Goal: Entertainment & Leisure: Browse casually

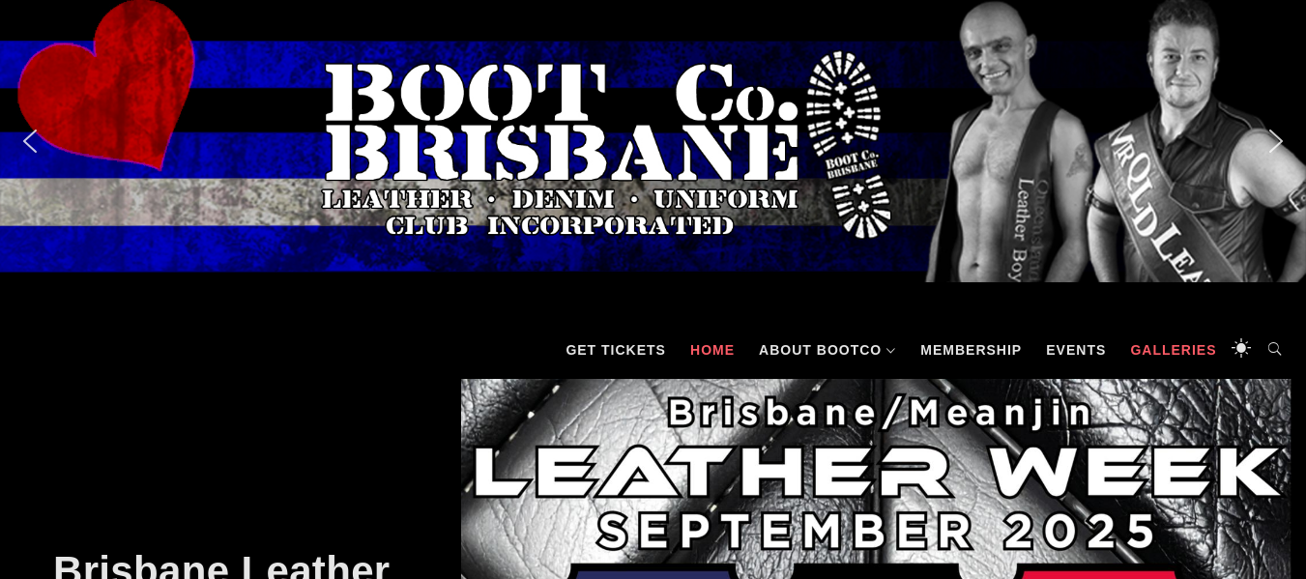
click at [1140, 349] on link "Galleries" at bounding box center [1172, 350] width 105 height 58
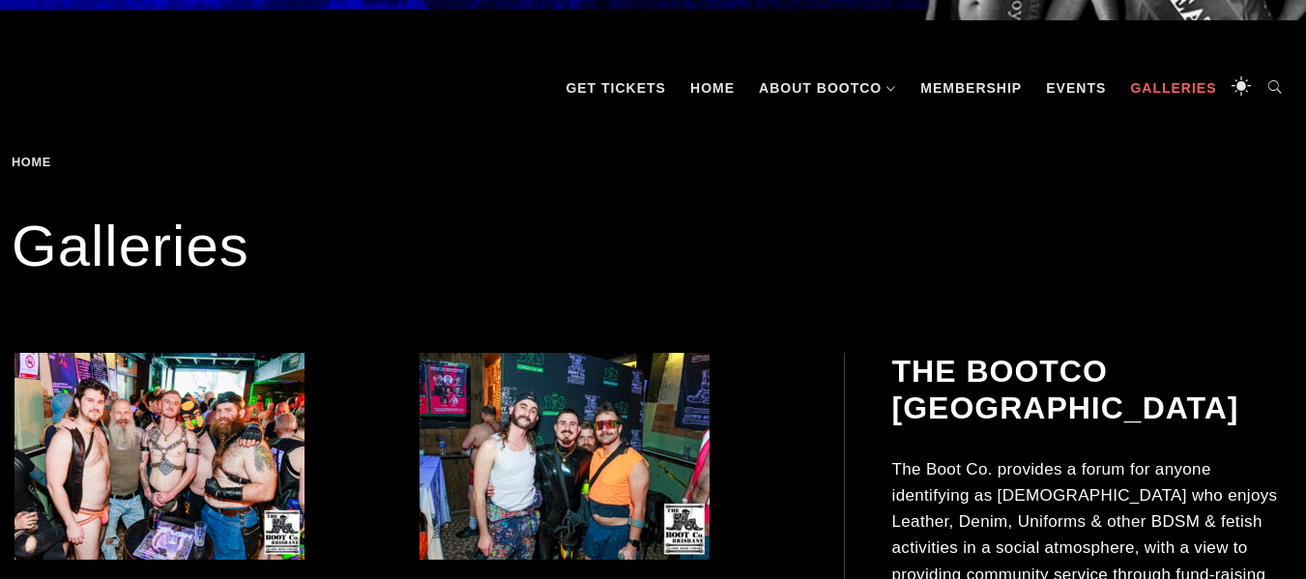
scroll to position [348, 0]
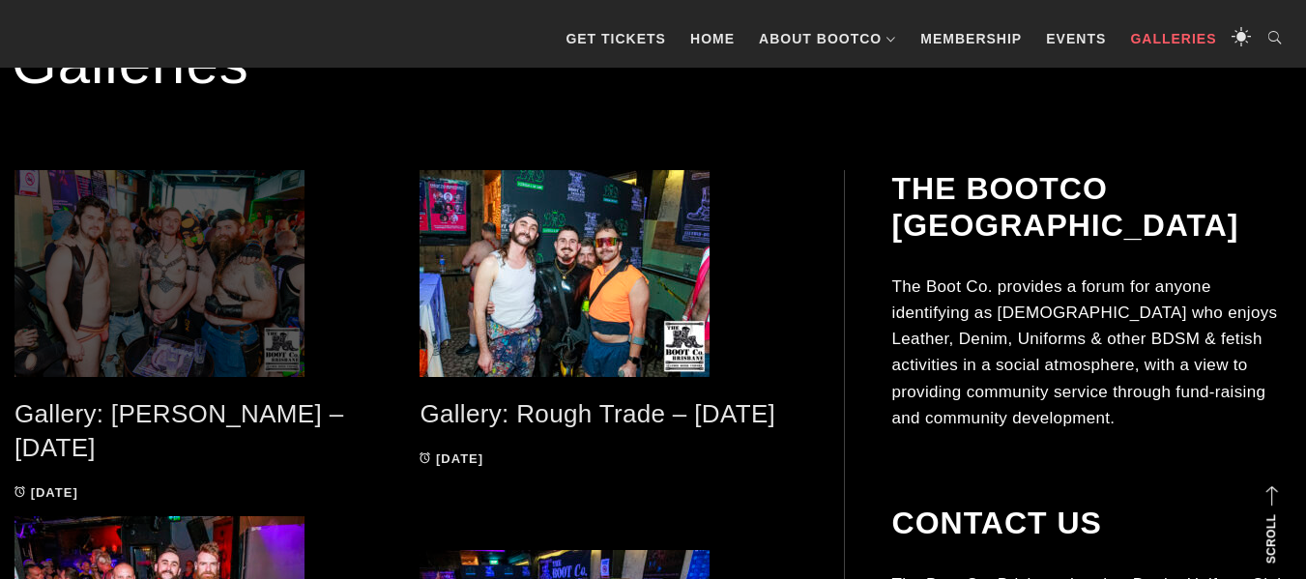
click at [211, 302] on span at bounding box center [202, 273] width 376 height 207
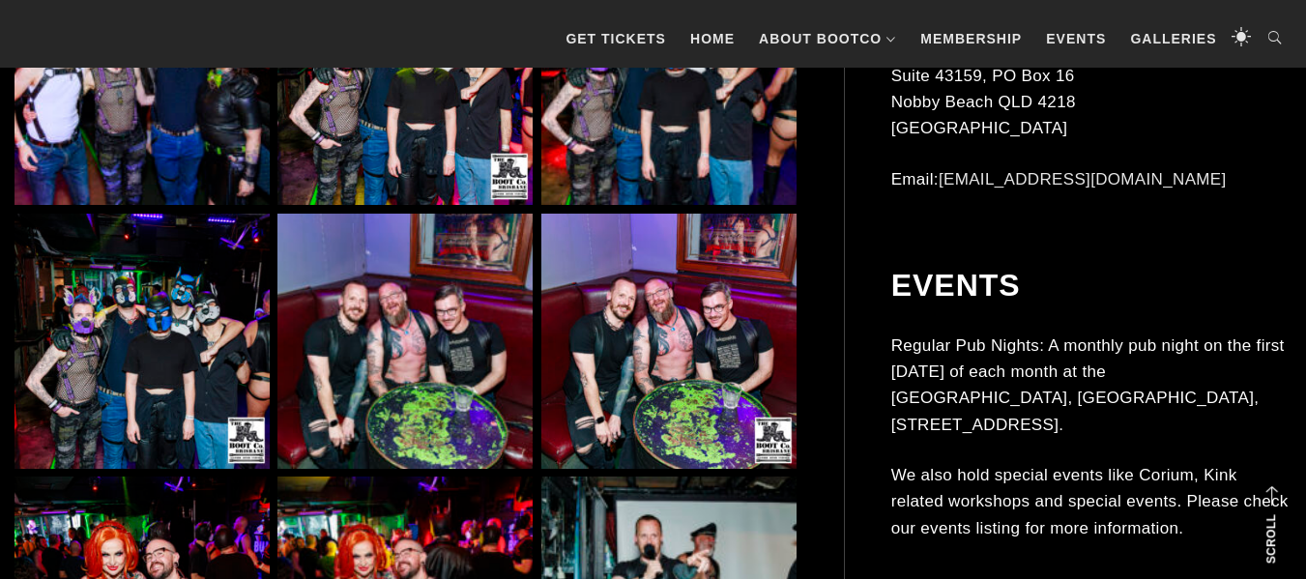
scroll to position [1469, 0]
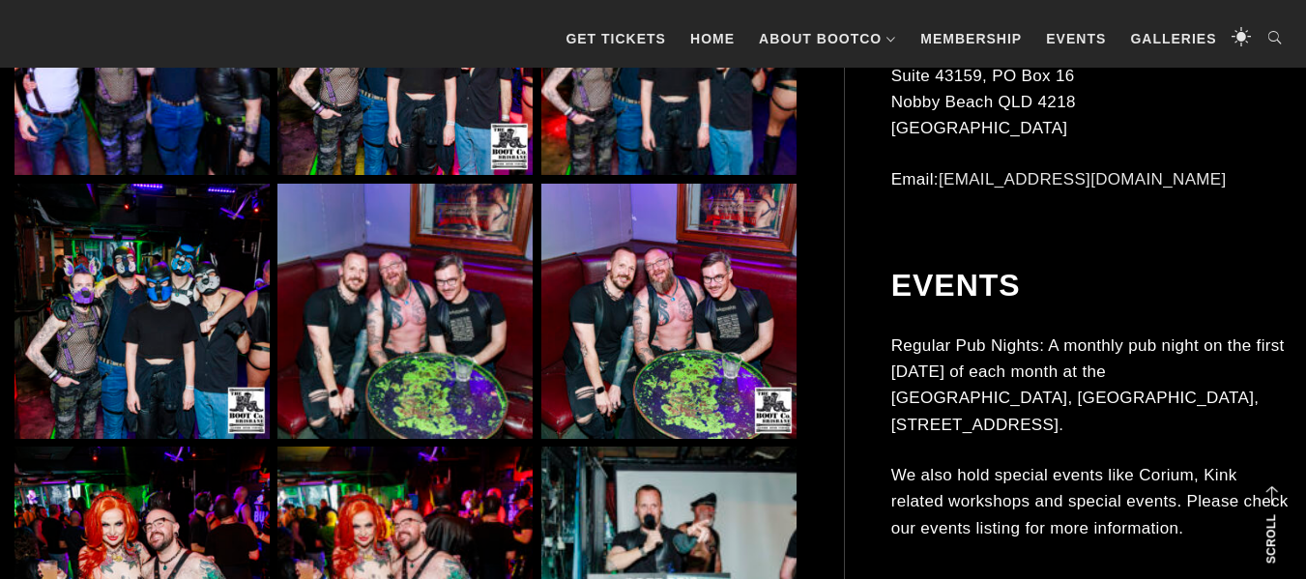
click at [639, 348] on img at bounding box center [668, 311] width 255 height 255
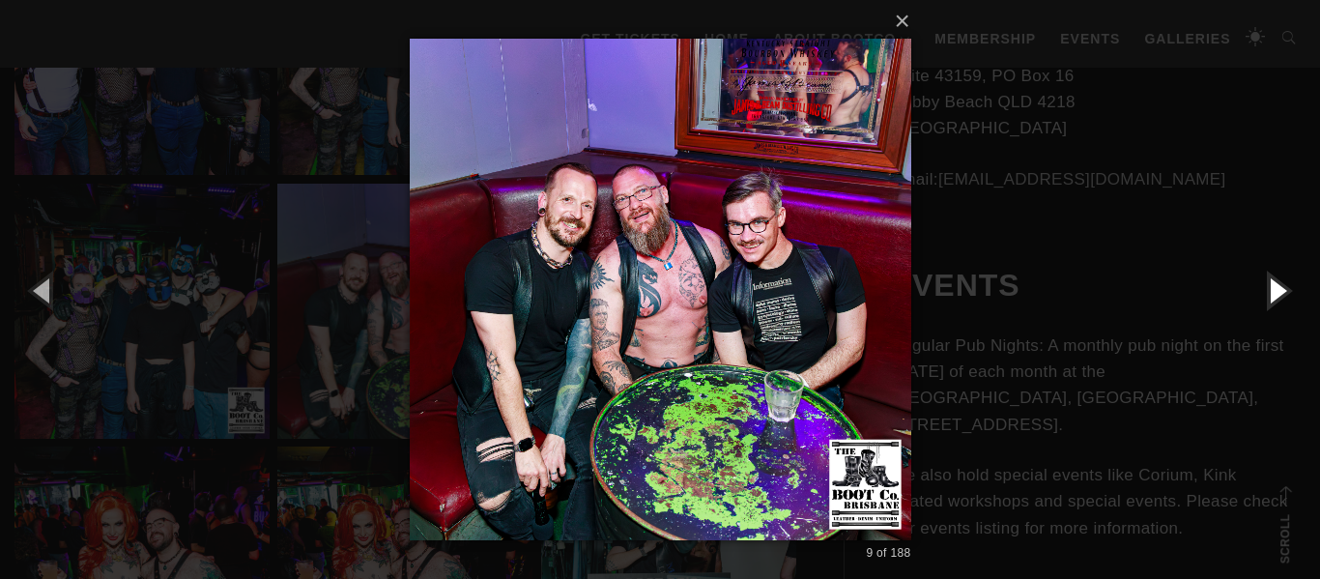
click at [1274, 289] on button "button" at bounding box center [1276, 290] width 87 height 106
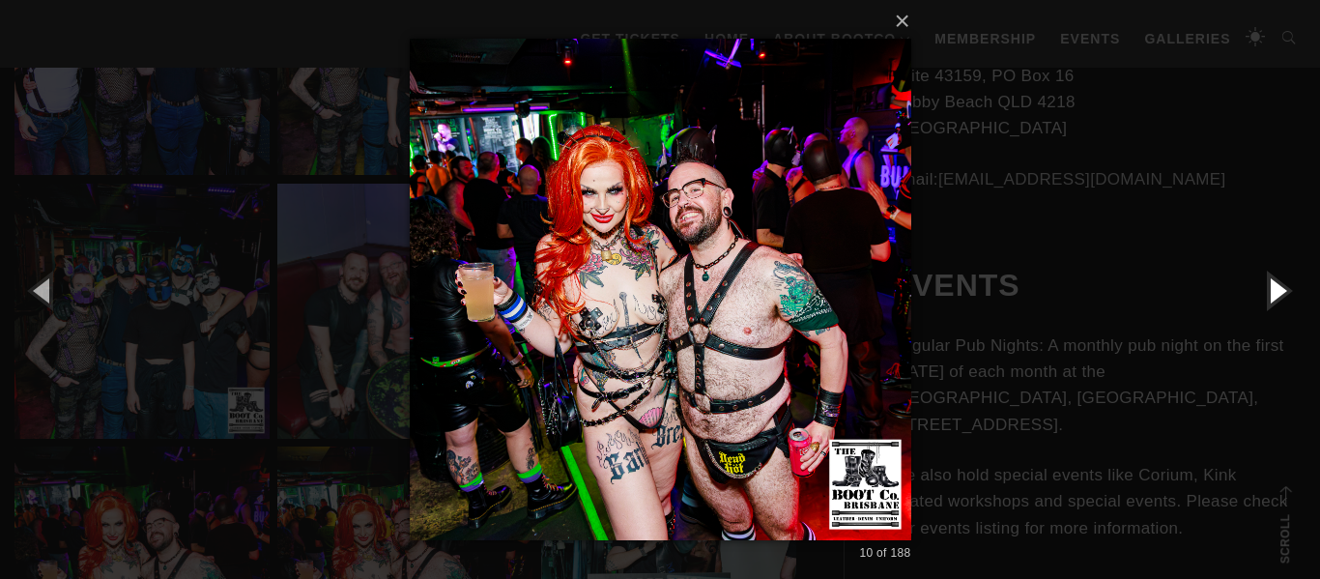
click at [1274, 289] on button "button" at bounding box center [1276, 290] width 87 height 106
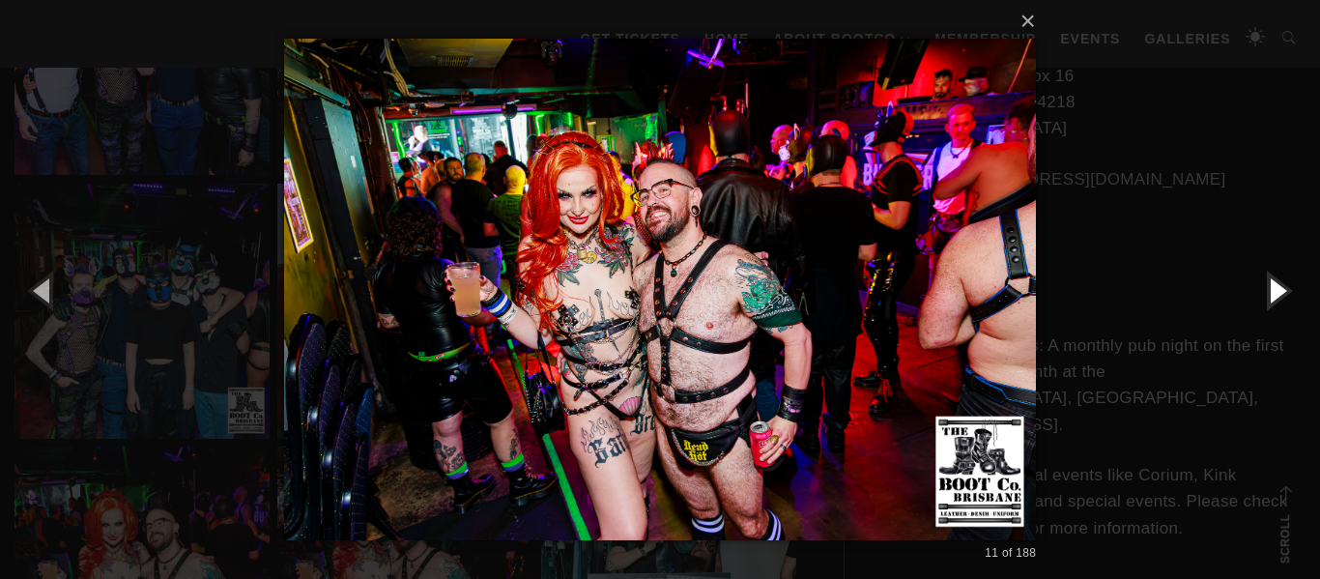
click at [1274, 289] on button "button" at bounding box center [1276, 290] width 87 height 106
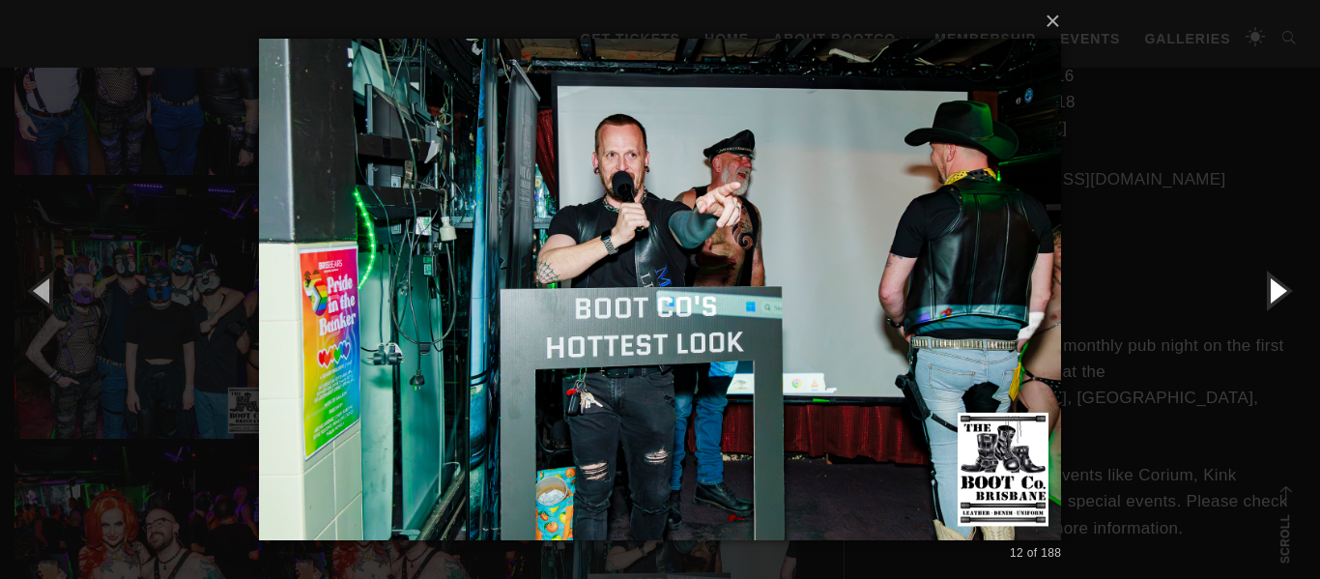
click at [1274, 289] on button "button" at bounding box center [1276, 290] width 87 height 106
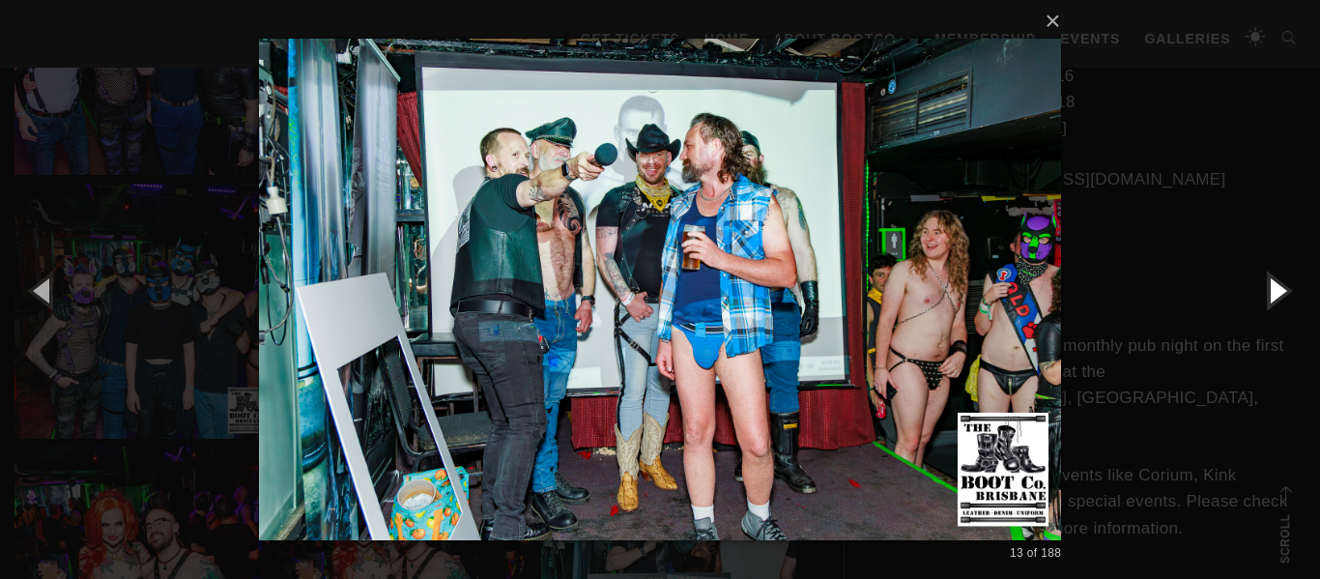
click at [1274, 289] on button "button" at bounding box center [1276, 290] width 87 height 106
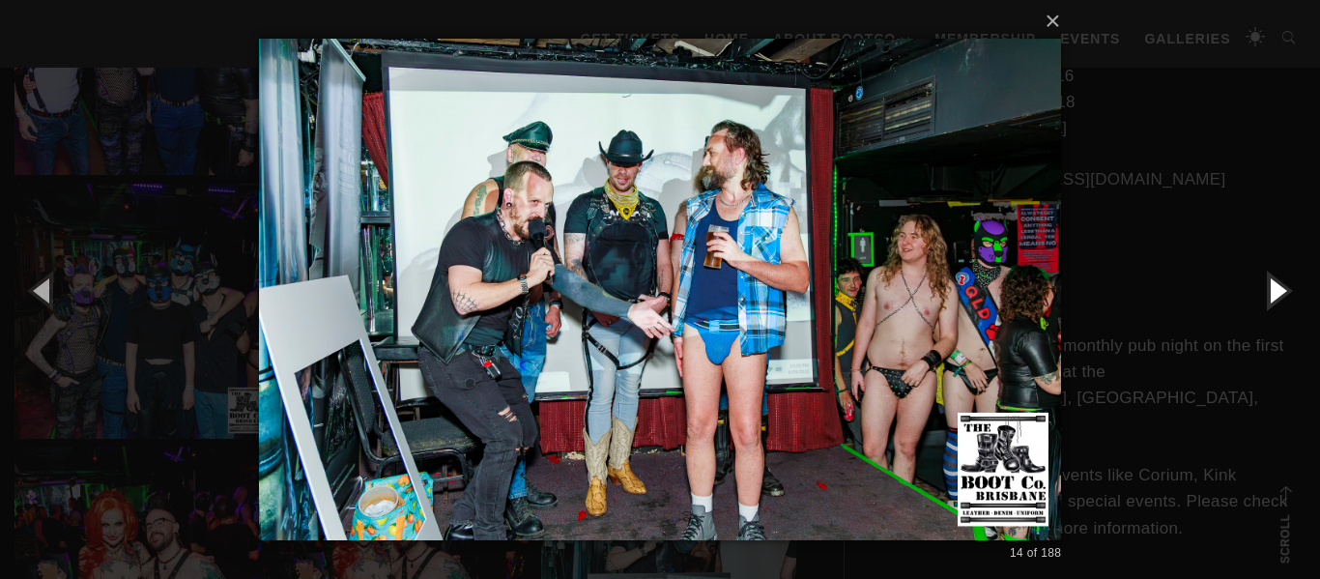
click at [1274, 289] on button "button" at bounding box center [1276, 290] width 87 height 106
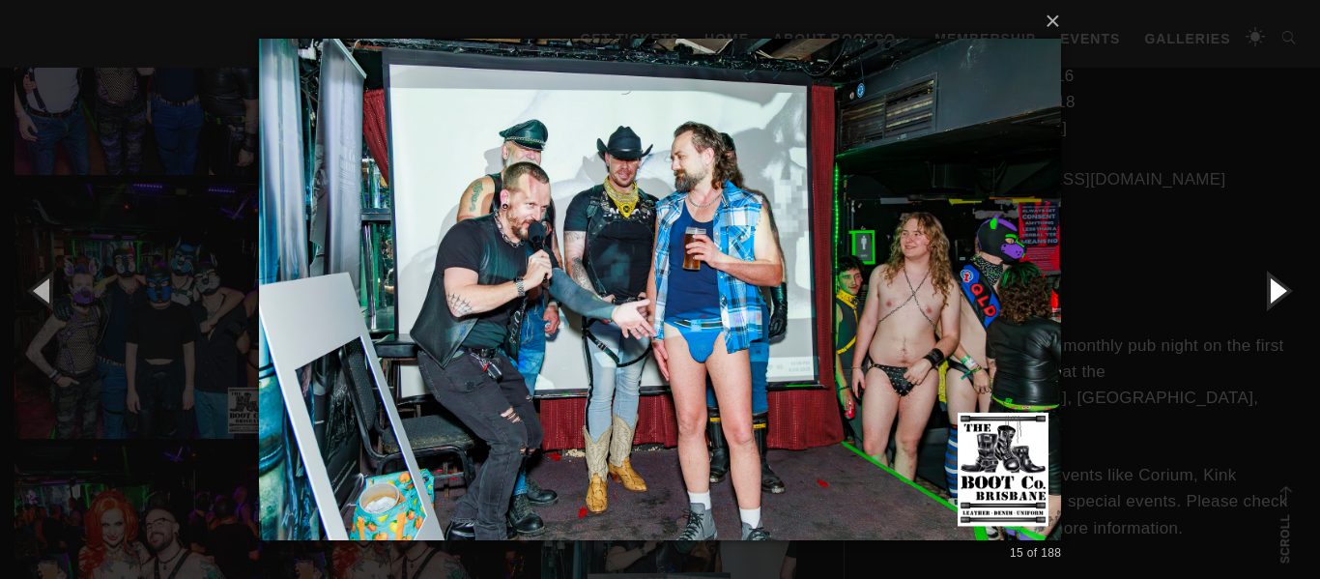
click at [1274, 289] on button "button" at bounding box center [1276, 290] width 87 height 106
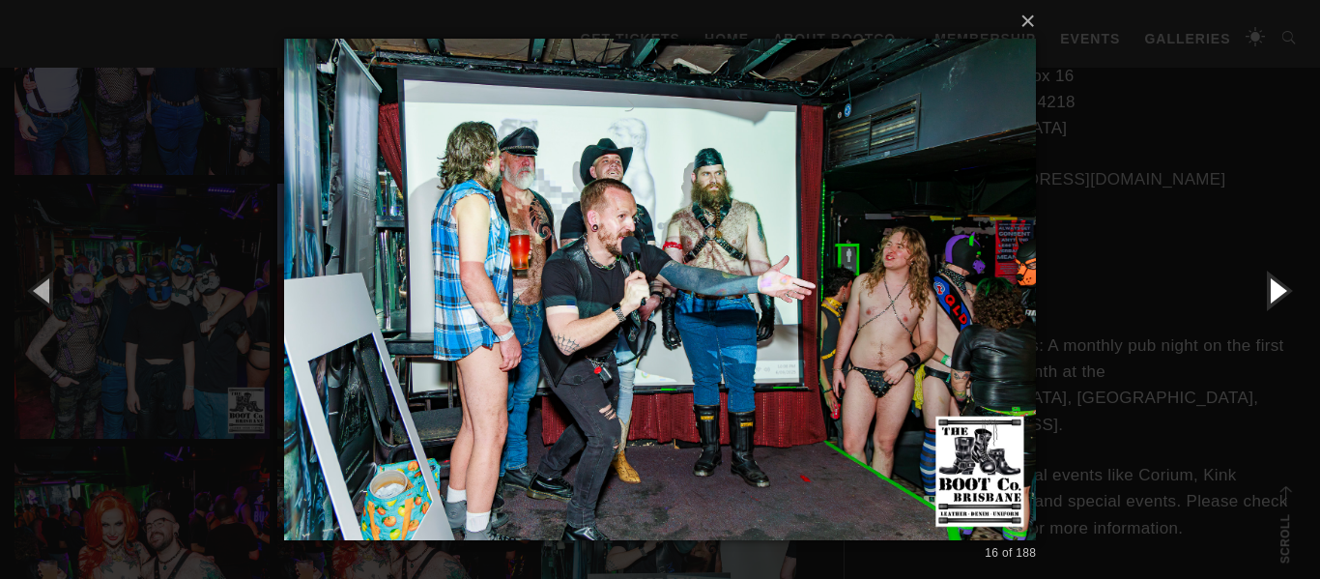
click at [1274, 289] on button "button" at bounding box center [1276, 290] width 87 height 106
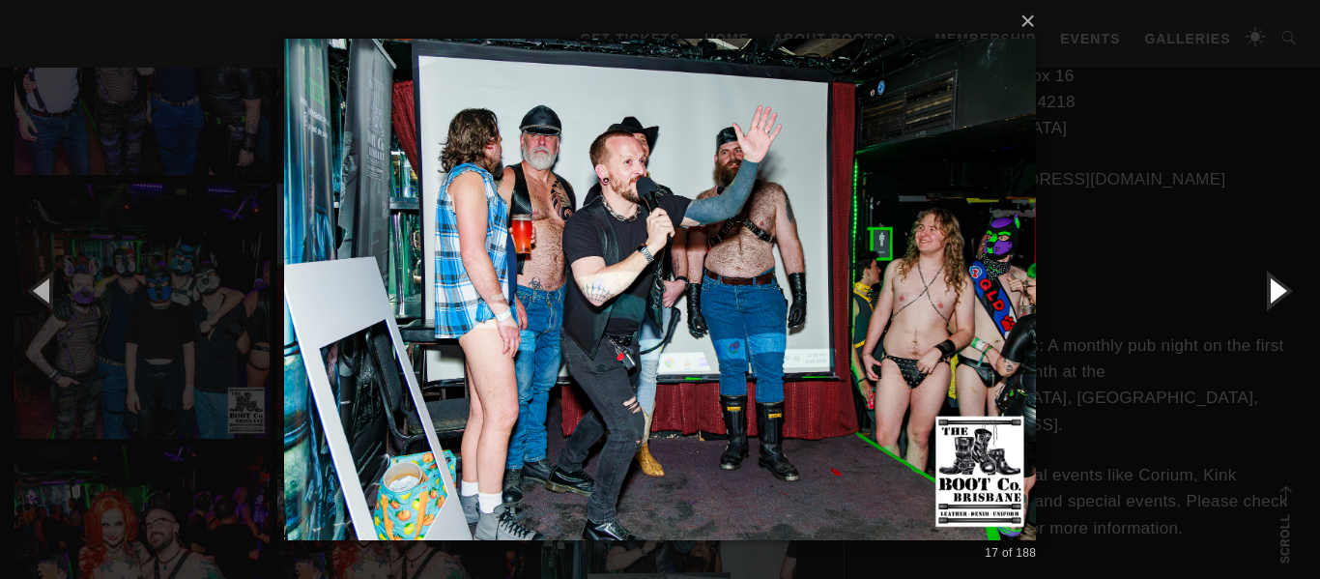
click at [1274, 289] on button "button" at bounding box center [1276, 290] width 87 height 106
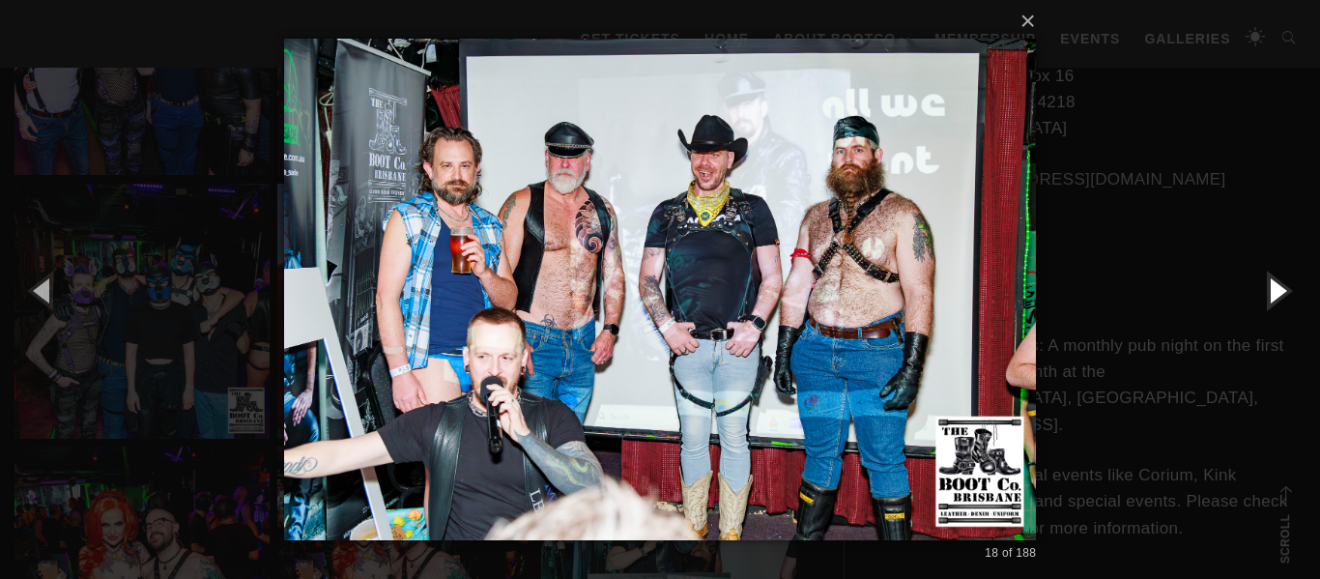
click at [1274, 289] on button "button" at bounding box center [1276, 290] width 87 height 106
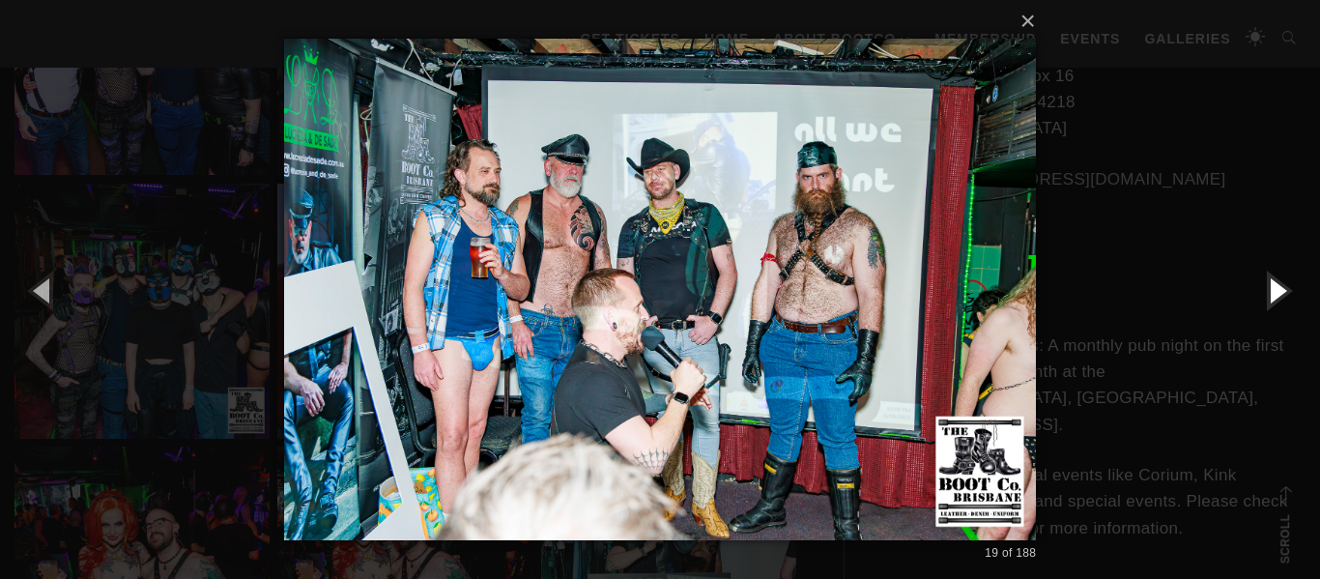
click at [1274, 289] on button "button" at bounding box center [1276, 290] width 87 height 106
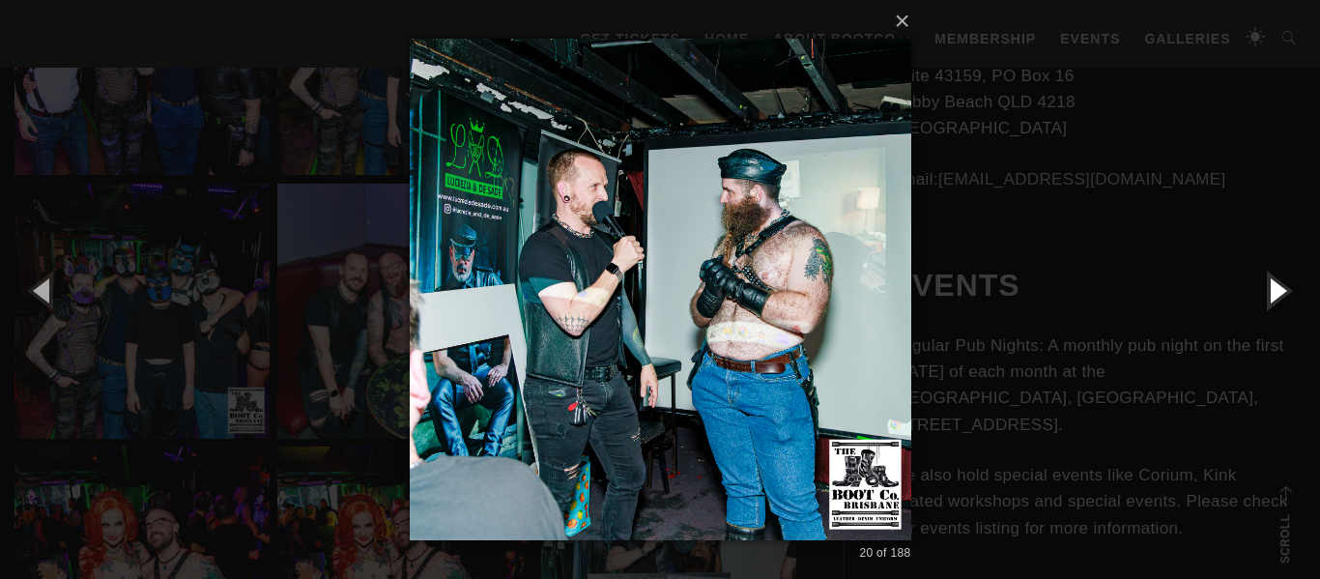
click at [1274, 289] on button "button" at bounding box center [1276, 290] width 87 height 106
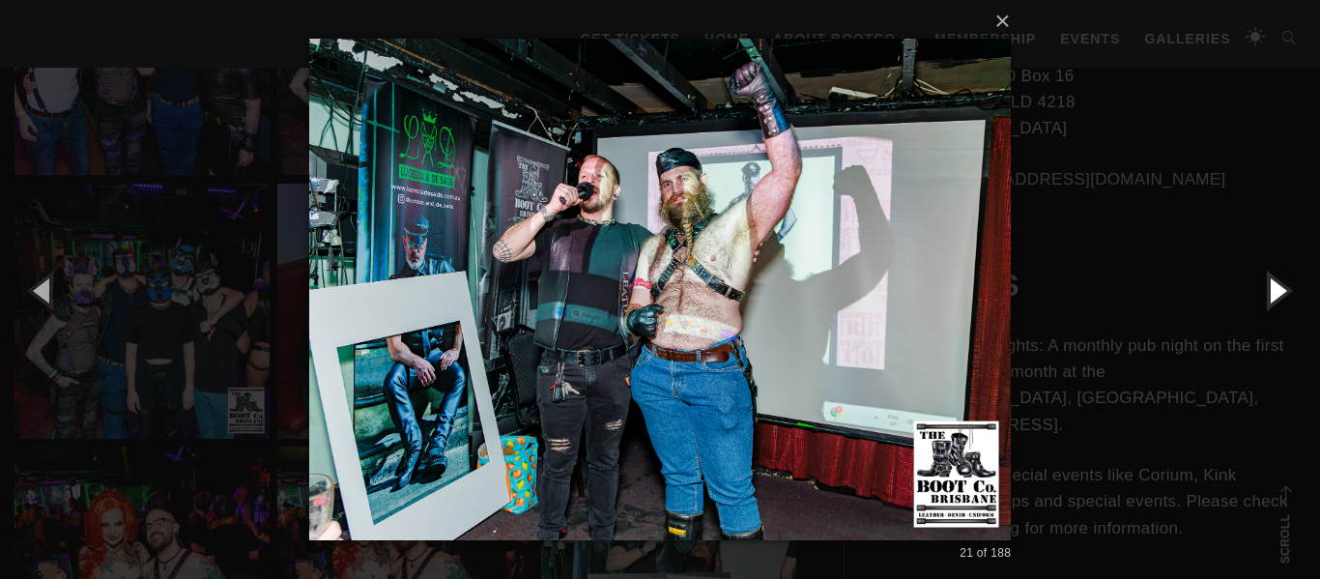
click at [1274, 289] on button "button" at bounding box center [1276, 290] width 87 height 106
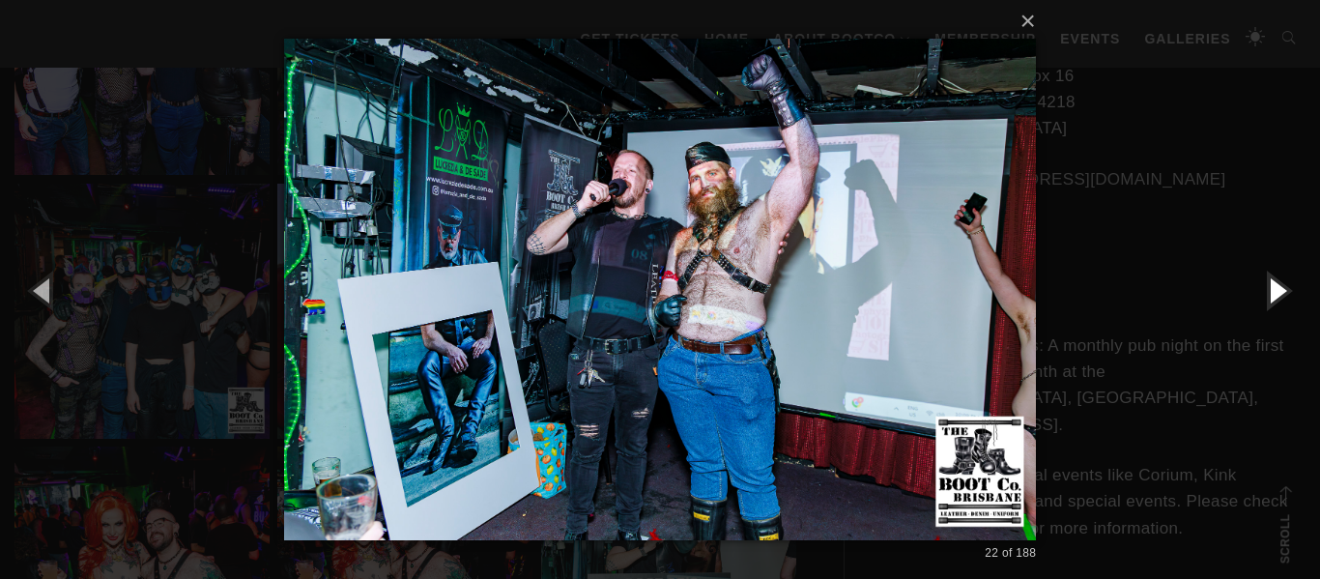
click at [1274, 289] on button "button" at bounding box center [1276, 290] width 87 height 106
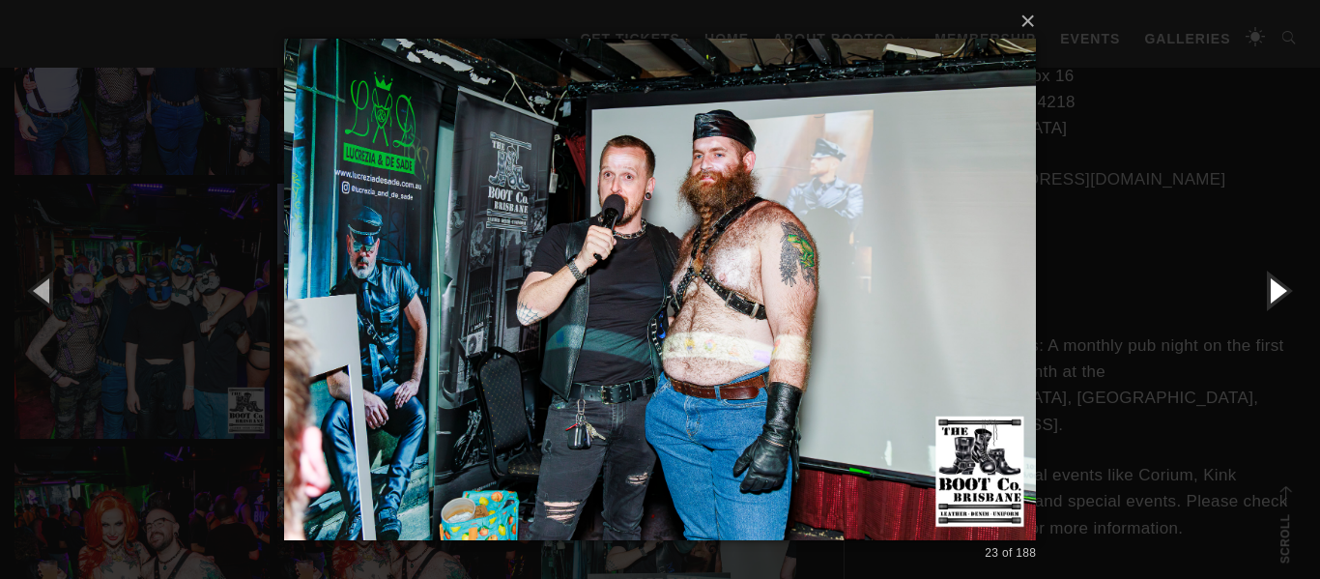
click at [1274, 289] on button "button" at bounding box center [1276, 290] width 87 height 106
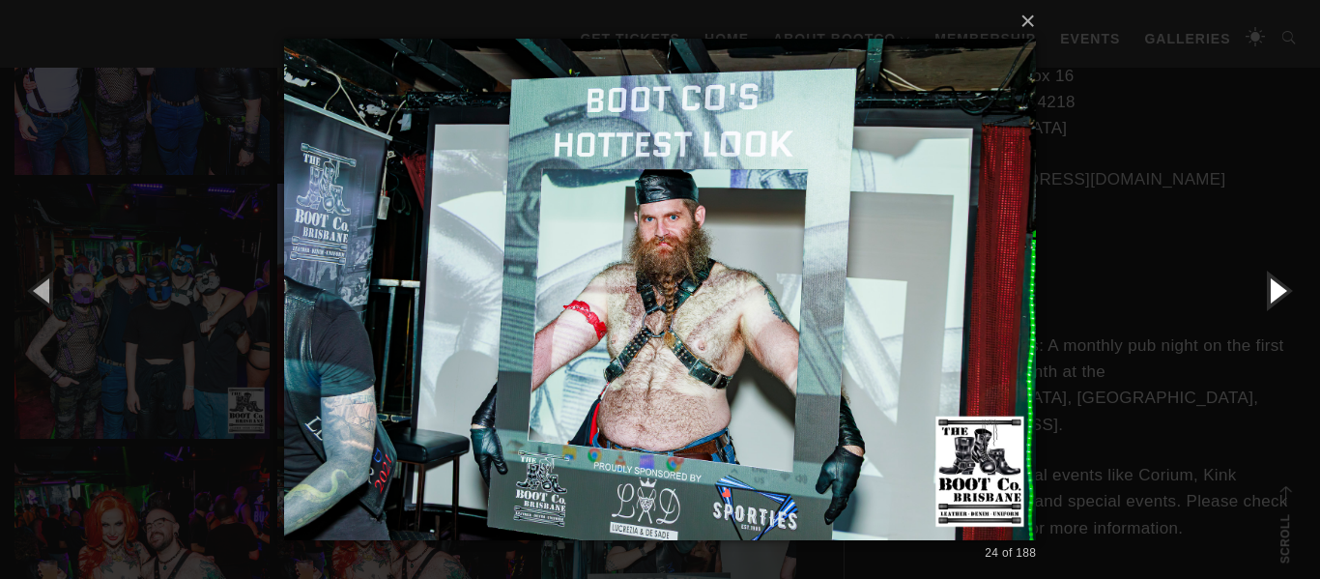
click at [1274, 289] on button "button" at bounding box center [1276, 290] width 87 height 106
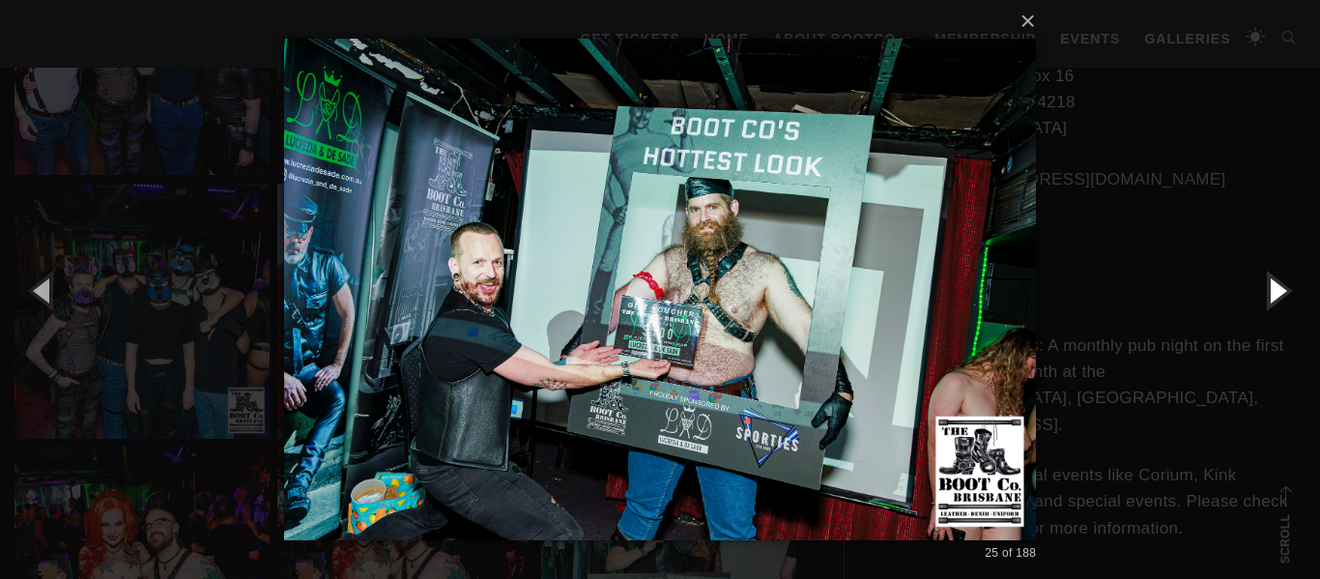
click at [1274, 289] on button "button" at bounding box center [1276, 290] width 87 height 106
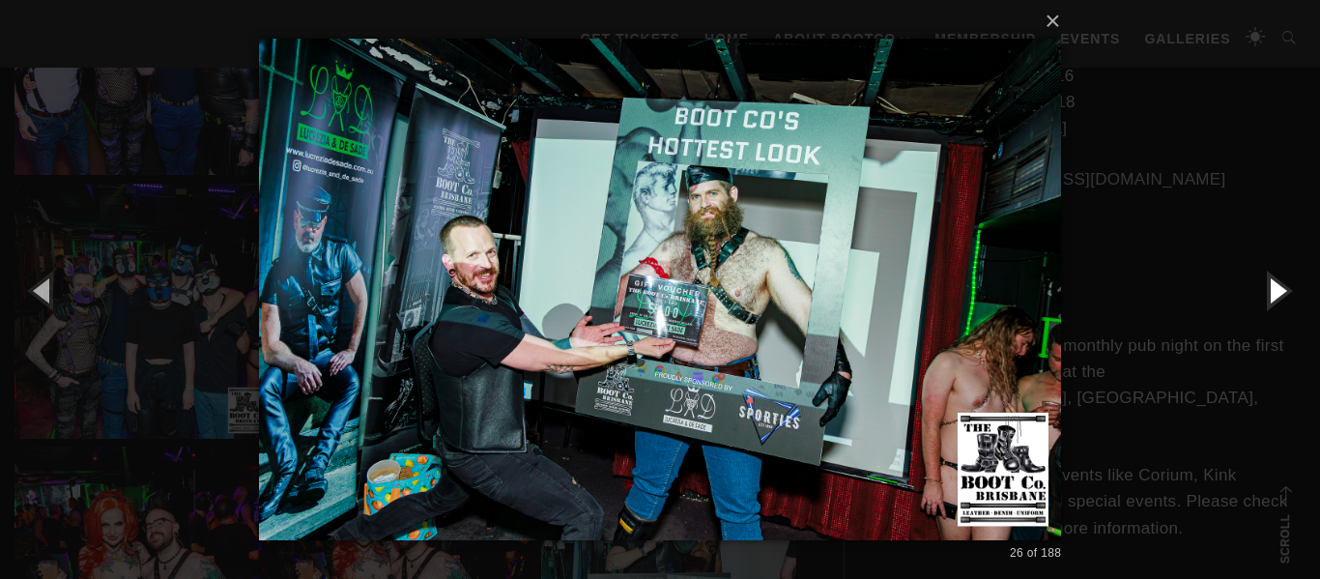
click at [1274, 289] on button "button" at bounding box center [1276, 290] width 87 height 106
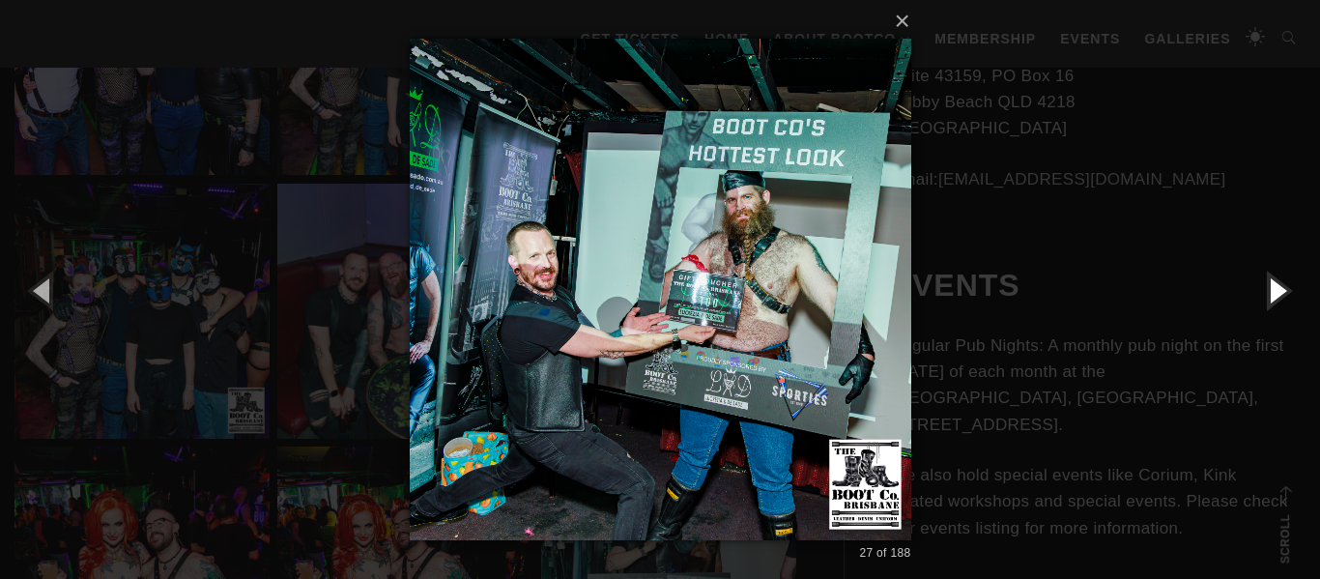
click at [1274, 288] on button "button" at bounding box center [1276, 290] width 87 height 106
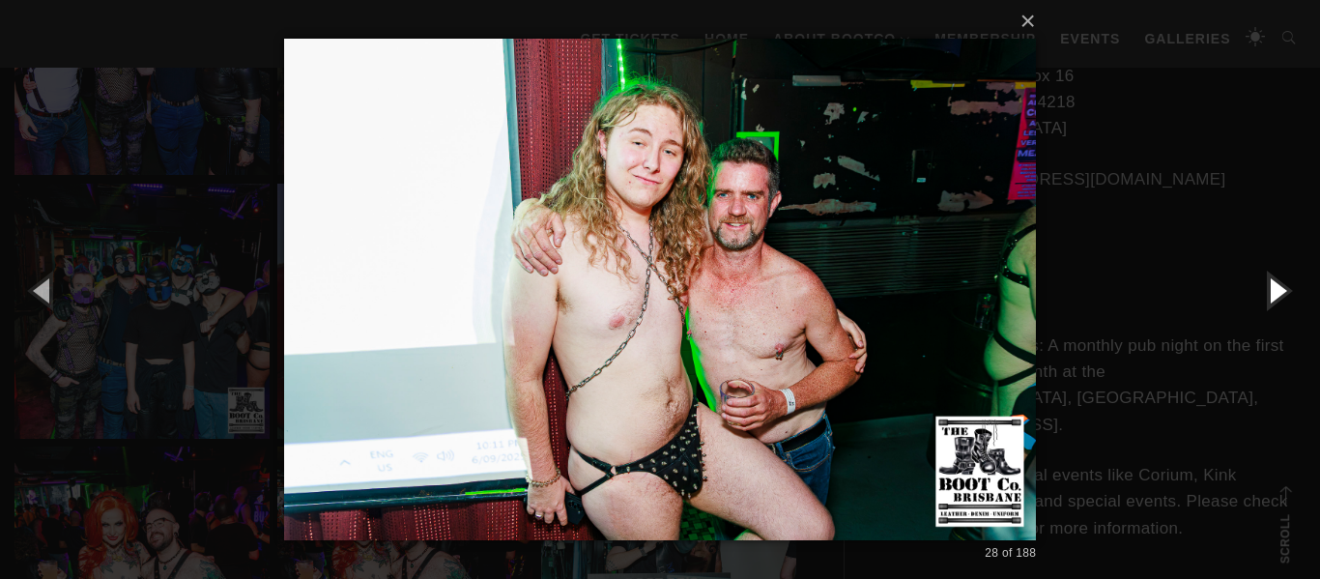
click at [1274, 288] on button "button" at bounding box center [1276, 290] width 87 height 106
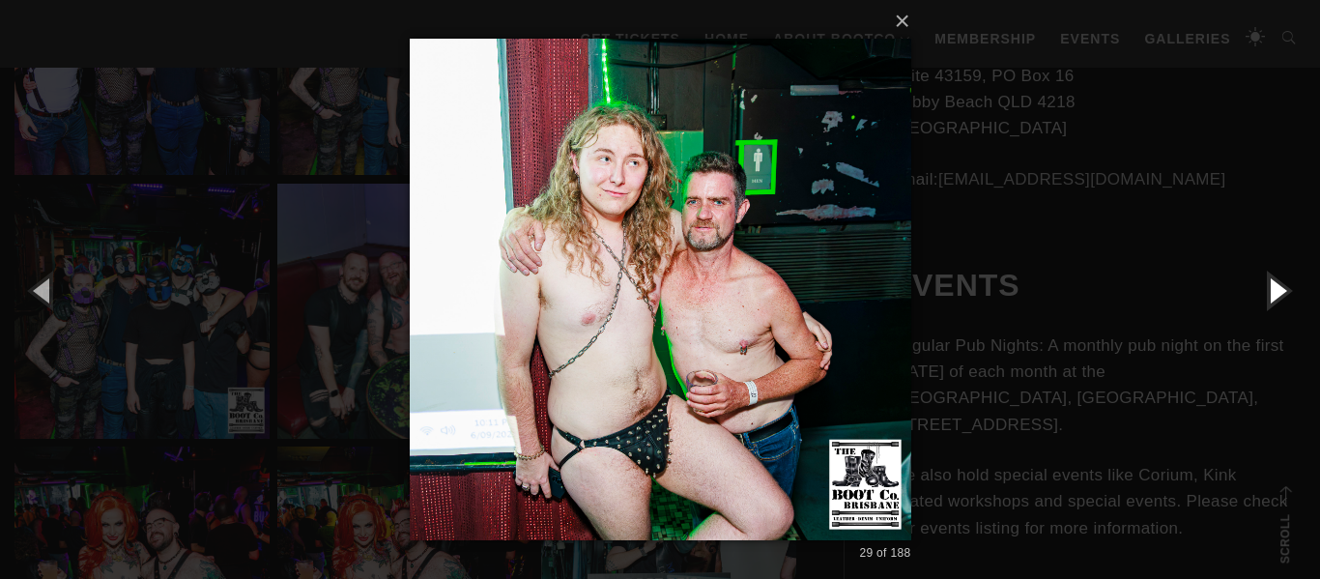
click at [1274, 288] on button "button" at bounding box center [1276, 290] width 87 height 106
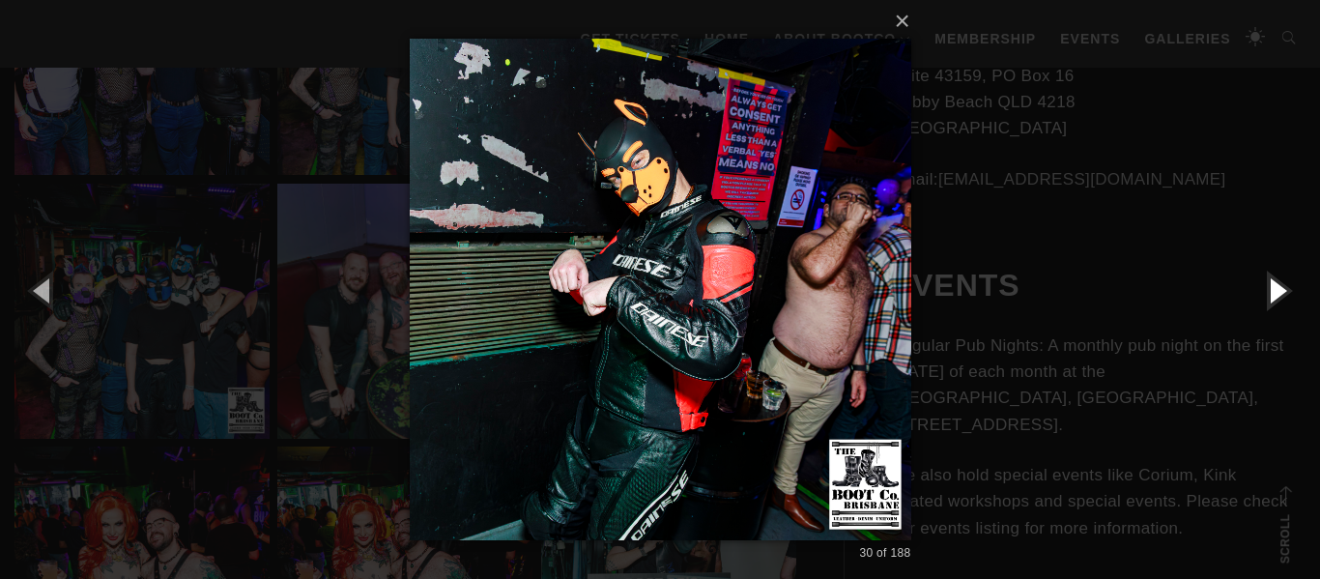
click at [1274, 288] on button "button" at bounding box center [1276, 290] width 87 height 106
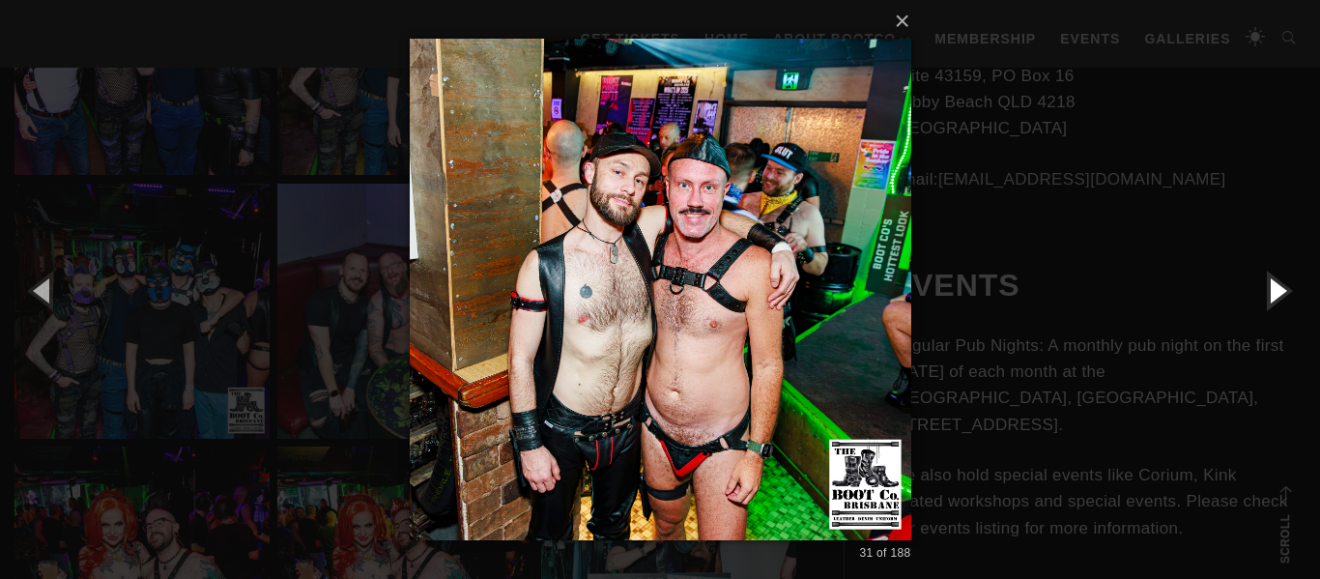
click at [1274, 288] on button "button" at bounding box center [1276, 290] width 87 height 106
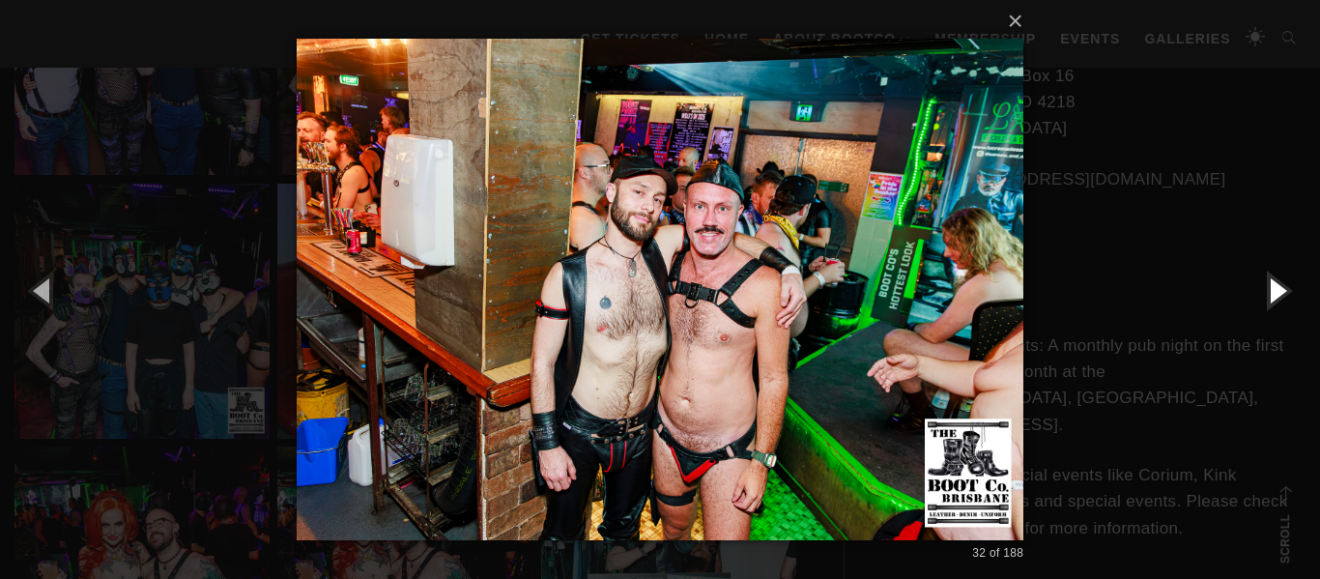
click at [1274, 288] on button "button" at bounding box center [1276, 290] width 87 height 106
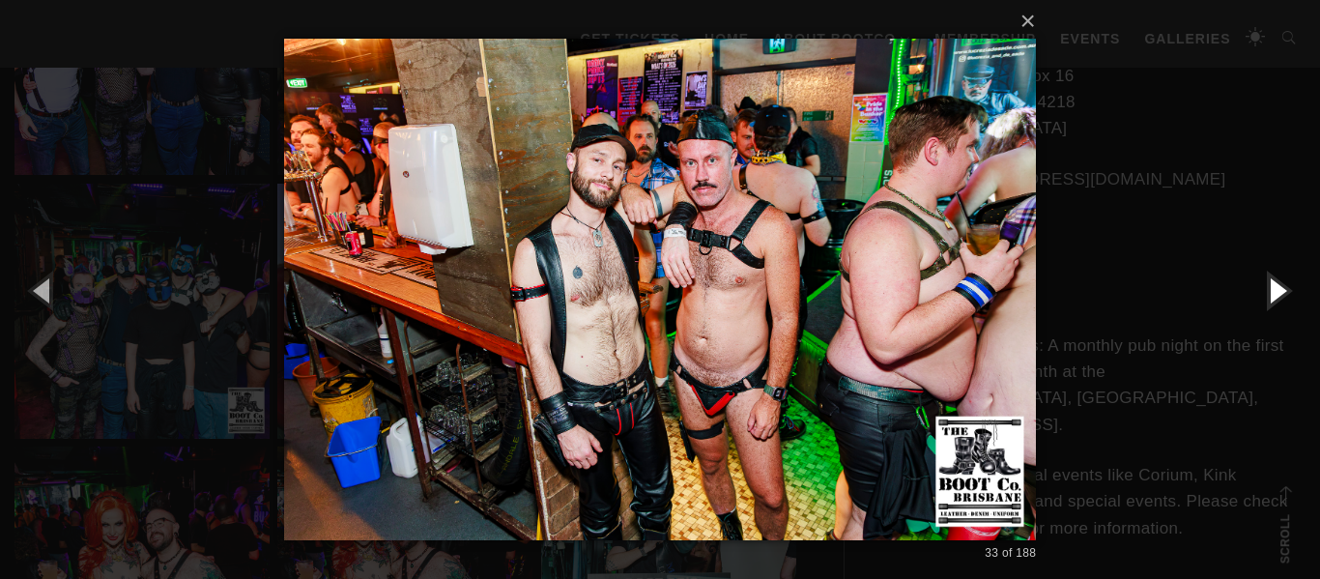
click at [1274, 288] on button "button" at bounding box center [1276, 290] width 87 height 106
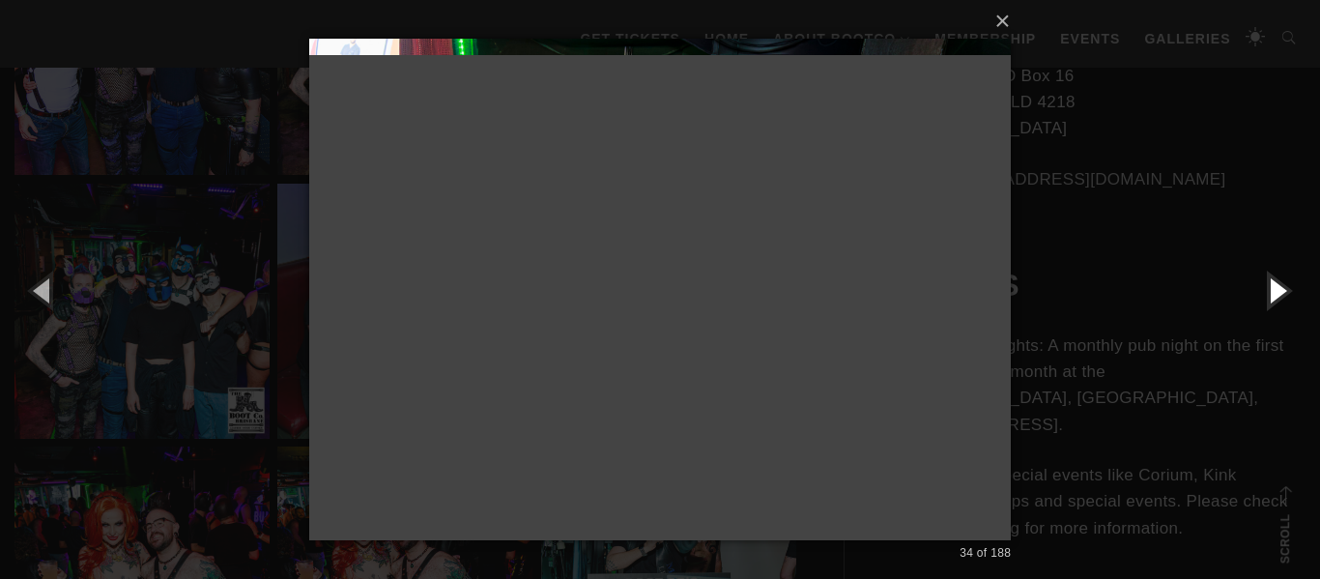
click at [1274, 288] on button "button" at bounding box center [1276, 290] width 87 height 106
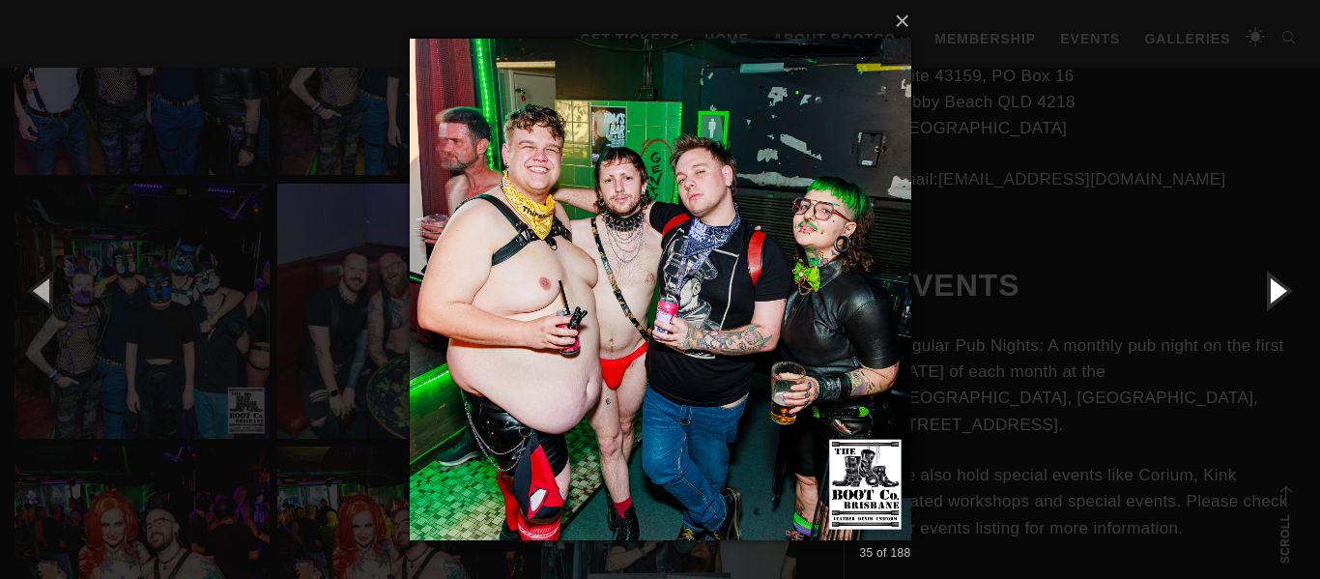
click at [1274, 288] on button "button" at bounding box center [1276, 290] width 87 height 106
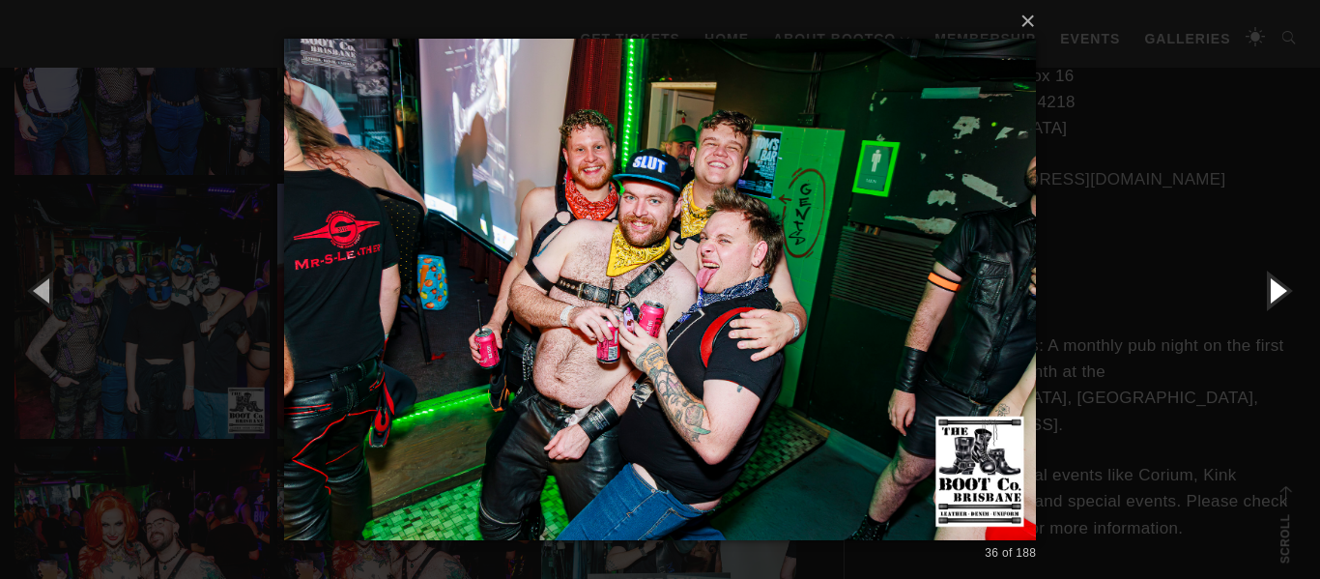
click at [1274, 288] on button "button" at bounding box center [1276, 290] width 87 height 106
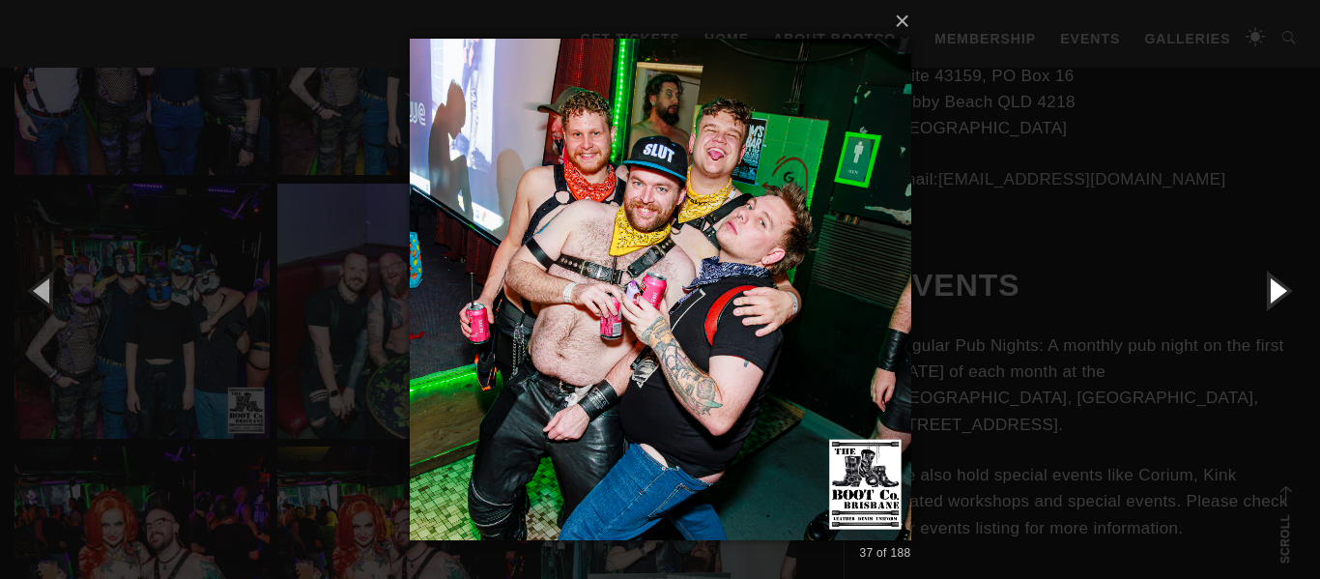
click at [1274, 288] on button "button" at bounding box center [1276, 290] width 87 height 106
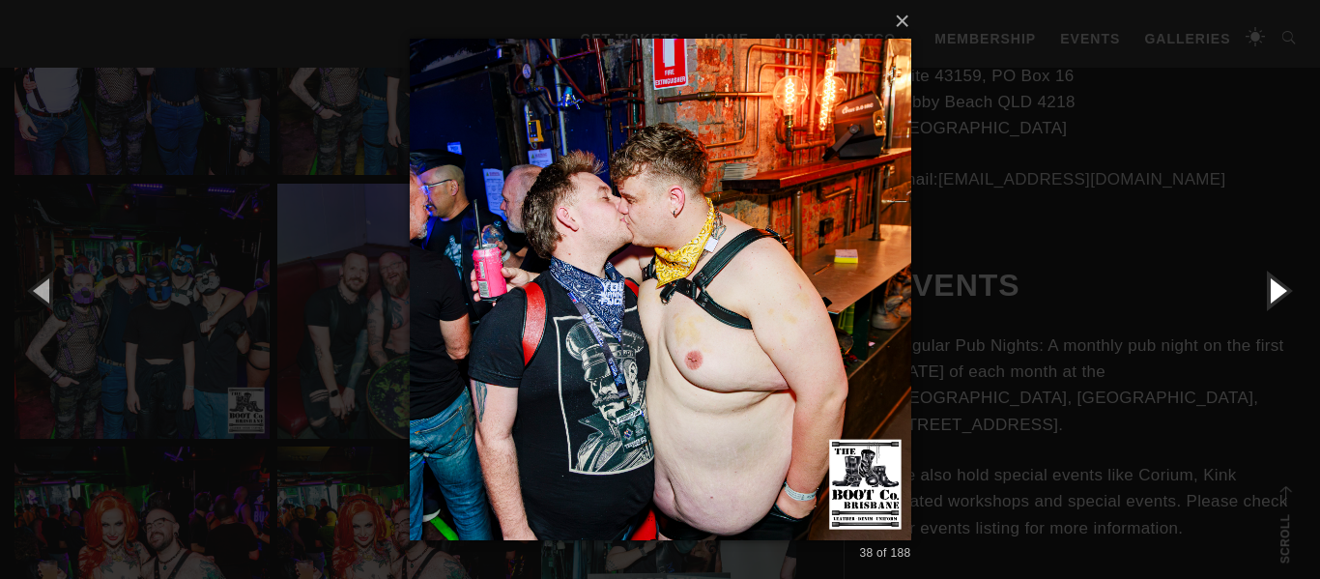
click at [1274, 288] on button "button" at bounding box center [1276, 290] width 87 height 106
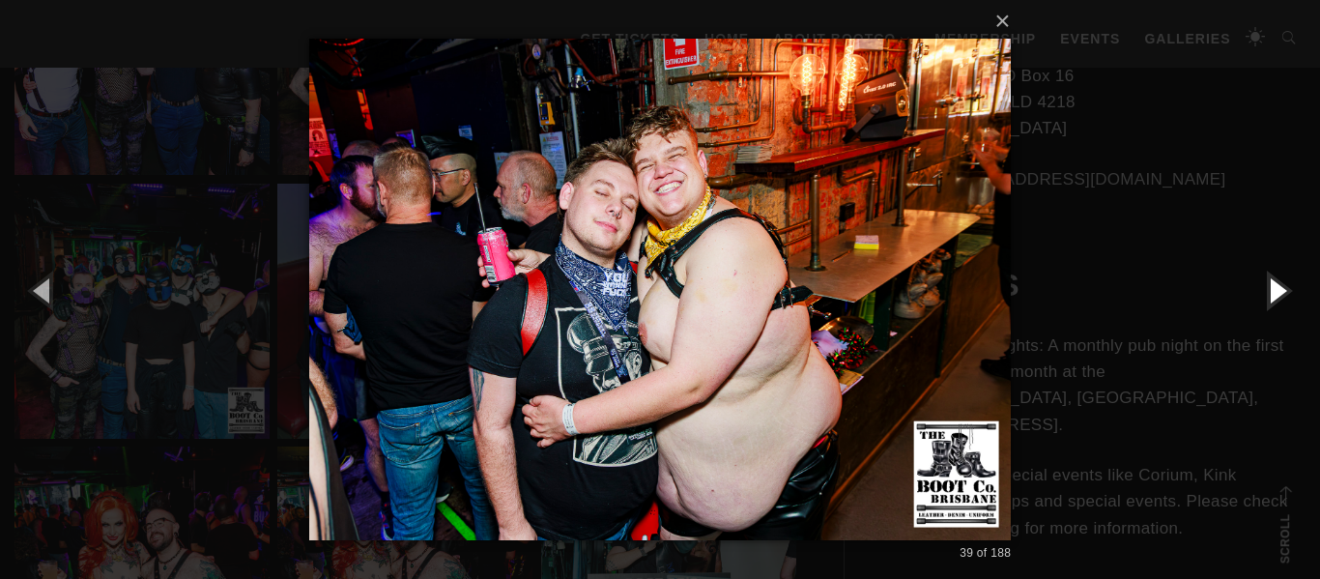
click at [1274, 288] on button "button" at bounding box center [1276, 290] width 87 height 106
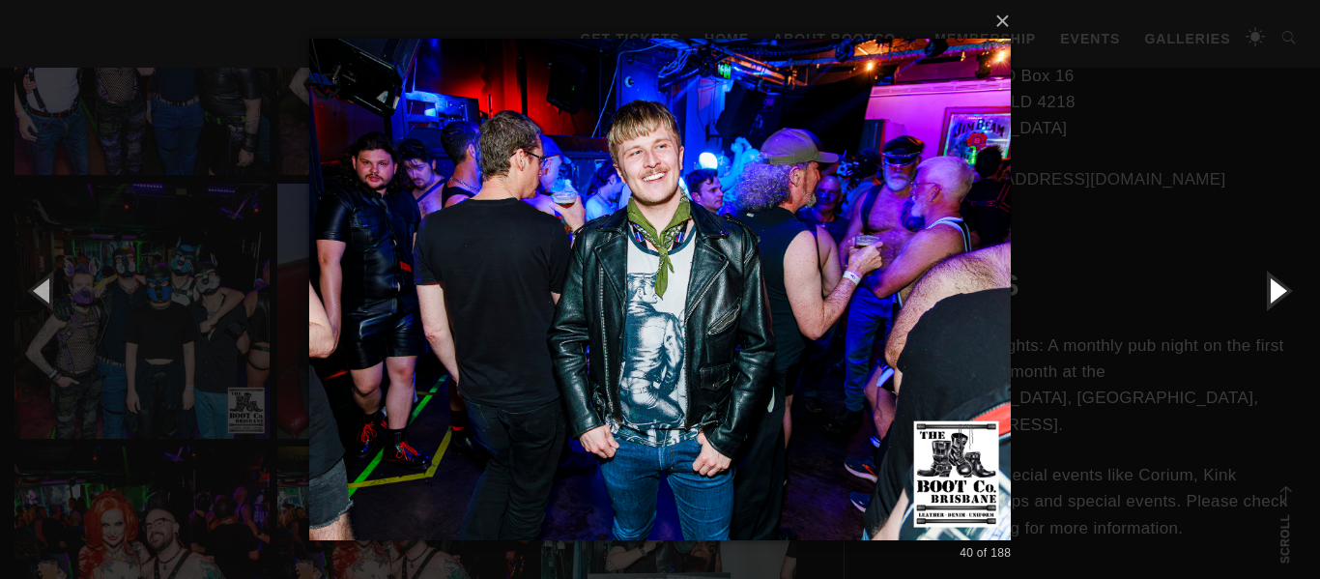
click at [1274, 288] on button "button" at bounding box center [1276, 290] width 87 height 106
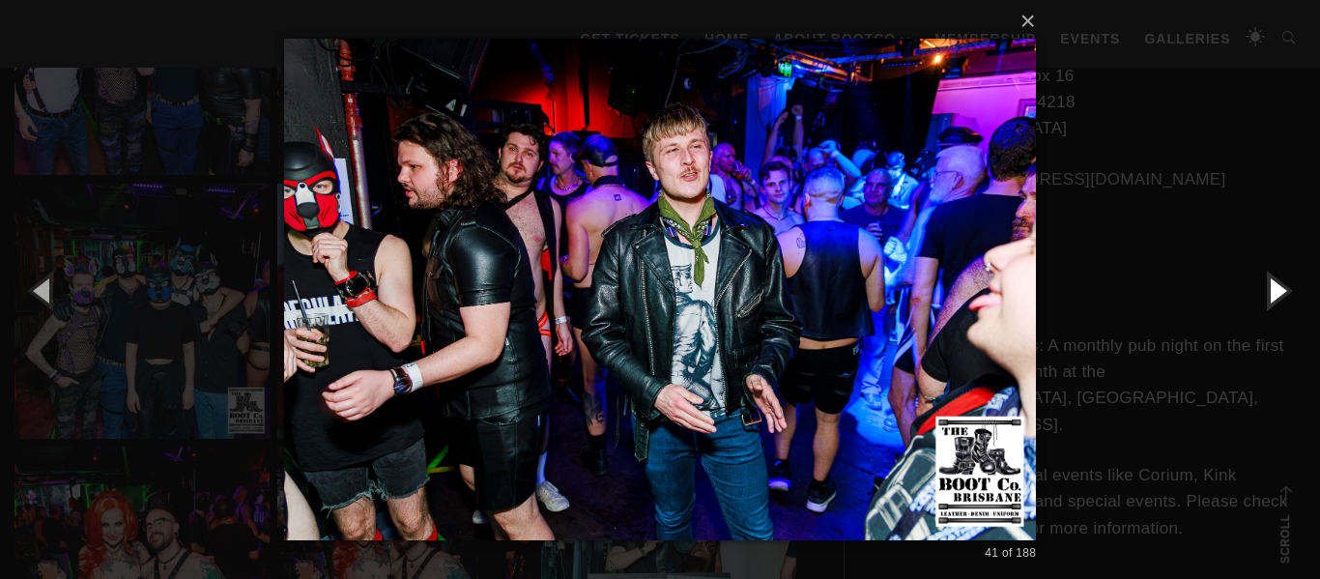
click at [1274, 288] on button "button" at bounding box center [1276, 290] width 87 height 106
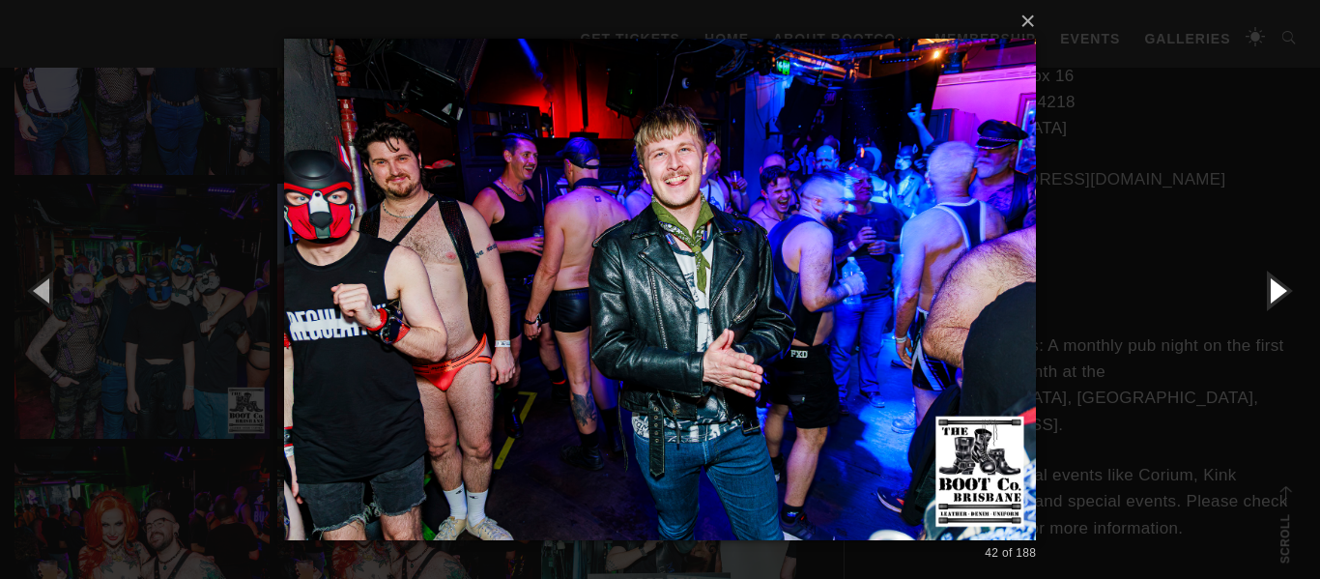
click at [1274, 288] on button "button" at bounding box center [1276, 290] width 87 height 106
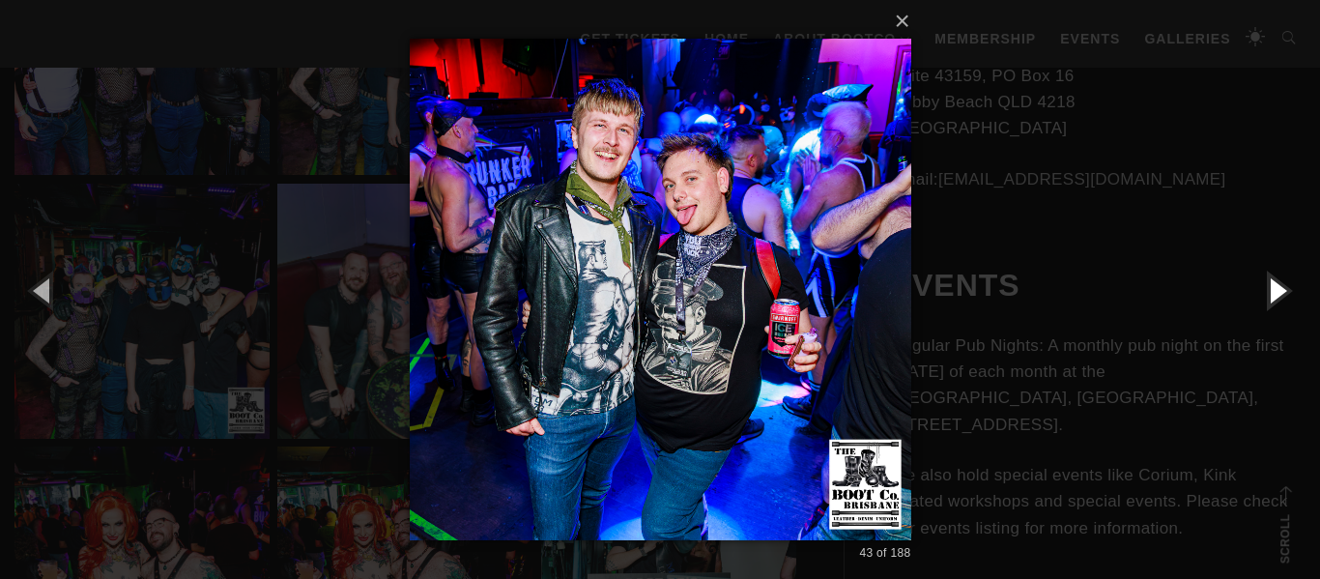
click at [1274, 288] on button "button" at bounding box center [1276, 290] width 87 height 106
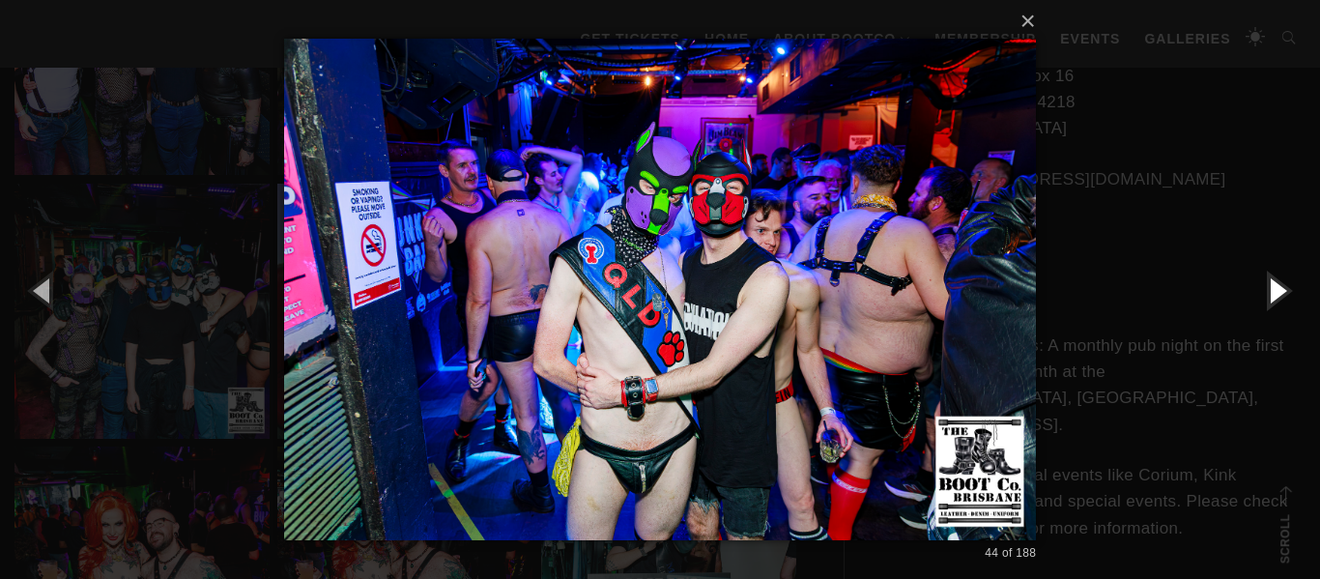
click at [1274, 288] on button "button" at bounding box center [1276, 290] width 87 height 106
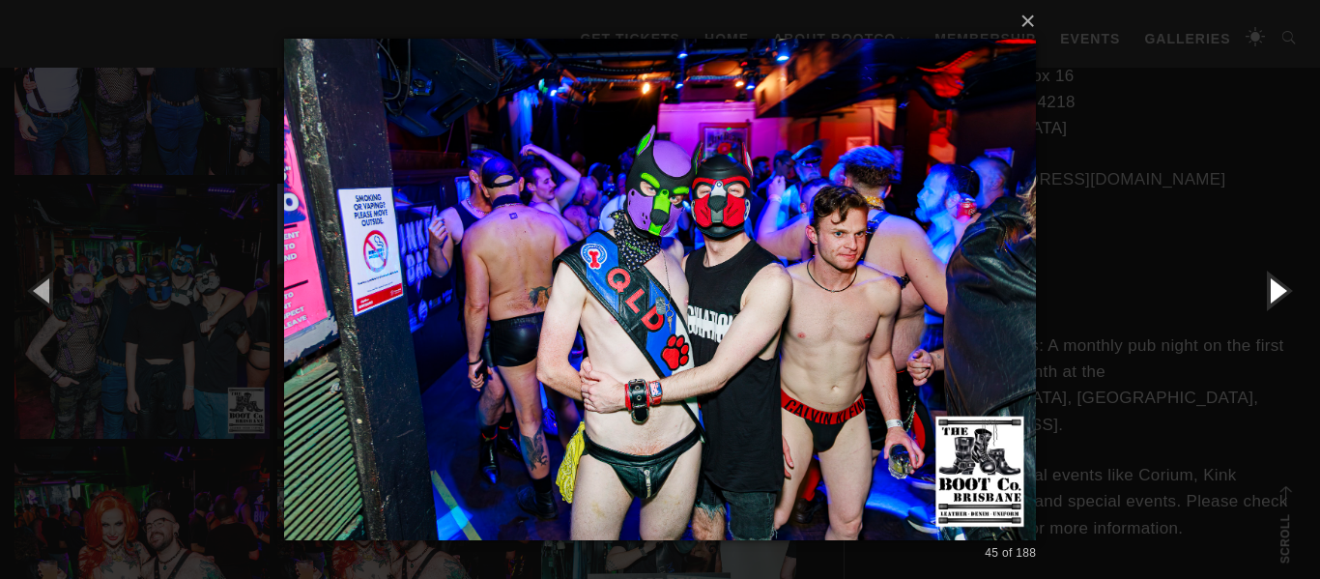
click at [1274, 288] on button "button" at bounding box center [1276, 290] width 87 height 106
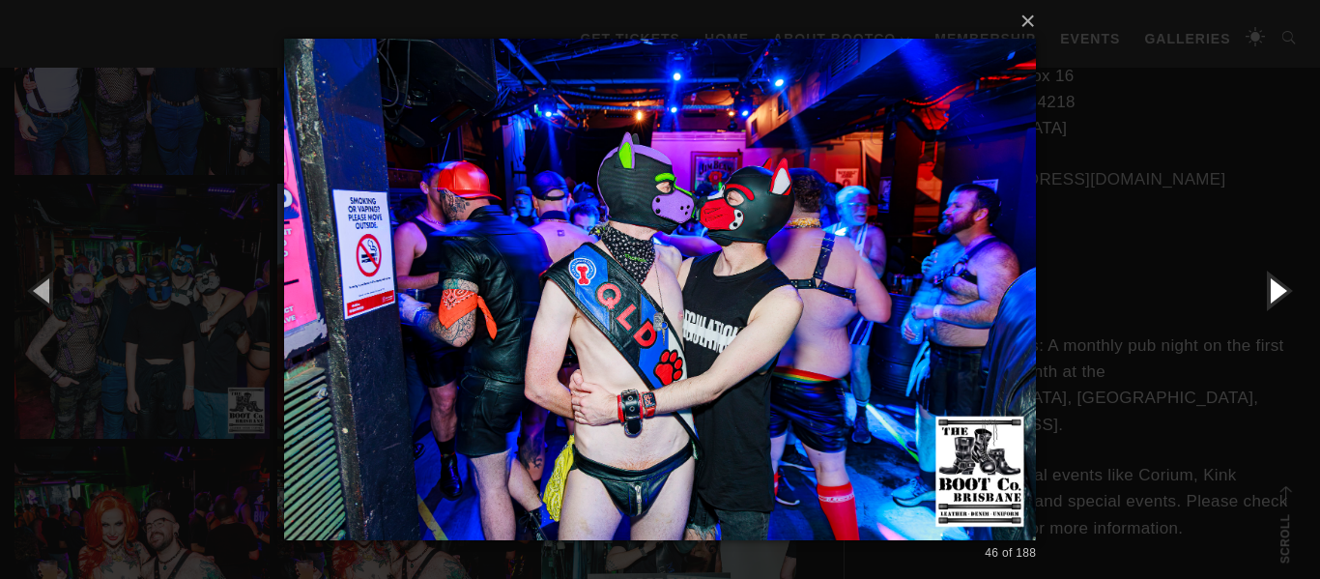
click at [1274, 288] on button "button" at bounding box center [1276, 290] width 87 height 106
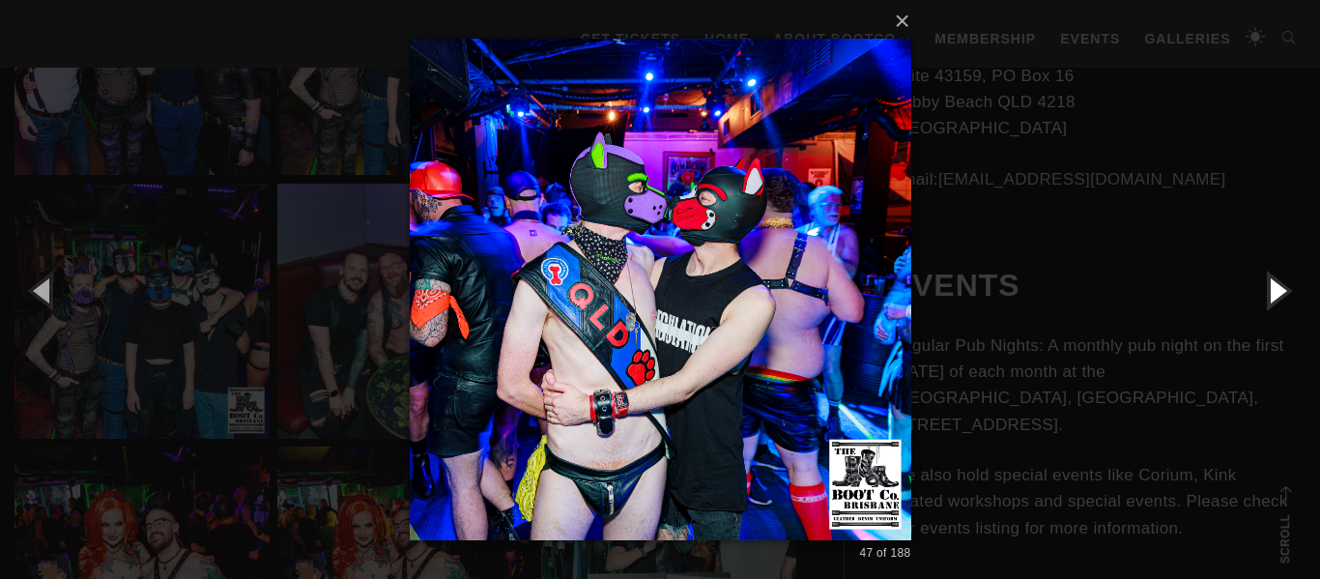
click at [1274, 288] on button "button" at bounding box center [1276, 290] width 87 height 106
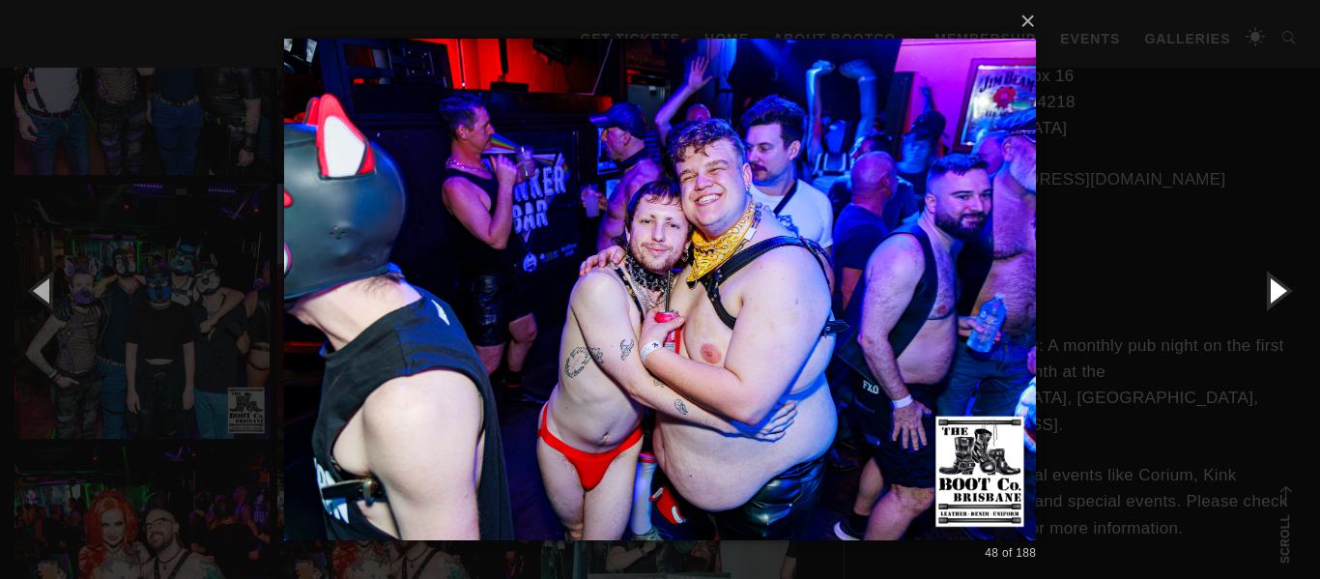
click at [1274, 288] on button "button" at bounding box center [1276, 290] width 87 height 106
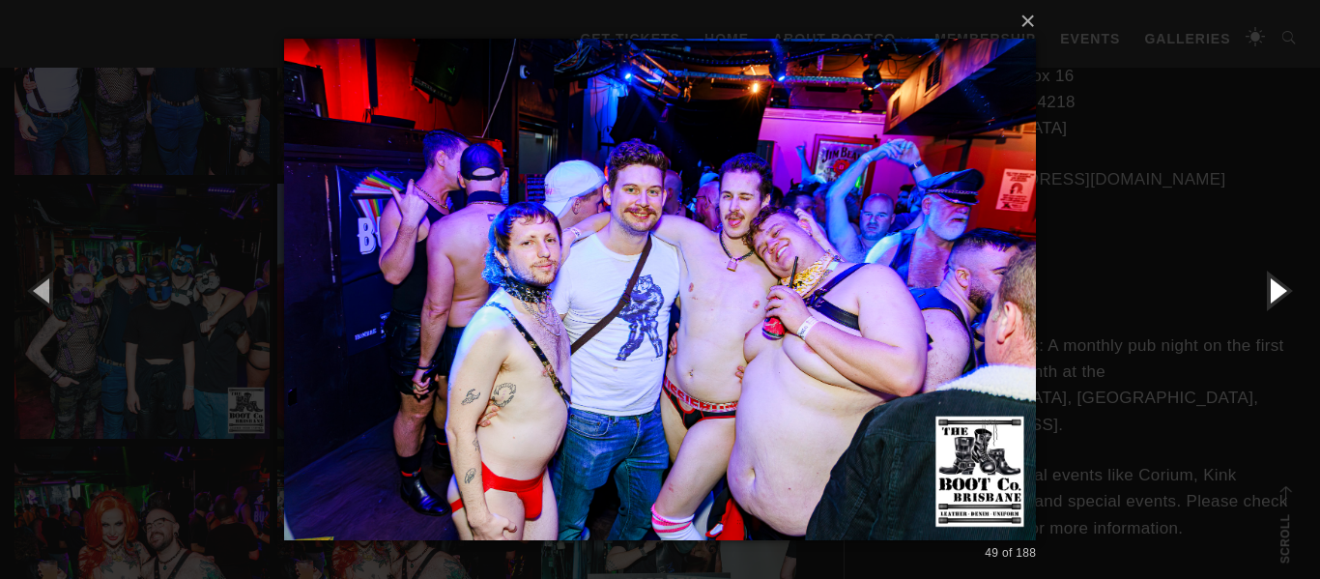
click at [1274, 288] on button "button" at bounding box center [1276, 290] width 87 height 106
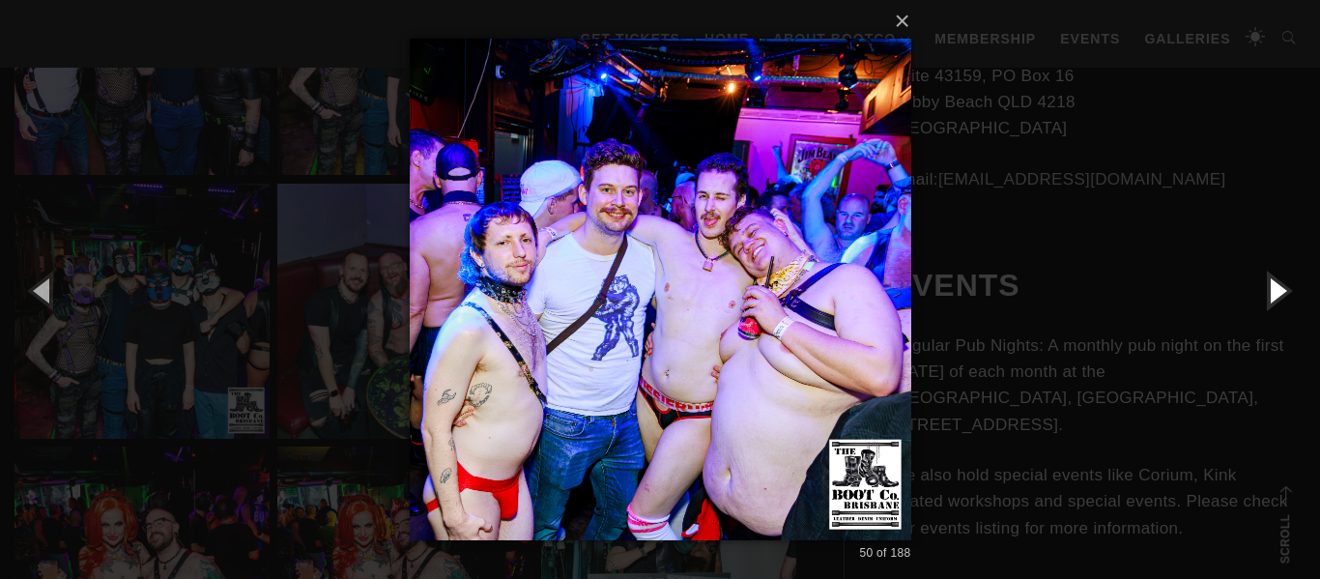
click at [1274, 288] on button "button" at bounding box center [1276, 290] width 87 height 106
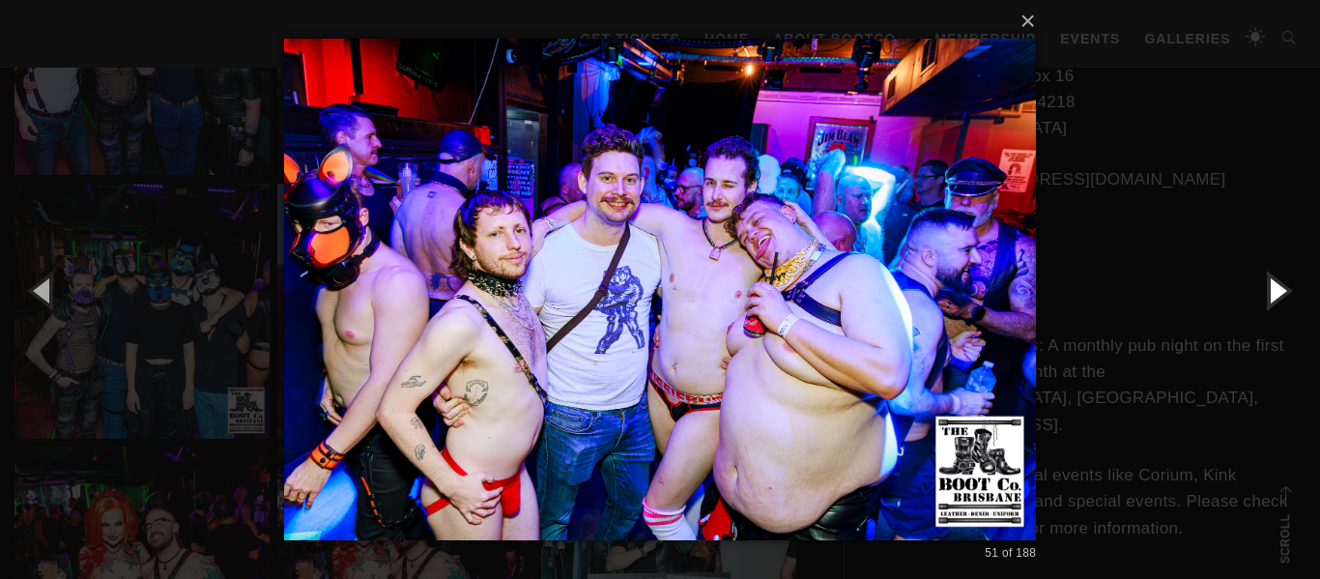
click at [1274, 288] on button "button" at bounding box center [1276, 290] width 87 height 106
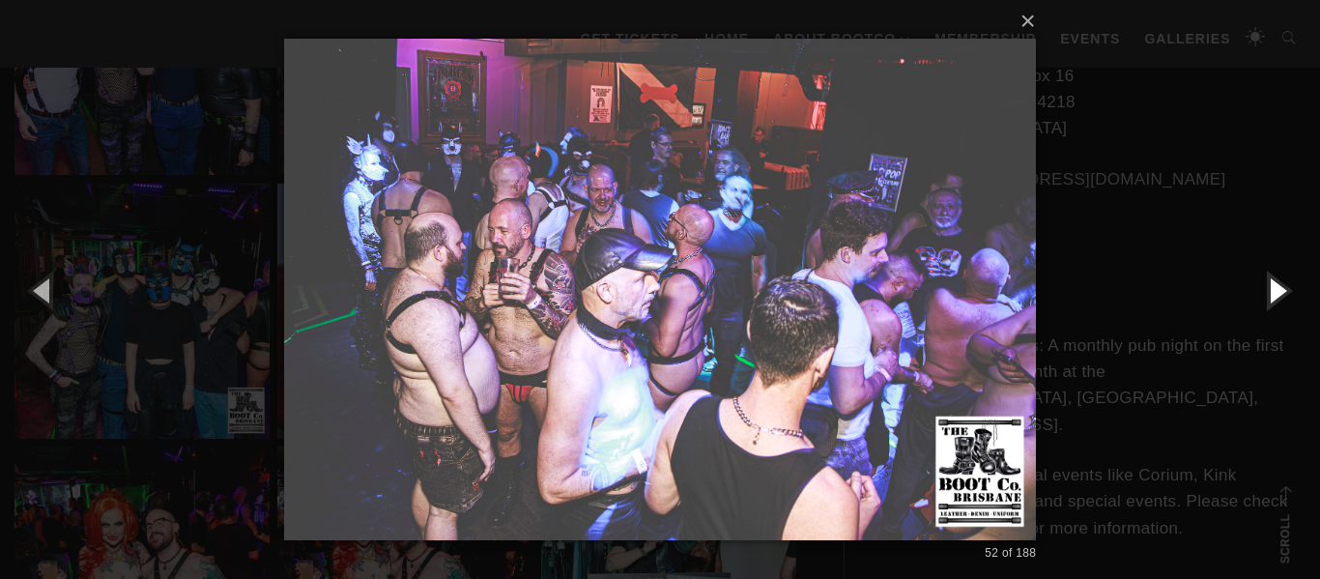
click at [1274, 288] on button "button" at bounding box center [1276, 290] width 87 height 106
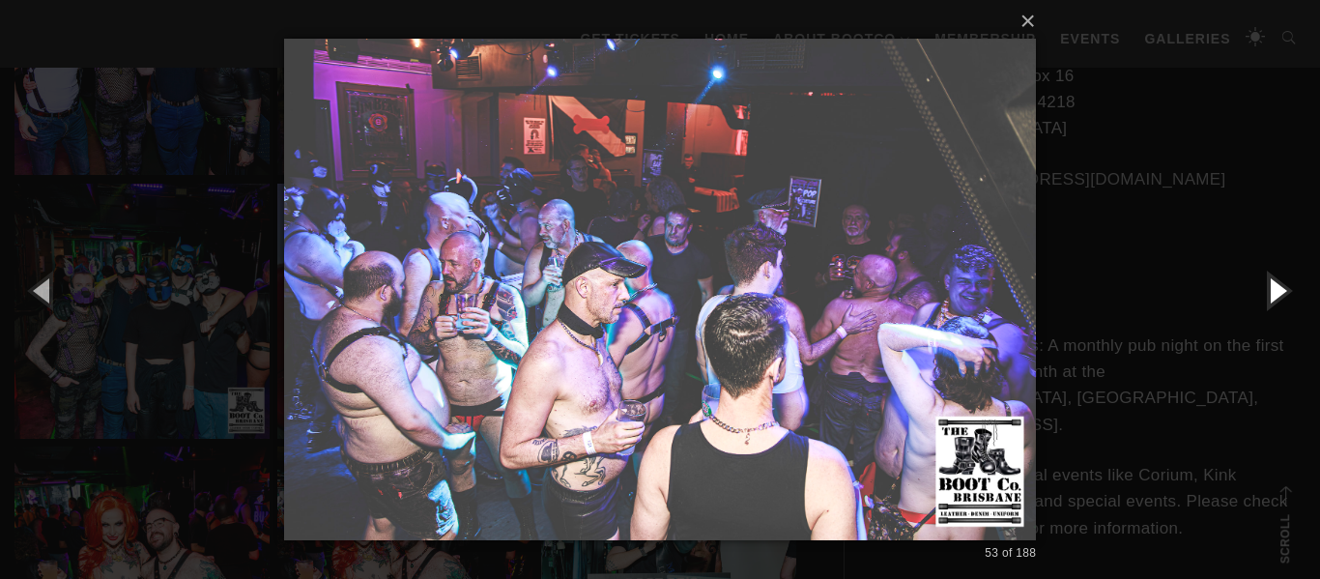
click at [1274, 288] on button "button" at bounding box center [1276, 290] width 87 height 106
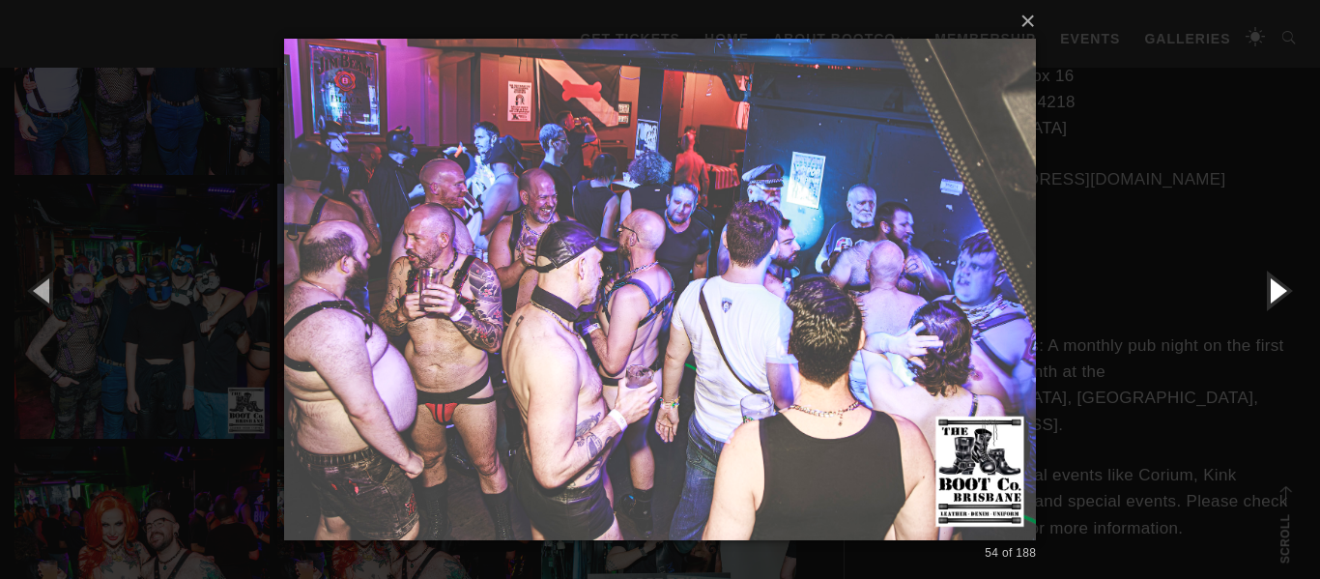
click at [1274, 288] on button "button" at bounding box center [1276, 290] width 87 height 106
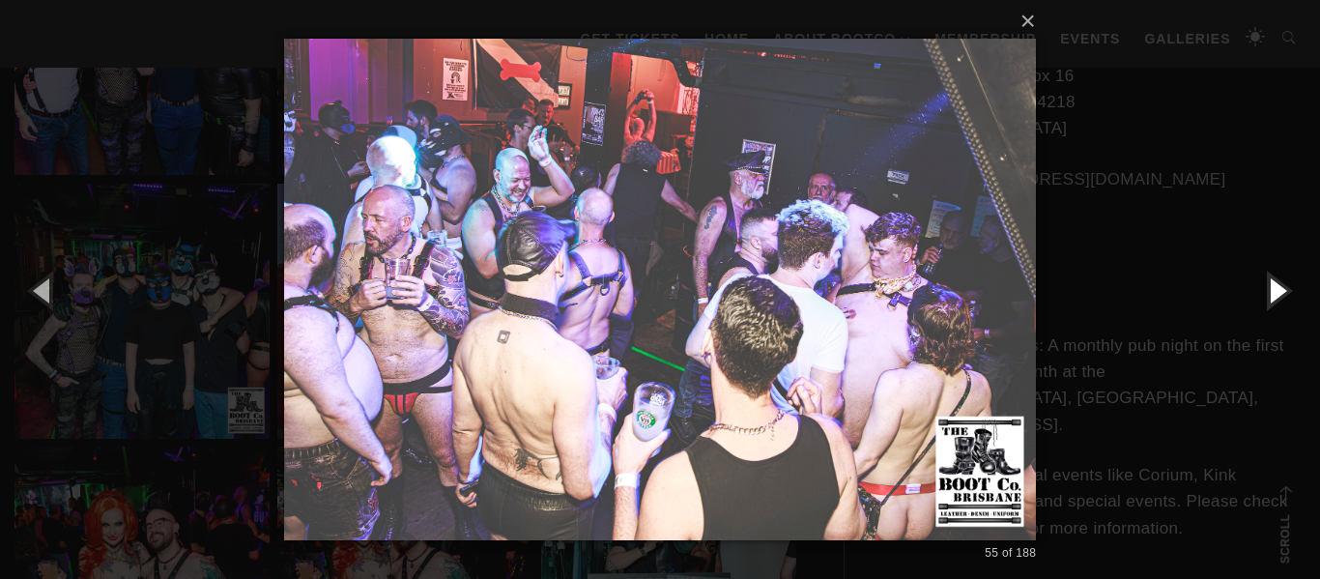
click at [1274, 288] on button "button" at bounding box center [1276, 290] width 87 height 106
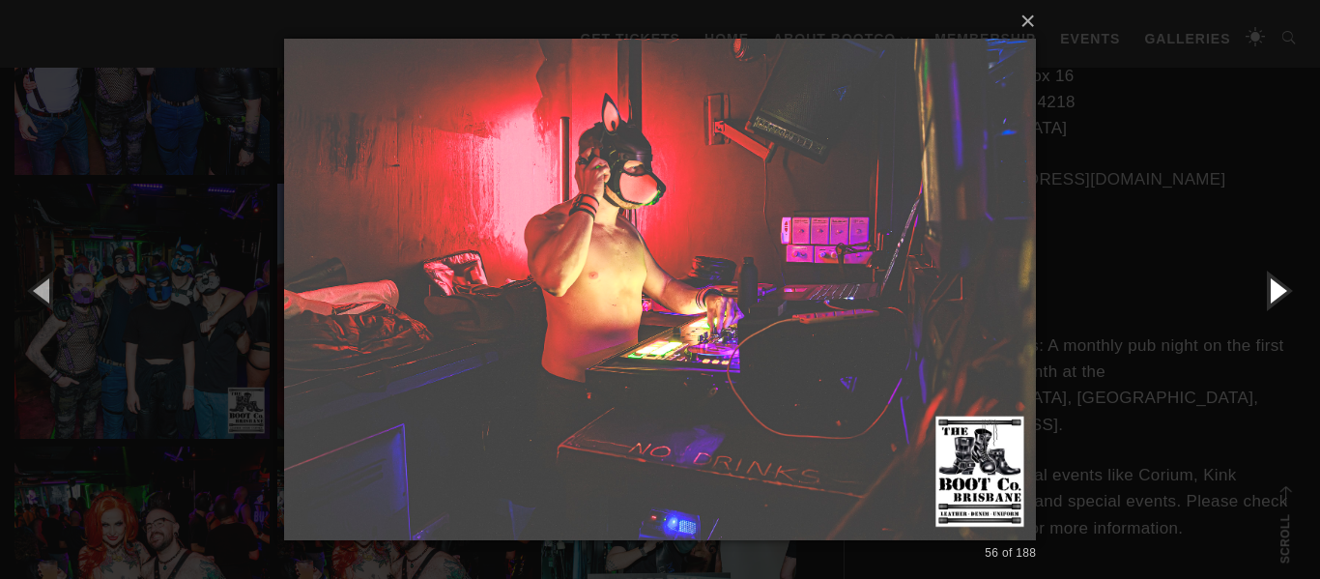
click at [1274, 288] on button "button" at bounding box center [1276, 290] width 87 height 106
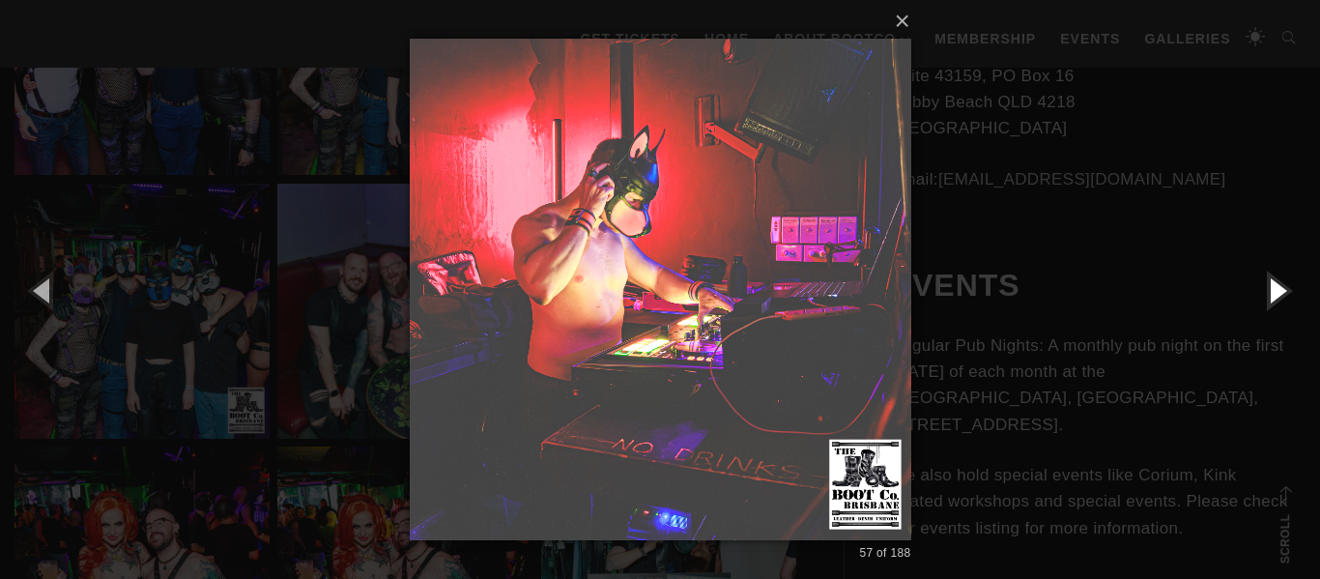
click at [1274, 288] on button "button" at bounding box center [1276, 290] width 87 height 106
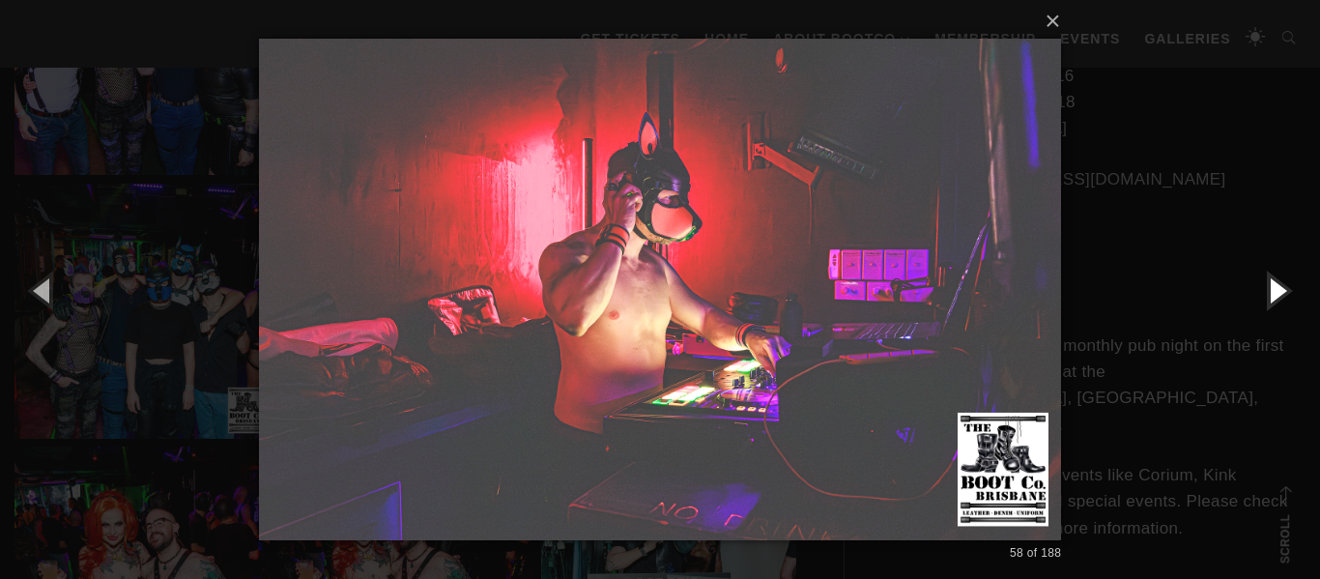
click at [1274, 288] on button "button" at bounding box center [1276, 290] width 87 height 106
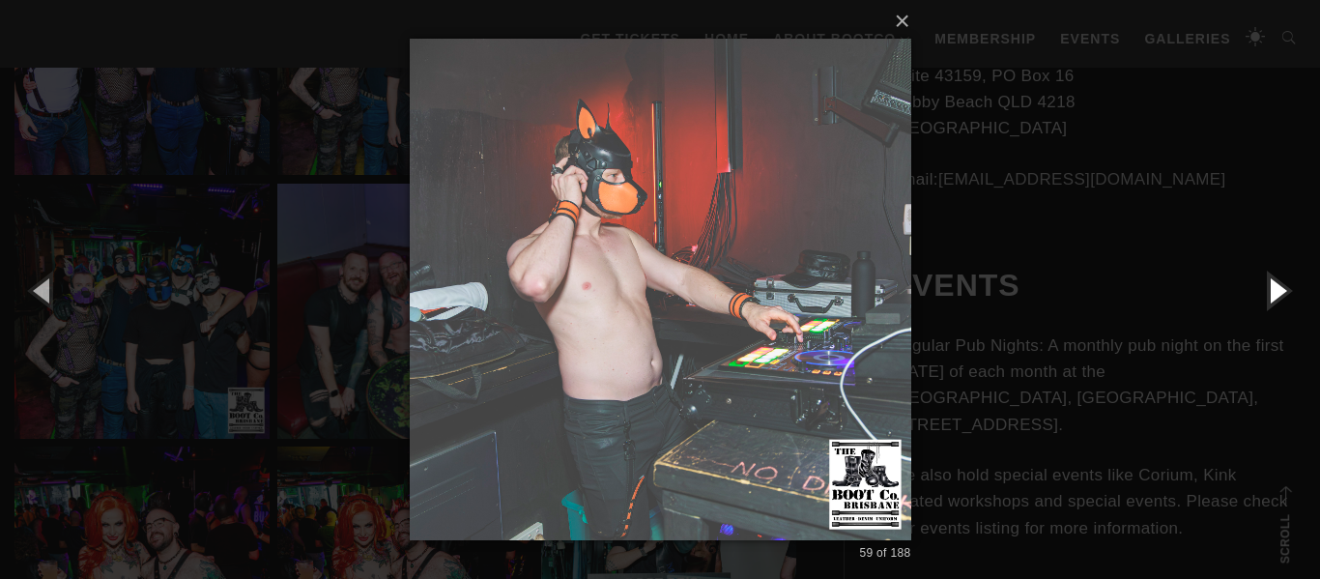
click at [1274, 288] on button "button" at bounding box center [1276, 290] width 87 height 106
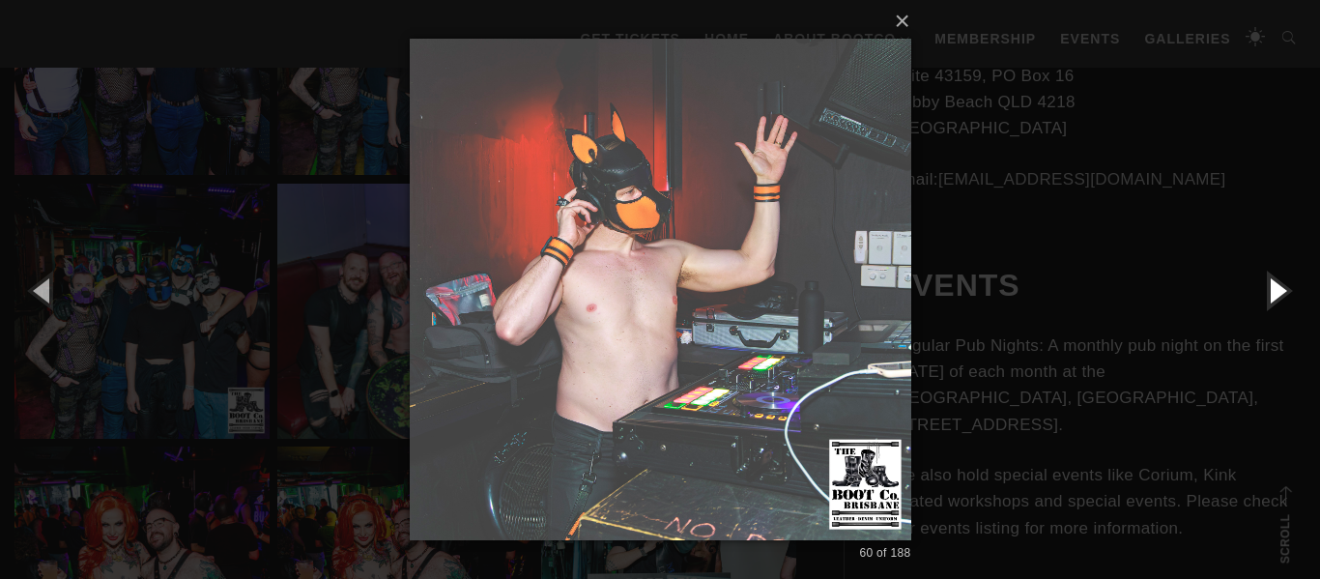
click at [1274, 288] on button "button" at bounding box center [1276, 290] width 87 height 106
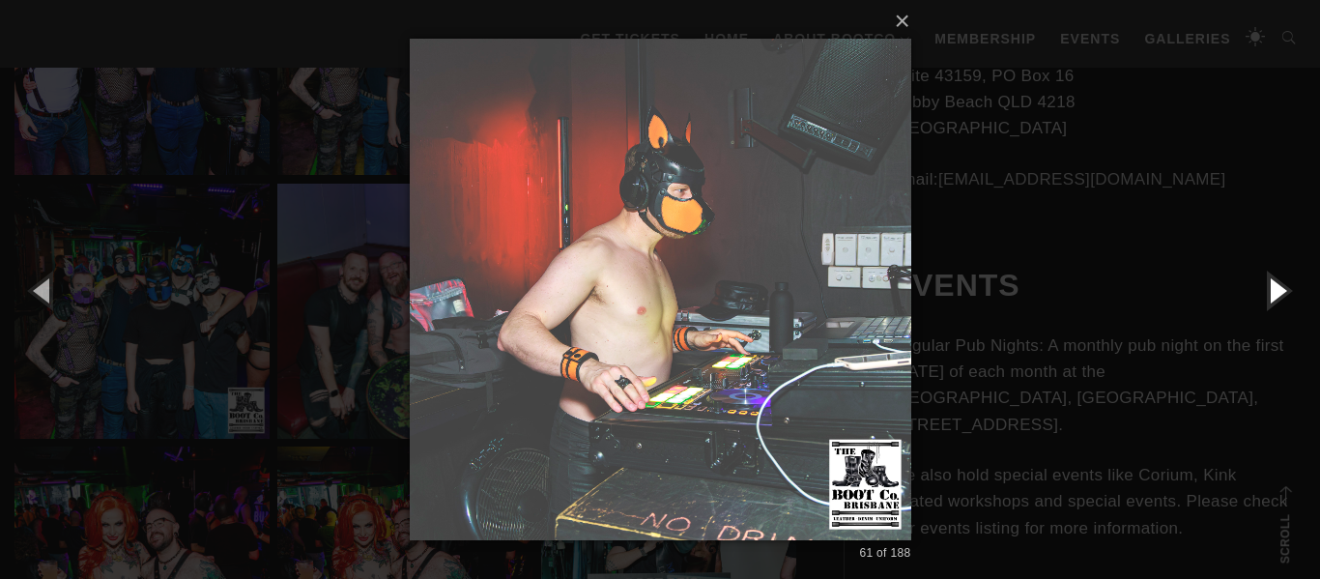
click at [1274, 288] on button "button" at bounding box center [1276, 290] width 87 height 106
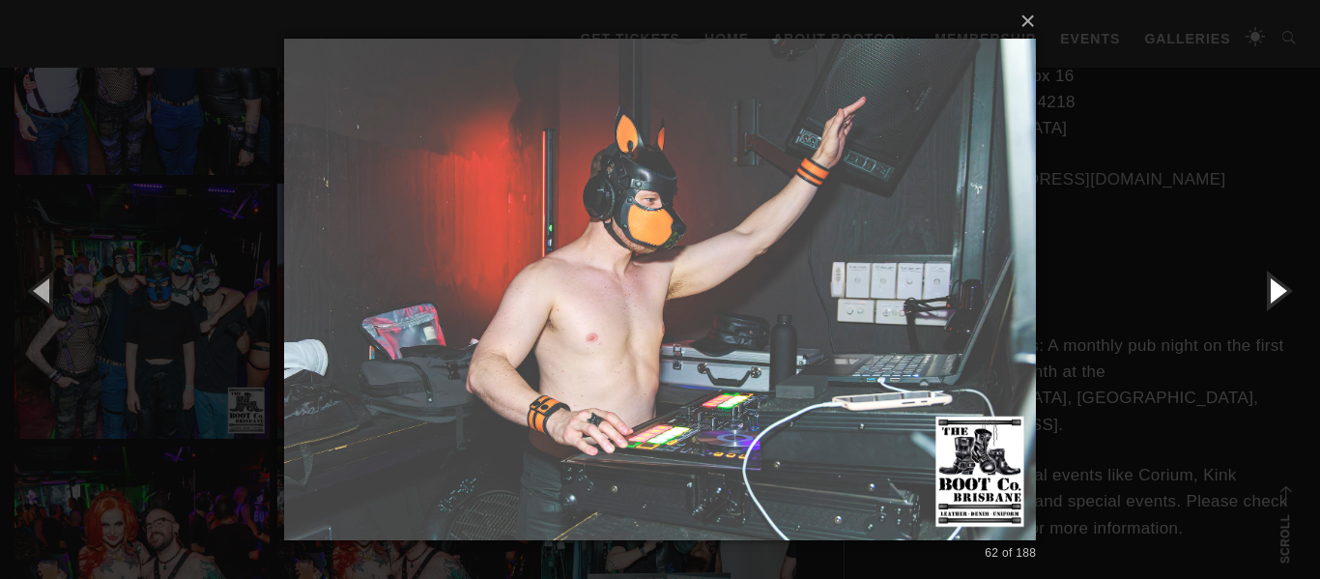
click at [1274, 288] on button "button" at bounding box center [1276, 290] width 87 height 106
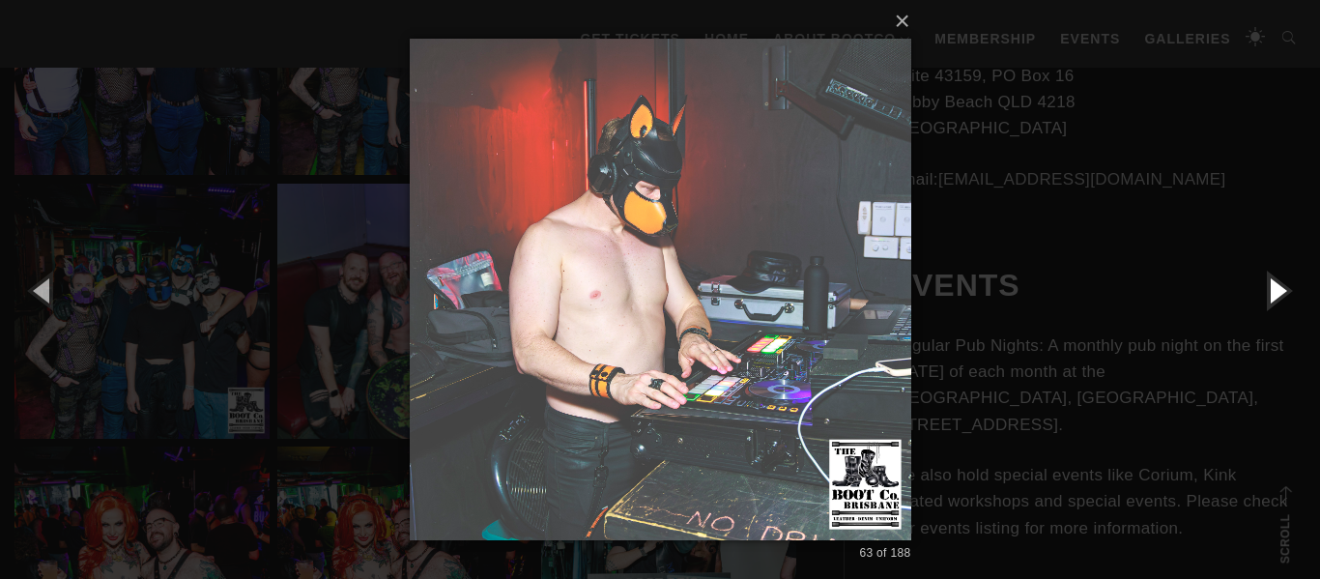
click at [1274, 288] on button "button" at bounding box center [1276, 290] width 87 height 106
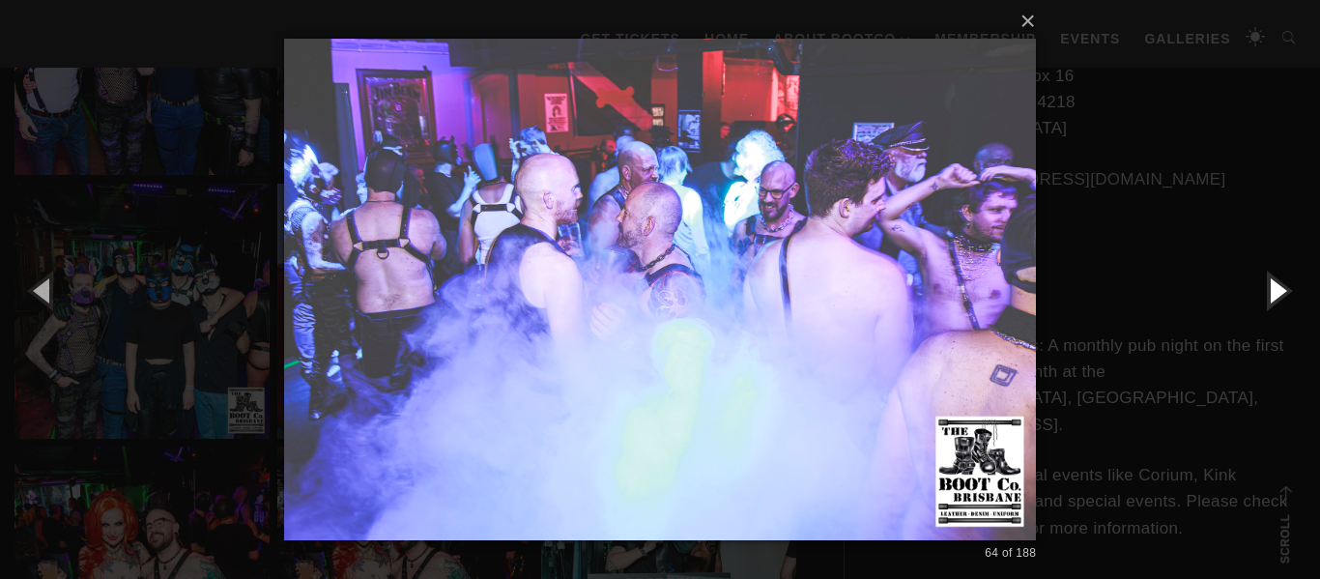
click at [1274, 288] on button "button" at bounding box center [1276, 290] width 87 height 106
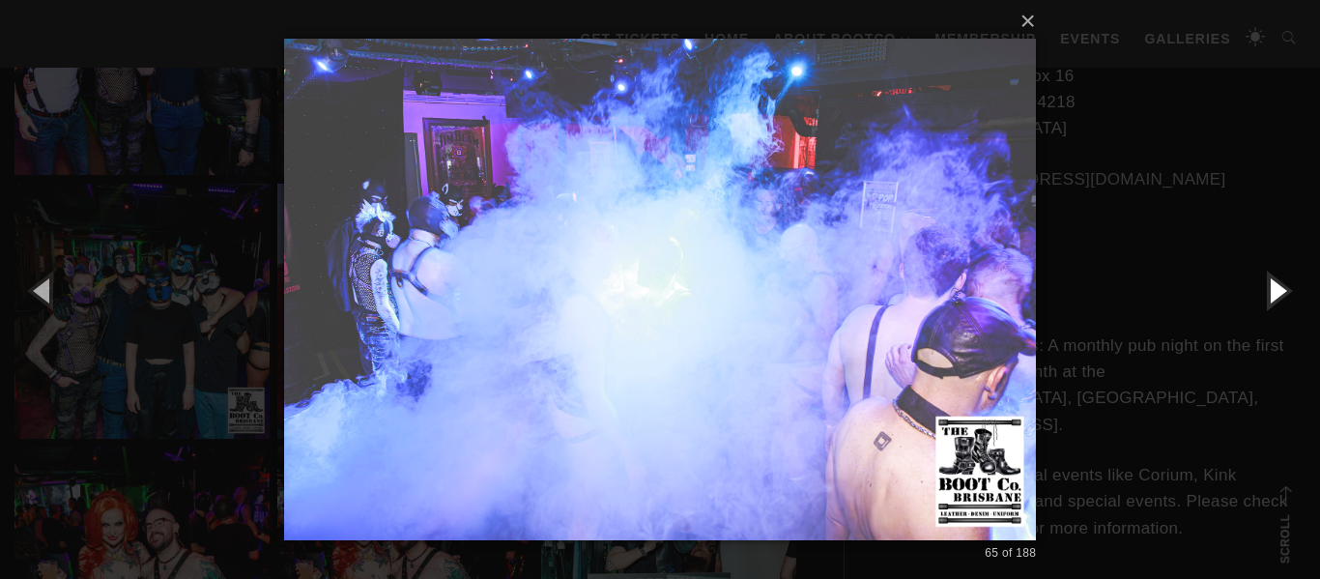
click at [1274, 288] on button "button" at bounding box center [1276, 290] width 87 height 106
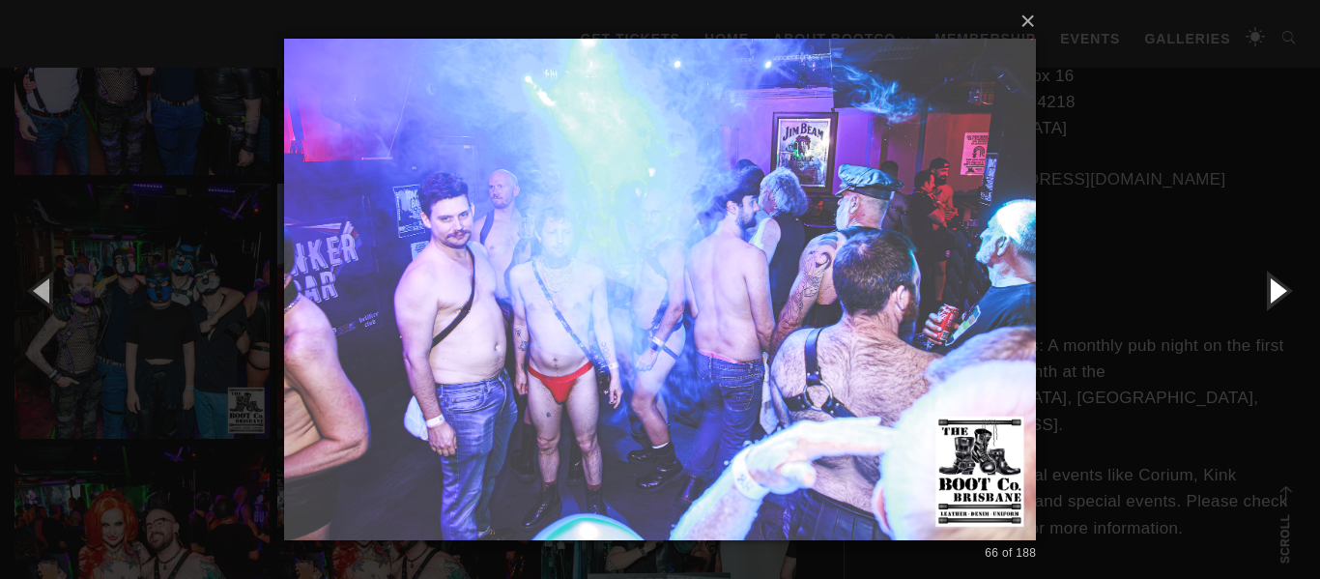
click at [1274, 289] on button "button" at bounding box center [1276, 290] width 87 height 106
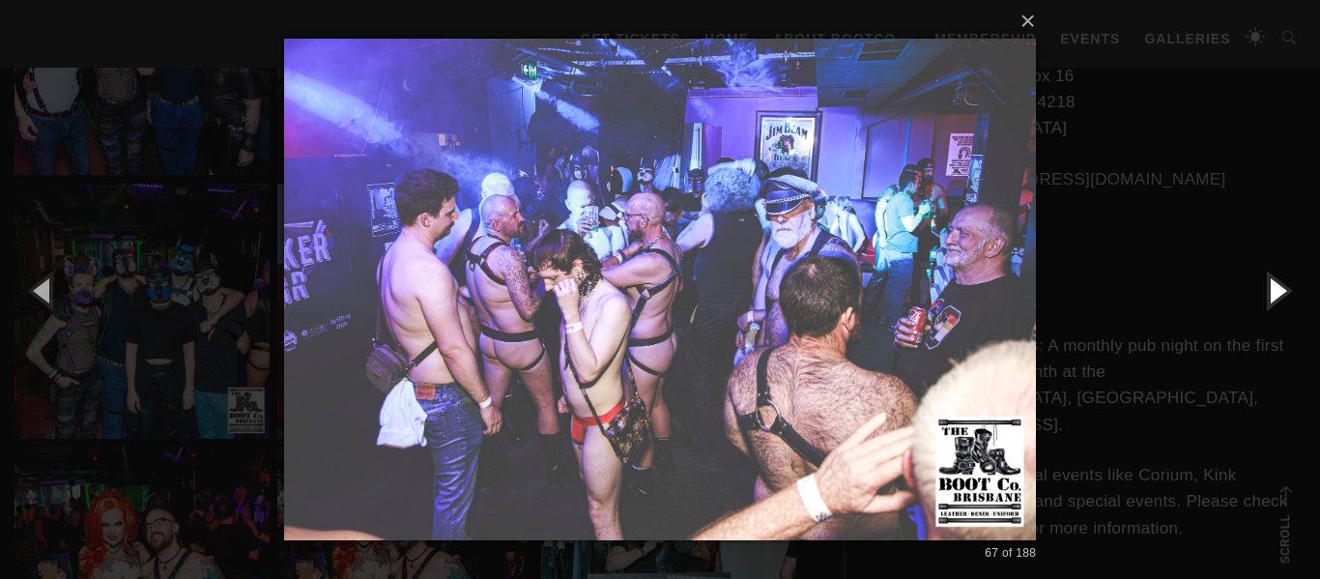
click at [1274, 289] on button "button" at bounding box center [1276, 290] width 87 height 106
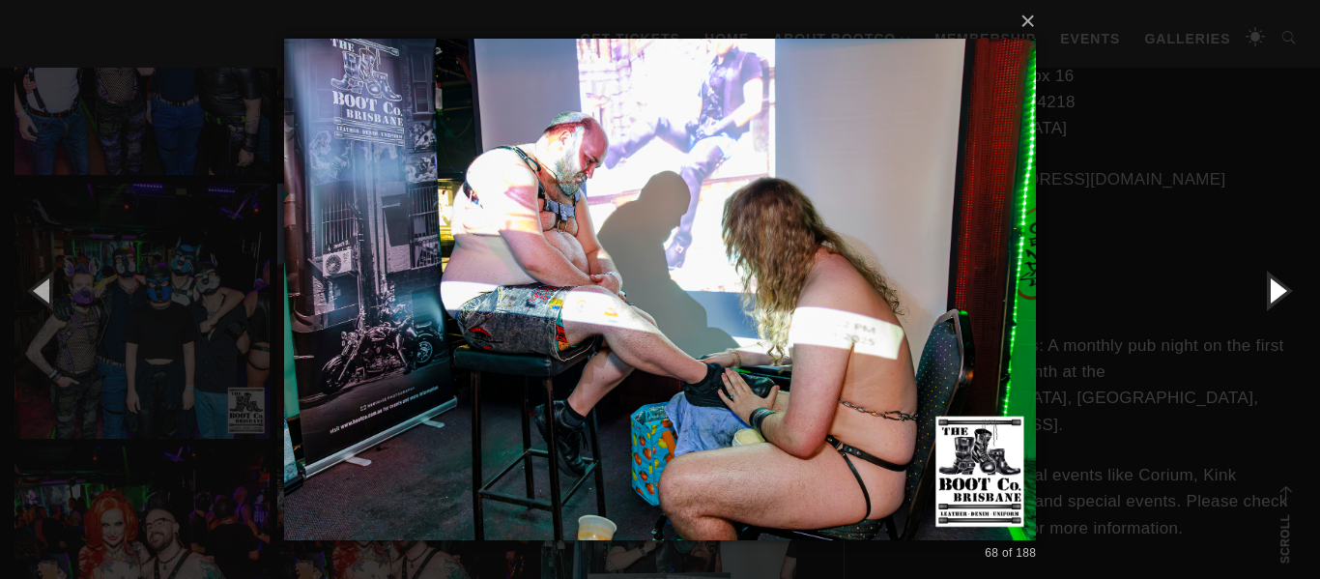
click at [1274, 289] on button "button" at bounding box center [1276, 290] width 87 height 106
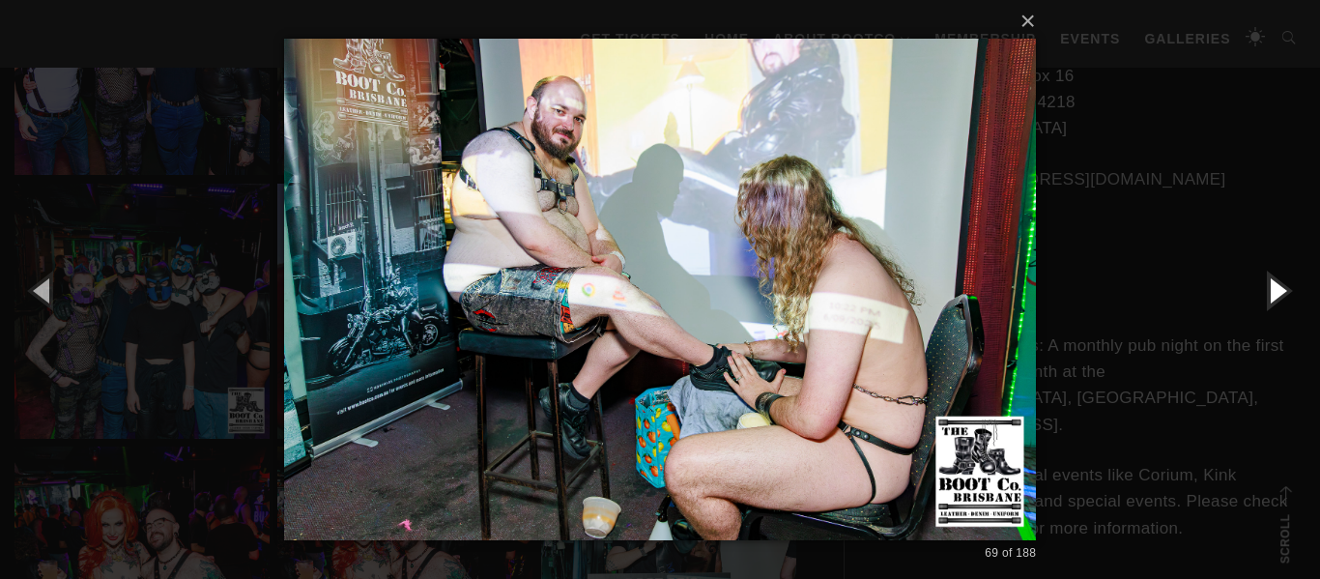
click at [1274, 289] on button "button" at bounding box center [1276, 290] width 87 height 106
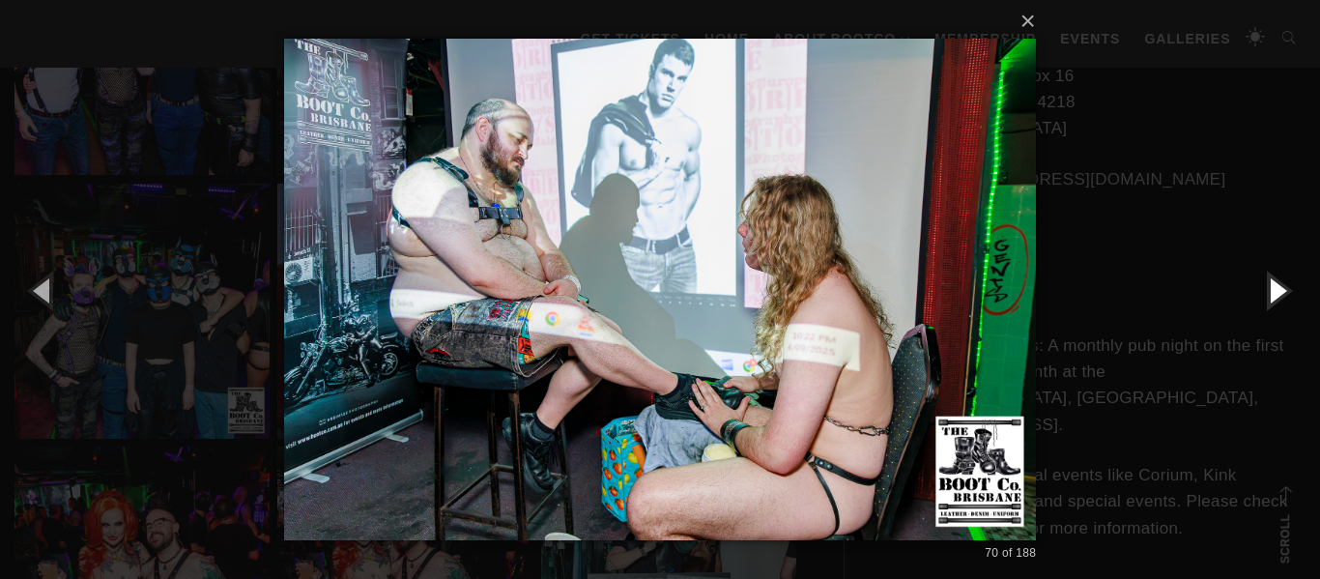
click at [1274, 289] on button "button" at bounding box center [1276, 290] width 87 height 106
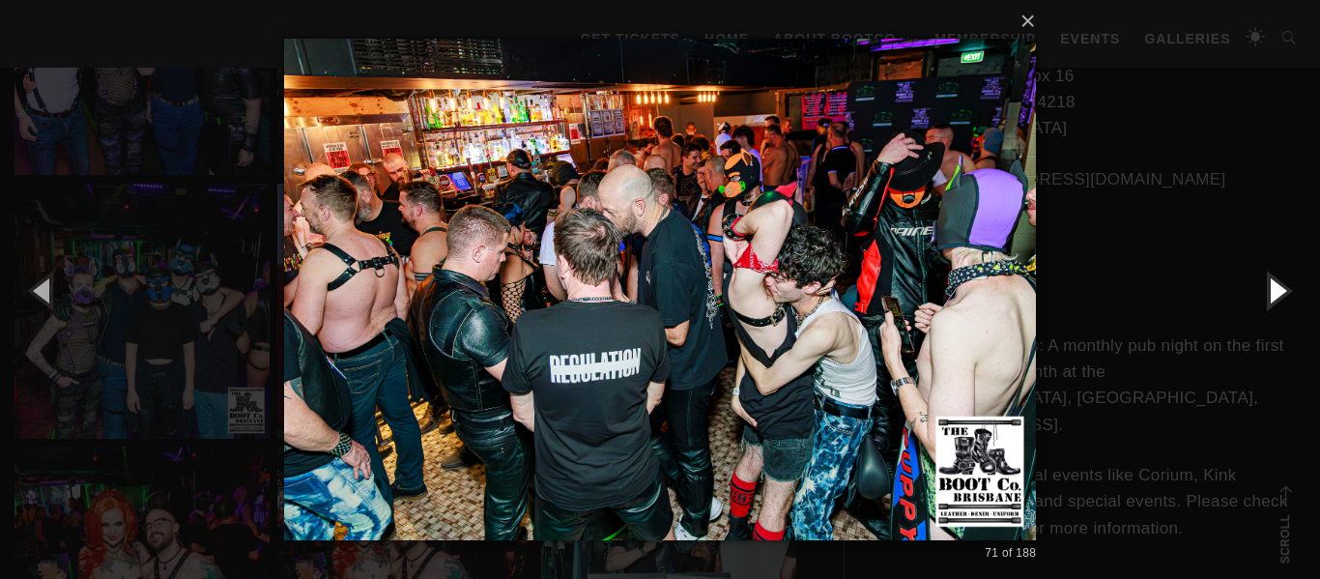
click at [1274, 289] on button "button" at bounding box center [1276, 290] width 87 height 106
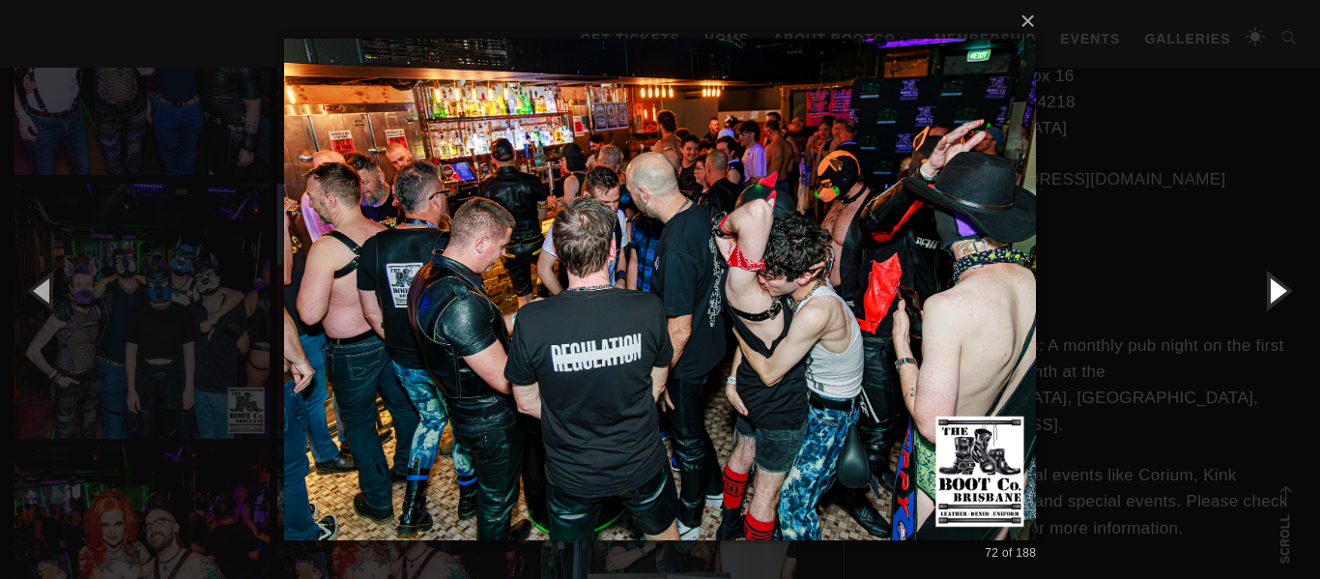
click at [1274, 289] on button "button" at bounding box center [1276, 290] width 87 height 106
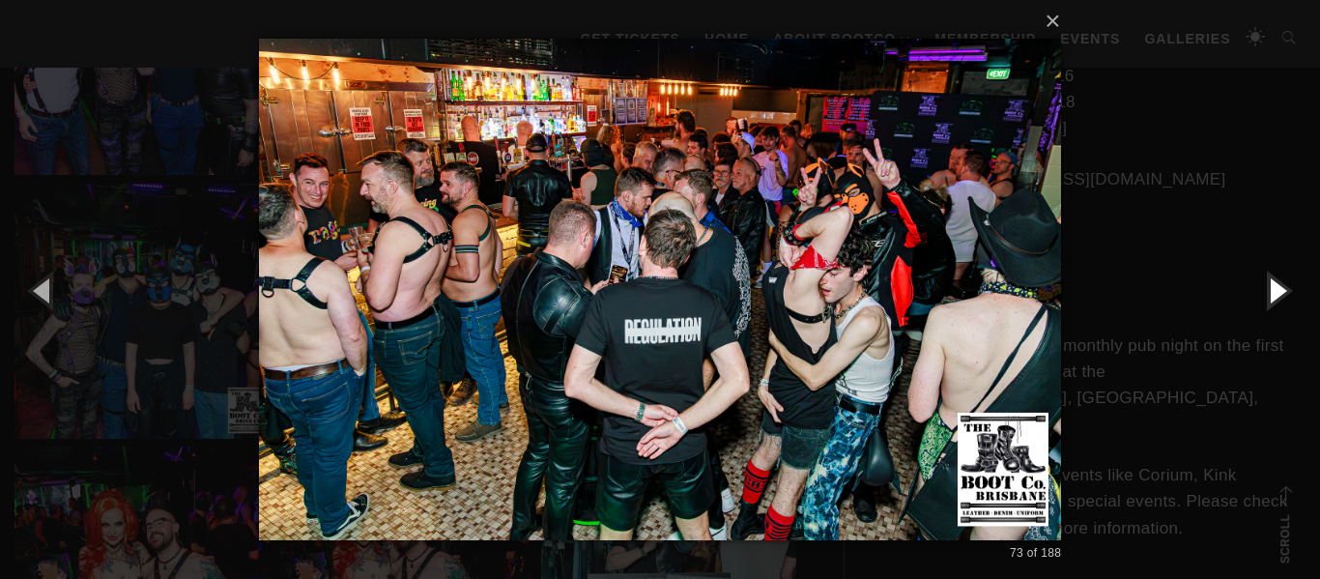
click at [1274, 289] on button "button" at bounding box center [1276, 290] width 87 height 106
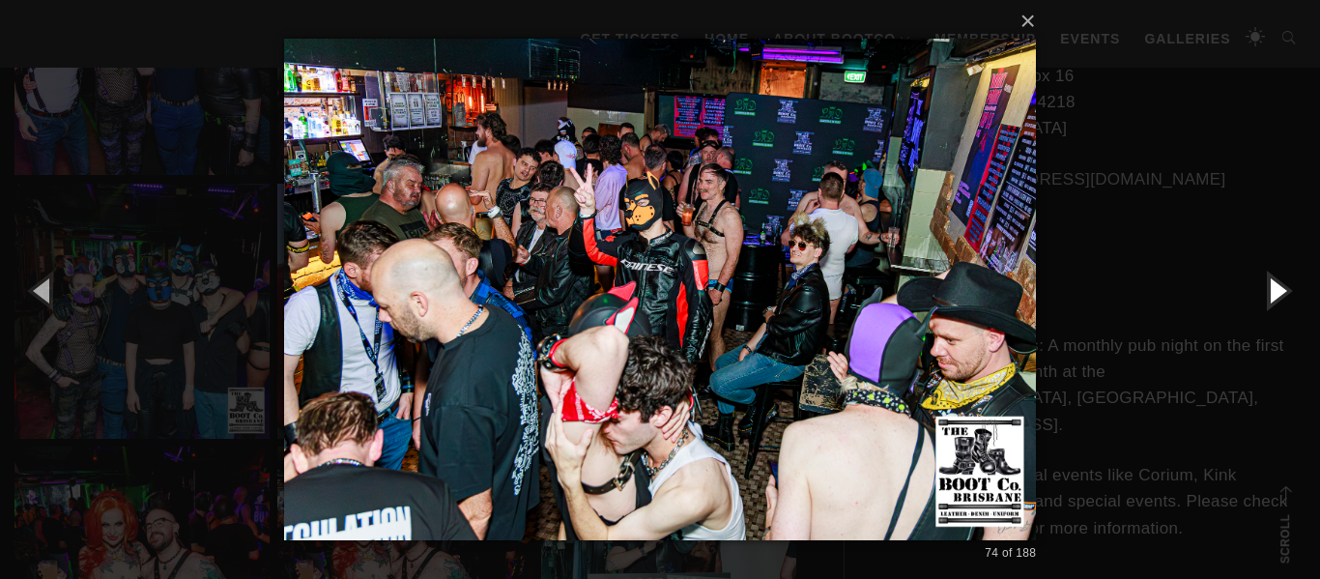
click at [1274, 289] on button "button" at bounding box center [1276, 290] width 87 height 106
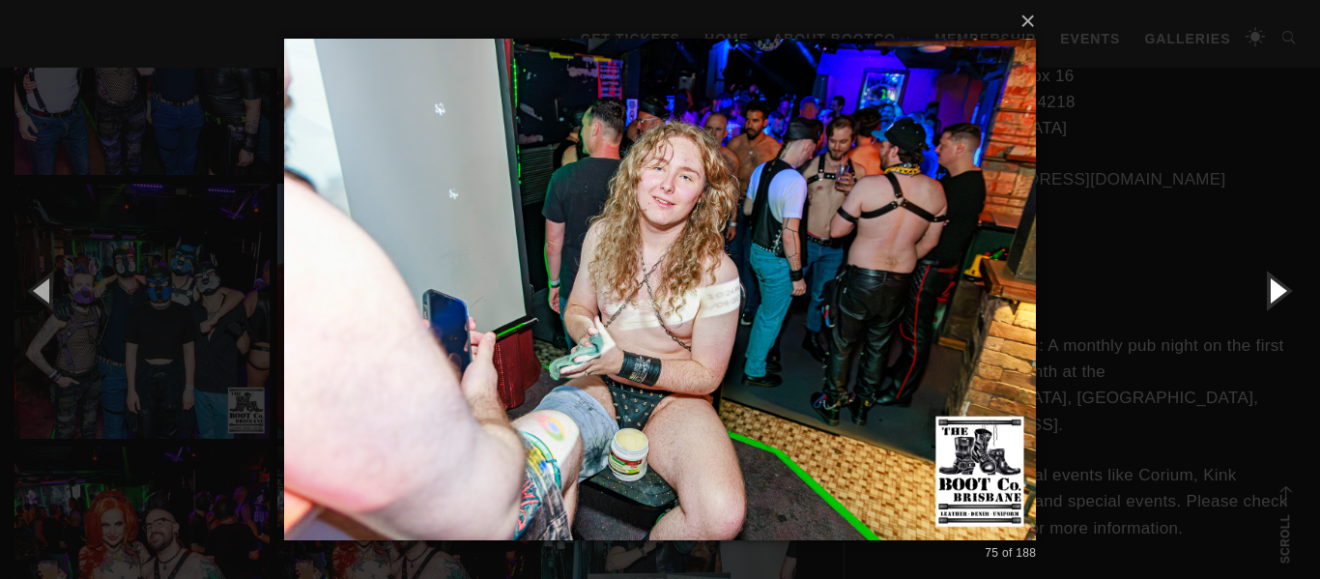
click at [1274, 289] on button "button" at bounding box center [1276, 290] width 87 height 106
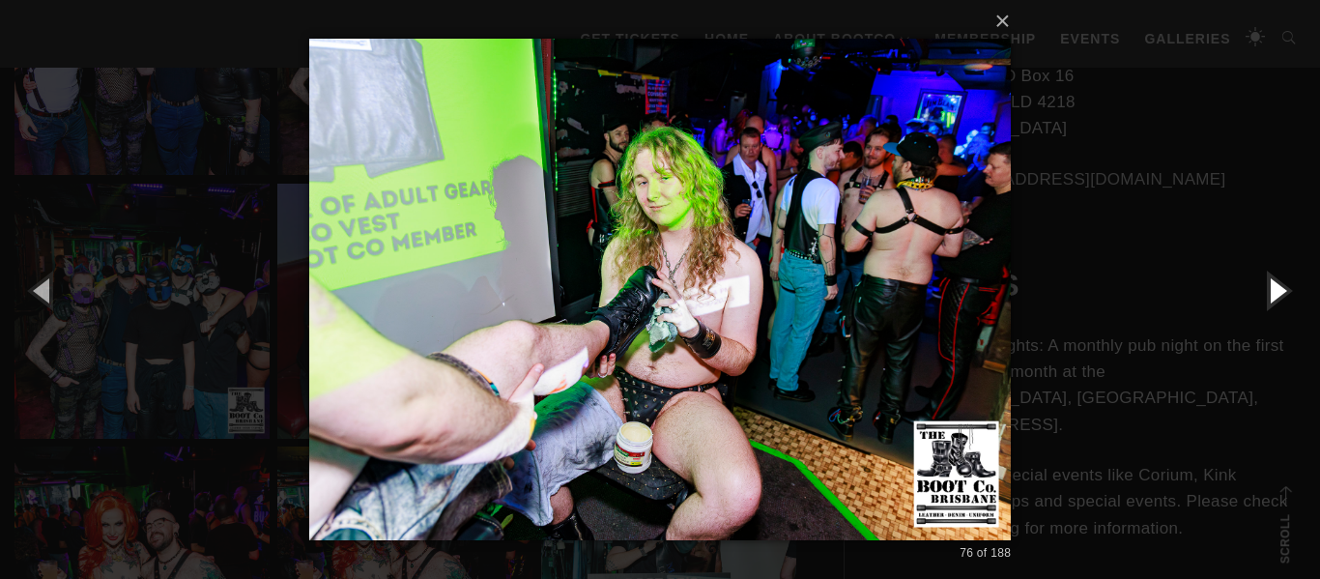
click at [1274, 289] on button "button" at bounding box center [1276, 290] width 87 height 106
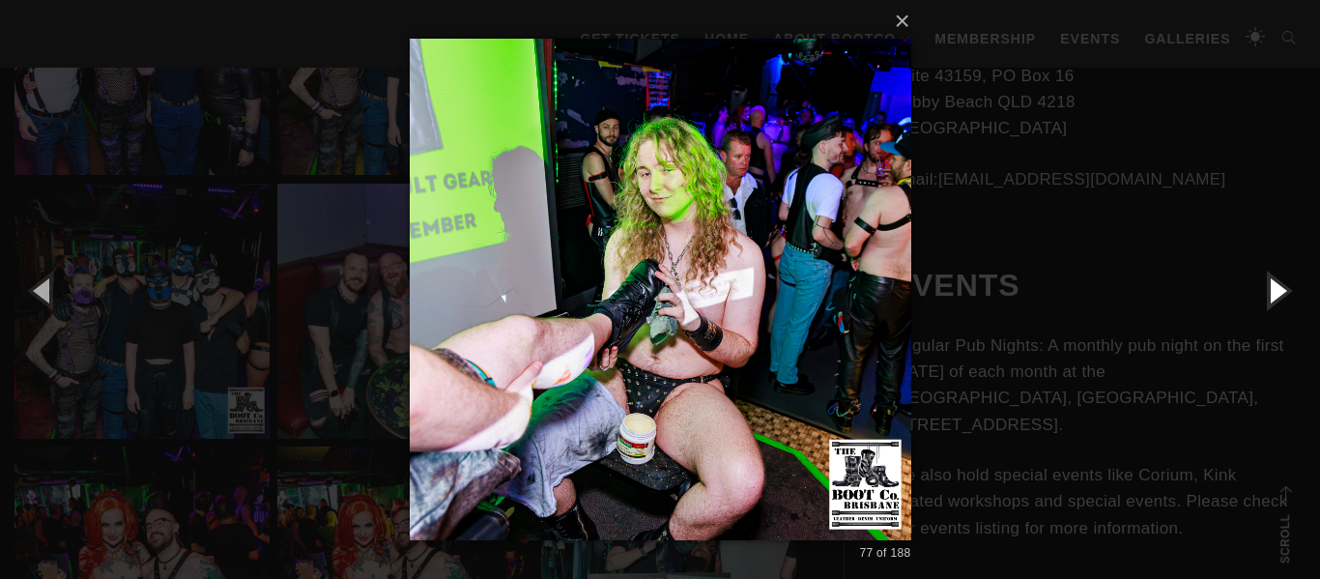
click at [1274, 289] on button "button" at bounding box center [1276, 290] width 87 height 106
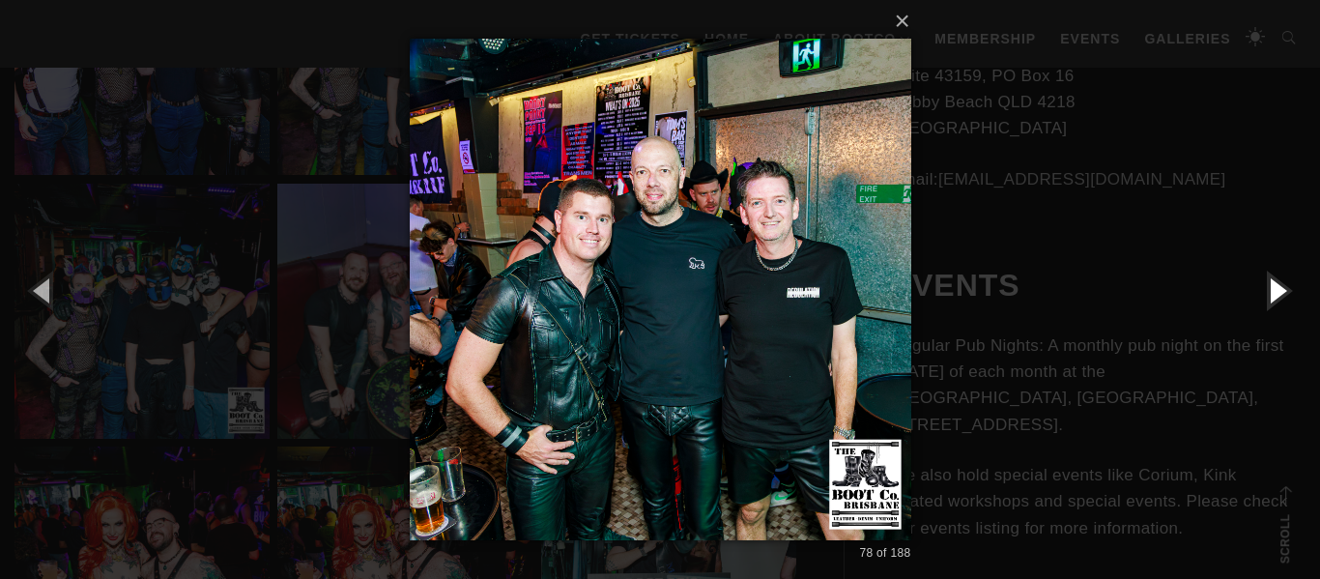
click at [1274, 289] on button "button" at bounding box center [1276, 290] width 87 height 106
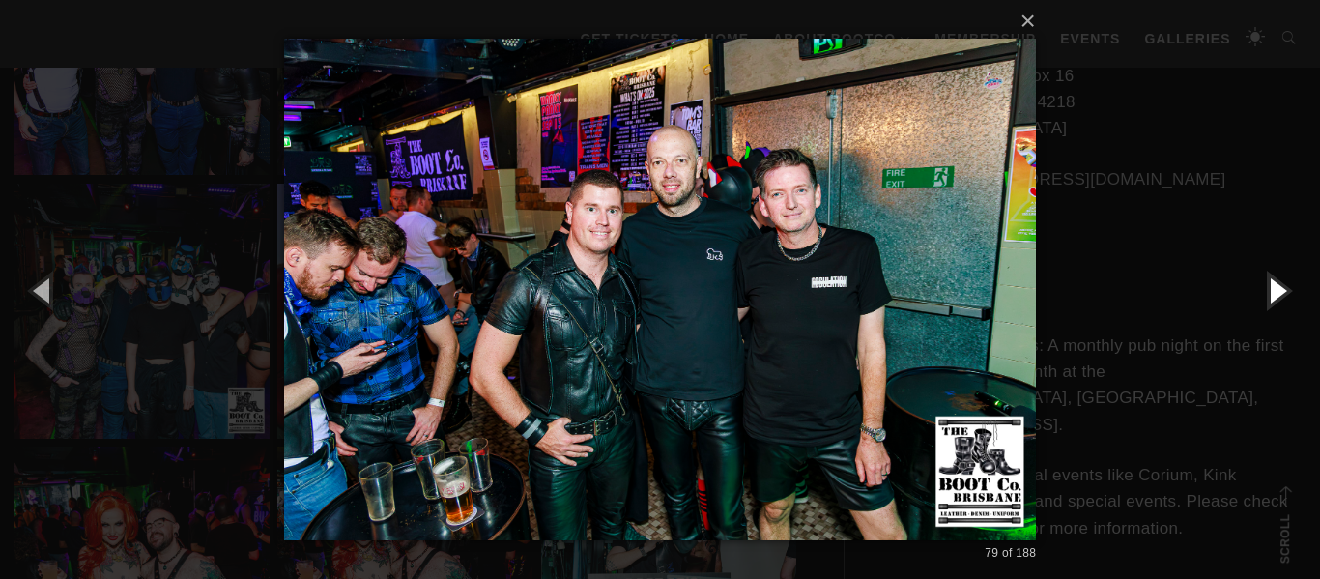
click at [1274, 289] on button "button" at bounding box center [1276, 290] width 87 height 106
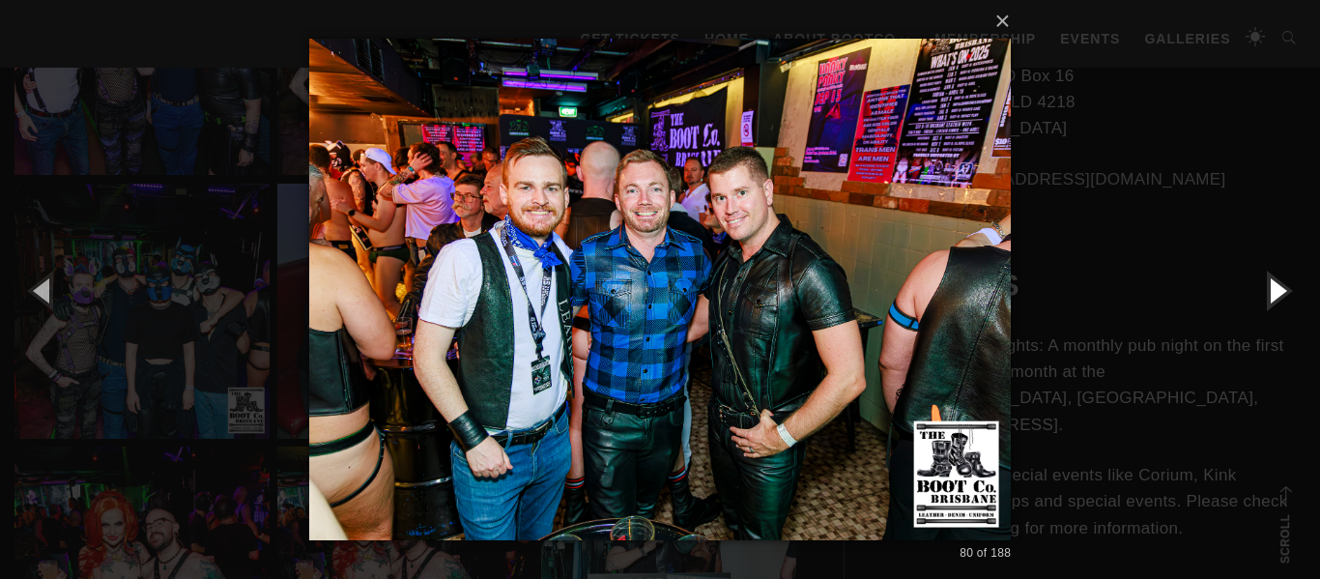
click at [1274, 289] on button "button" at bounding box center [1276, 290] width 87 height 106
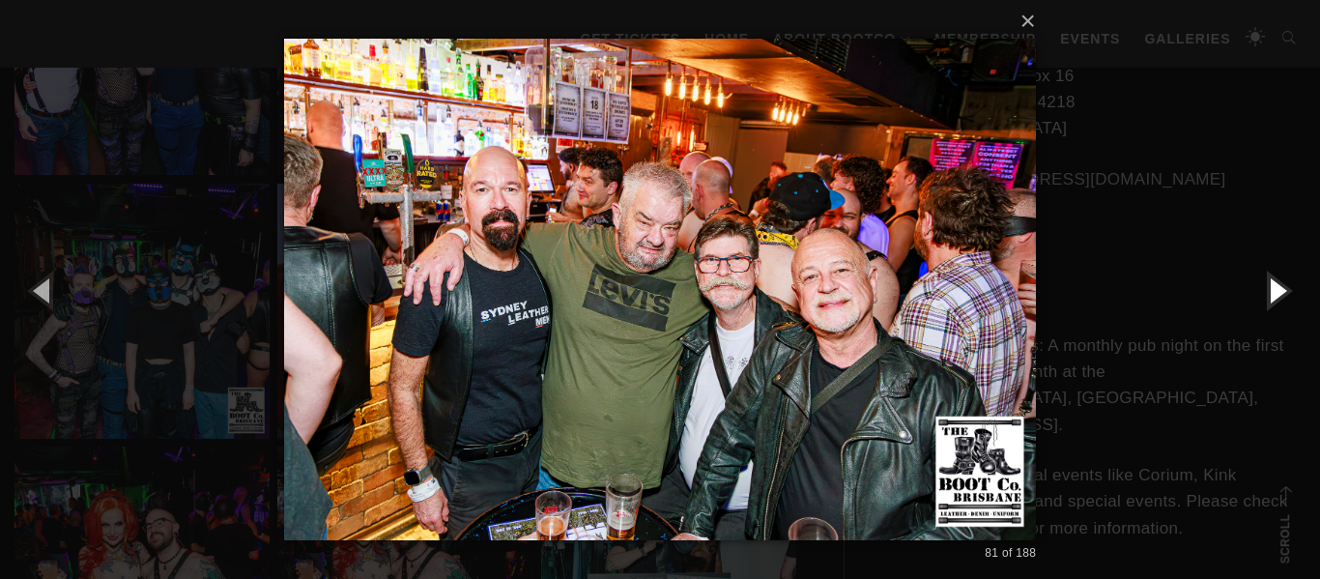
click at [1274, 289] on button "button" at bounding box center [1276, 290] width 87 height 106
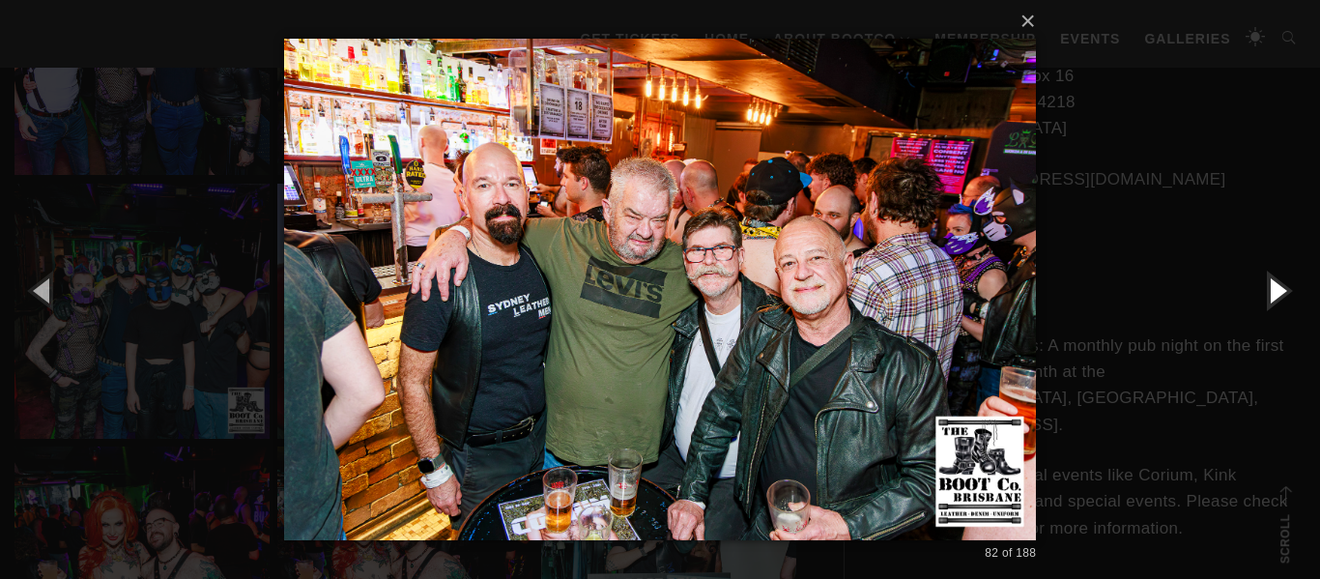
click at [1274, 289] on button "button" at bounding box center [1276, 290] width 87 height 106
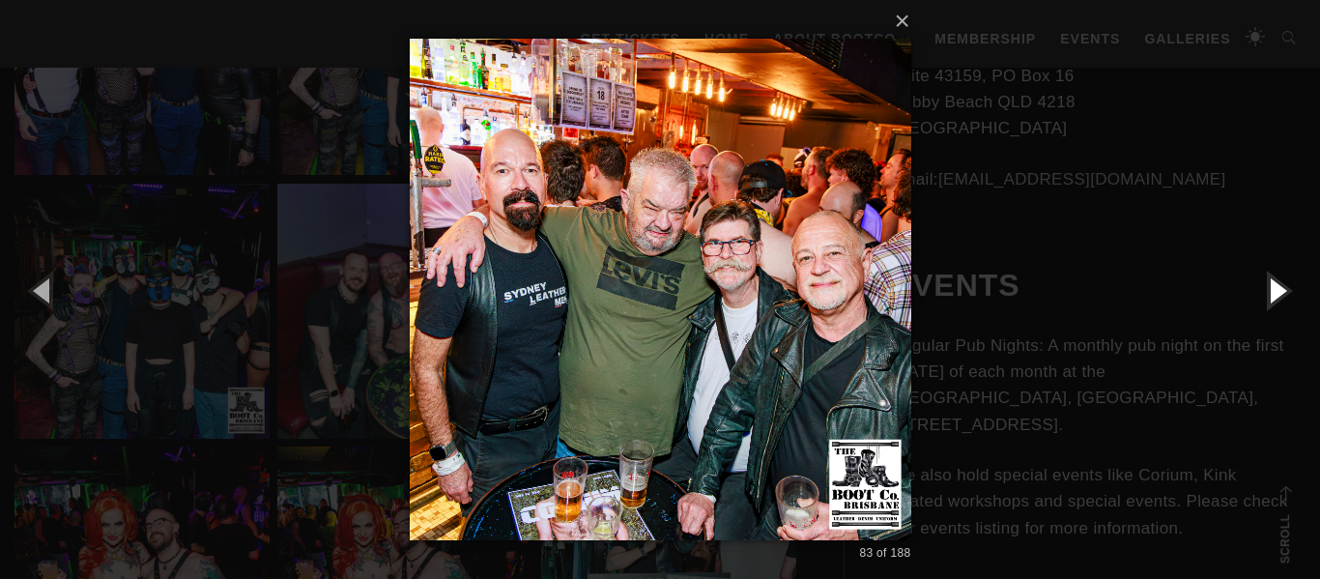
click at [1274, 289] on button "button" at bounding box center [1276, 290] width 87 height 106
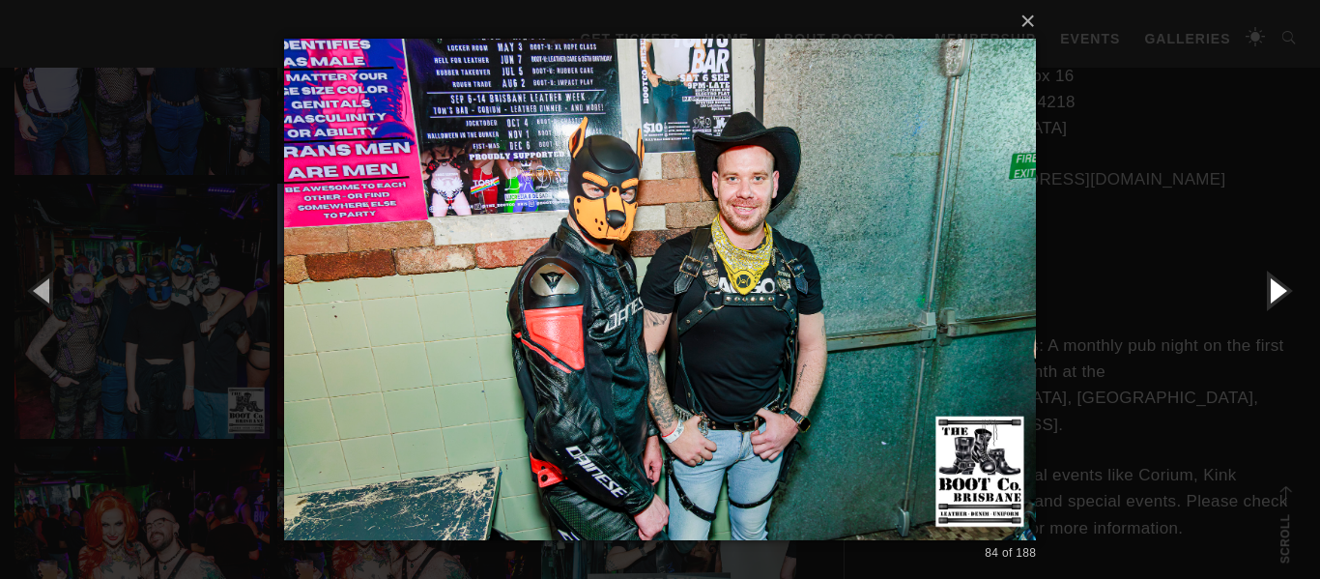
click at [1274, 289] on button "button" at bounding box center [1276, 290] width 87 height 106
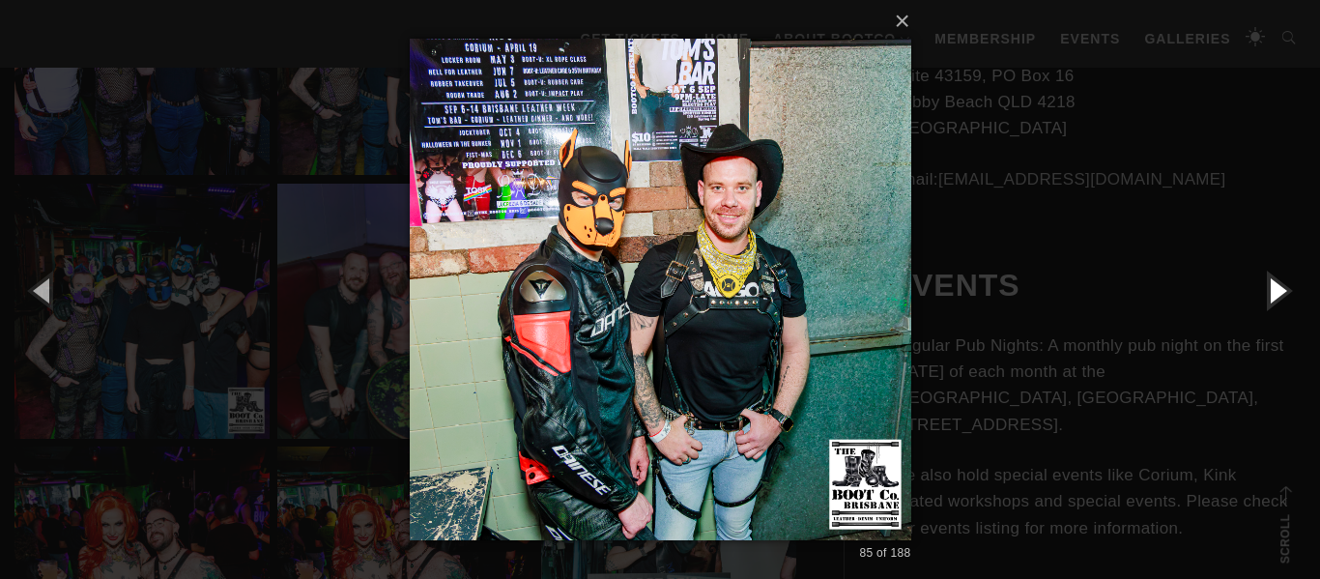
click at [1274, 289] on button "button" at bounding box center [1276, 290] width 87 height 106
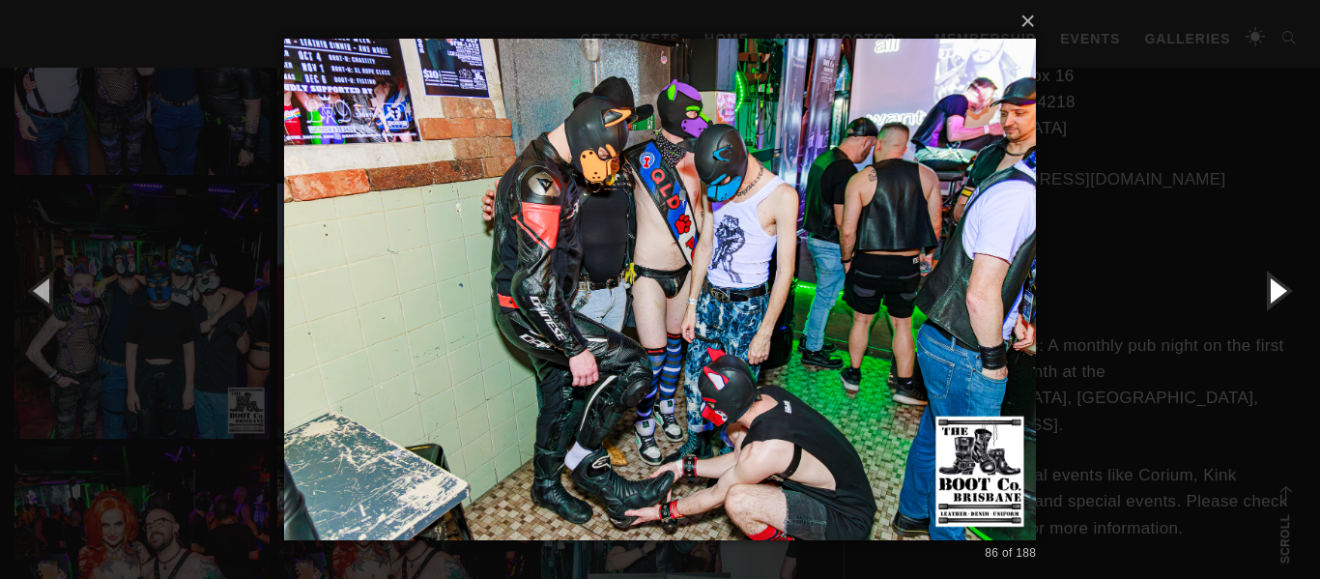
click at [1274, 289] on button "button" at bounding box center [1276, 290] width 87 height 106
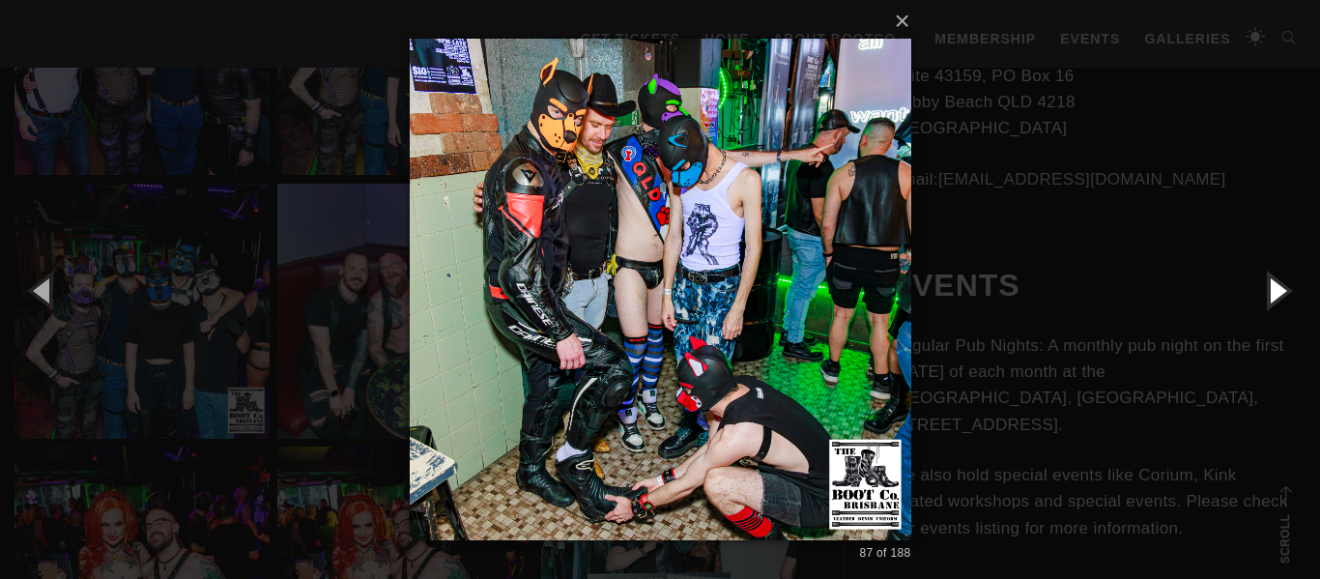
click at [1274, 289] on button "button" at bounding box center [1276, 290] width 87 height 106
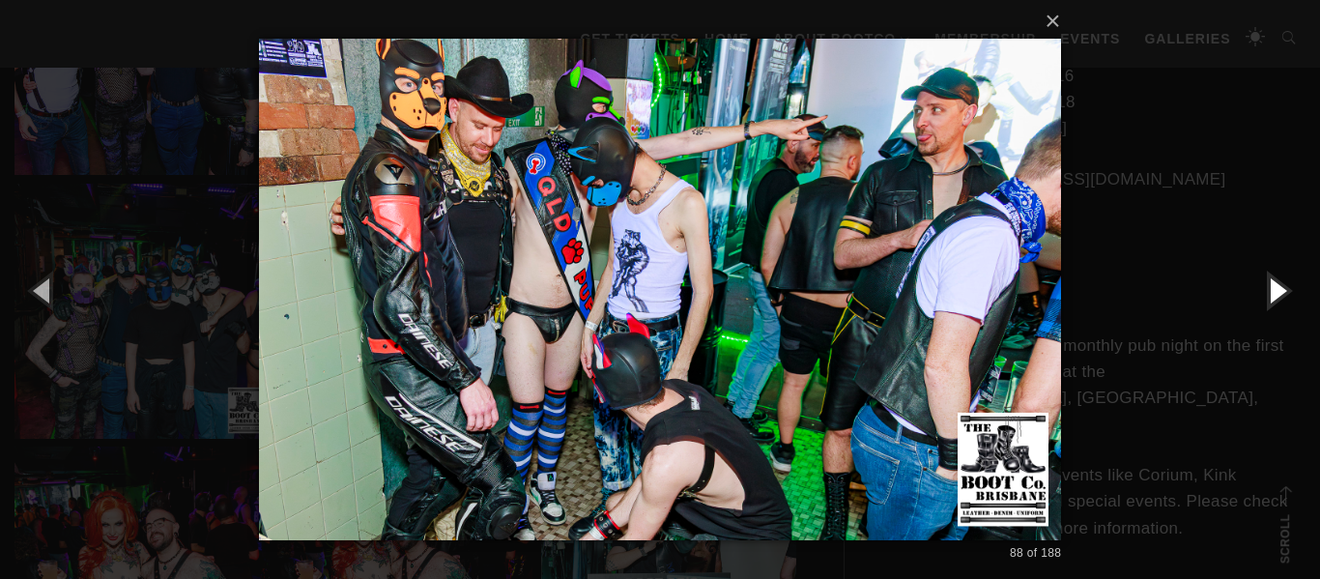
click at [1274, 289] on button "button" at bounding box center [1276, 290] width 87 height 106
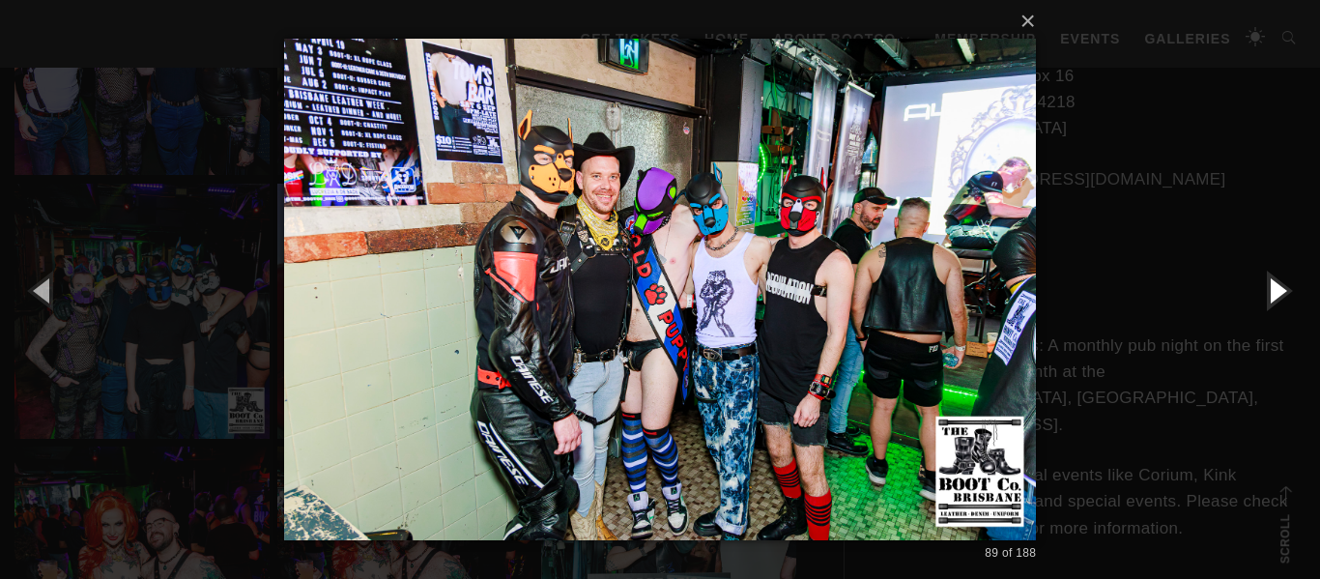
click at [1274, 289] on button "button" at bounding box center [1276, 290] width 87 height 106
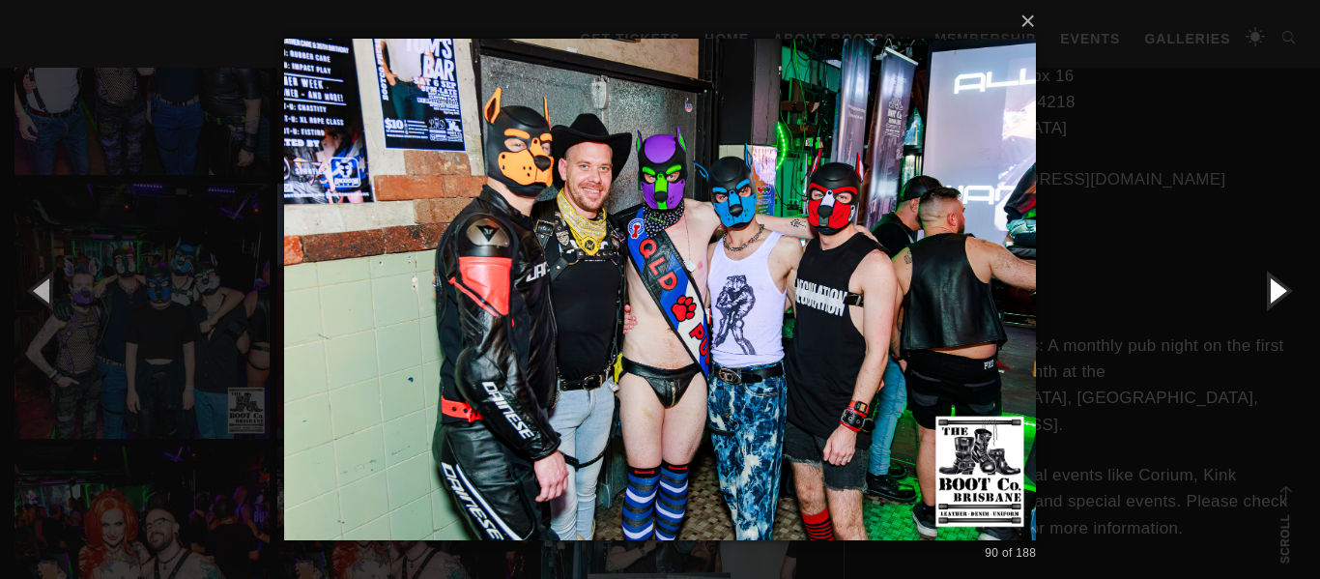
click at [1274, 289] on button "button" at bounding box center [1276, 290] width 87 height 106
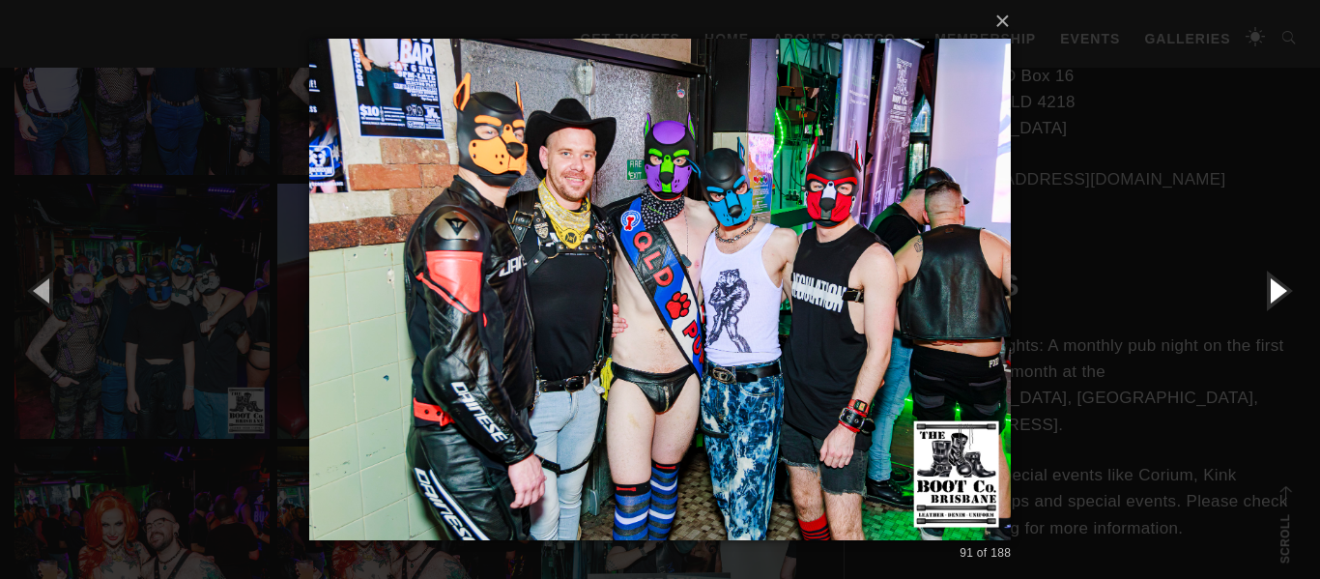
click at [1274, 289] on button "button" at bounding box center [1276, 290] width 87 height 106
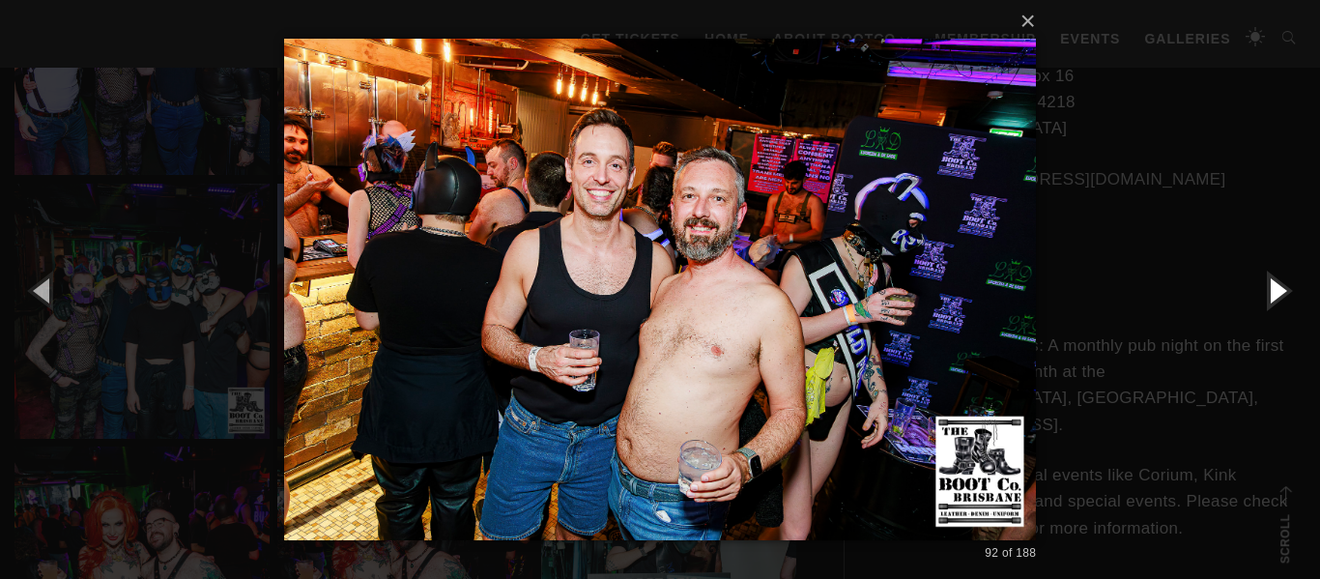
click at [1274, 289] on button "button" at bounding box center [1276, 290] width 87 height 106
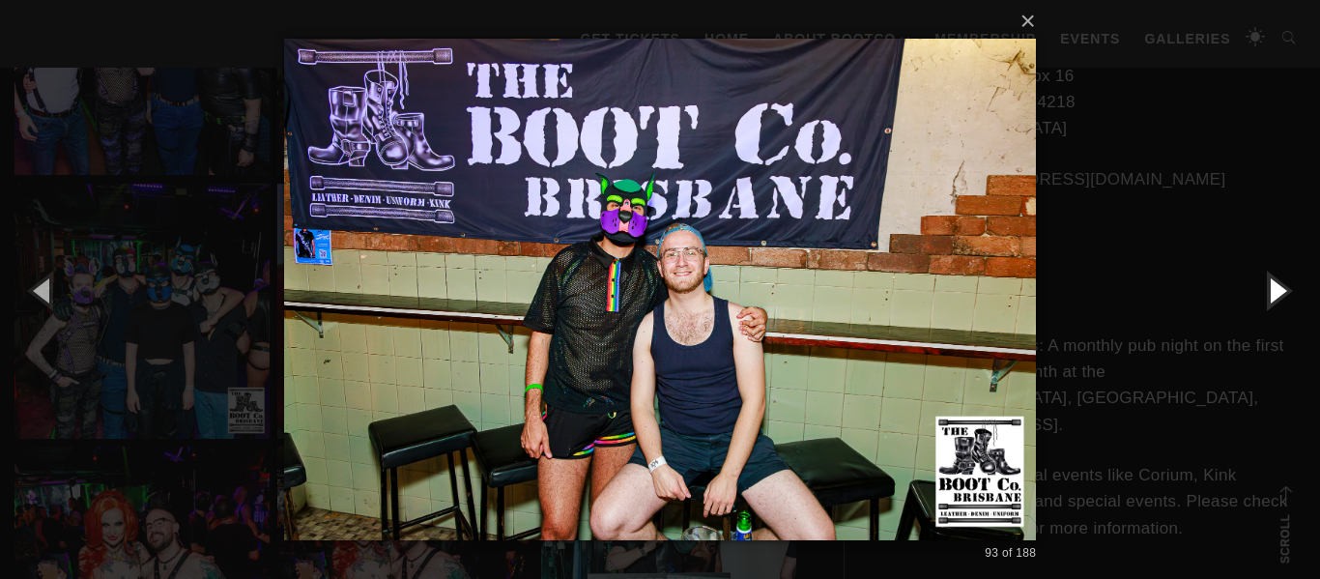
click at [1274, 289] on button "button" at bounding box center [1276, 290] width 87 height 106
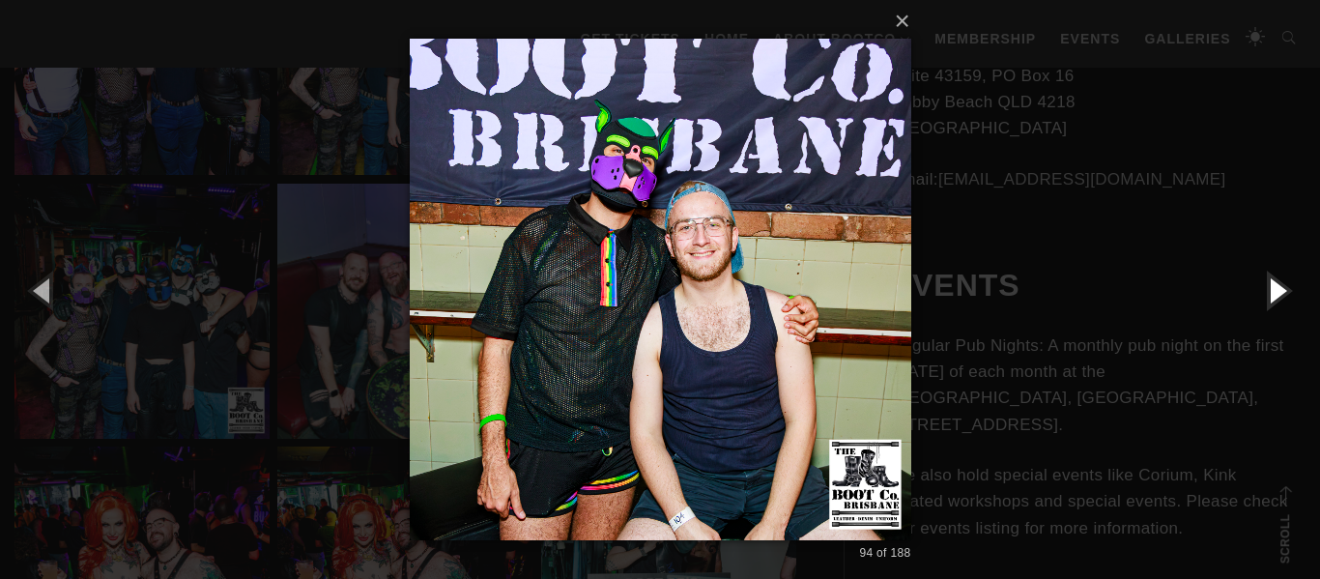
click at [1274, 289] on button "button" at bounding box center [1276, 290] width 87 height 106
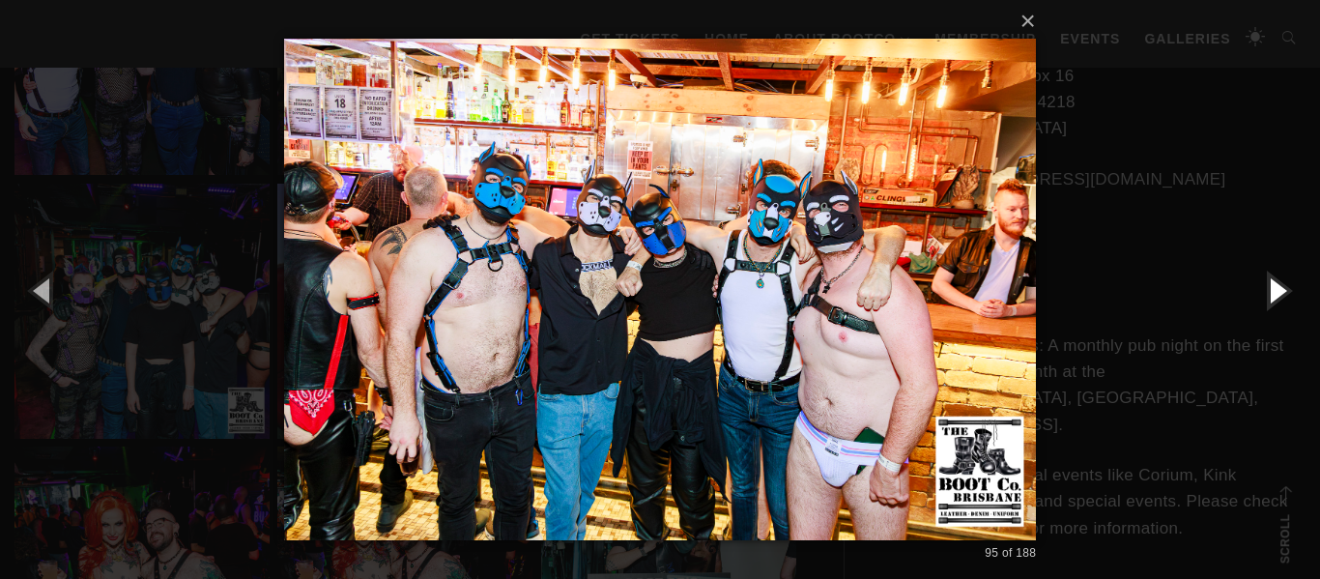
click at [1274, 289] on button "button" at bounding box center [1276, 290] width 87 height 106
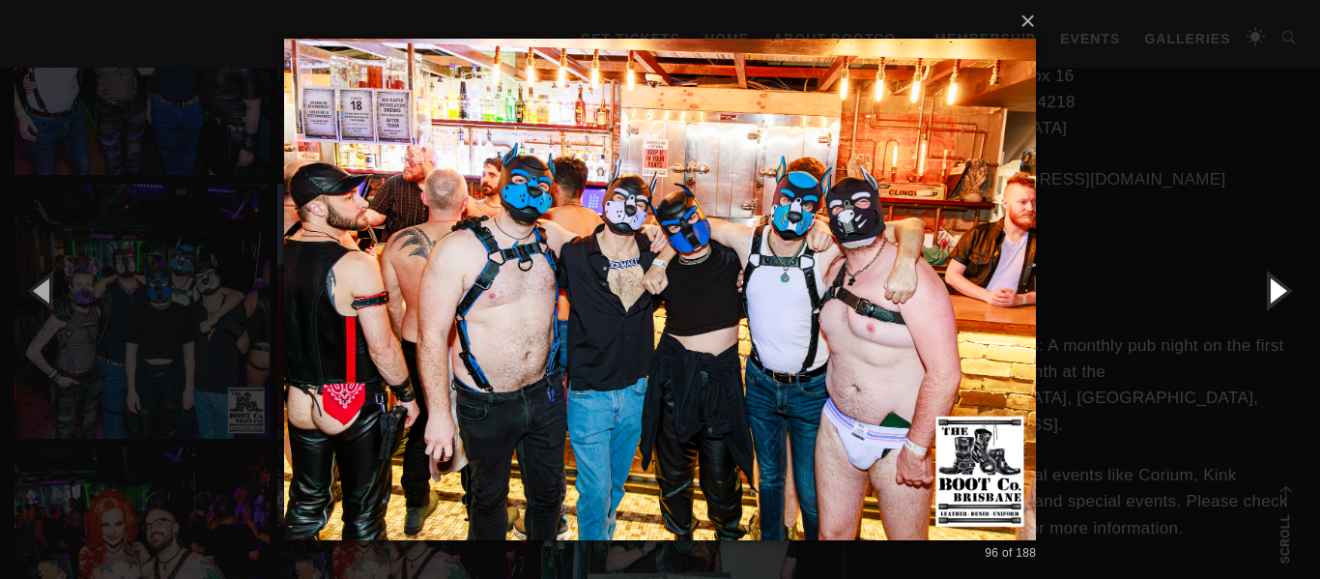
click at [1274, 289] on button "button" at bounding box center [1276, 290] width 87 height 106
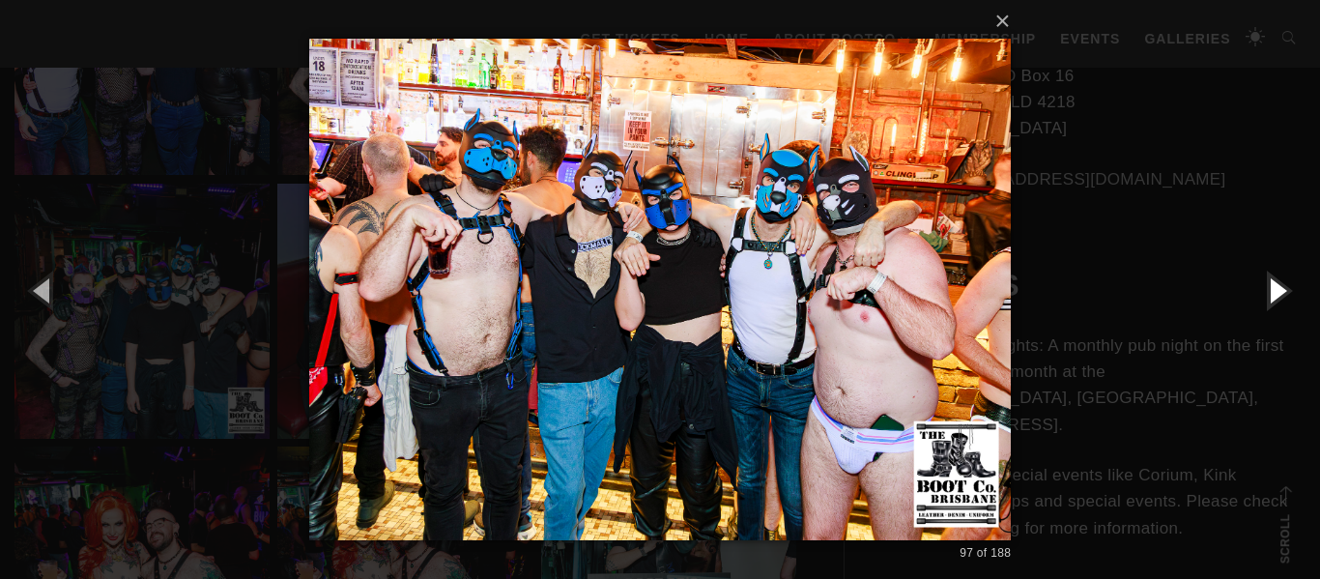
click at [1274, 289] on button "button" at bounding box center [1276, 290] width 87 height 106
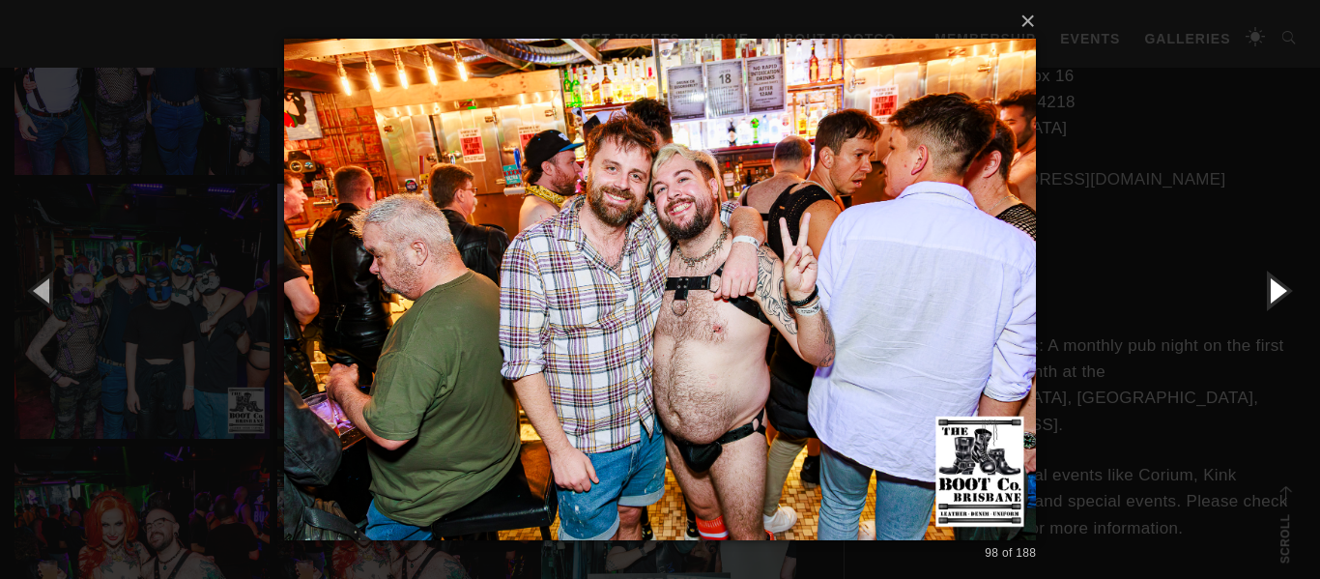
click at [1274, 289] on button "button" at bounding box center [1276, 290] width 87 height 106
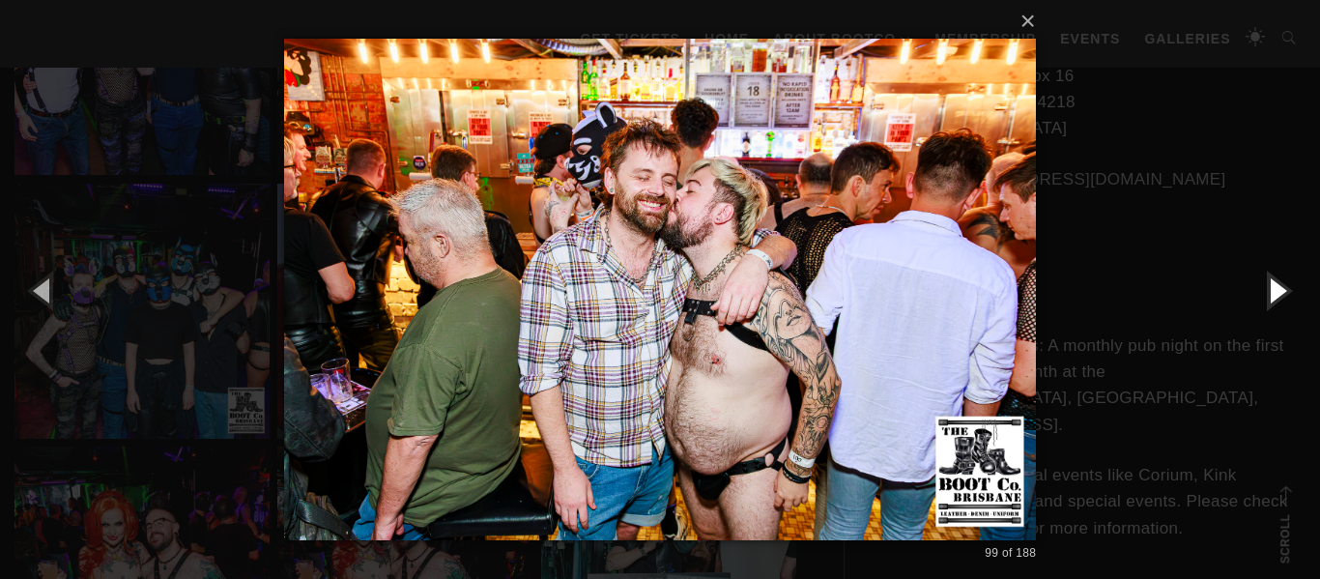
click at [1274, 289] on button "button" at bounding box center [1276, 290] width 87 height 106
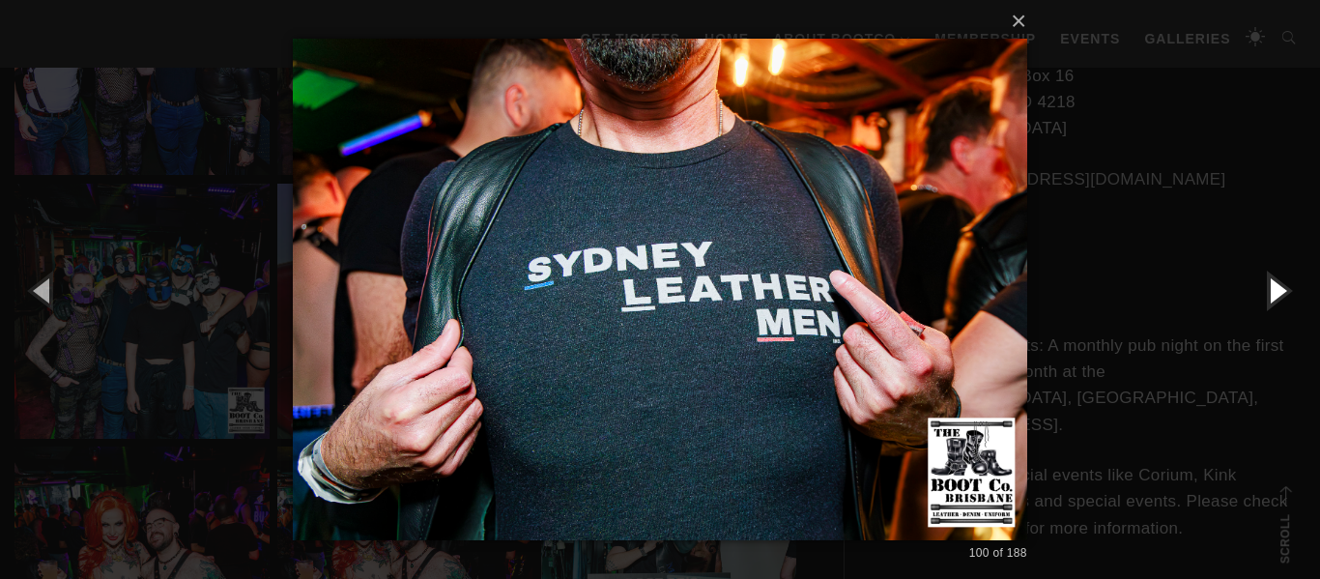
click at [1274, 289] on button "button" at bounding box center [1276, 290] width 87 height 106
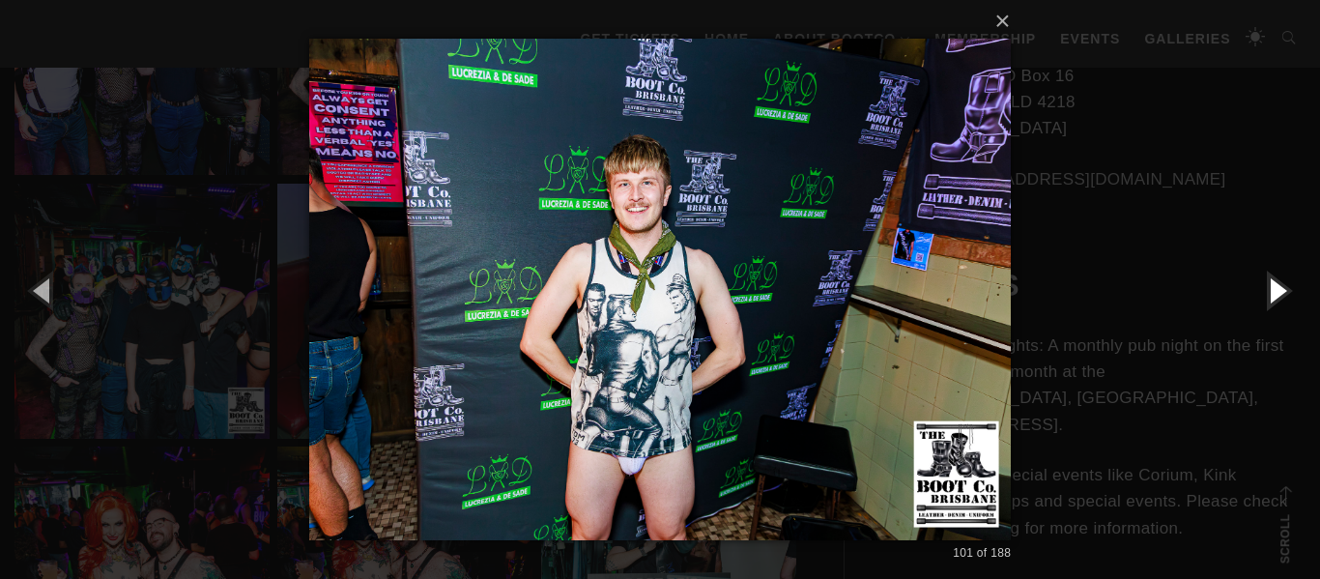
click at [1274, 289] on button "button" at bounding box center [1276, 290] width 87 height 106
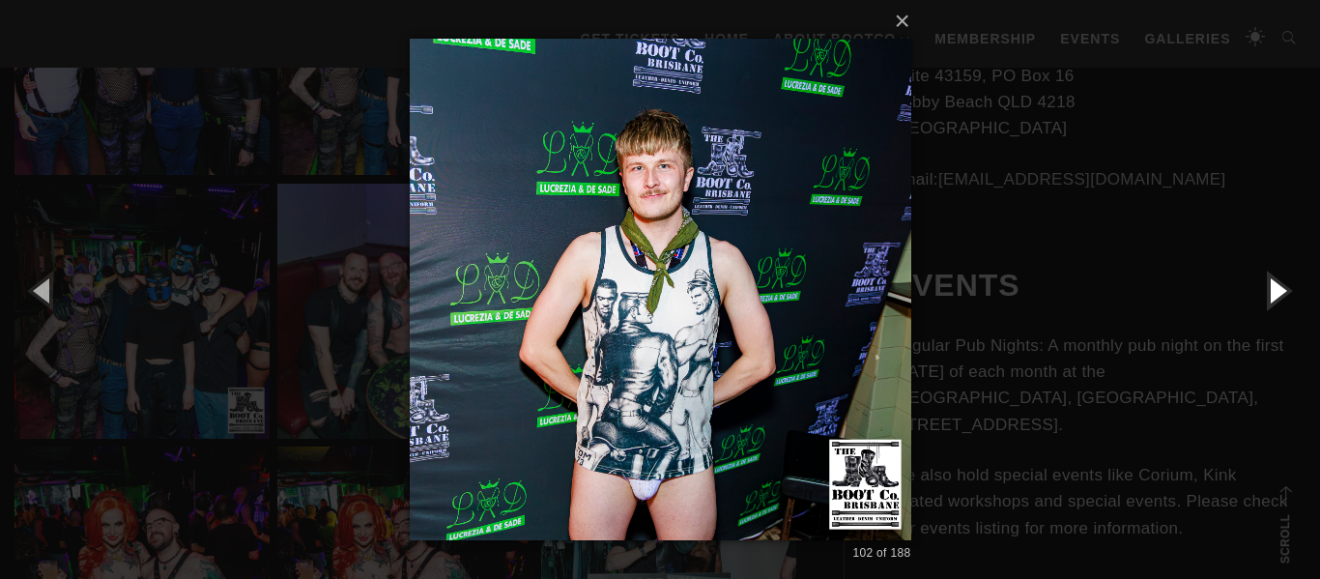
click at [1274, 289] on button "button" at bounding box center [1276, 290] width 87 height 106
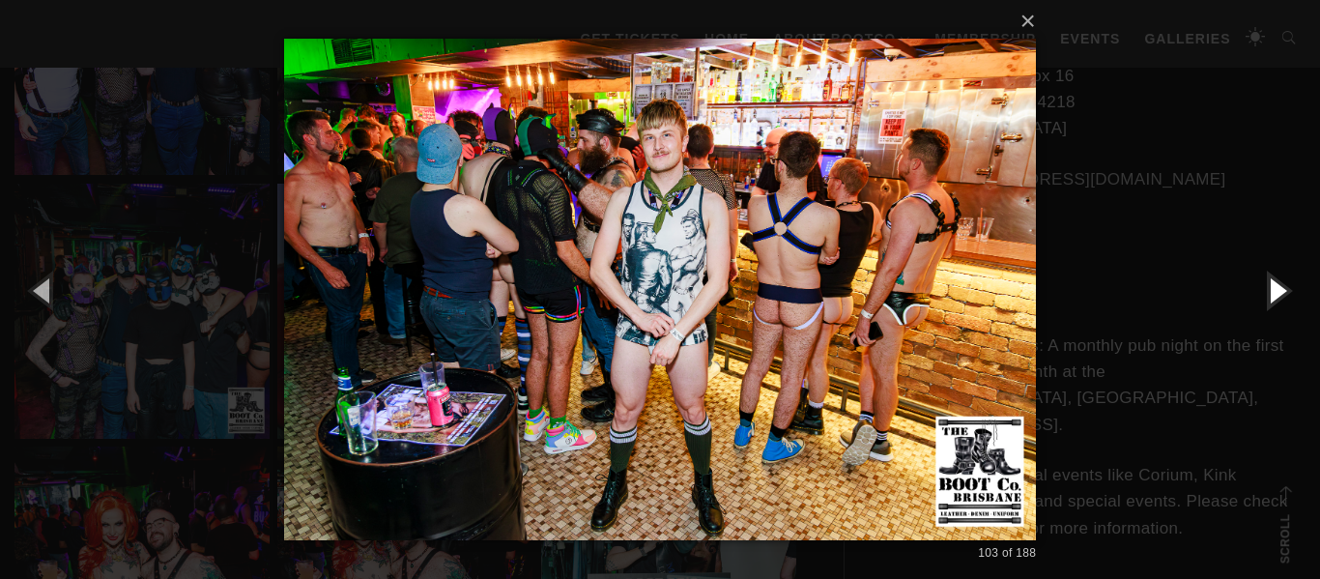
click at [1274, 289] on button "button" at bounding box center [1276, 290] width 87 height 106
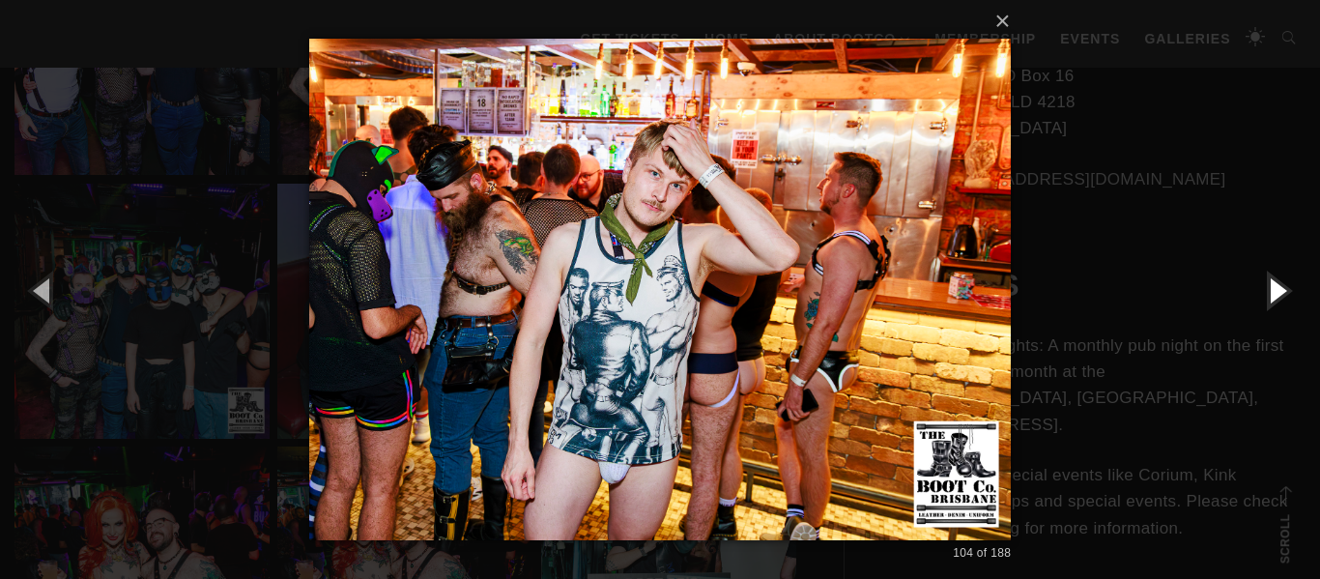
click at [1274, 289] on button "button" at bounding box center [1276, 290] width 87 height 106
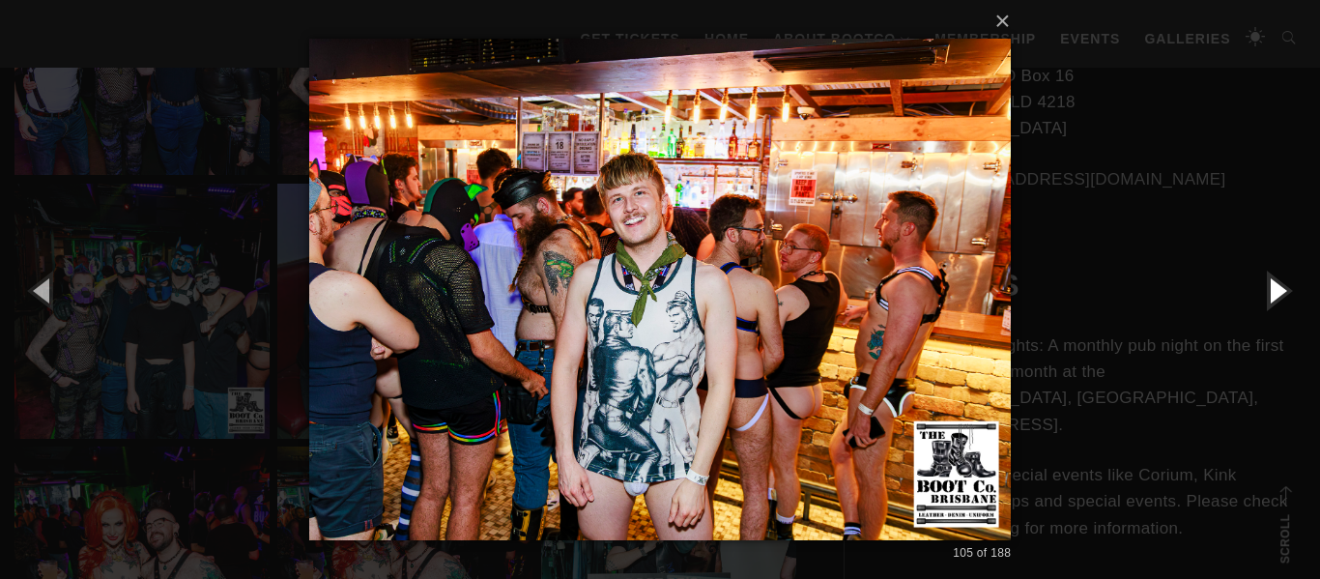
click at [1274, 289] on button "button" at bounding box center [1276, 290] width 87 height 106
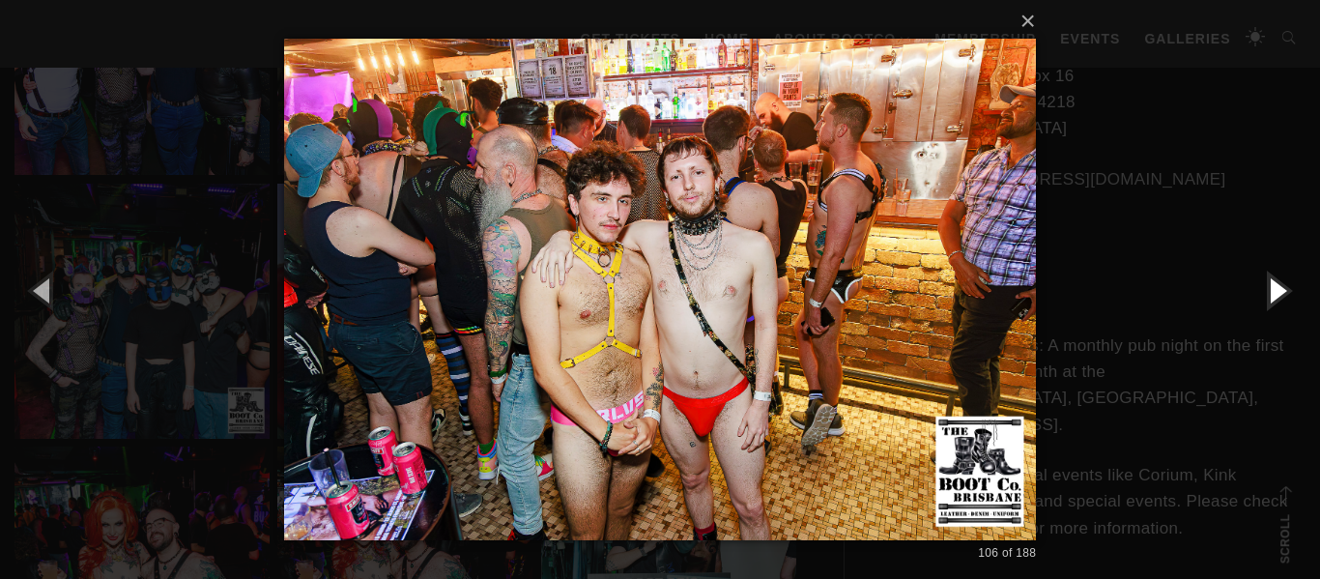
click at [1274, 289] on button "button" at bounding box center [1276, 290] width 87 height 106
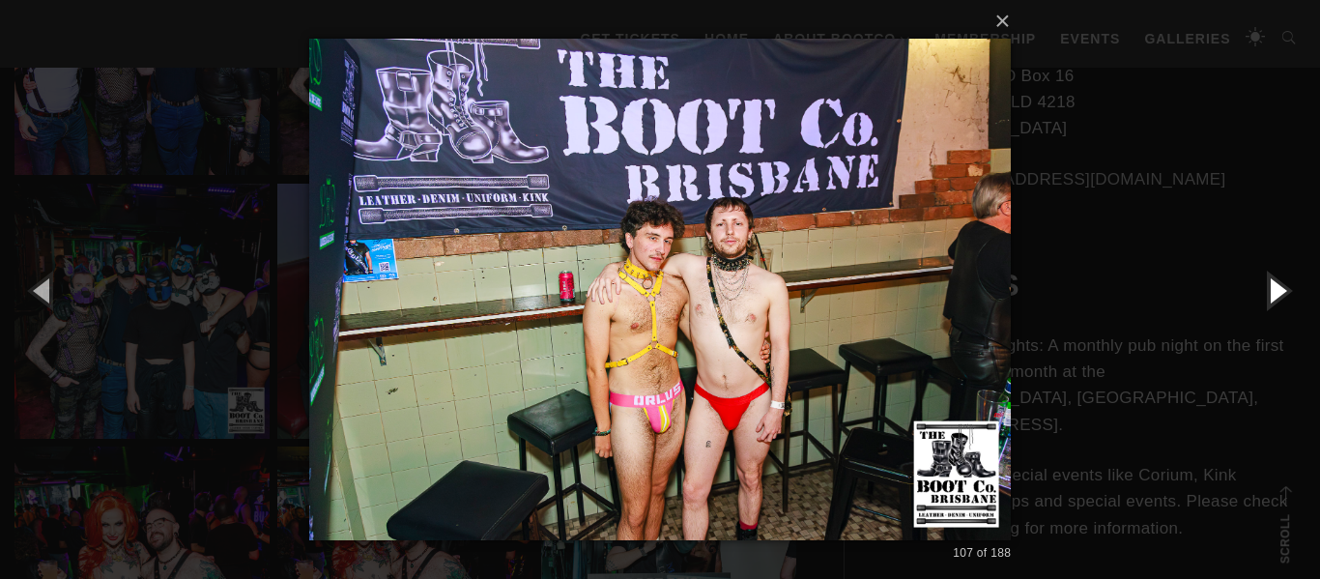
click at [1274, 289] on button "button" at bounding box center [1276, 290] width 87 height 106
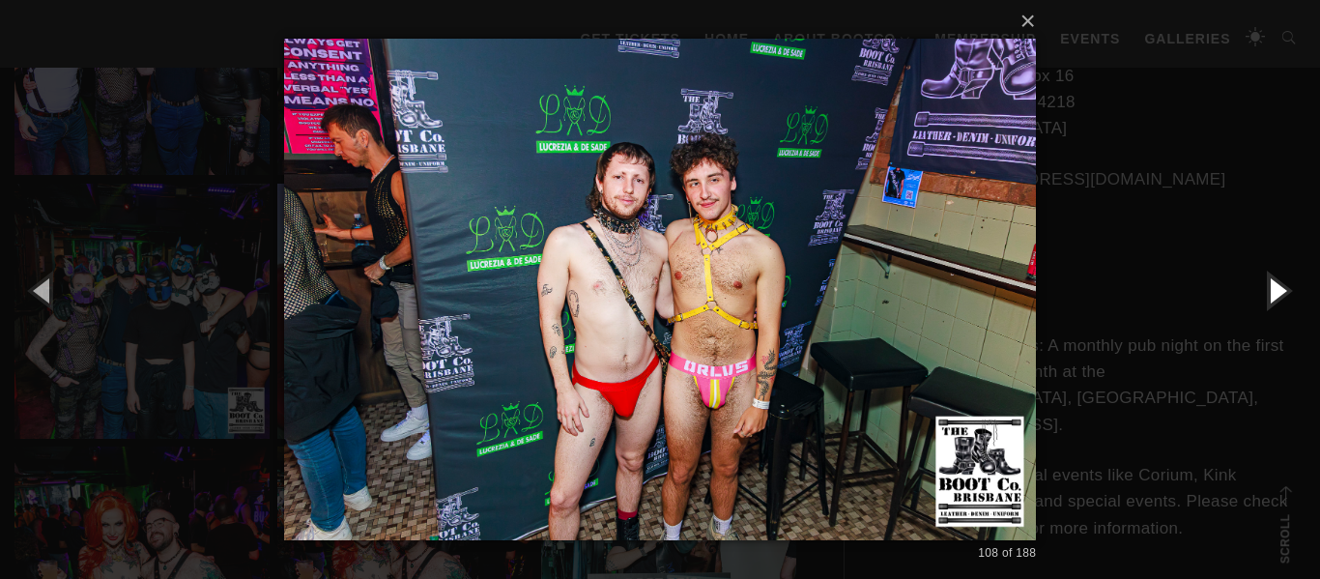
click at [1274, 289] on button "button" at bounding box center [1276, 290] width 87 height 106
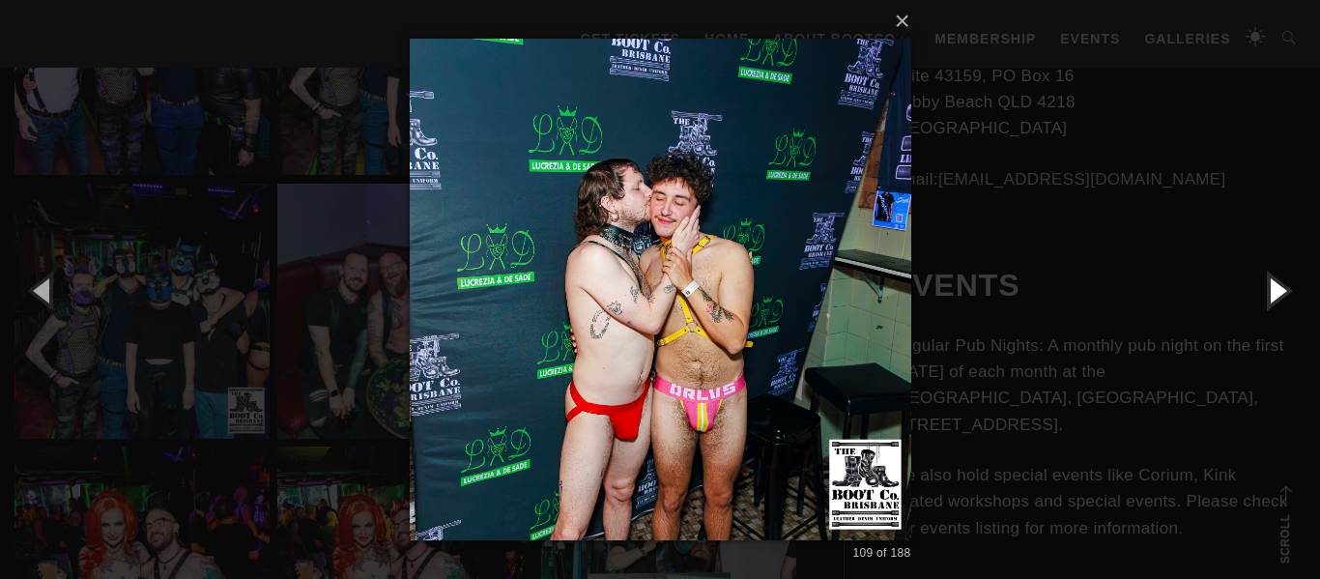
click at [1274, 289] on button "button" at bounding box center [1276, 290] width 87 height 106
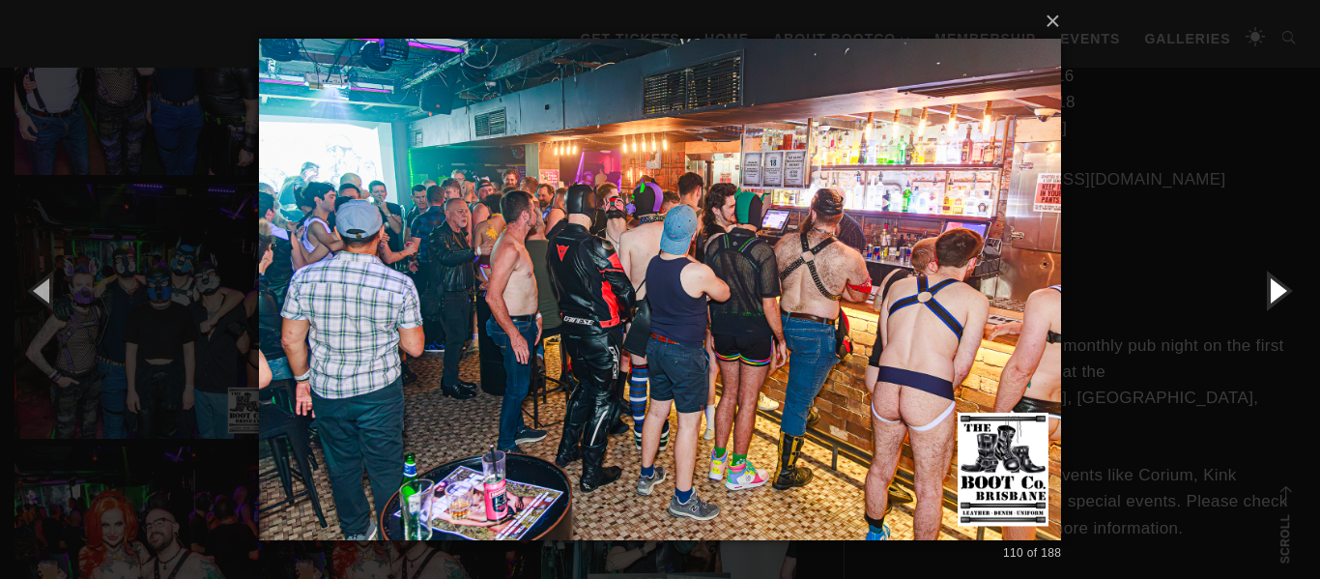
click at [1274, 289] on button "button" at bounding box center [1276, 290] width 87 height 106
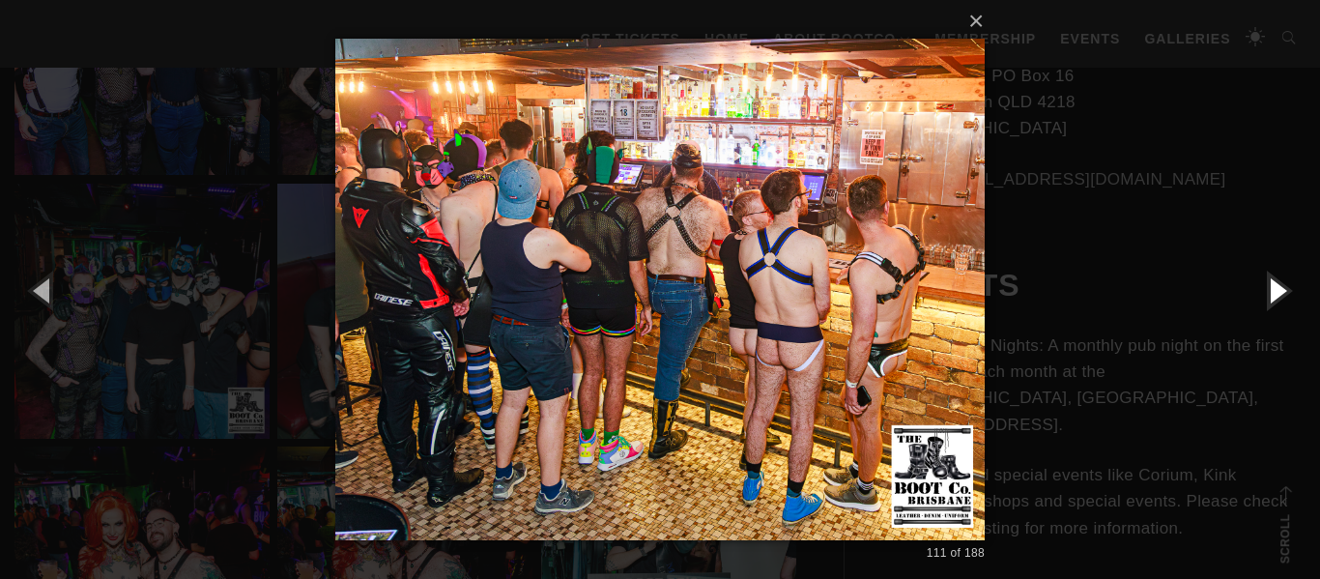
click at [1274, 289] on button "button" at bounding box center [1276, 290] width 87 height 106
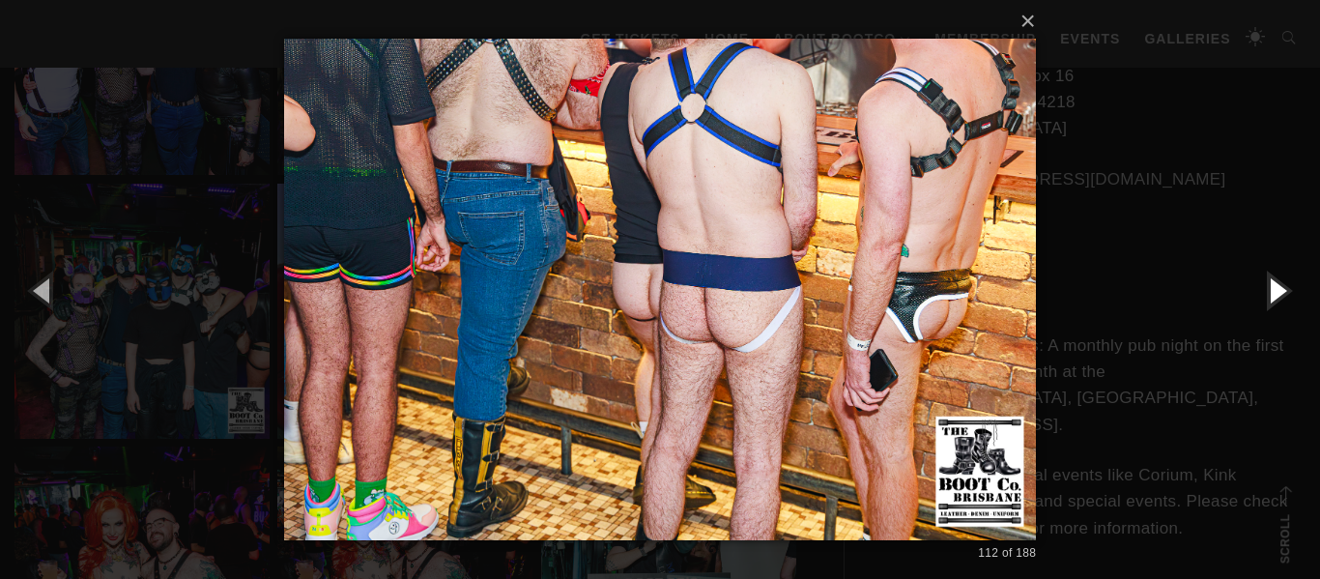
click at [1274, 289] on button "button" at bounding box center [1276, 290] width 87 height 106
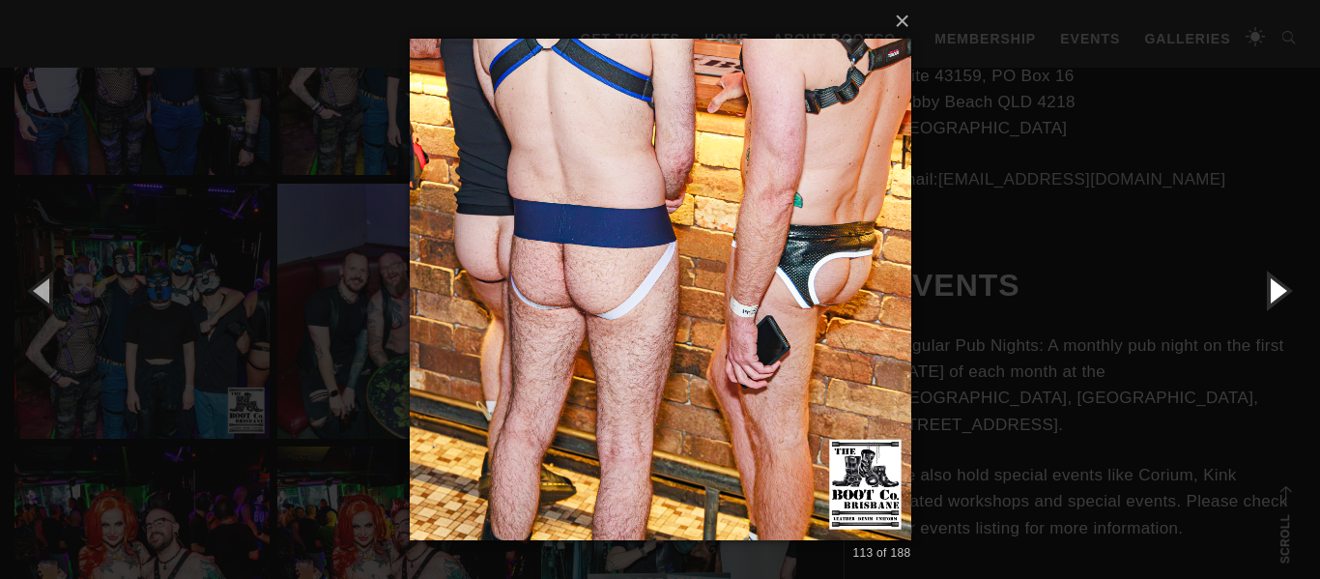
click at [1274, 289] on button "button" at bounding box center [1276, 290] width 87 height 106
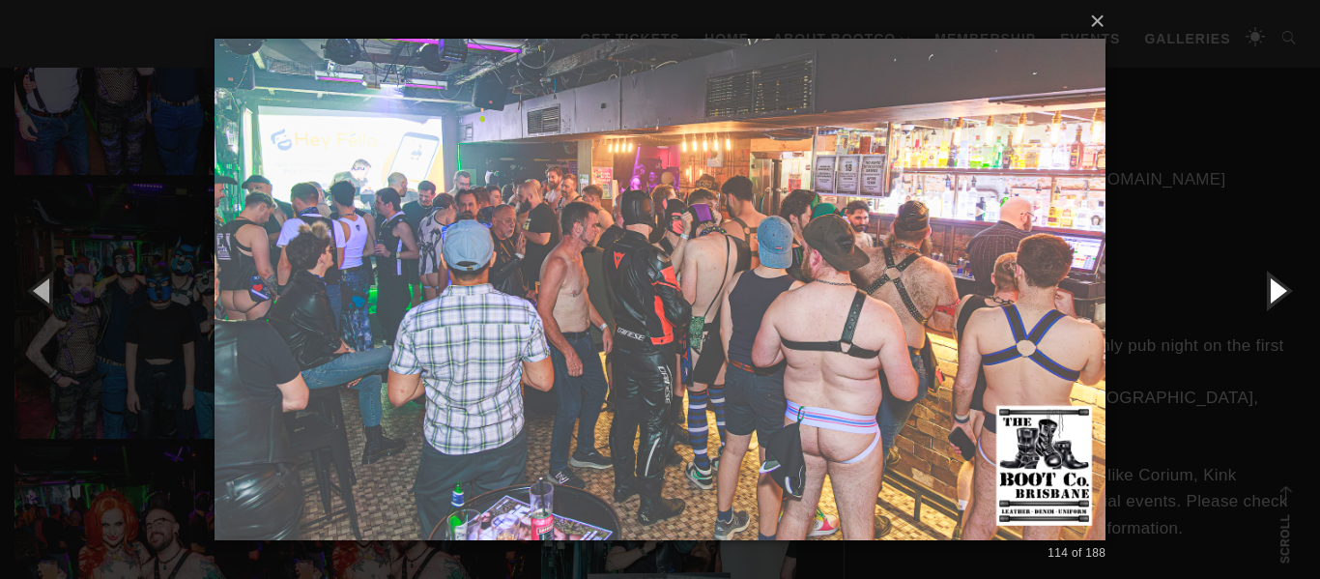
click at [1274, 289] on button "button" at bounding box center [1276, 290] width 87 height 106
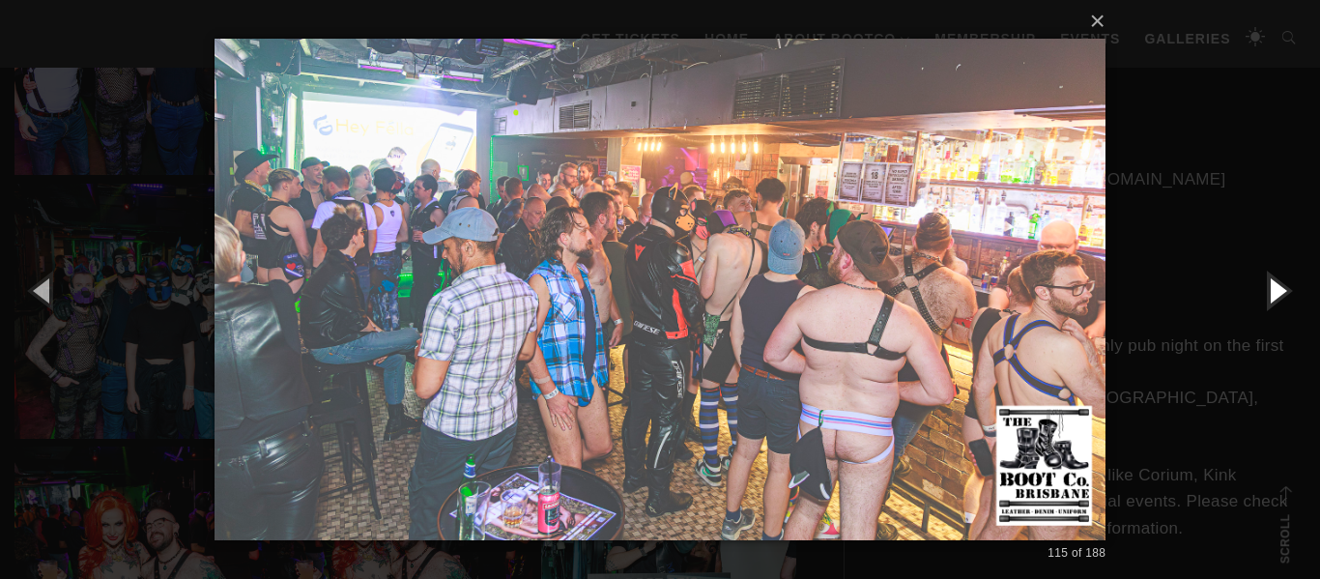
click at [1274, 289] on button "button" at bounding box center [1276, 290] width 87 height 106
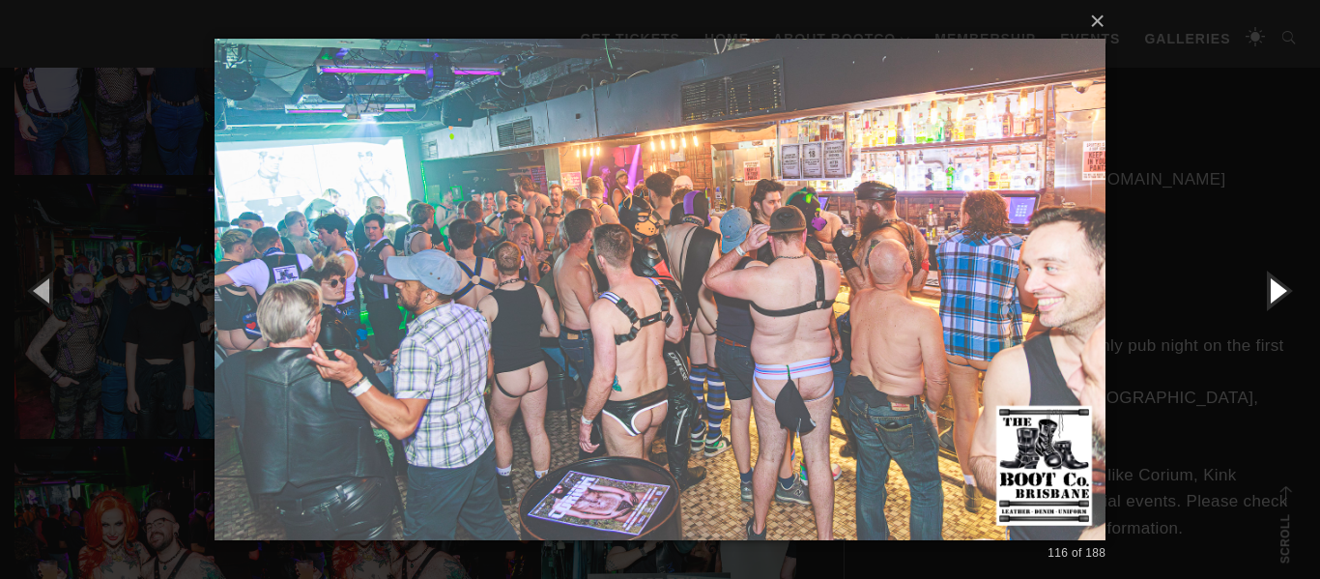
click at [1274, 289] on button "button" at bounding box center [1276, 290] width 87 height 106
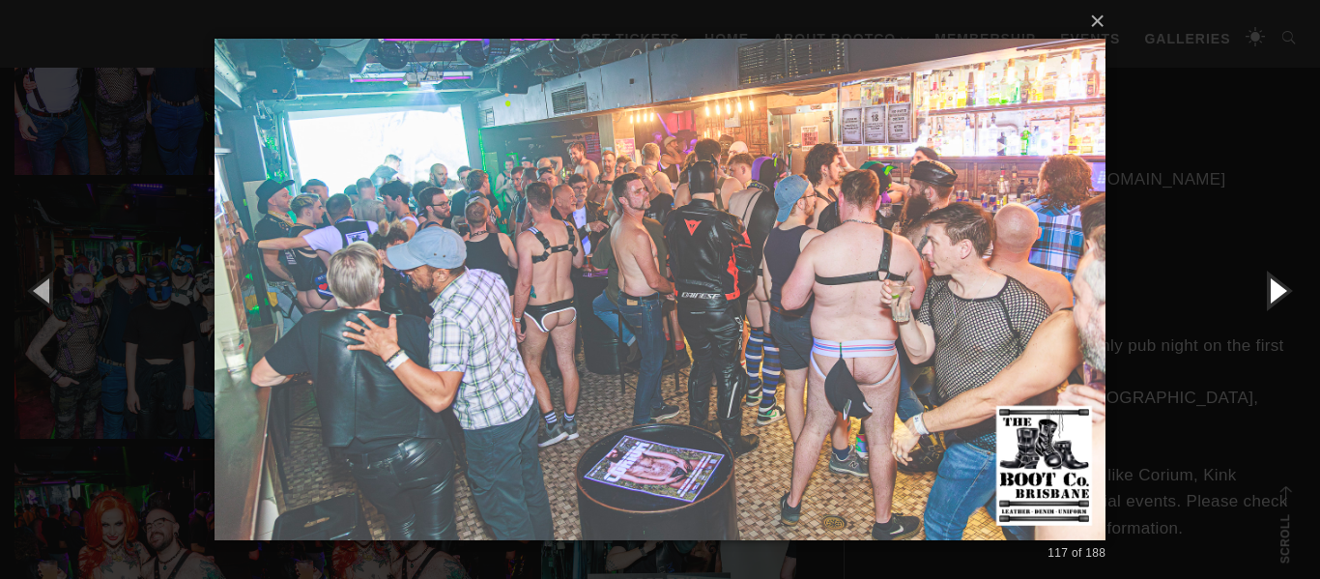
click at [1274, 289] on button "button" at bounding box center [1276, 290] width 87 height 106
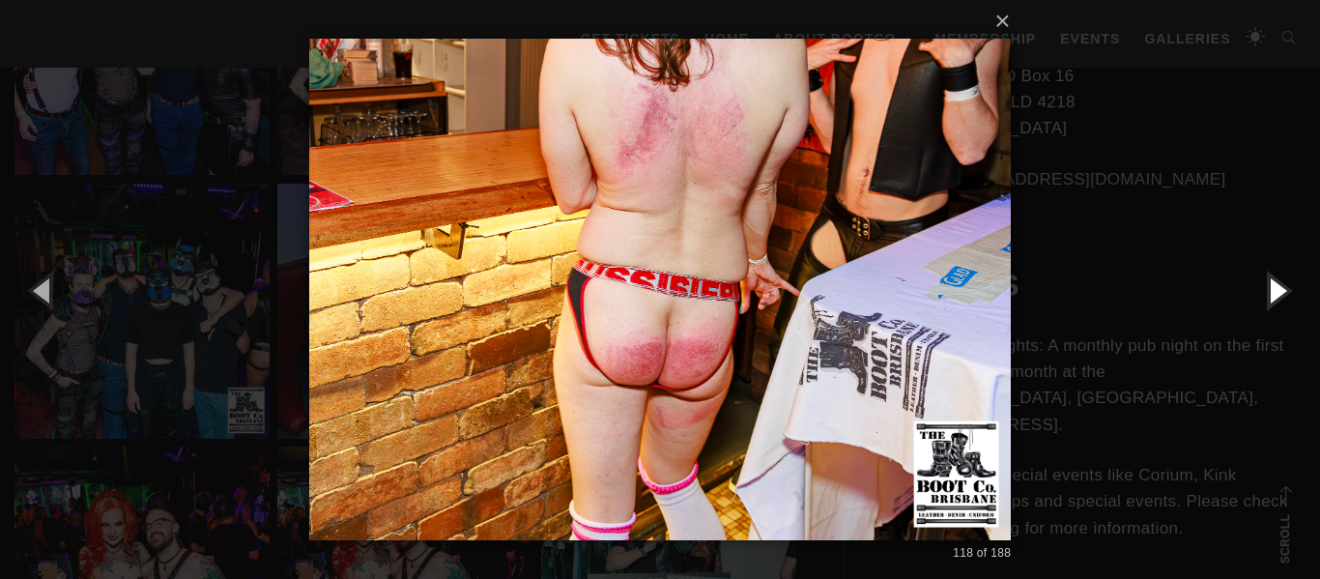
click at [1274, 289] on button "button" at bounding box center [1276, 290] width 87 height 106
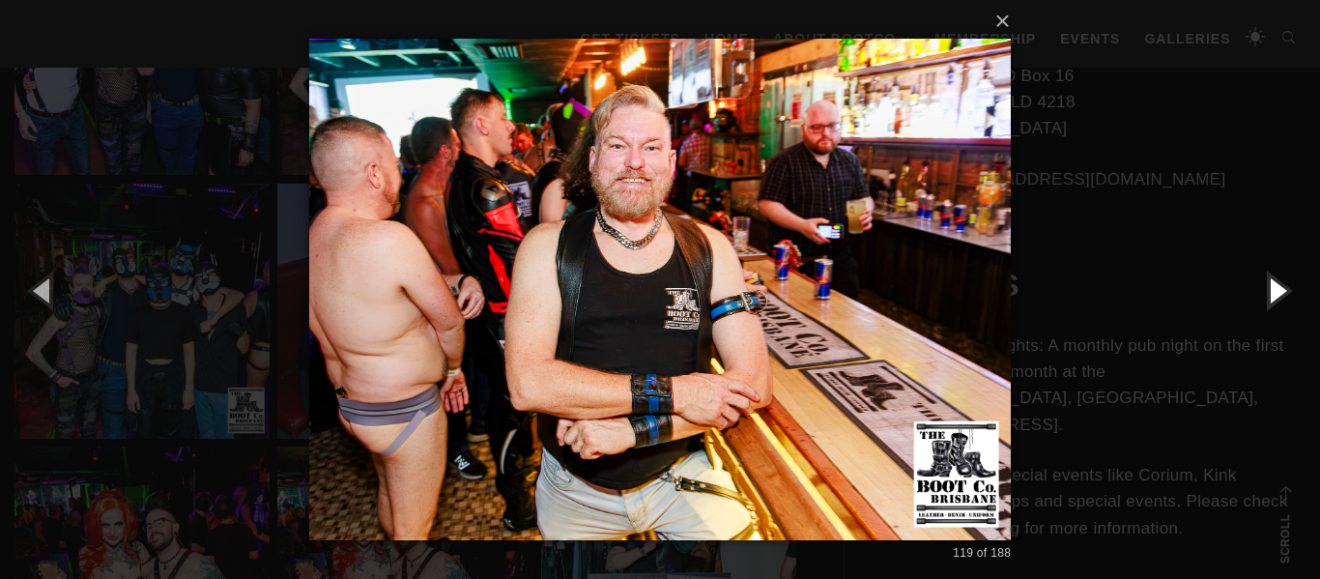
click at [1274, 289] on button "button" at bounding box center [1276, 290] width 87 height 106
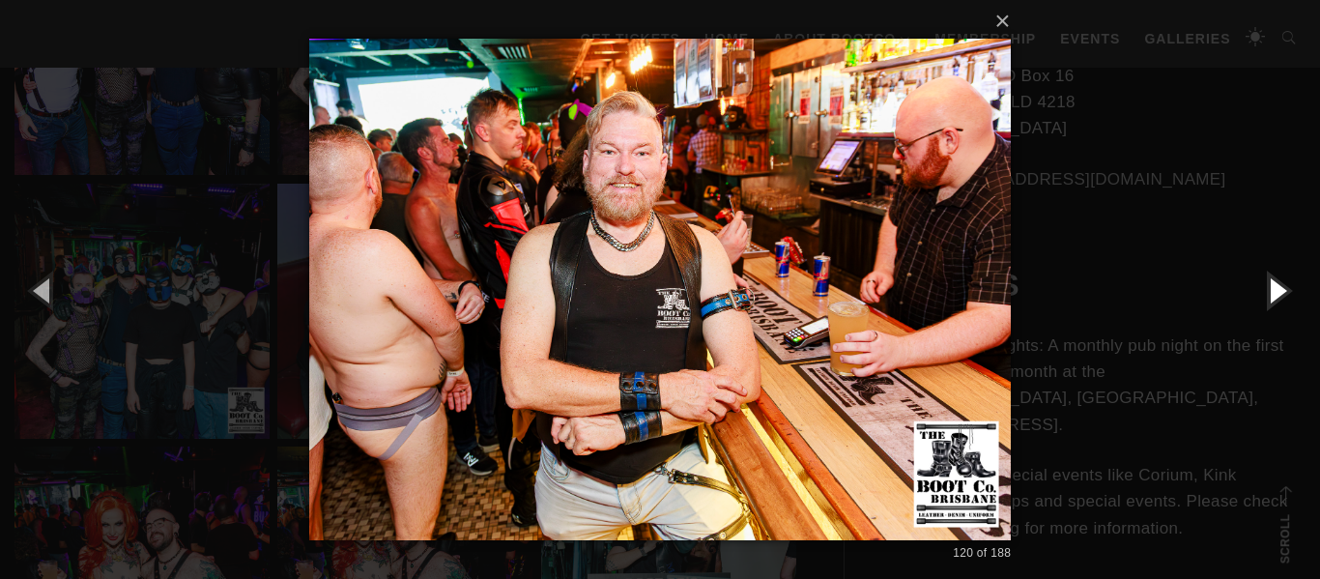
click at [1274, 289] on button "button" at bounding box center [1276, 290] width 87 height 106
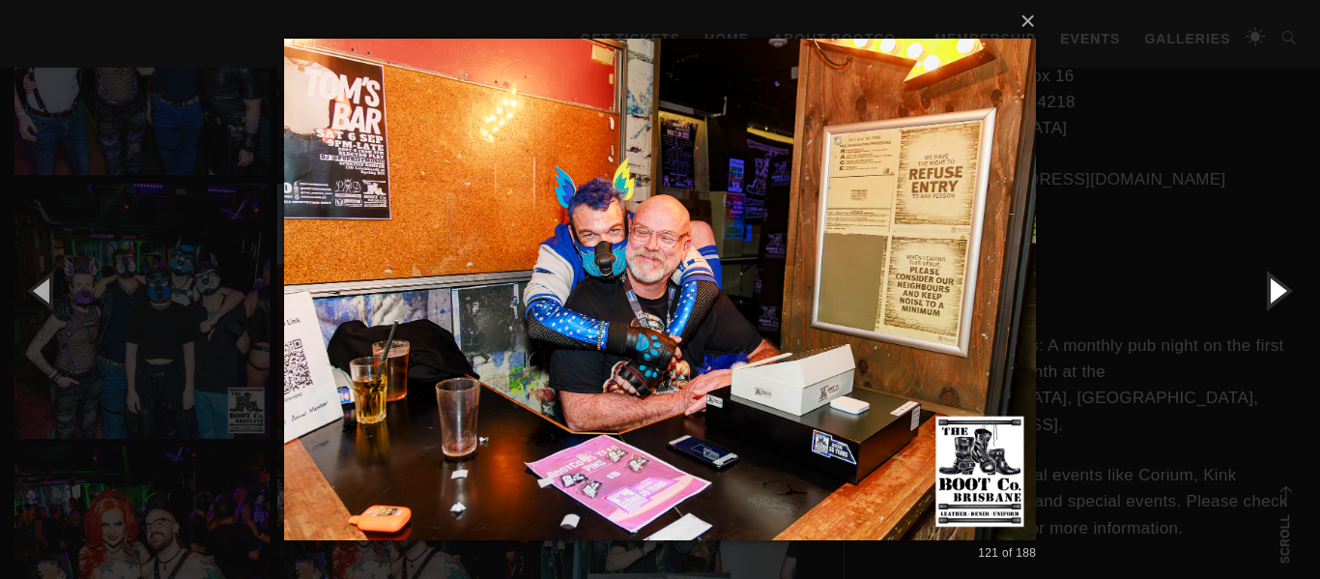
click at [1274, 289] on button "button" at bounding box center [1276, 290] width 87 height 106
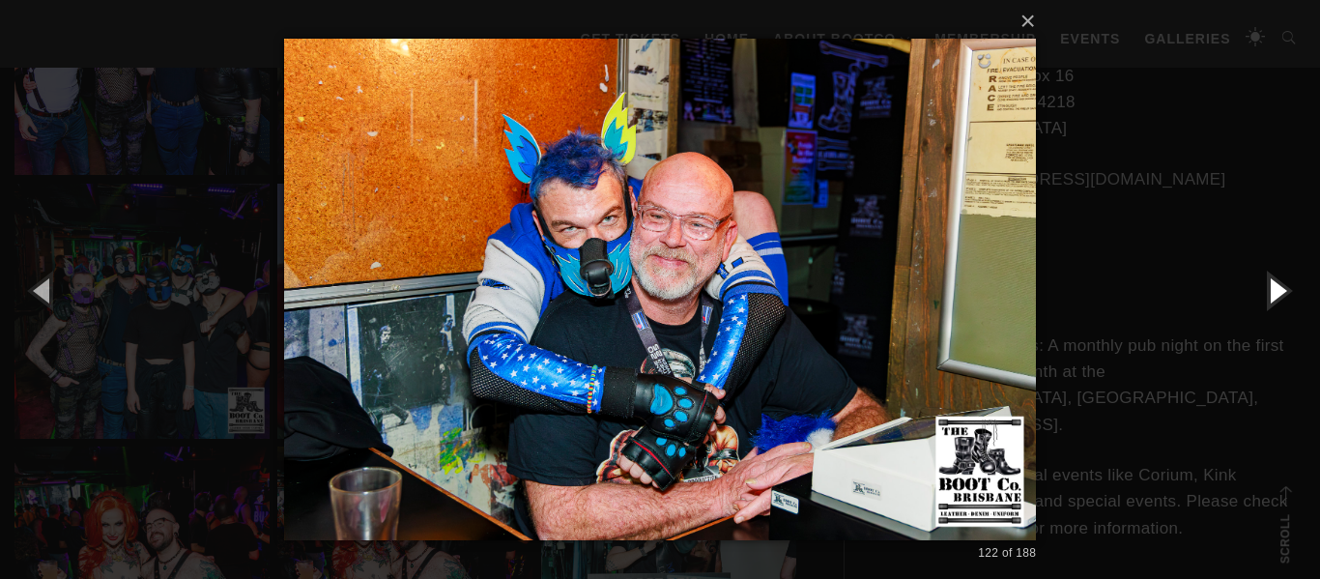
click at [1274, 289] on button "button" at bounding box center [1276, 290] width 87 height 106
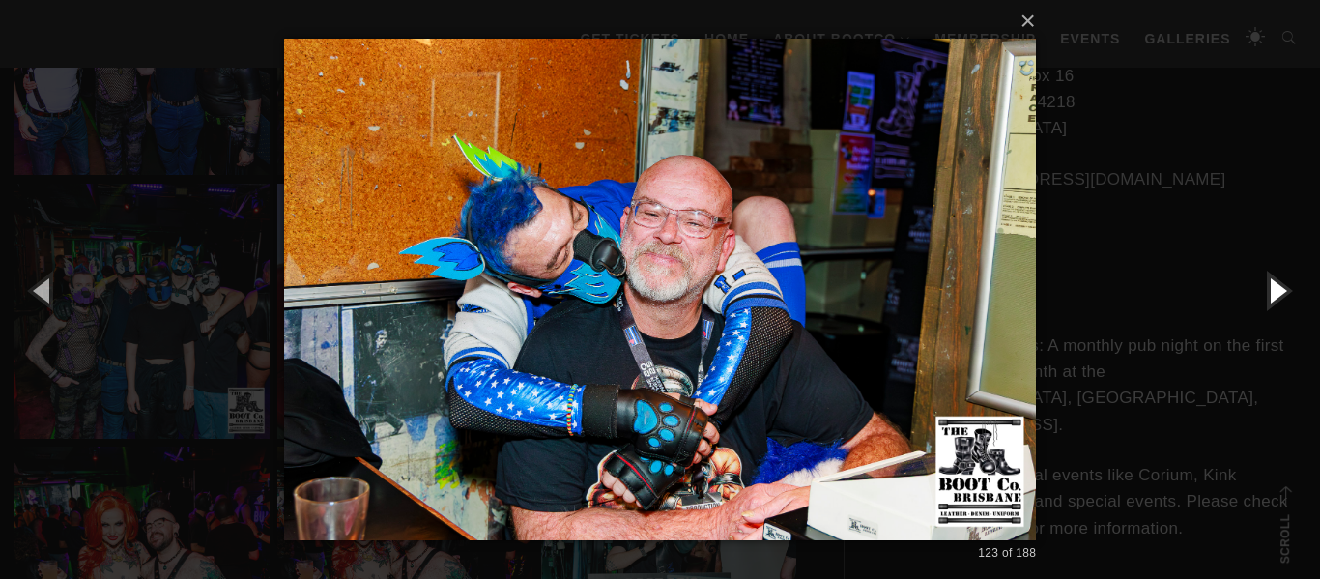
click at [1274, 289] on button "button" at bounding box center [1276, 290] width 87 height 106
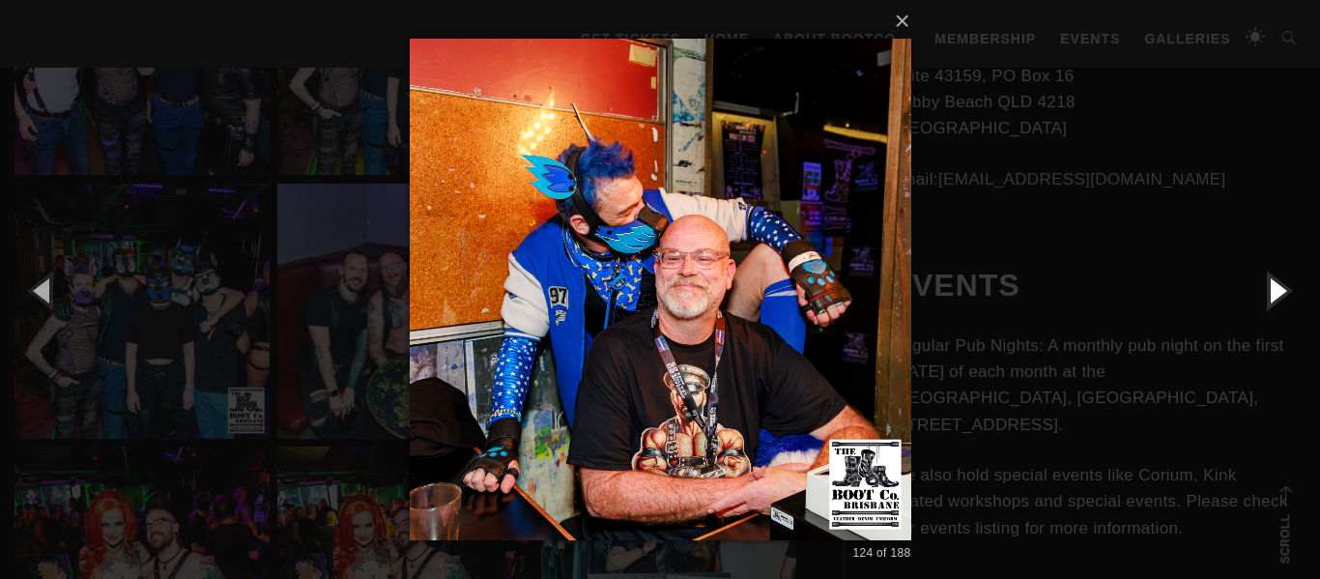
click at [1274, 289] on button "button" at bounding box center [1276, 290] width 87 height 106
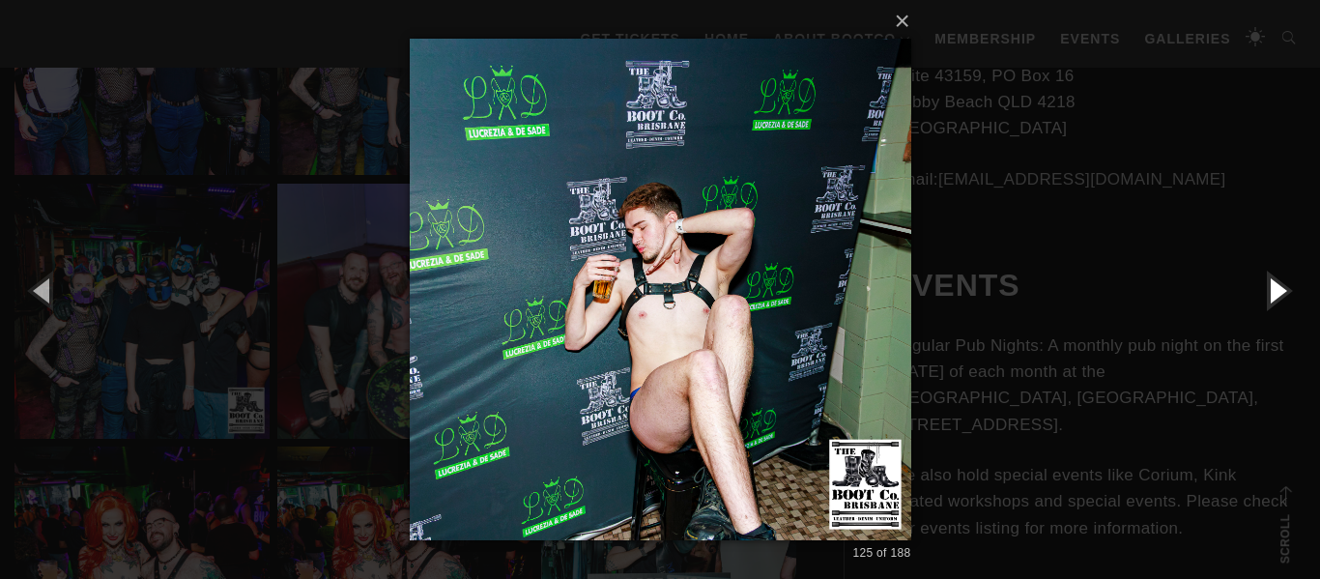
click at [1274, 289] on button "button" at bounding box center [1276, 290] width 87 height 106
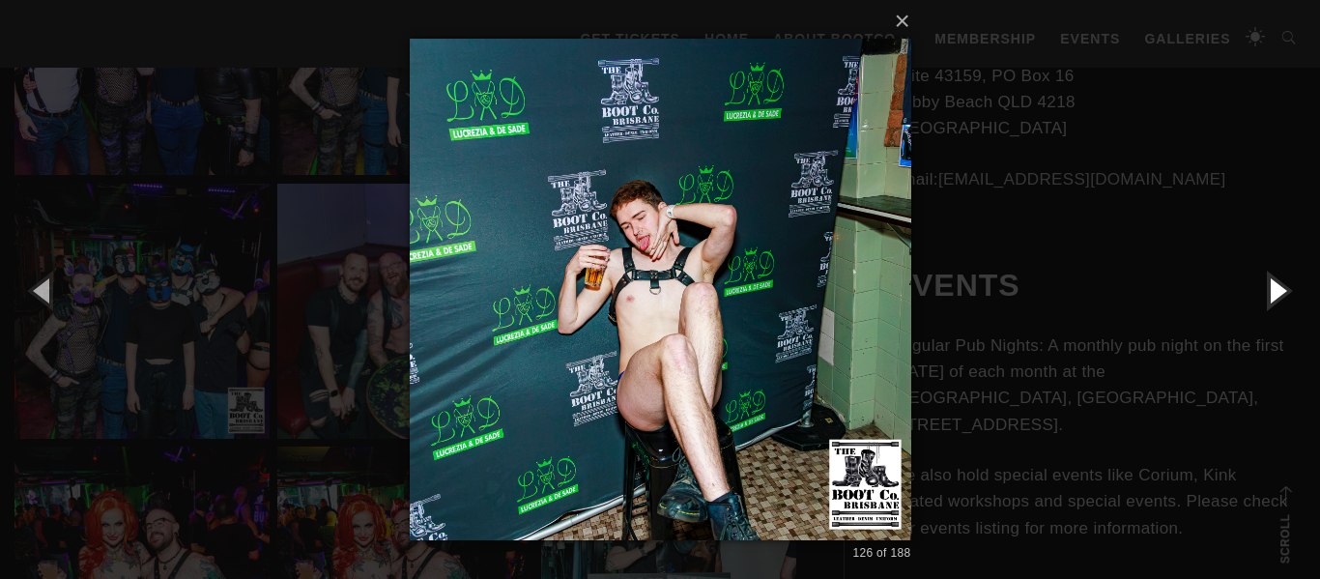
click at [1274, 289] on button "button" at bounding box center [1276, 290] width 87 height 106
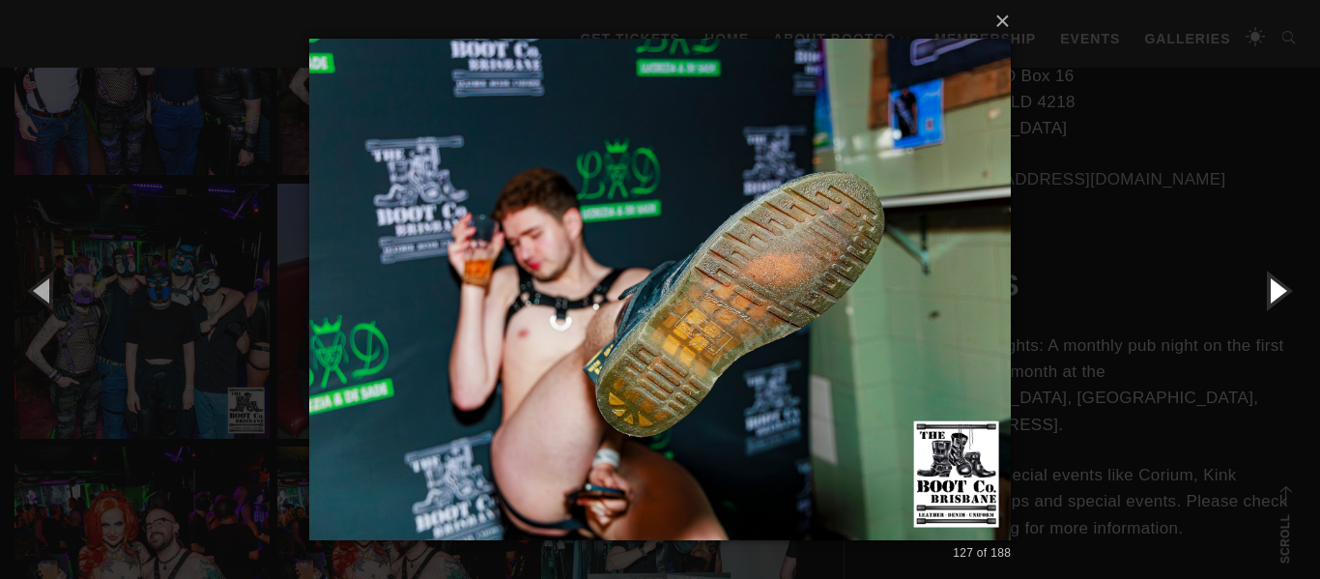
click at [1274, 289] on button "button" at bounding box center [1276, 290] width 87 height 106
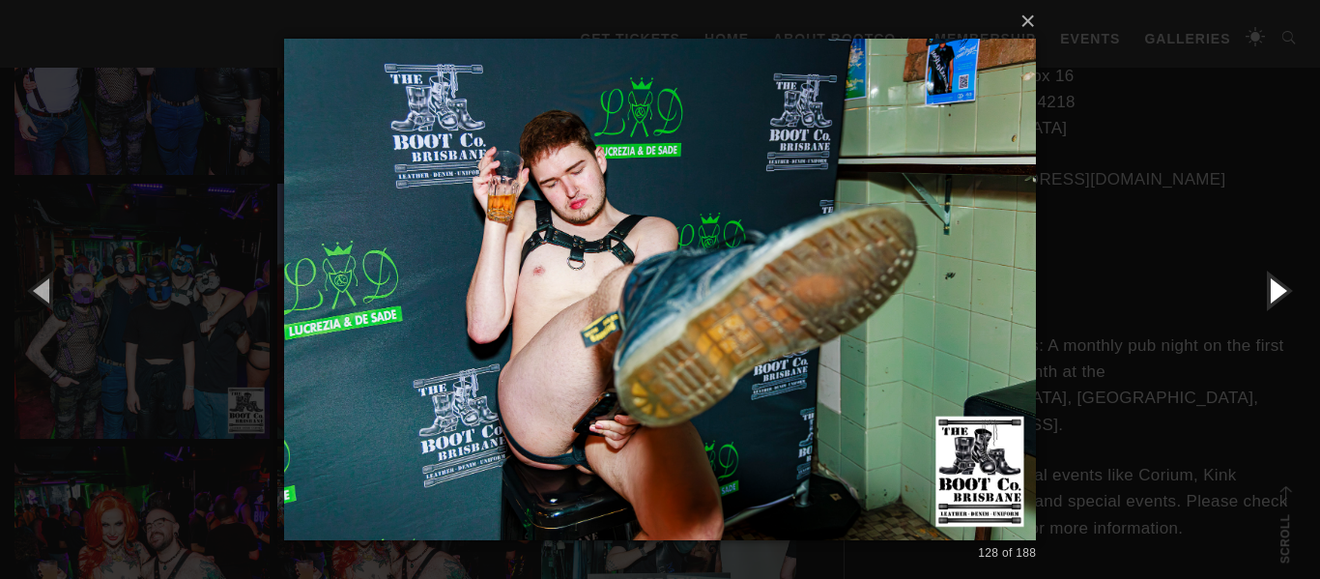
click at [1274, 289] on button "button" at bounding box center [1276, 290] width 87 height 106
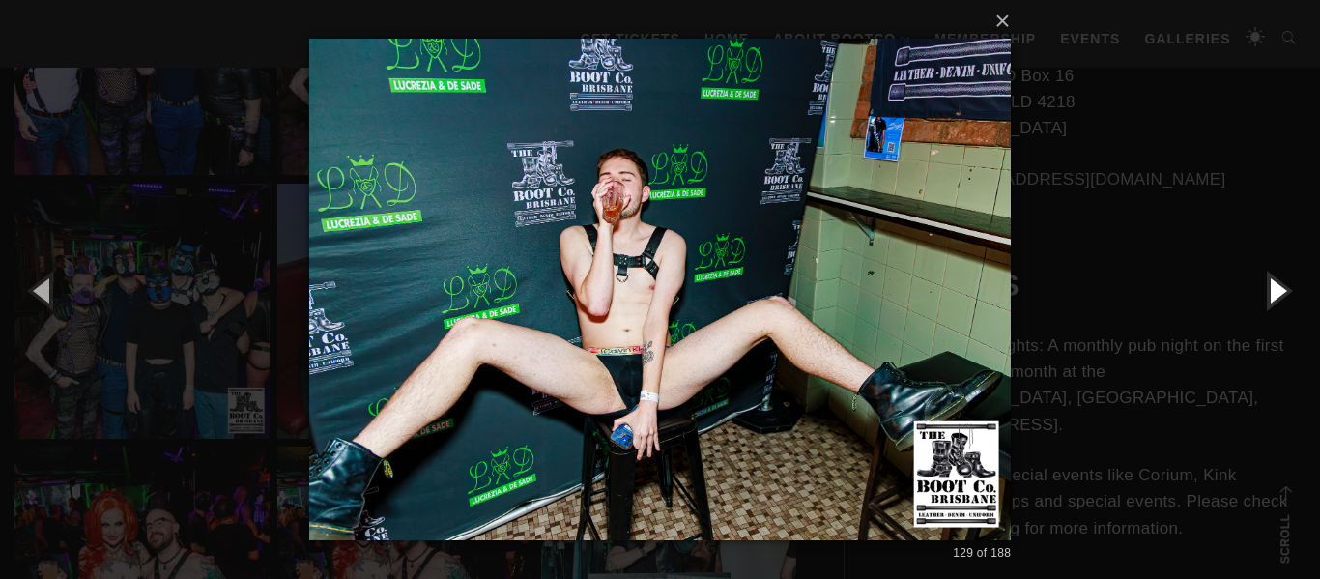
click at [1274, 289] on button "button" at bounding box center [1276, 290] width 87 height 106
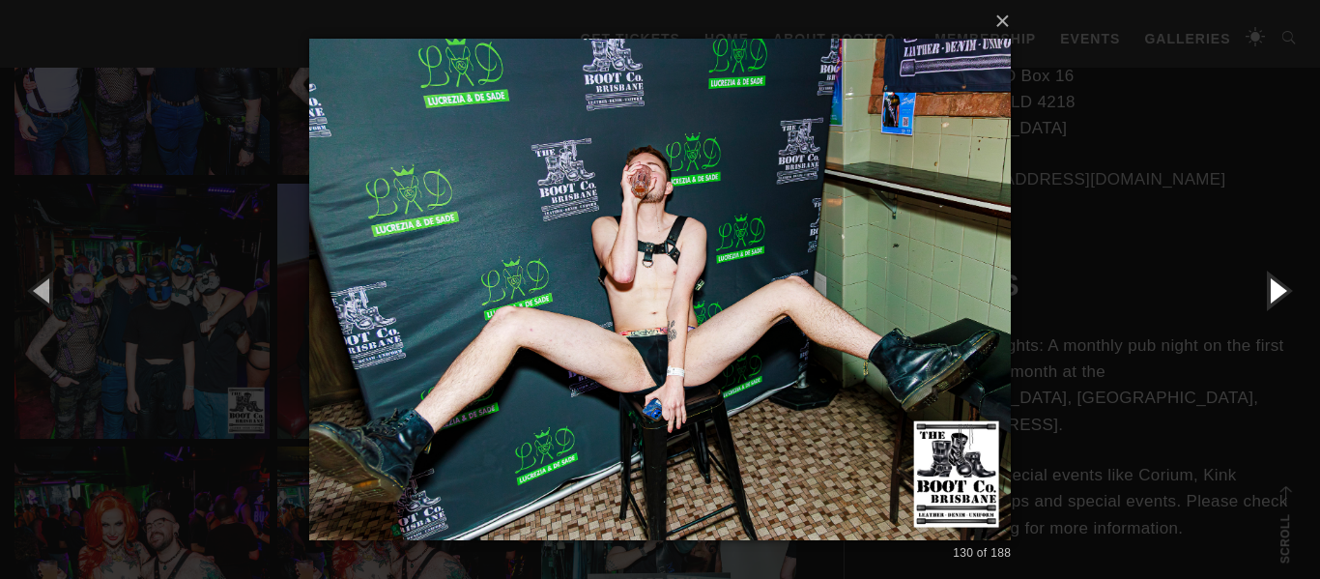
click at [1274, 289] on button "button" at bounding box center [1276, 290] width 87 height 106
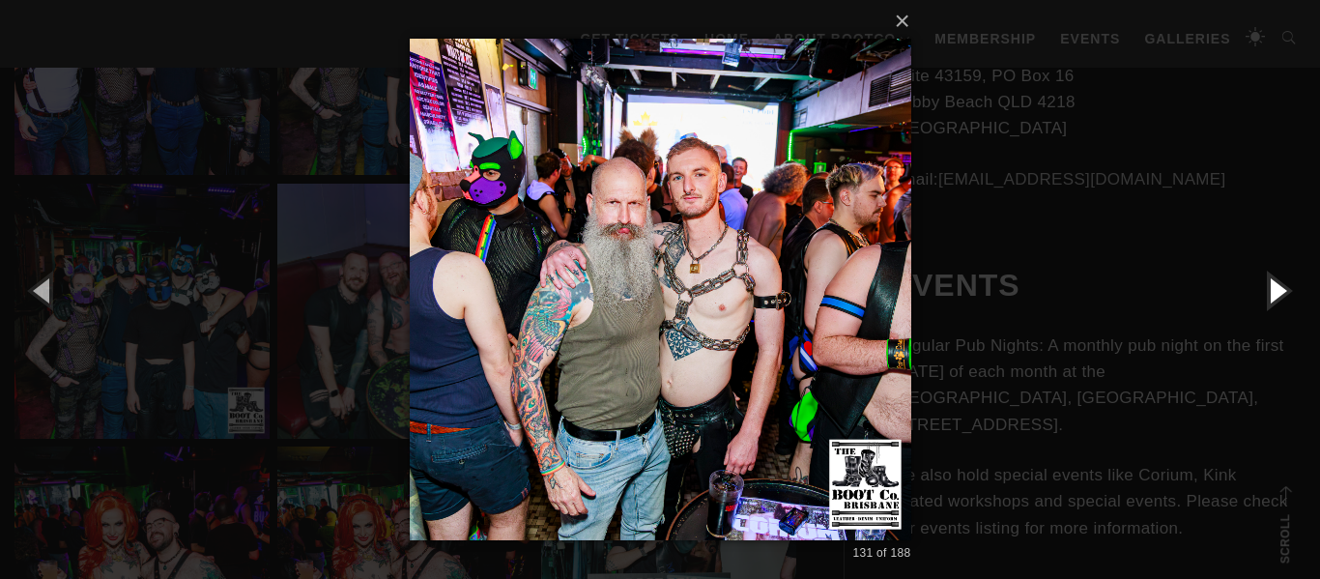
click at [1274, 289] on button "button" at bounding box center [1276, 290] width 87 height 106
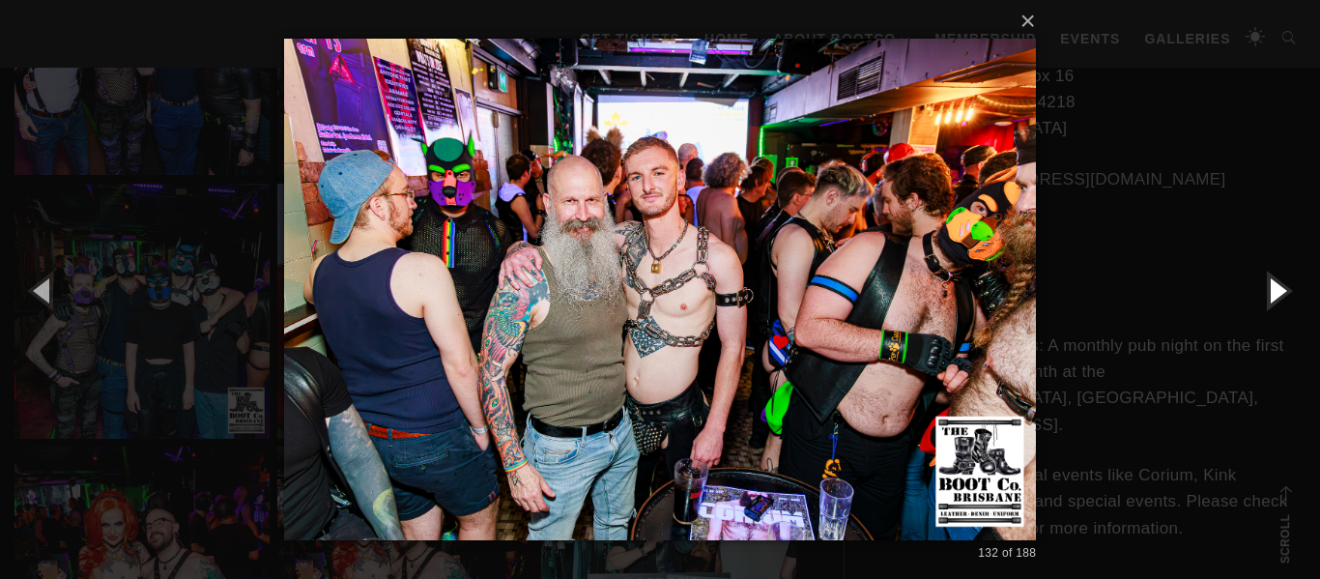
click at [1274, 289] on button "button" at bounding box center [1276, 290] width 87 height 106
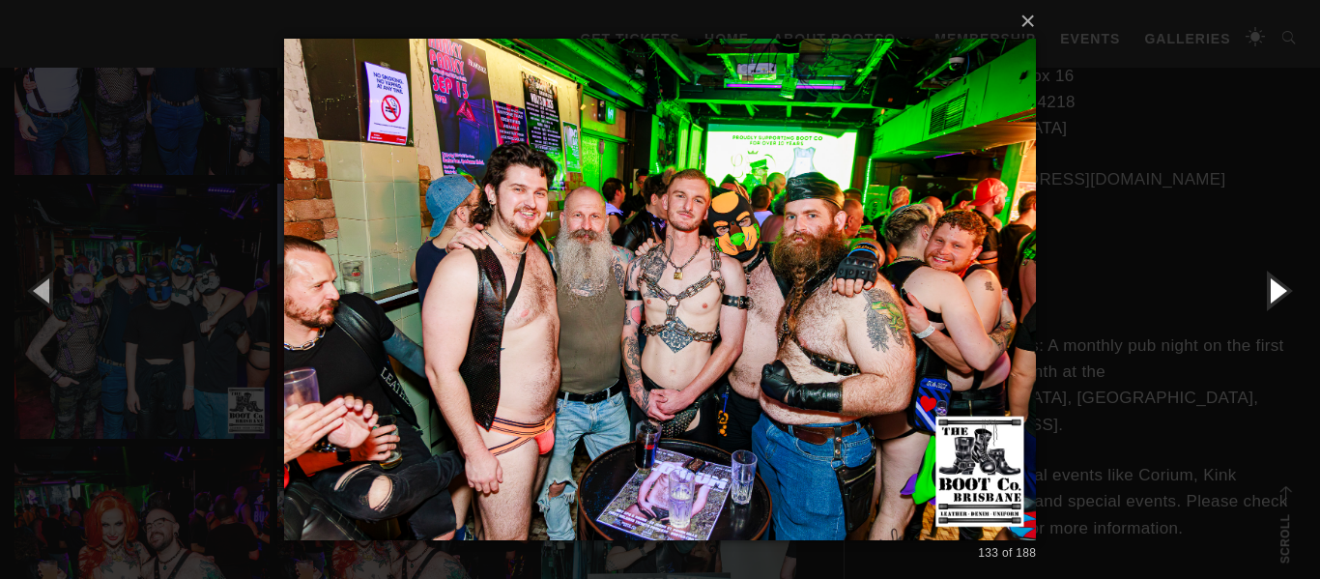
click at [1274, 289] on button "button" at bounding box center [1276, 290] width 87 height 106
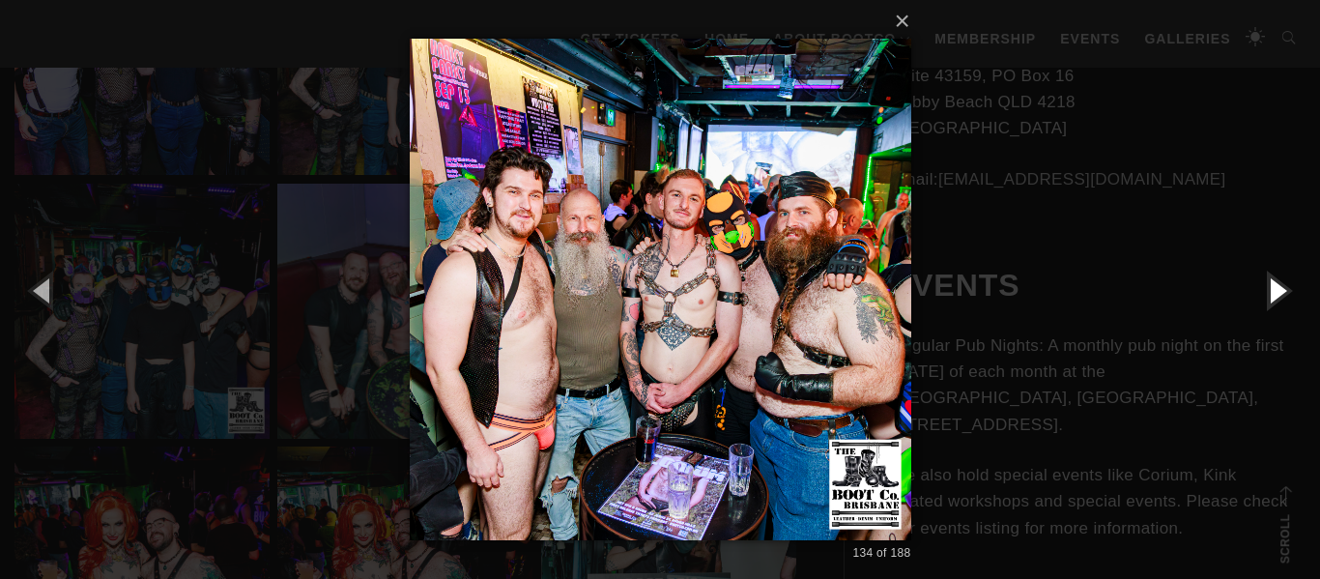
click at [1274, 289] on button "button" at bounding box center [1276, 290] width 87 height 106
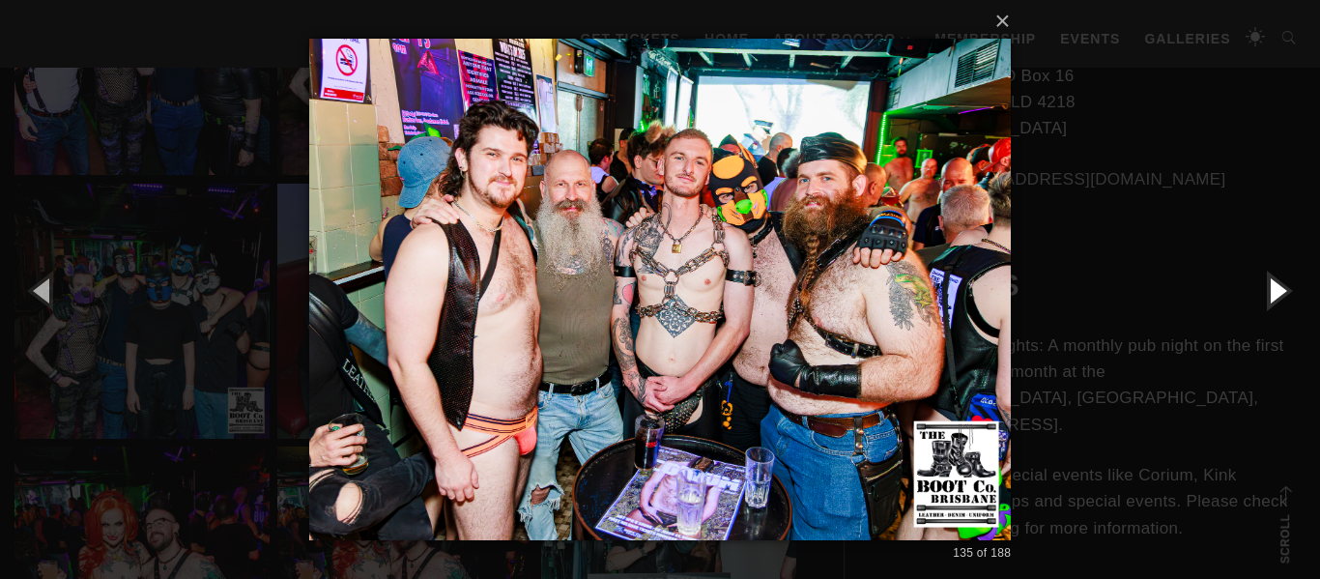
click at [1274, 289] on button "button" at bounding box center [1276, 290] width 87 height 106
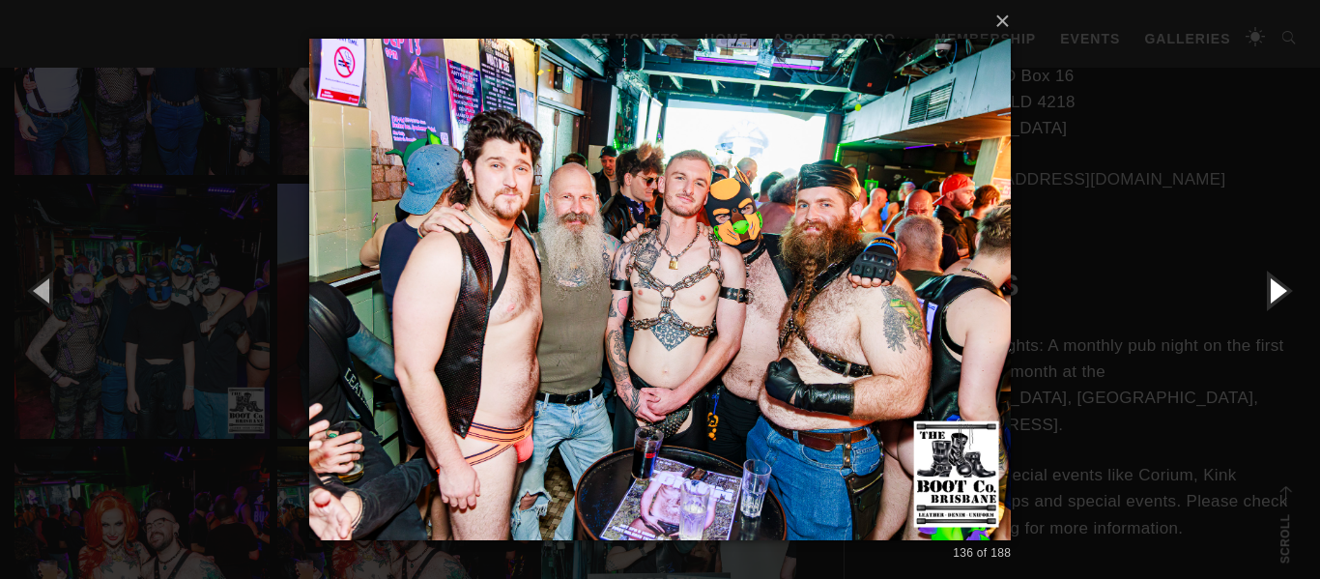
click at [1274, 289] on button "button" at bounding box center [1276, 290] width 87 height 106
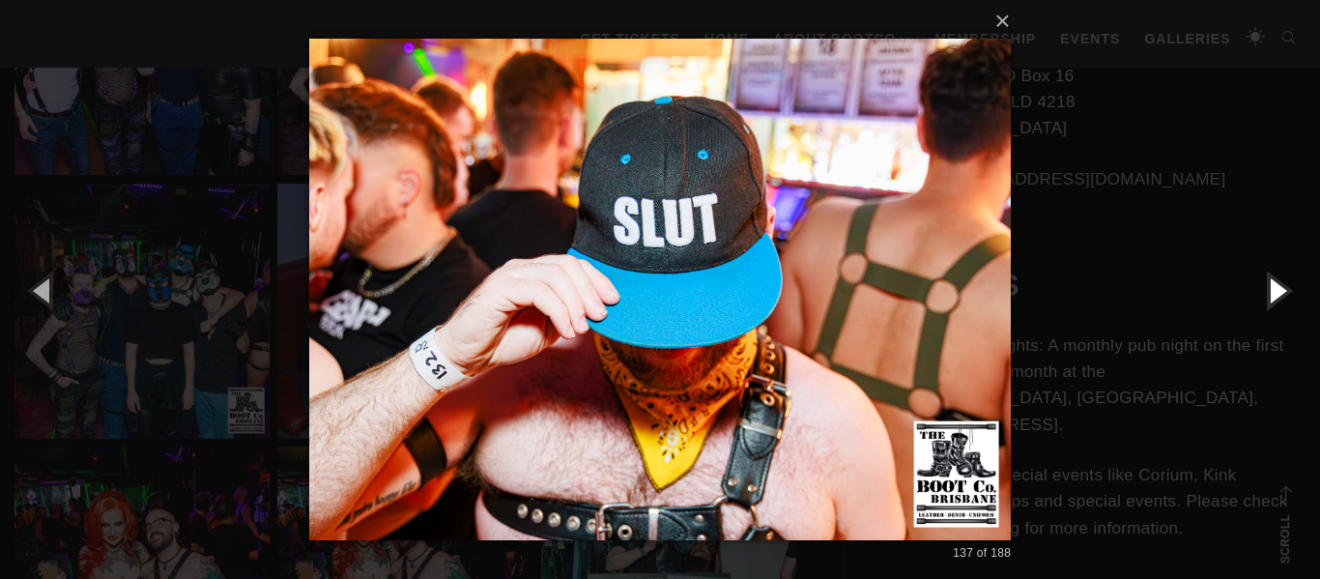
click at [1274, 289] on button "button" at bounding box center [1276, 290] width 87 height 106
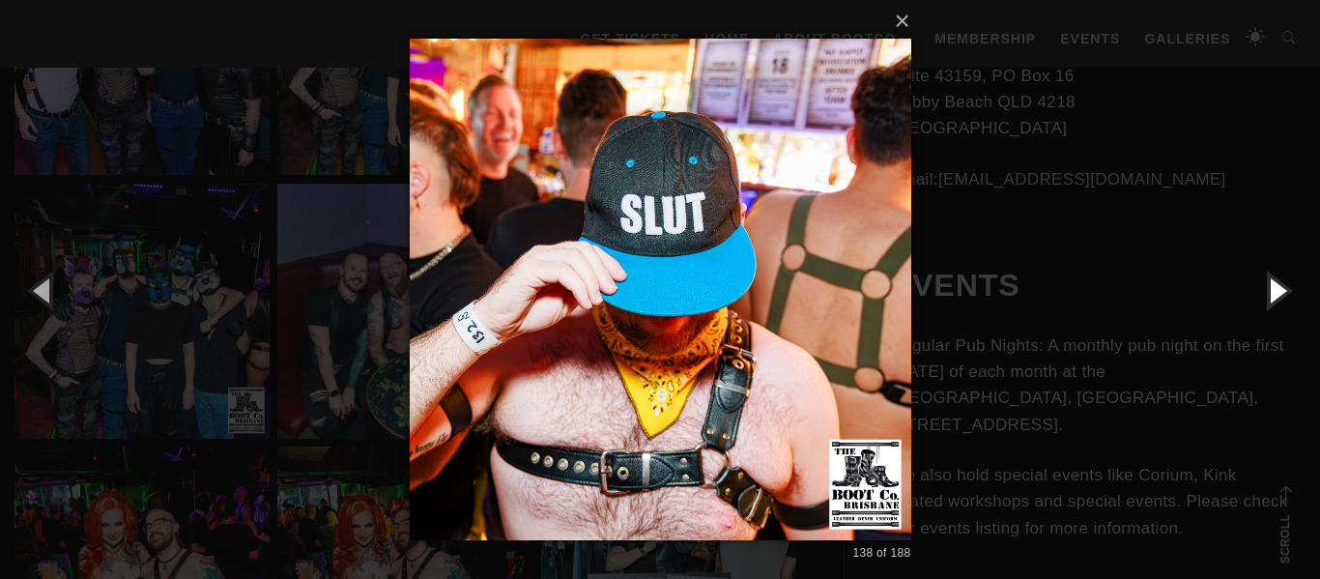
click at [1274, 289] on button "button" at bounding box center [1276, 290] width 87 height 106
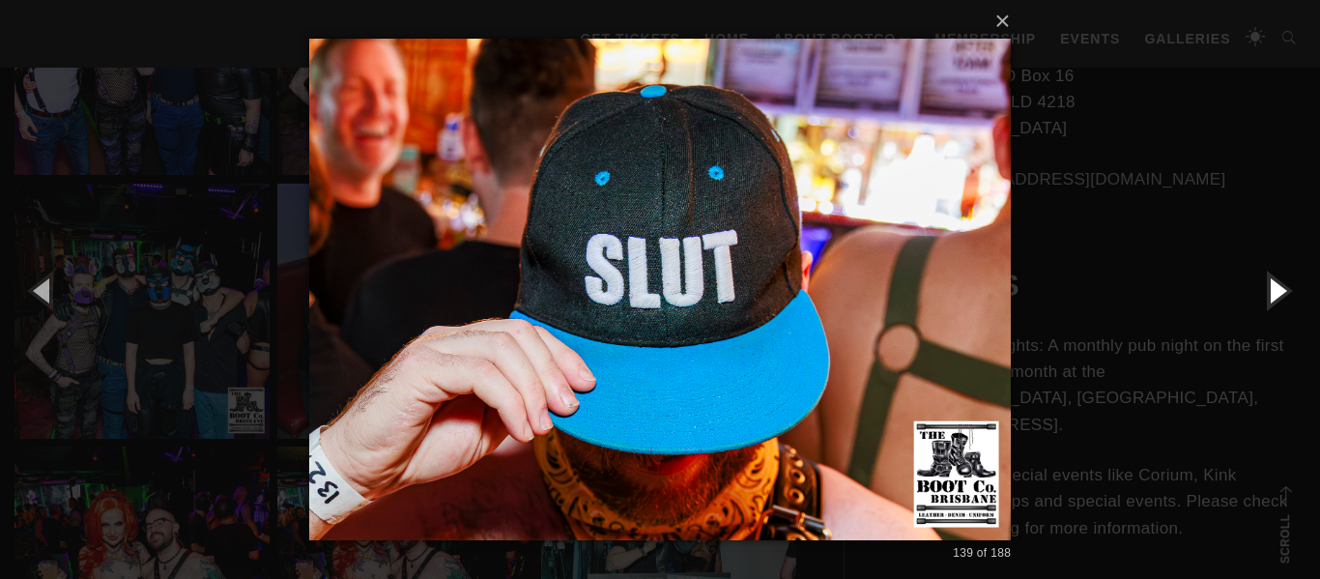
click at [1274, 289] on button "button" at bounding box center [1276, 290] width 87 height 106
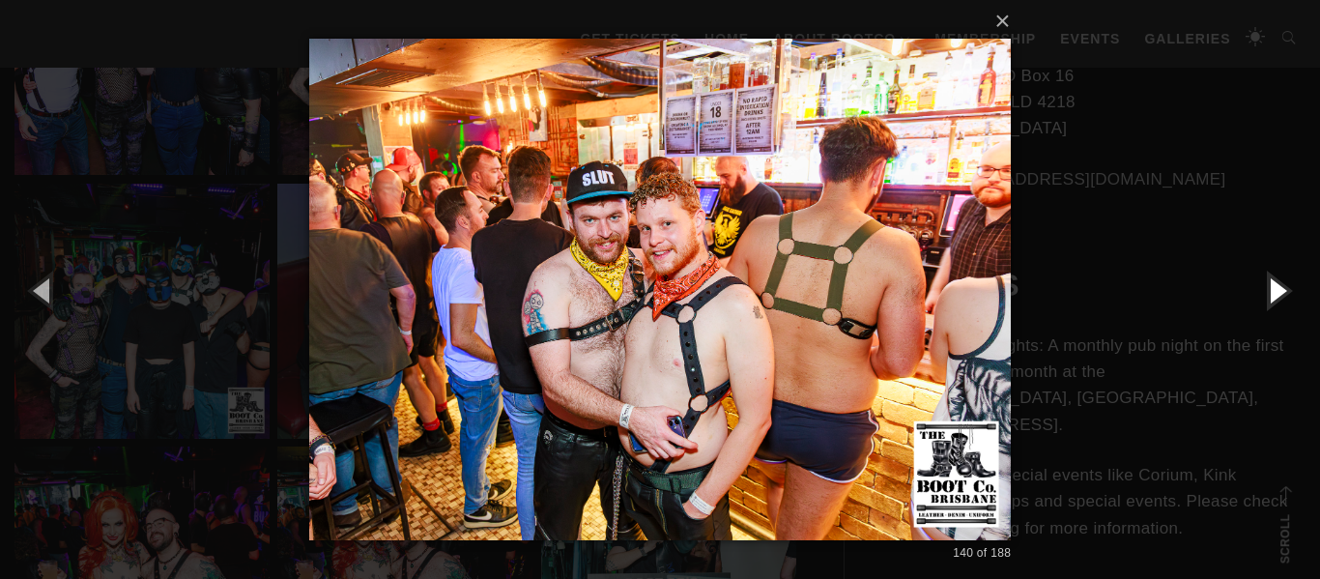
click at [1274, 289] on button "button" at bounding box center [1276, 290] width 87 height 106
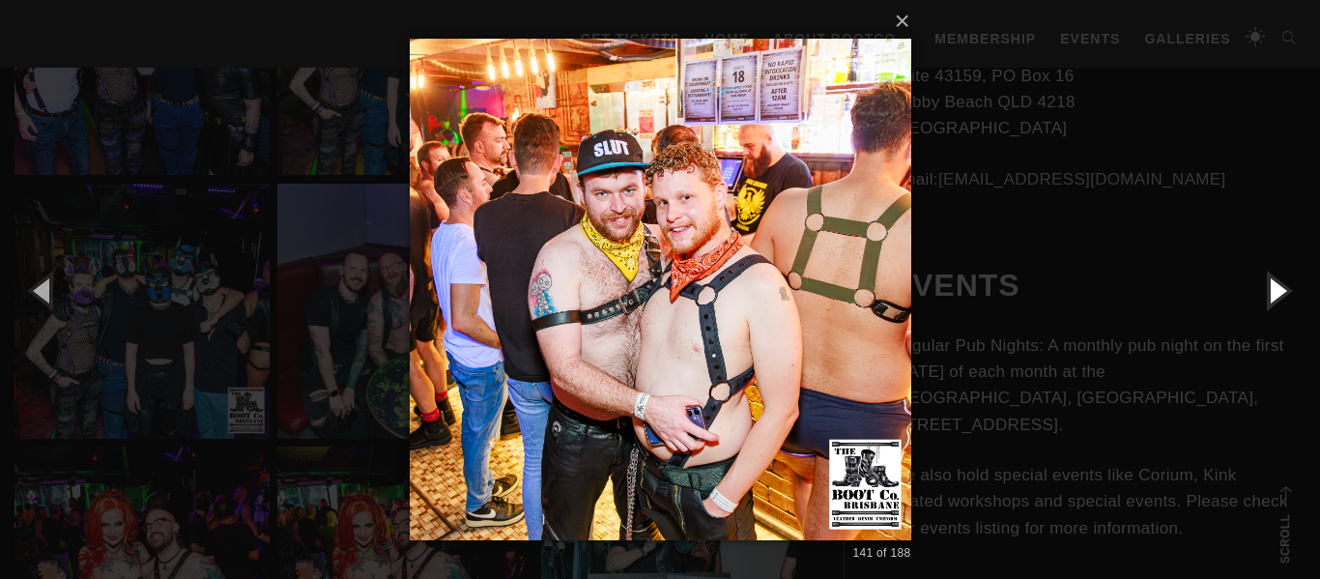
click at [1274, 289] on button "button" at bounding box center [1276, 290] width 87 height 106
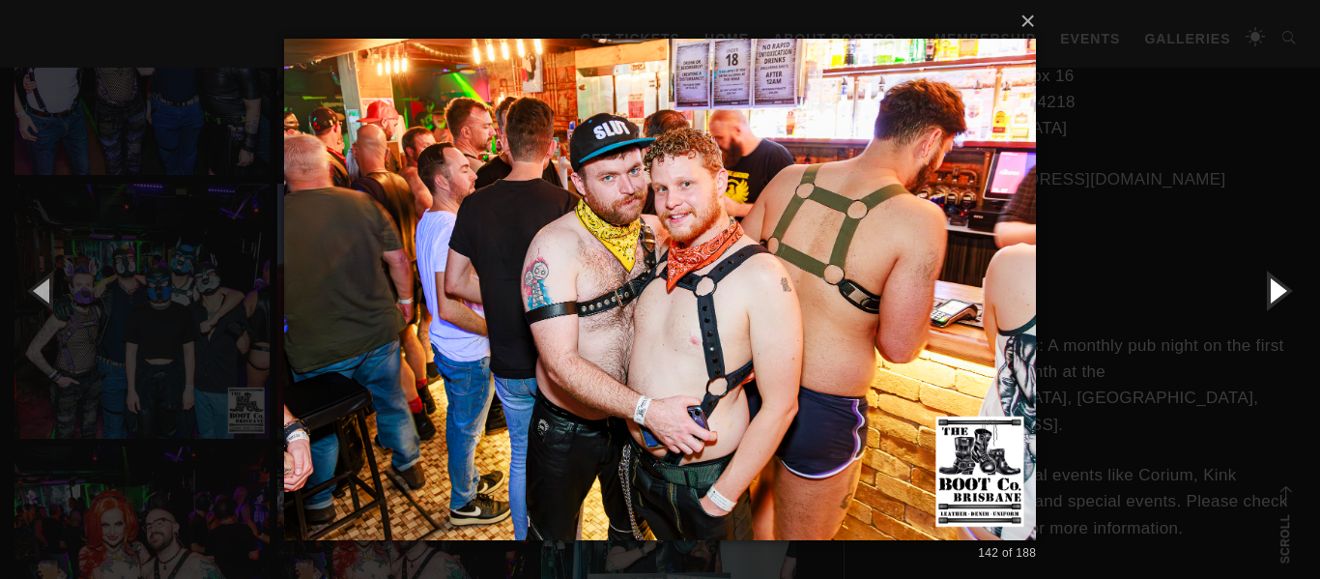
click at [1274, 289] on button "button" at bounding box center [1276, 290] width 87 height 106
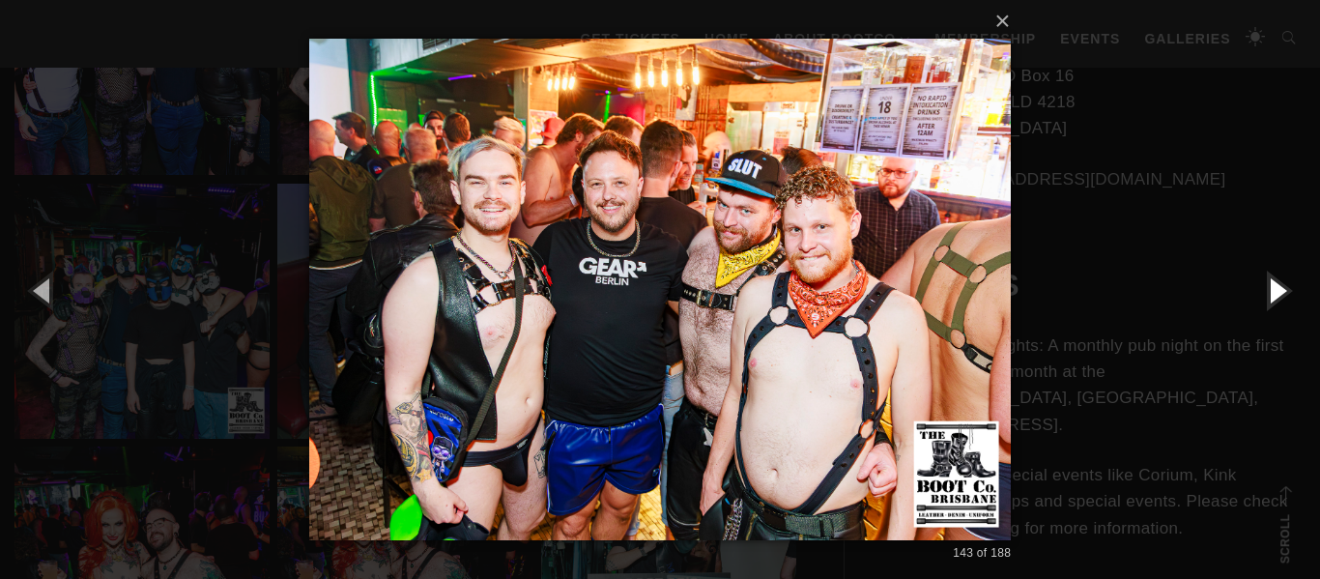
click at [1274, 289] on button "button" at bounding box center [1276, 290] width 87 height 106
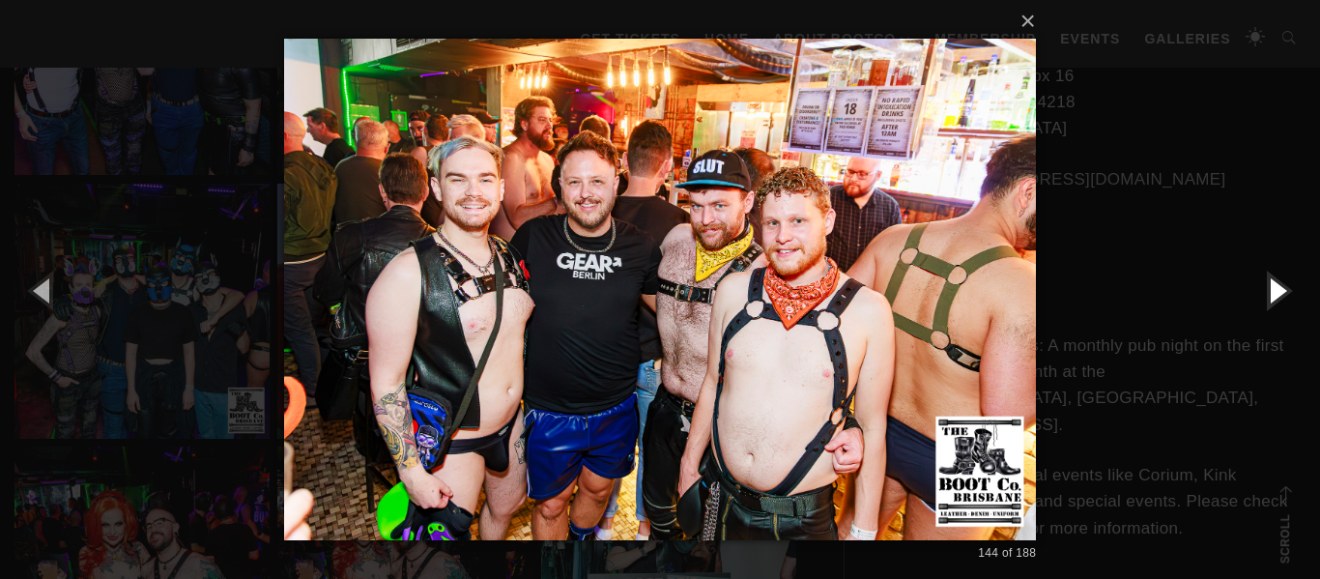
click at [1274, 289] on button "button" at bounding box center [1276, 290] width 87 height 106
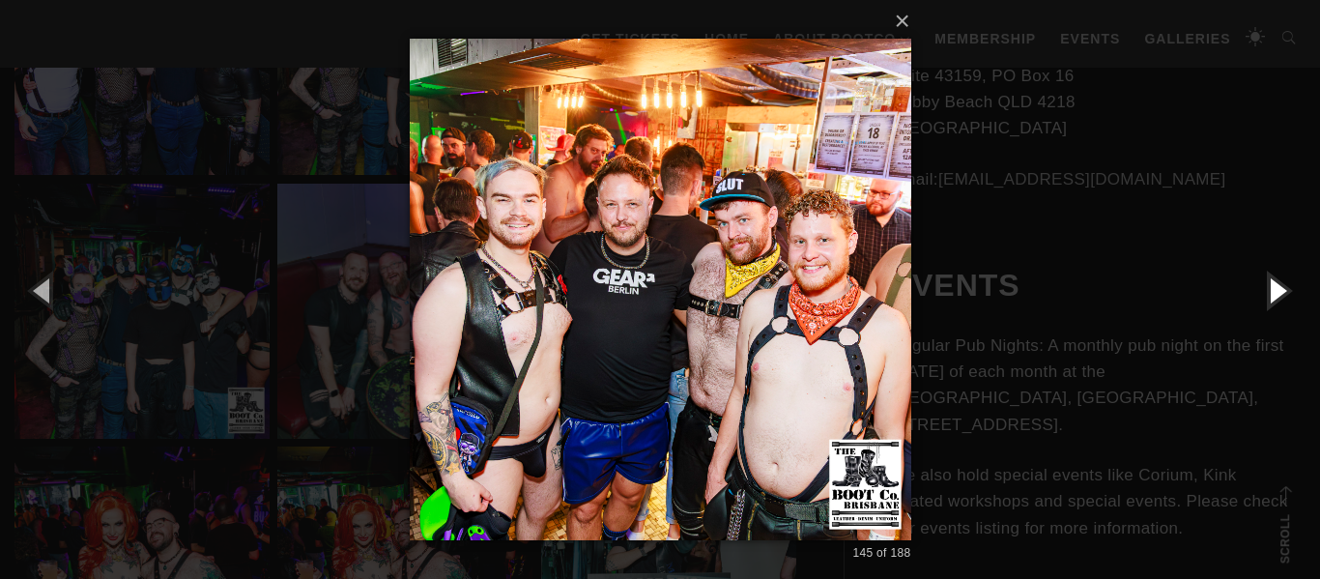
click at [1274, 289] on button "button" at bounding box center [1276, 290] width 87 height 106
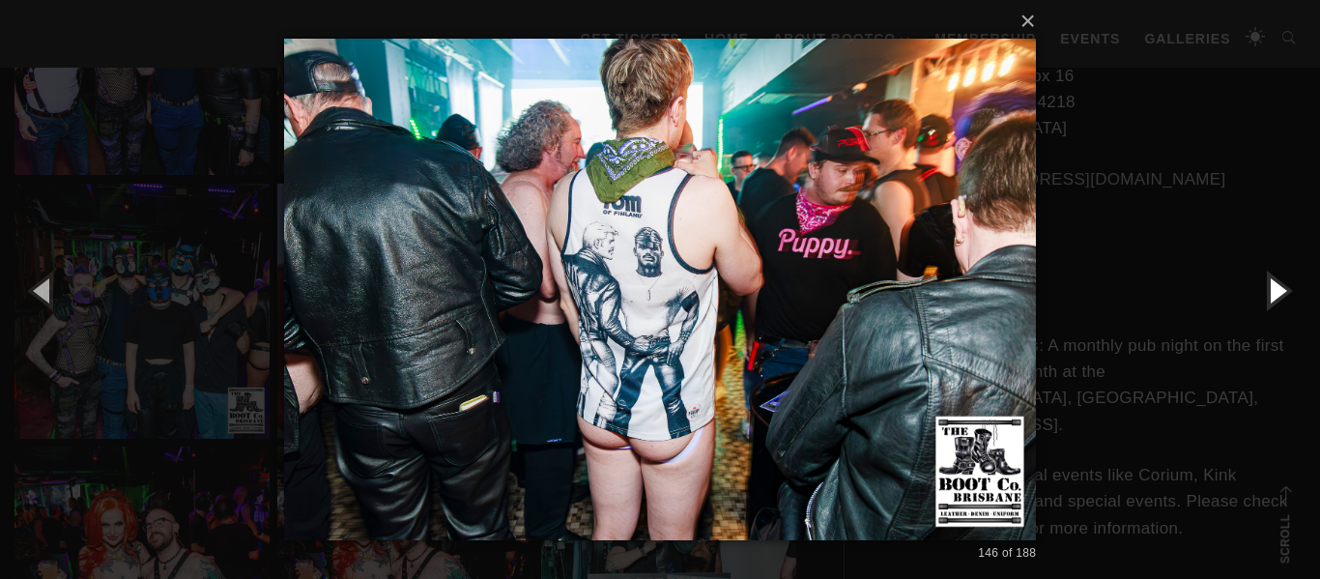
click at [1274, 289] on button "button" at bounding box center [1276, 290] width 87 height 106
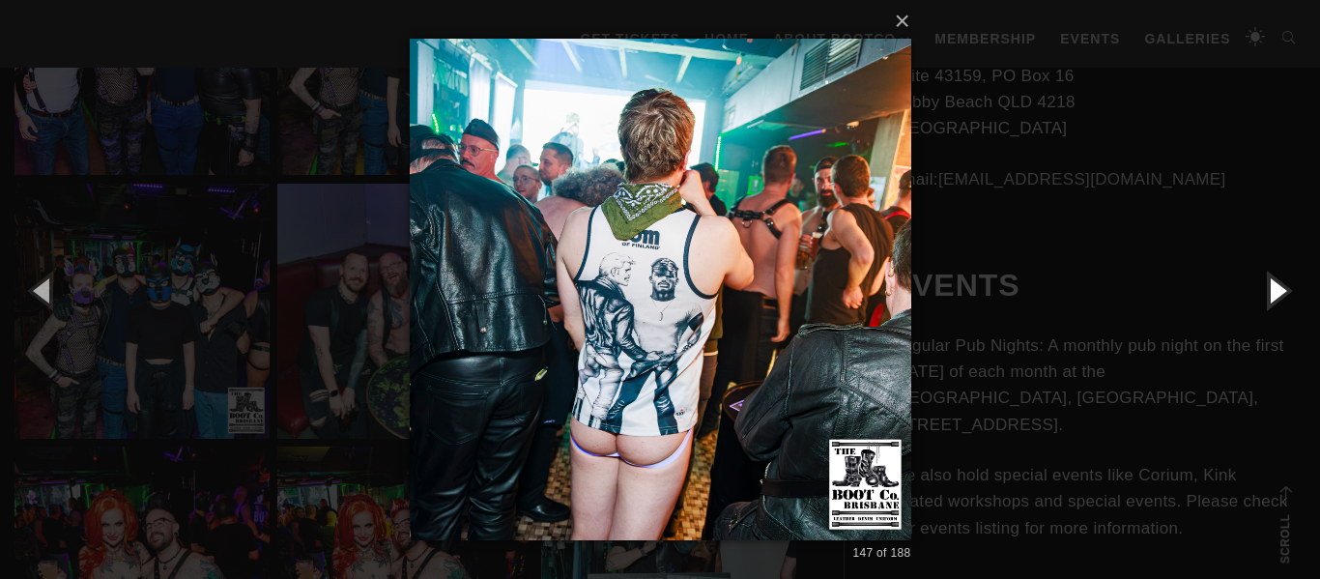
click at [1274, 289] on button "button" at bounding box center [1276, 290] width 87 height 106
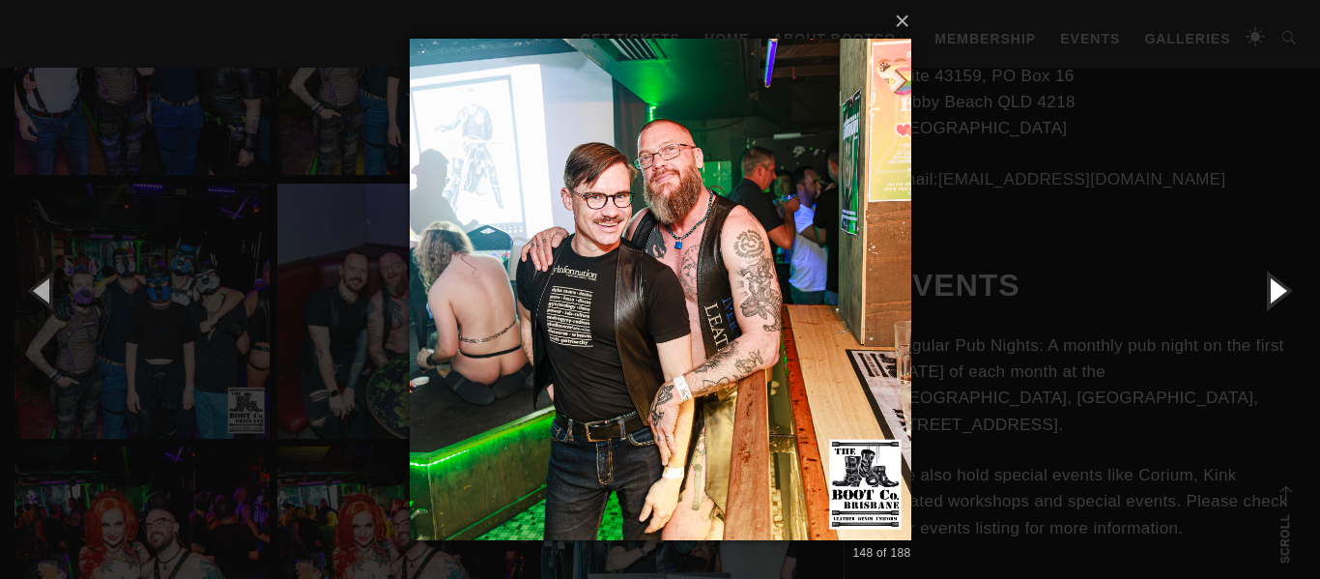
click at [1274, 289] on button "button" at bounding box center [1276, 290] width 87 height 106
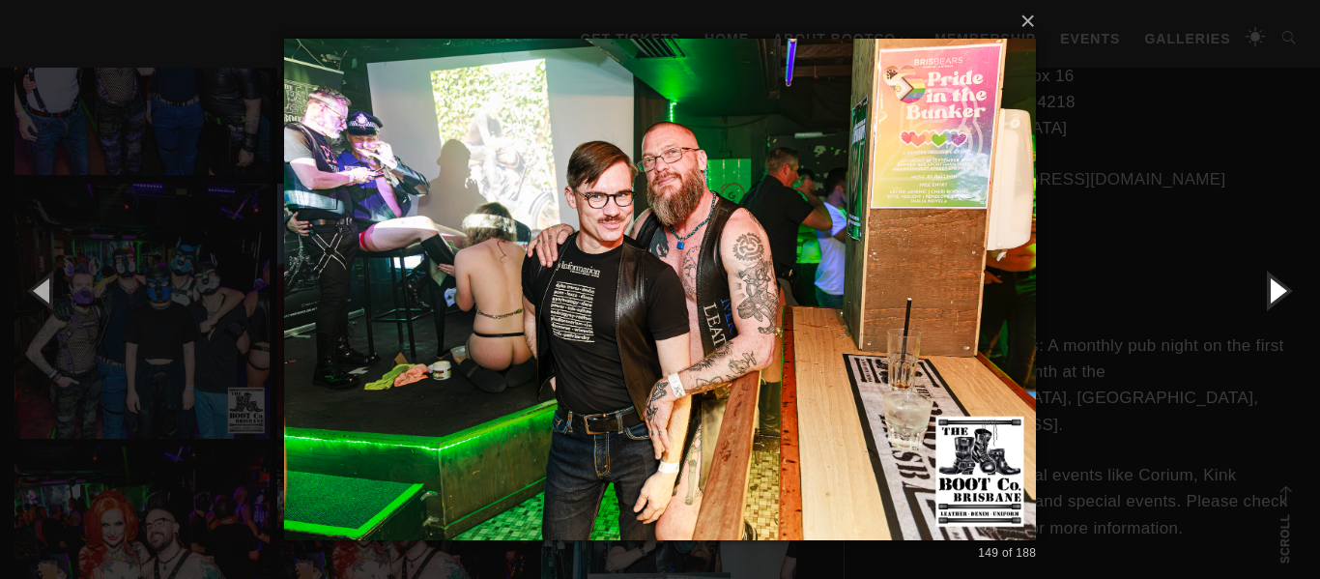
click at [1274, 289] on button "button" at bounding box center [1276, 290] width 87 height 106
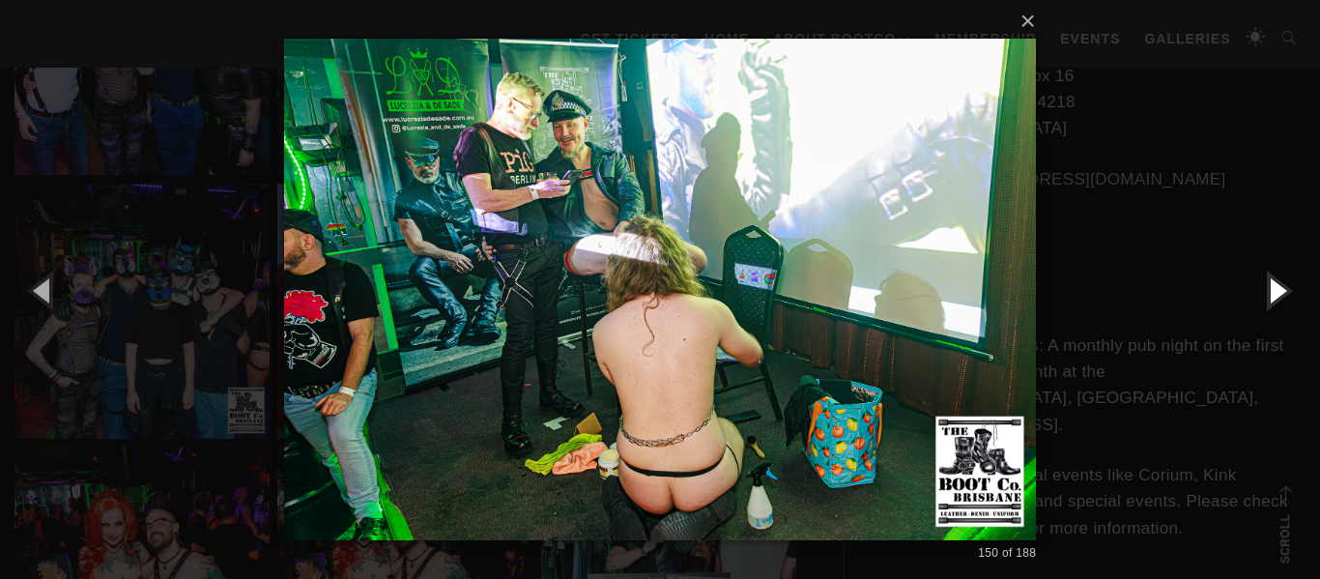
click at [1274, 289] on button "button" at bounding box center [1276, 290] width 87 height 106
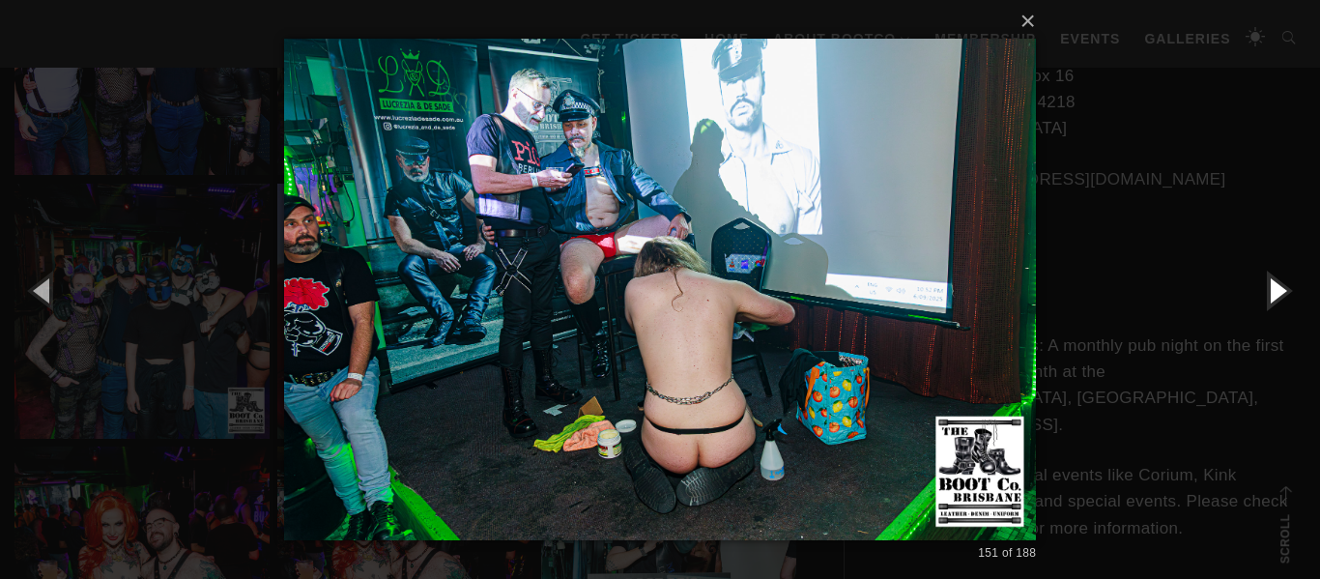
click at [1274, 289] on button "button" at bounding box center [1276, 290] width 87 height 106
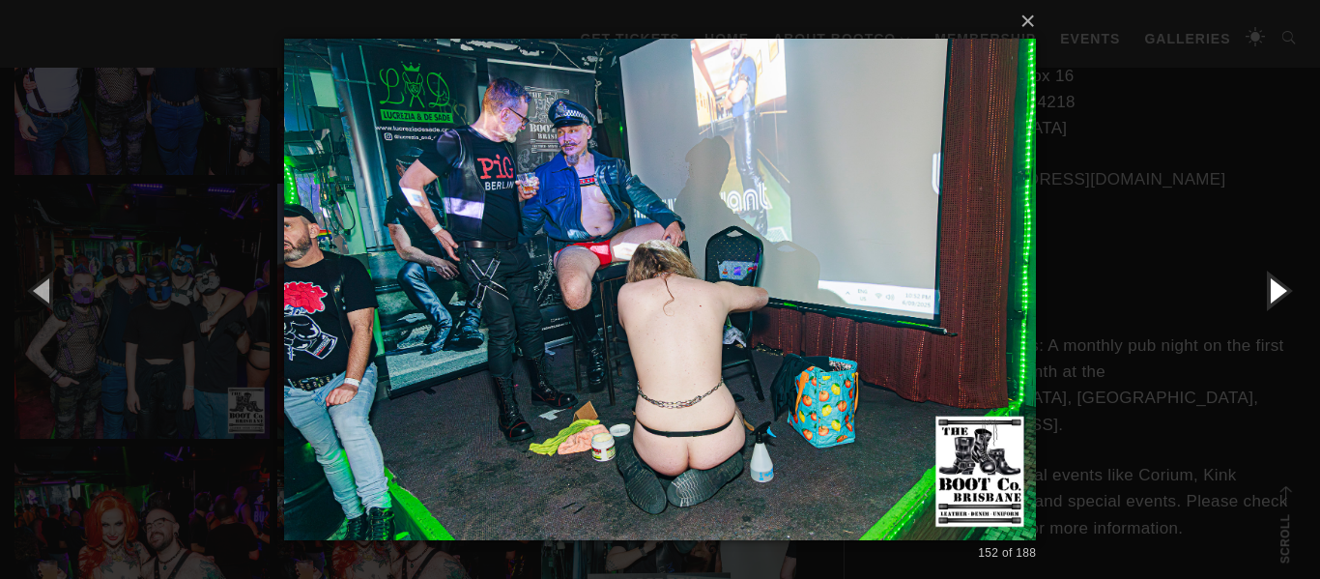
click at [1274, 289] on button "button" at bounding box center [1276, 290] width 87 height 106
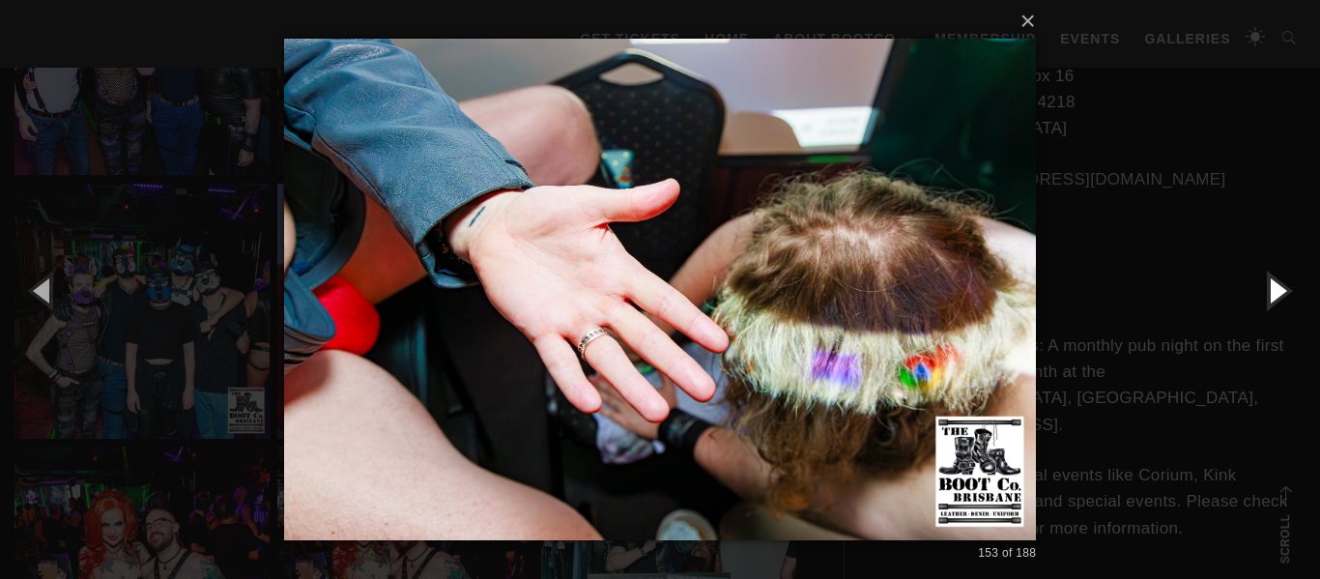
click at [1274, 289] on button "button" at bounding box center [1276, 290] width 87 height 106
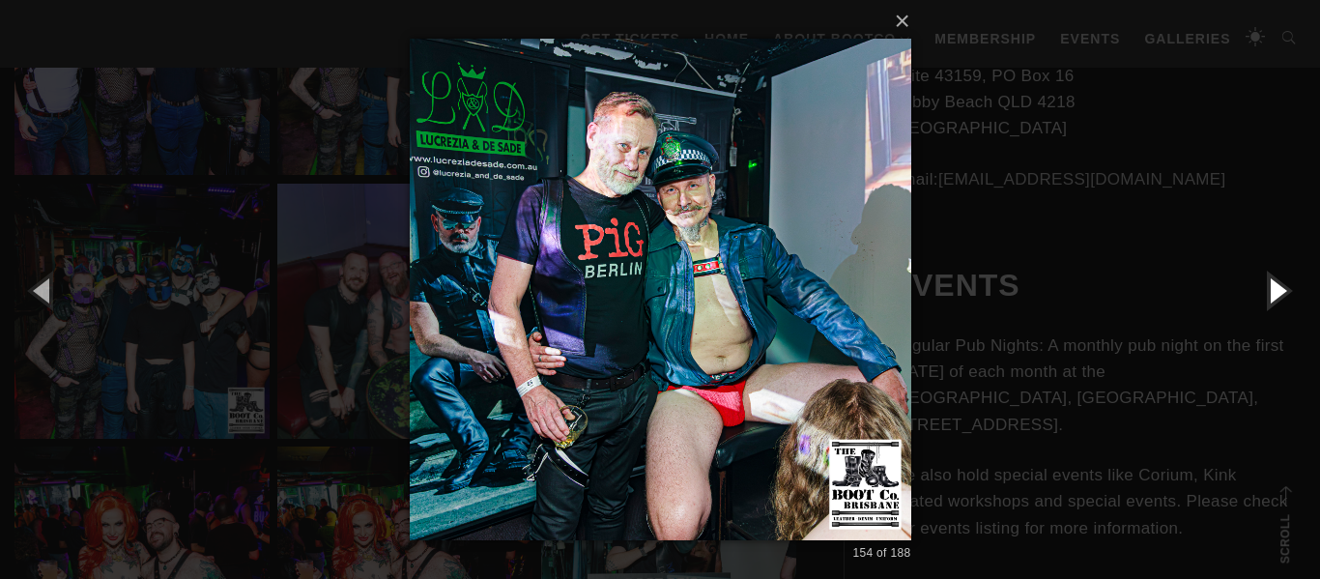
click at [1274, 289] on button "button" at bounding box center [1276, 290] width 87 height 106
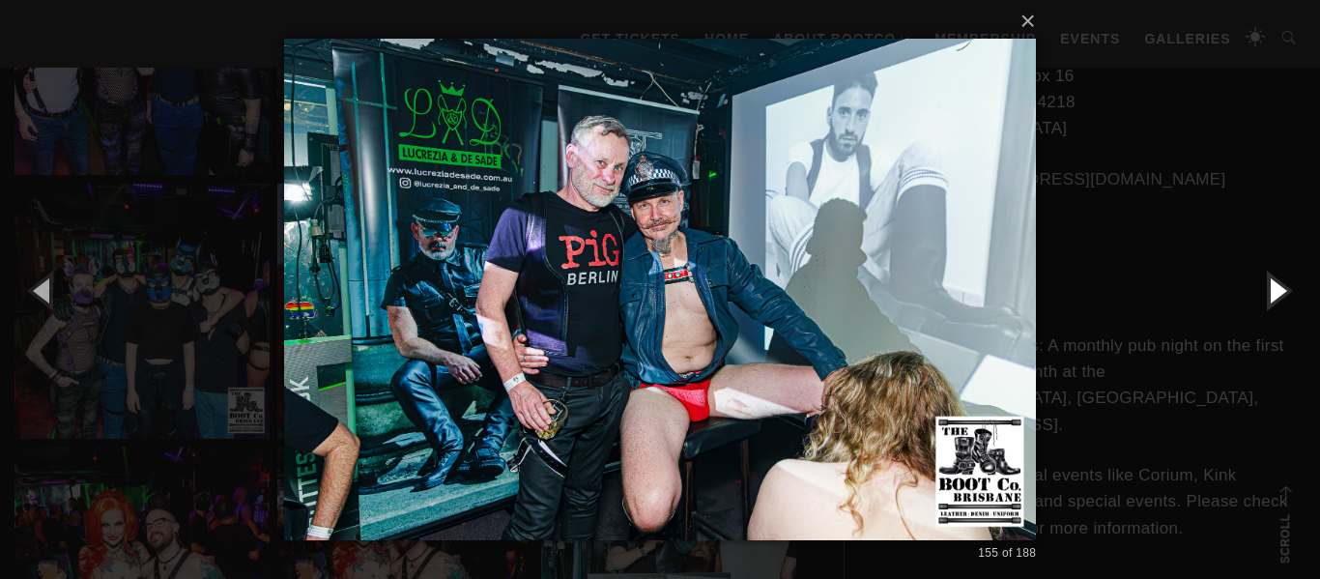
click at [1274, 289] on button "button" at bounding box center [1276, 290] width 87 height 106
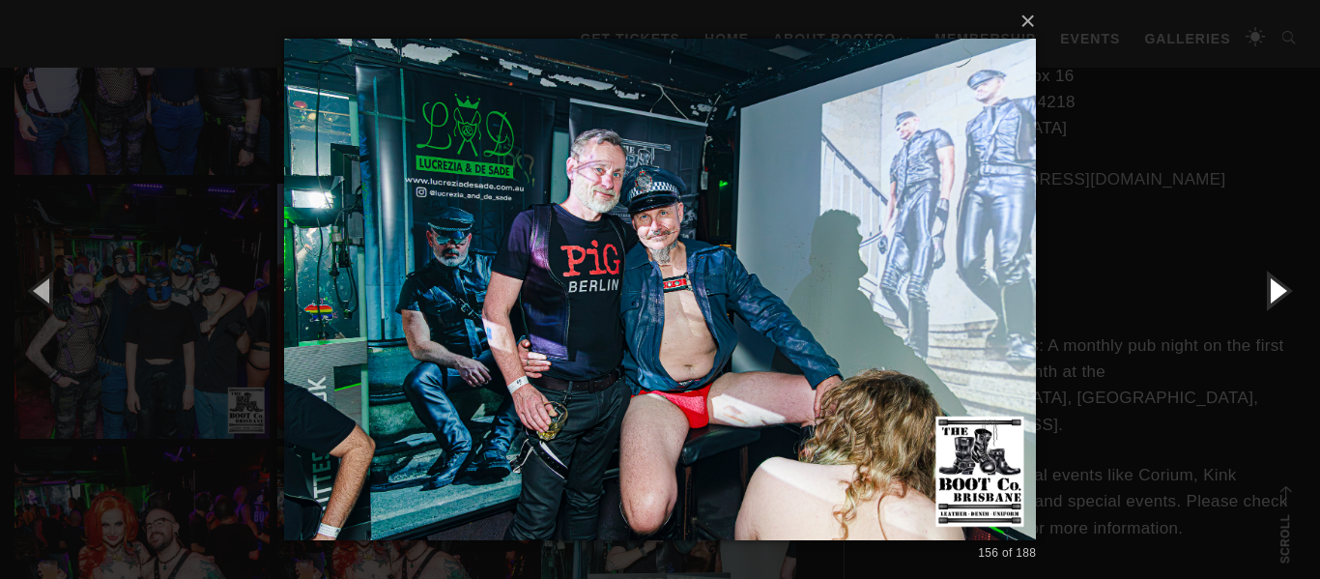
click at [1274, 289] on button "button" at bounding box center [1276, 290] width 87 height 106
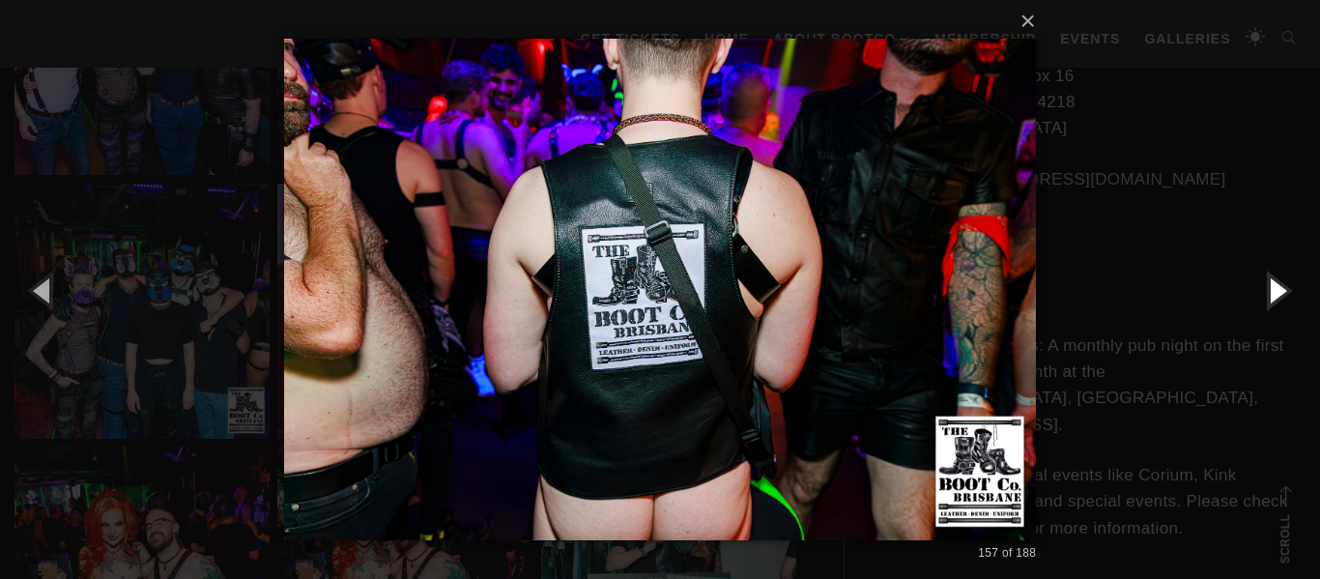
click at [1274, 289] on button "button" at bounding box center [1276, 290] width 87 height 106
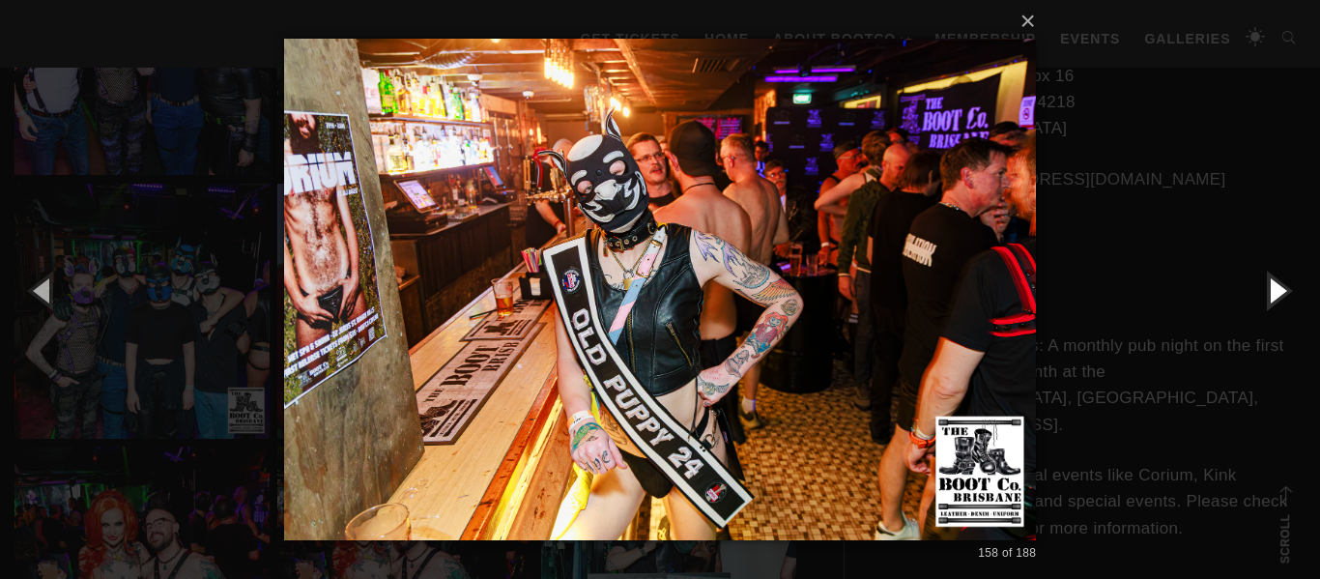
click at [1274, 289] on button "button" at bounding box center [1276, 290] width 87 height 106
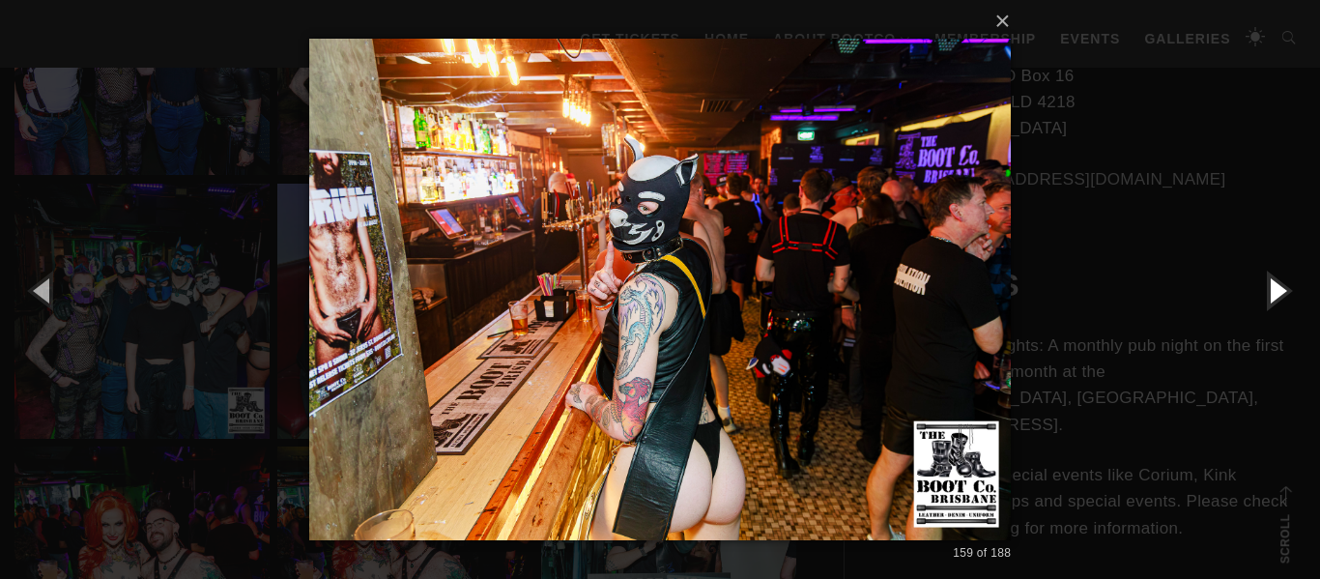
click at [1274, 289] on button "button" at bounding box center [1276, 290] width 87 height 106
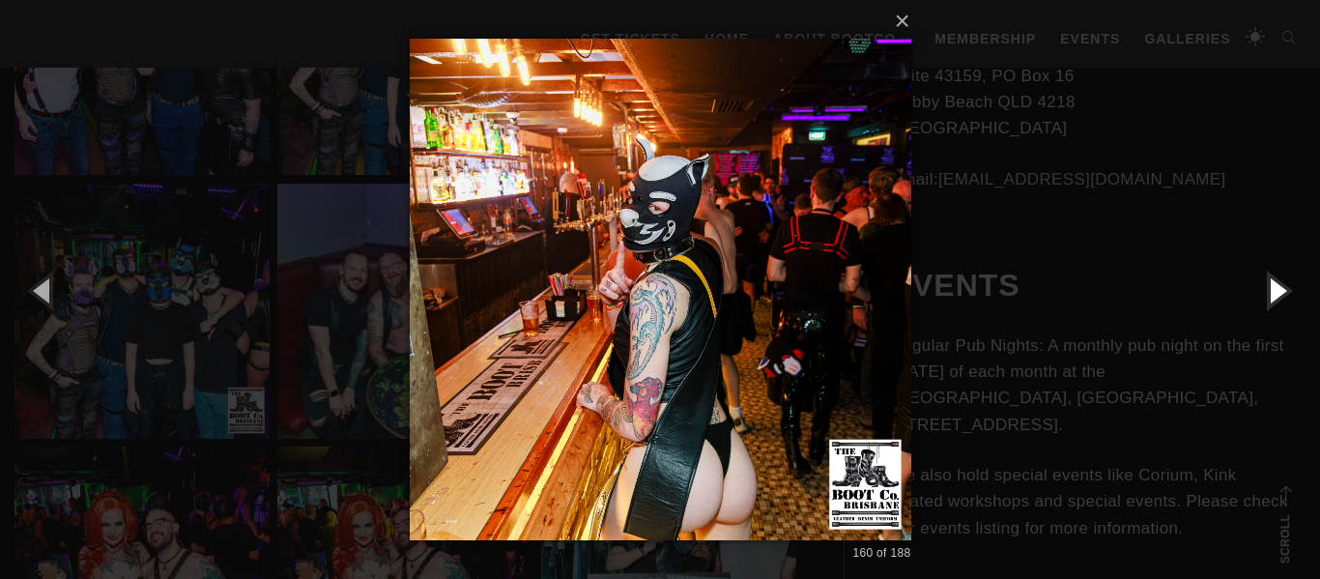
click at [1274, 289] on button "button" at bounding box center [1276, 290] width 87 height 106
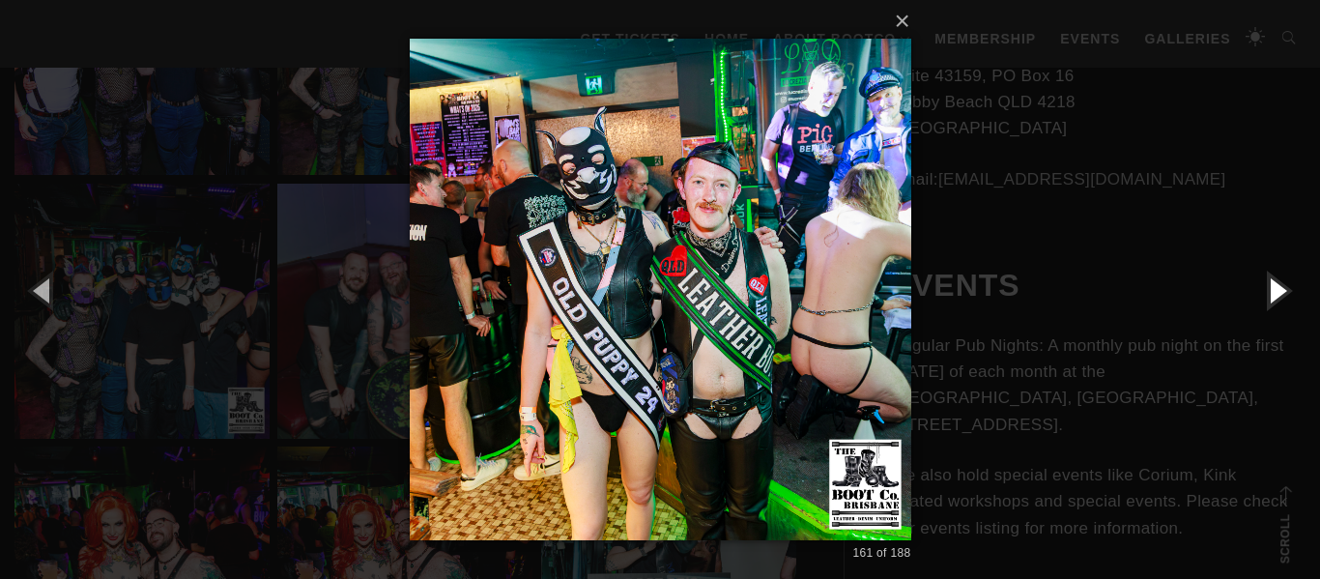
click at [1274, 289] on button "button" at bounding box center [1276, 290] width 87 height 106
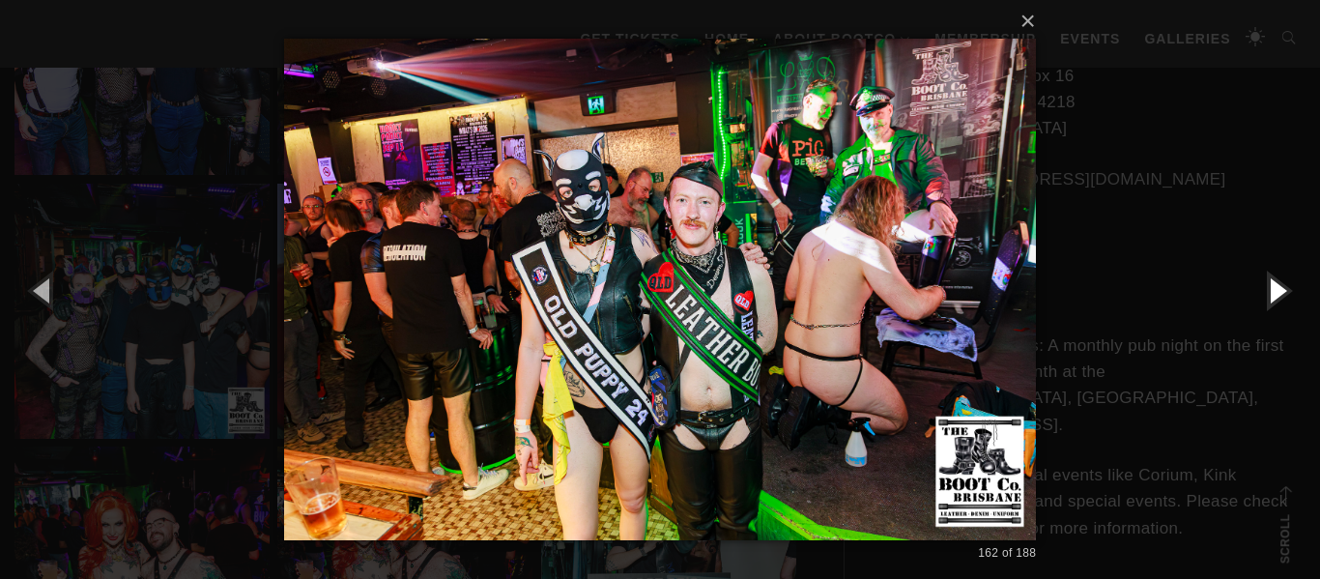
click at [1274, 289] on button "button" at bounding box center [1276, 290] width 87 height 106
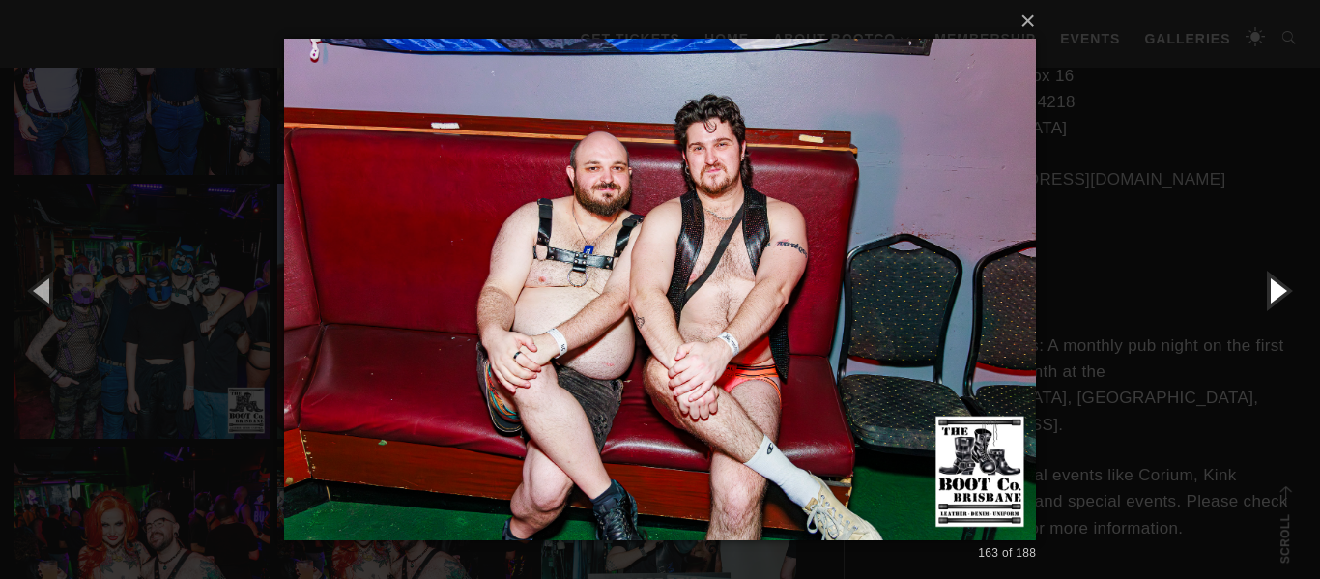
click at [1274, 289] on button "button" at bounding box center [1276, 290] width 87 height 106
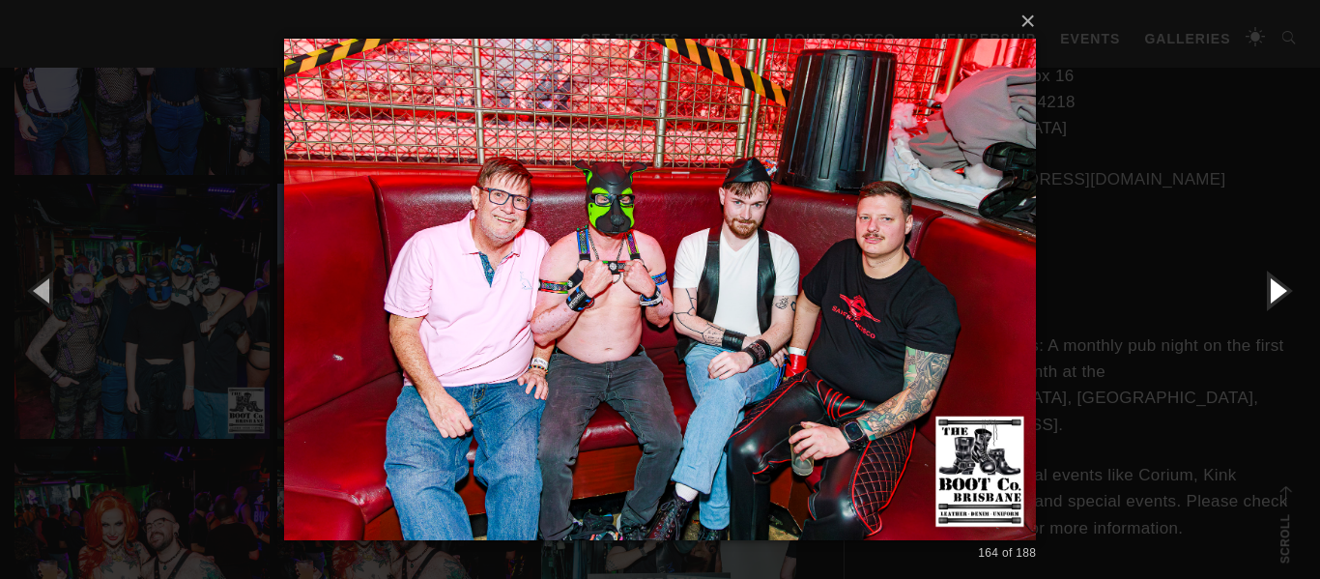
click at [1274, 289] on button "button" at bounding box center [1276, 290] width 87 height 106
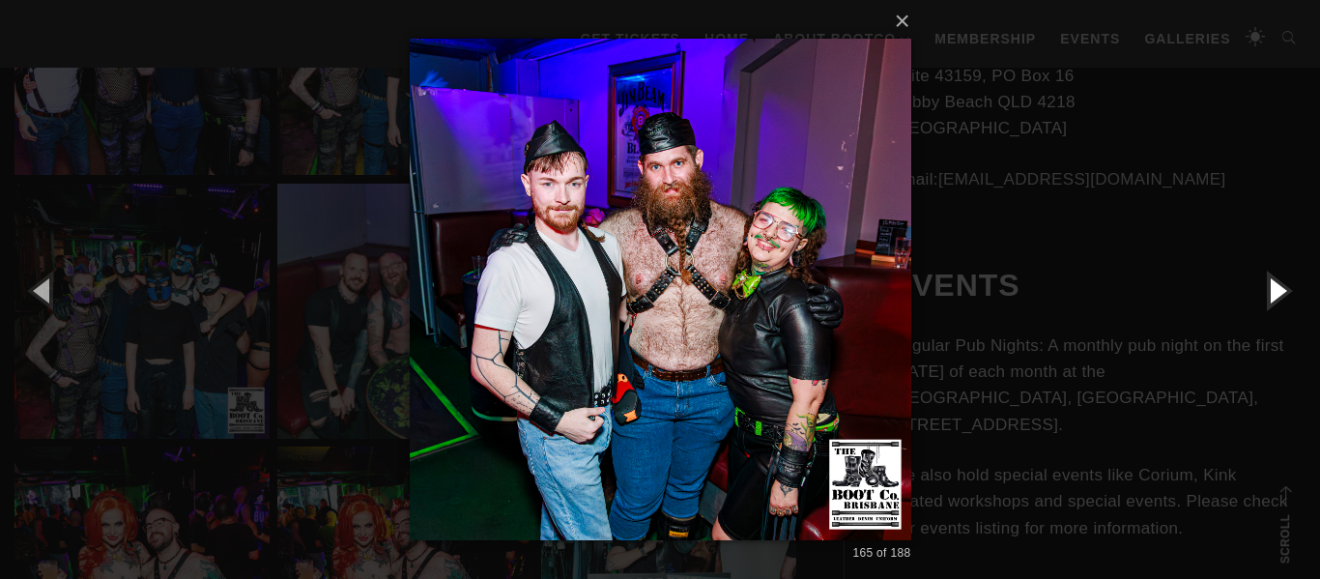
click at [1274, 289] on button "button" at bounding box center [1276, 290] width 87 height 106
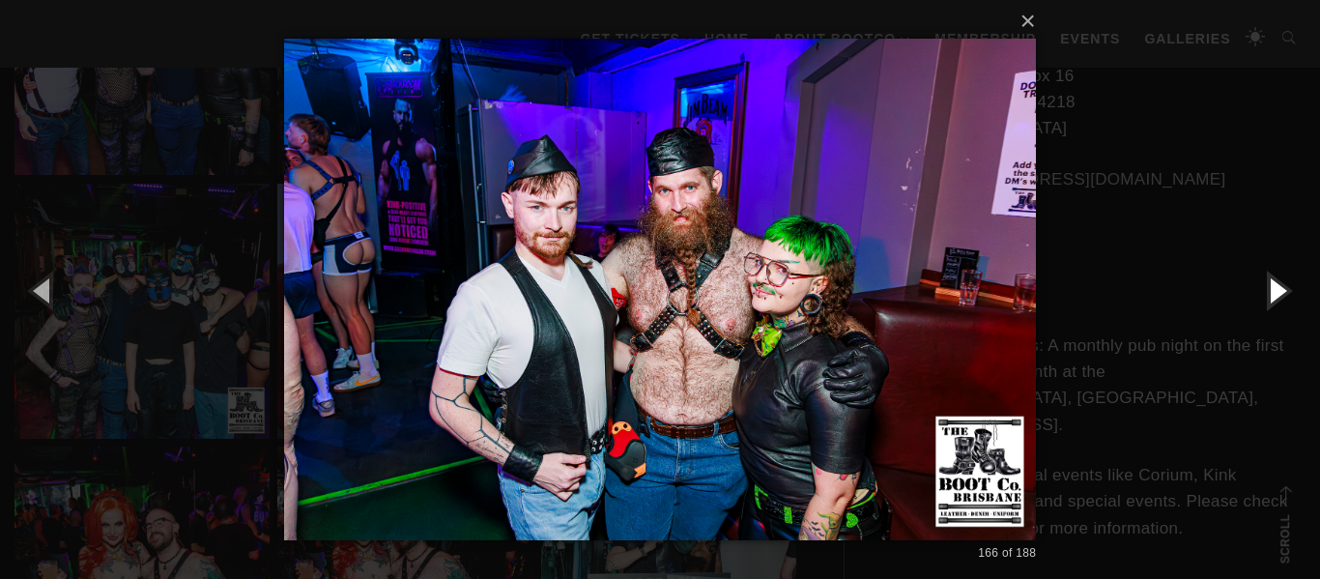
click at [1274, 289] on button "button" at bounding box center [1276, 290] width 87 height 106
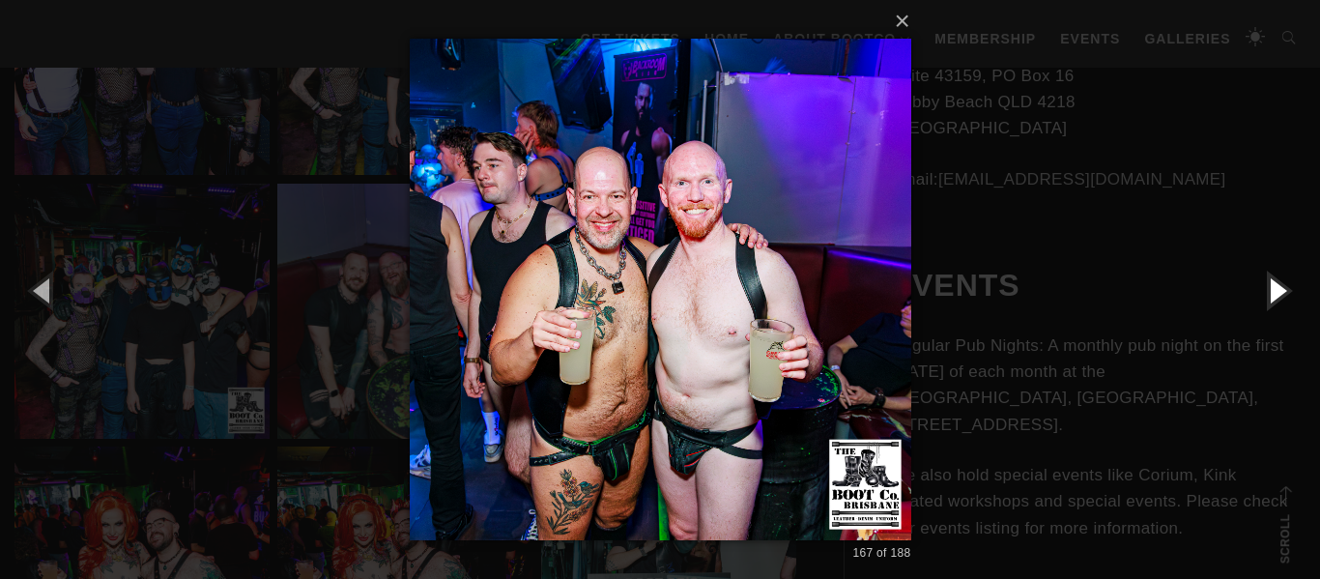
click at [1274, 289] on button "button" at bounding box center [1276, 290] width 87 height 106
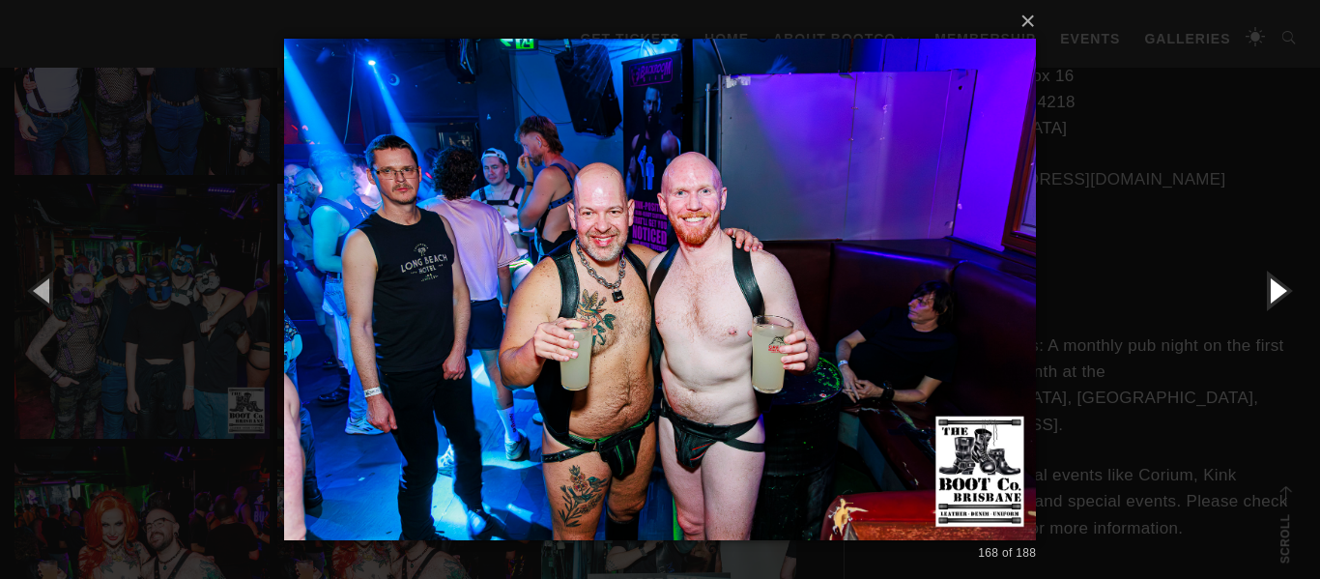
click at [1274, 289] on button "button" at bounding box center [1276, 290] width 87 height 106
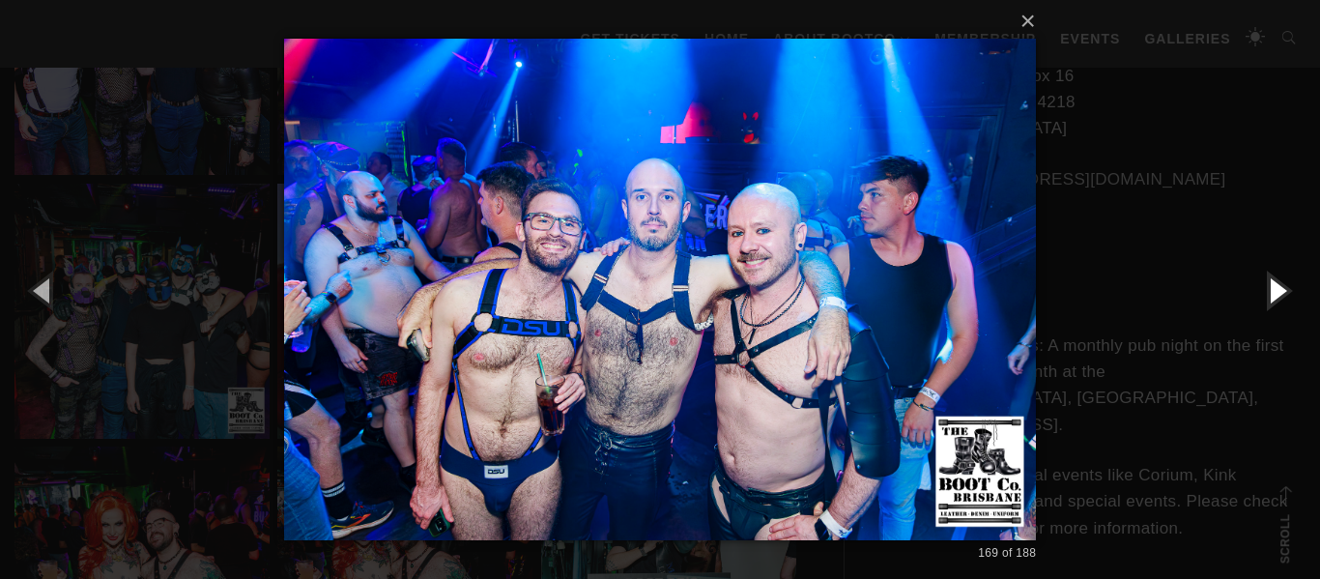
click at [1274, 289] on button "button" at bounding box center [1276, 290] width 87 height 106
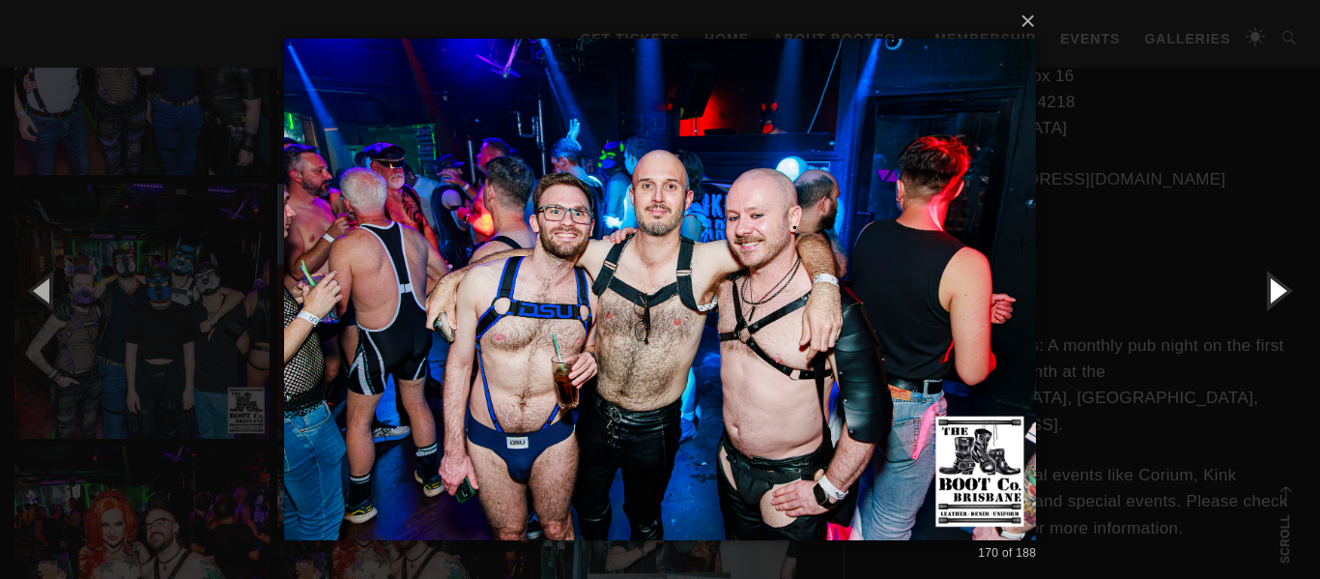
click at [1274, 289] on button "button" at bounding box center [1276, 290] width 87 height 106
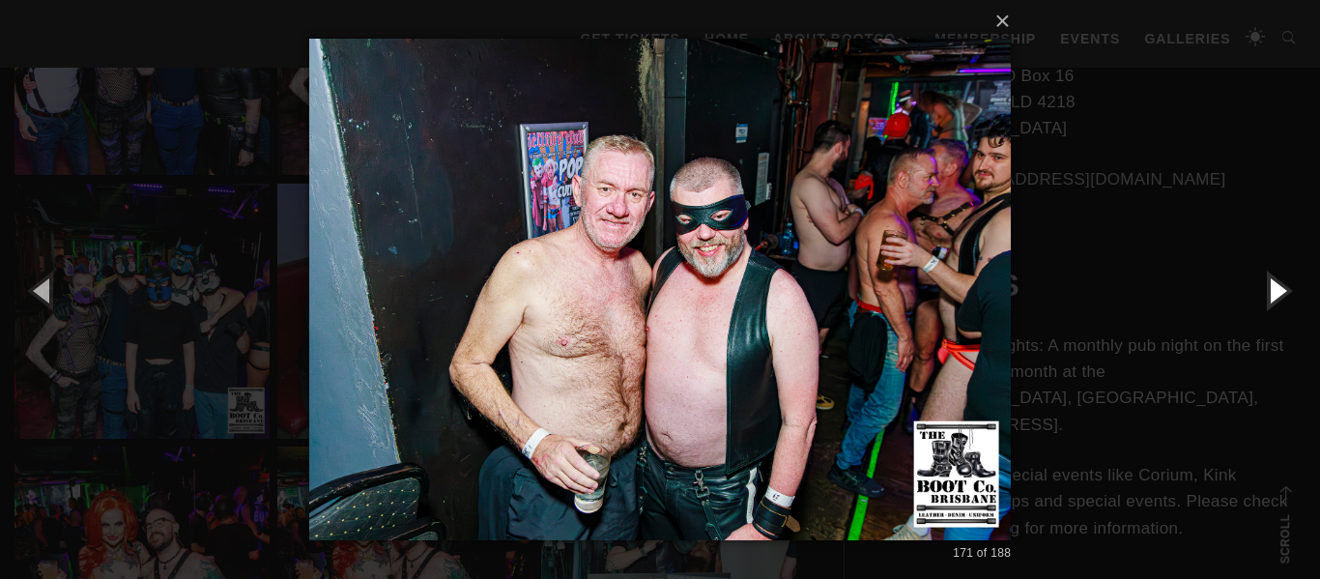
click at [1274, 289] on button "button" at bounding box center [1276, 290] width 87 height 106
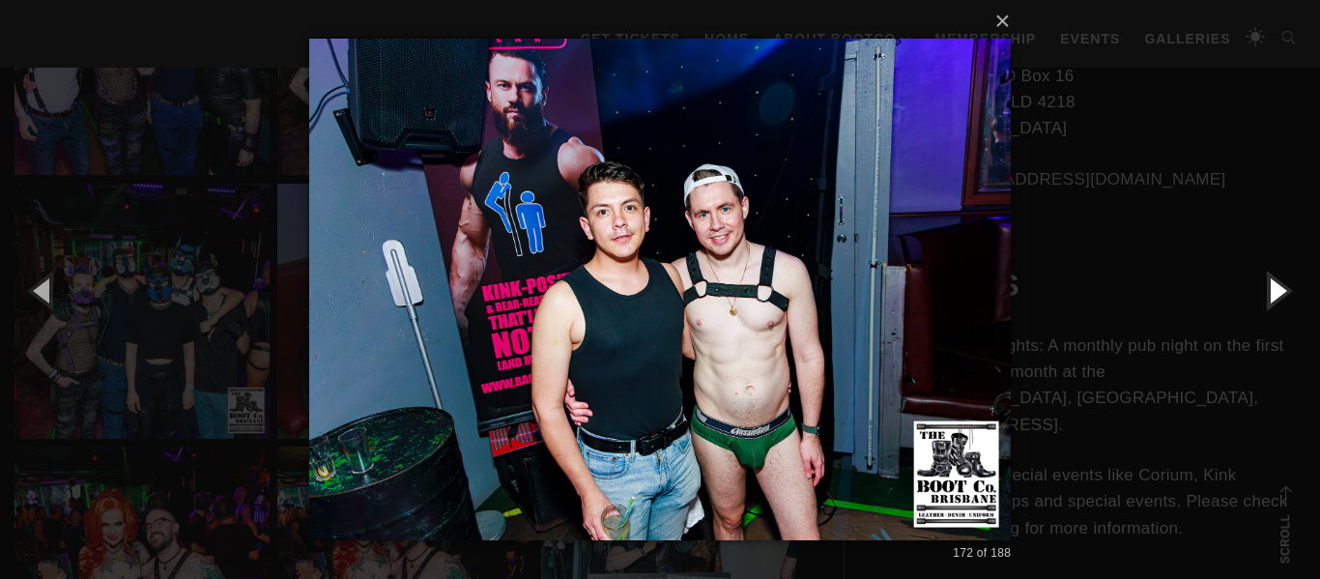
click at [1274, 289] on button "button" at bounding box center [1276, 290] width 87 height 106
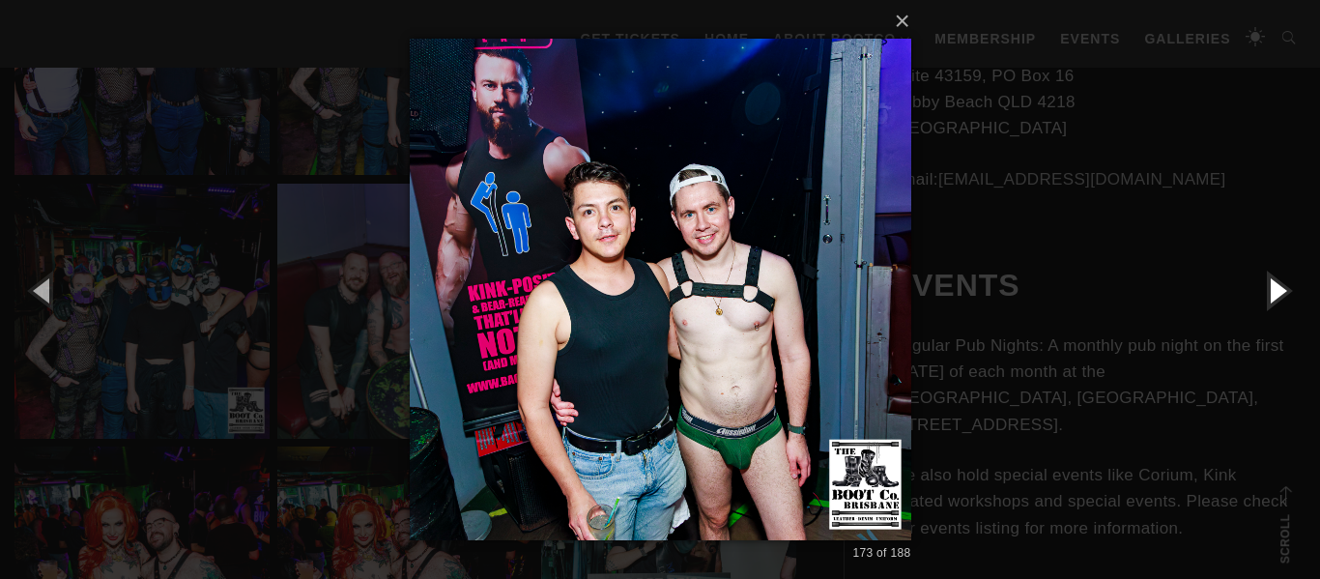
click at [1274, 289] on button "button" at bounding box center [1276, 290] width 87 height 106
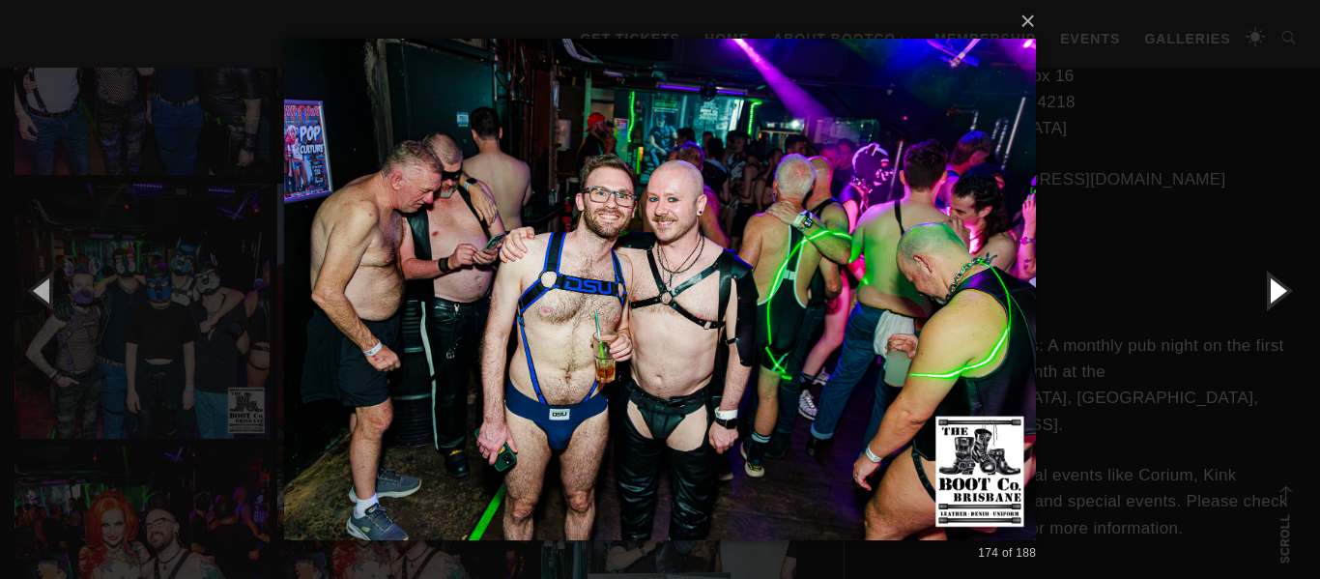
click at [1274, 289] on button "button" at bounding box center [1276, 290] width 87 height 106
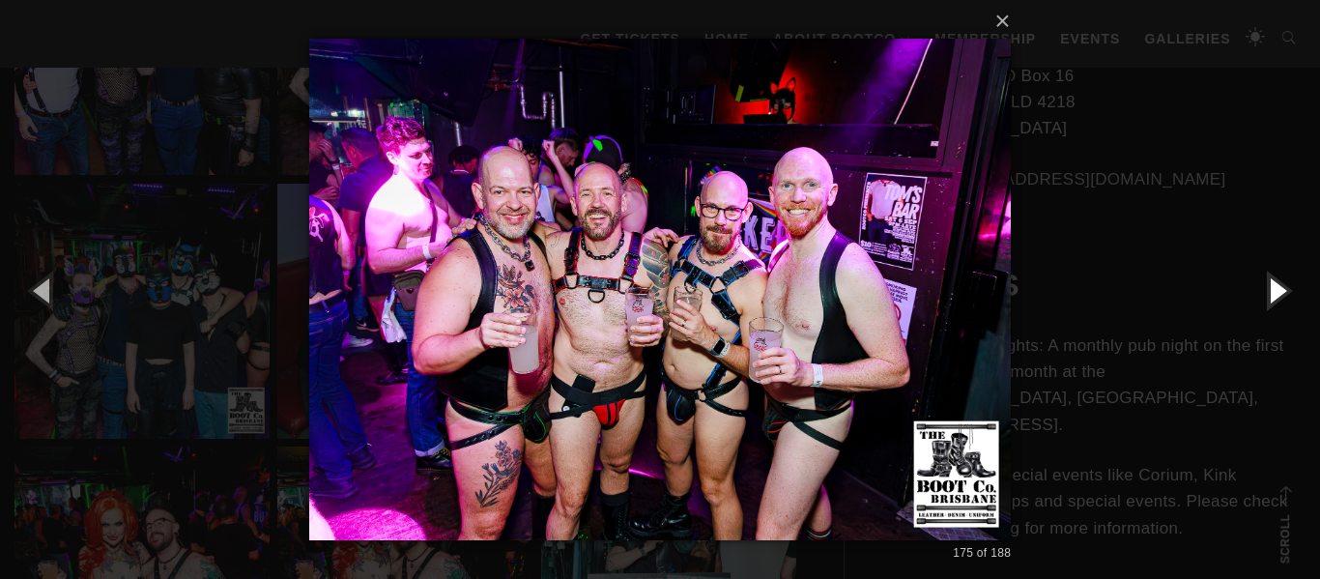
click at [1274, 289] on button "button" at bounding box center [1276, 290] width 87 height 106
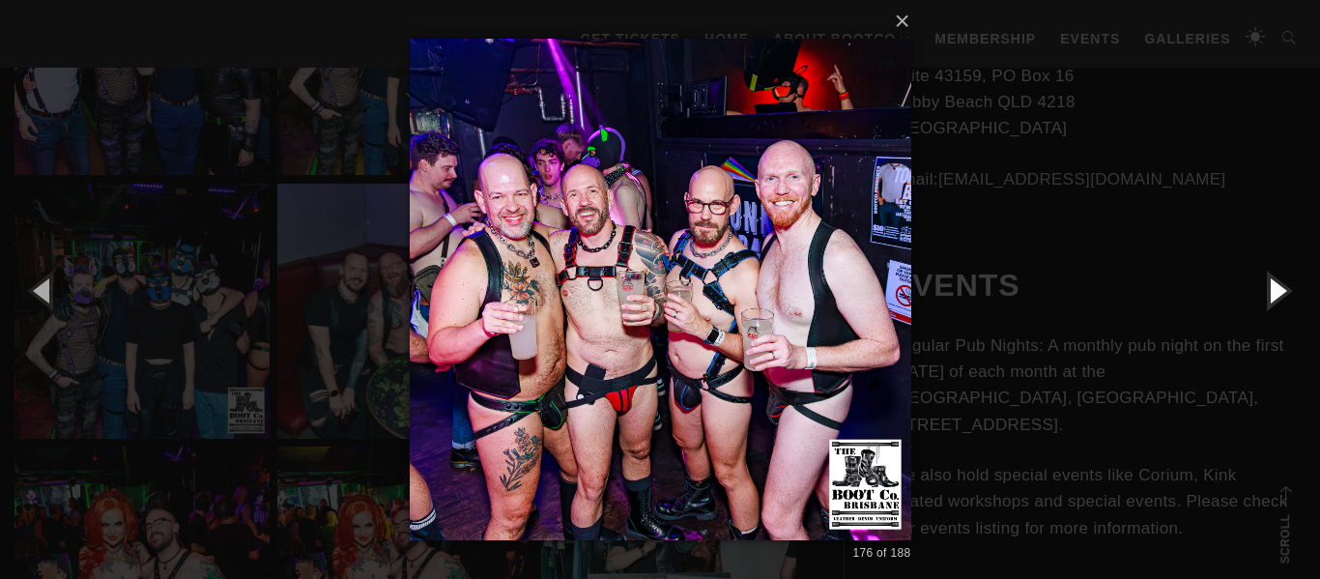
click at [1274, 289] on button "button" at bounding box center [1276, 290] width 87 height 106
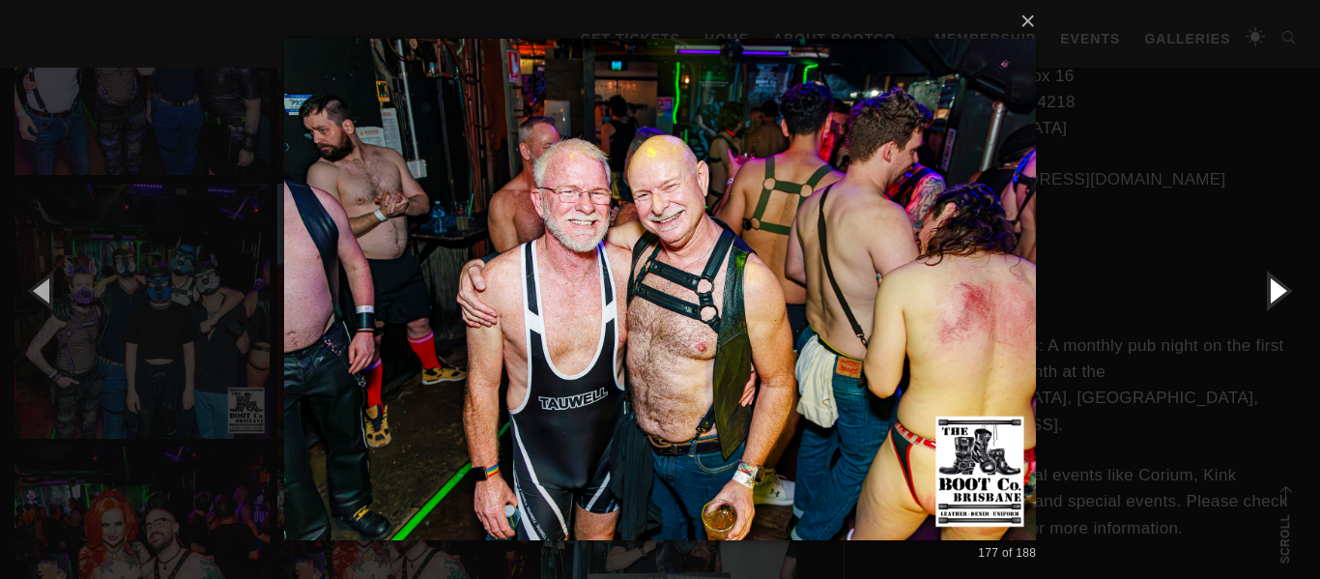
click at [1274, 289] on button "button" at bounding box center [1276, 290] width 87 height 106
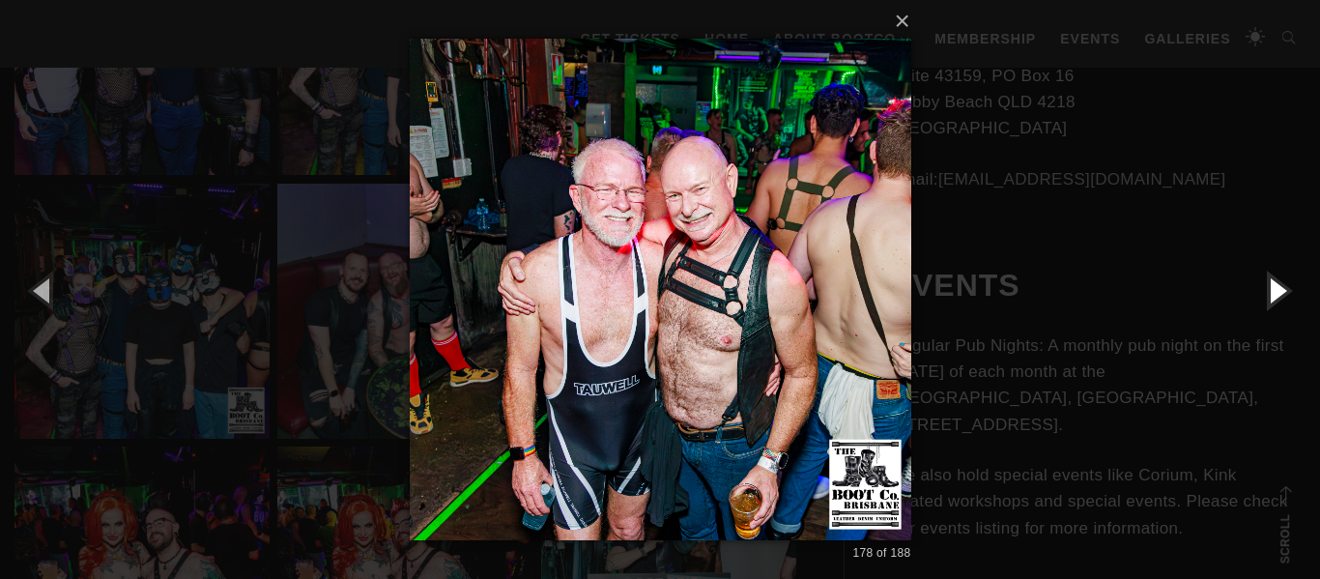
click at [1274, 289] on button "button" at bounding box center [1276, 290] width 87 height 106
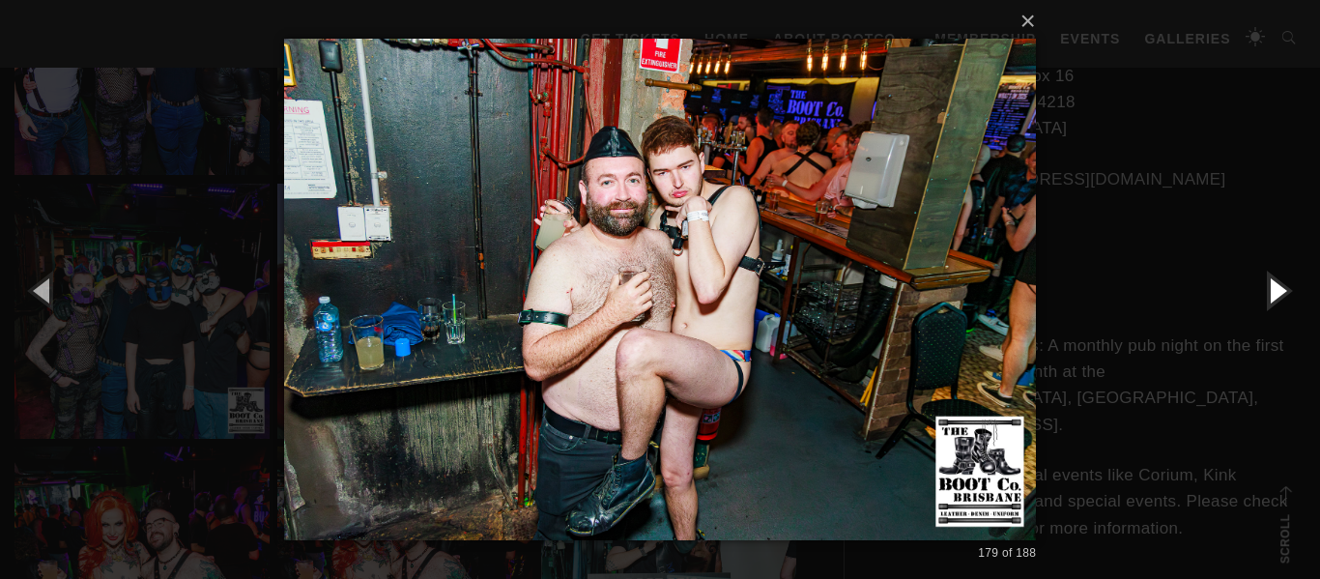
click at [1274, 289] on button "button" at bounding box center [1276, 290] width 87 height 106
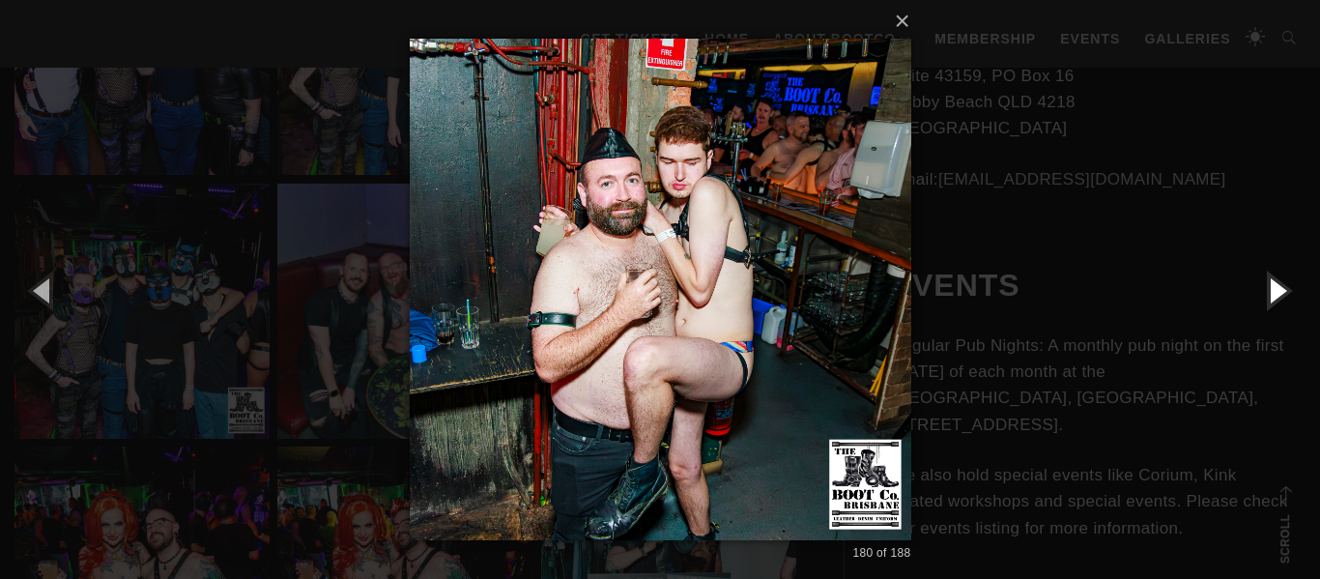
click at [1274, 289] on button "button" at bounding box center [1276, 290] width 87 height 106
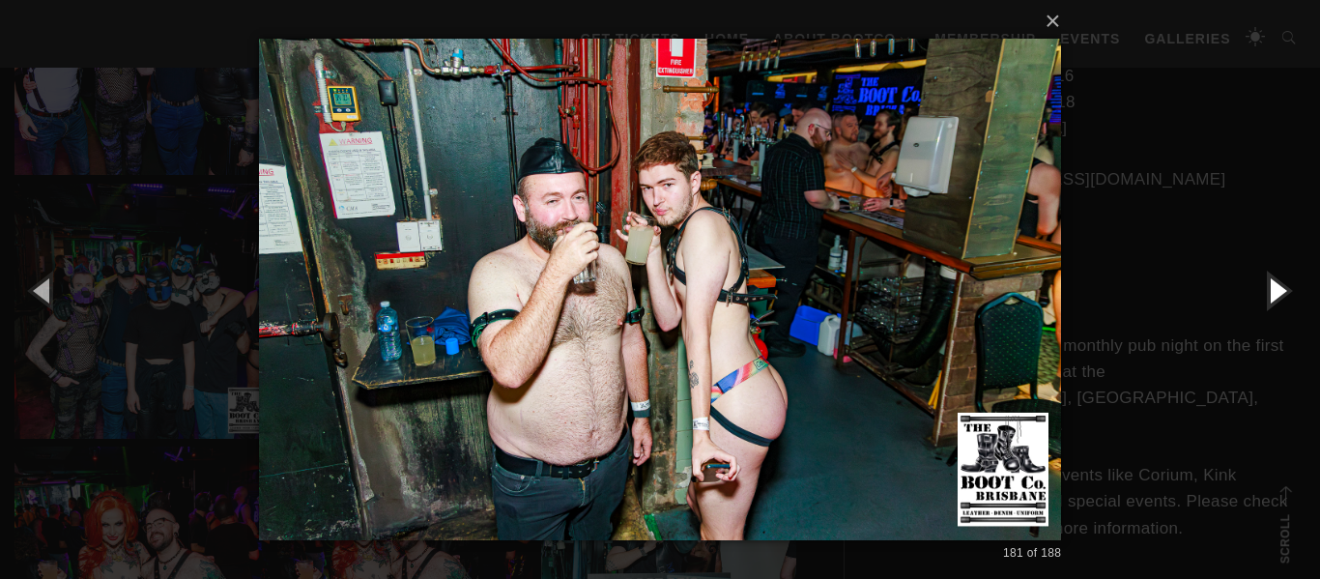
click at [1274, 289] on button "button" at bounding box center [1276, 290] width 87 height 106
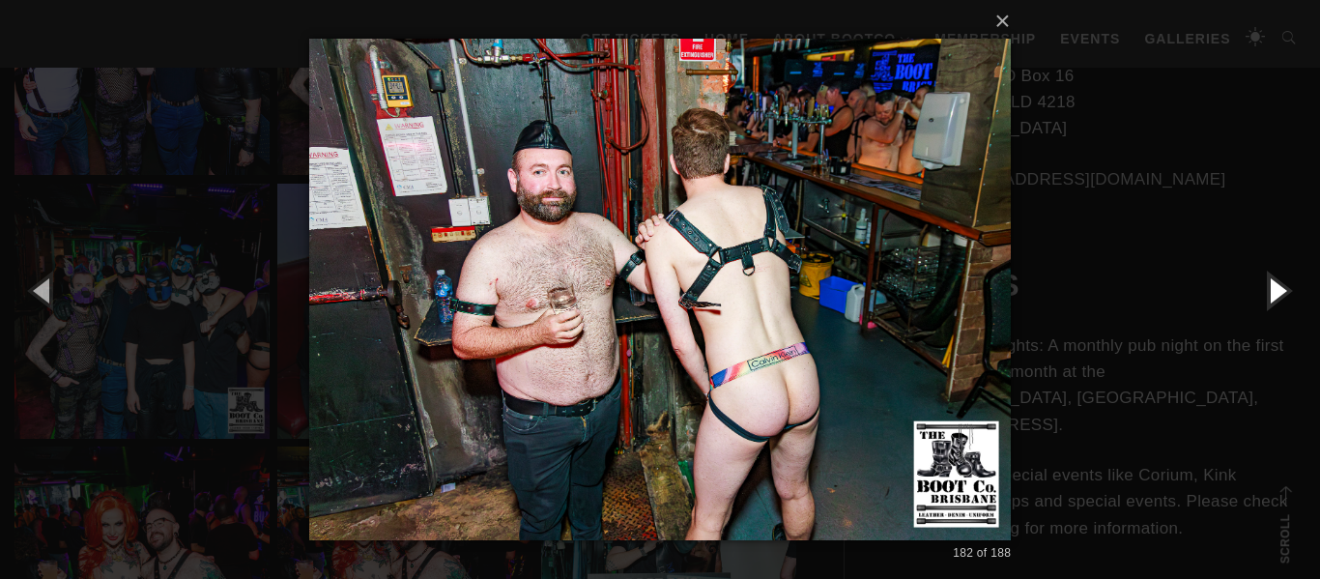
click at [1274, 289] on button "button" at bounding box center [1276, 290] width 87 height 106
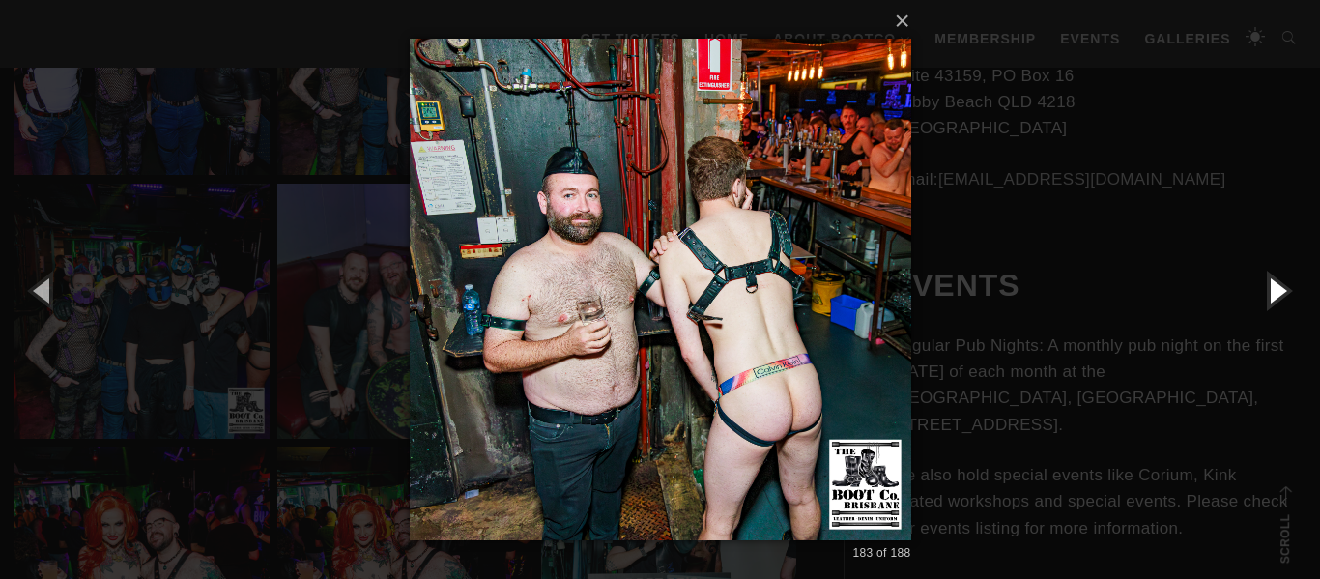
click at [1274, 289] on button "button" at bounding box center [1276, 290] width 87 height 106
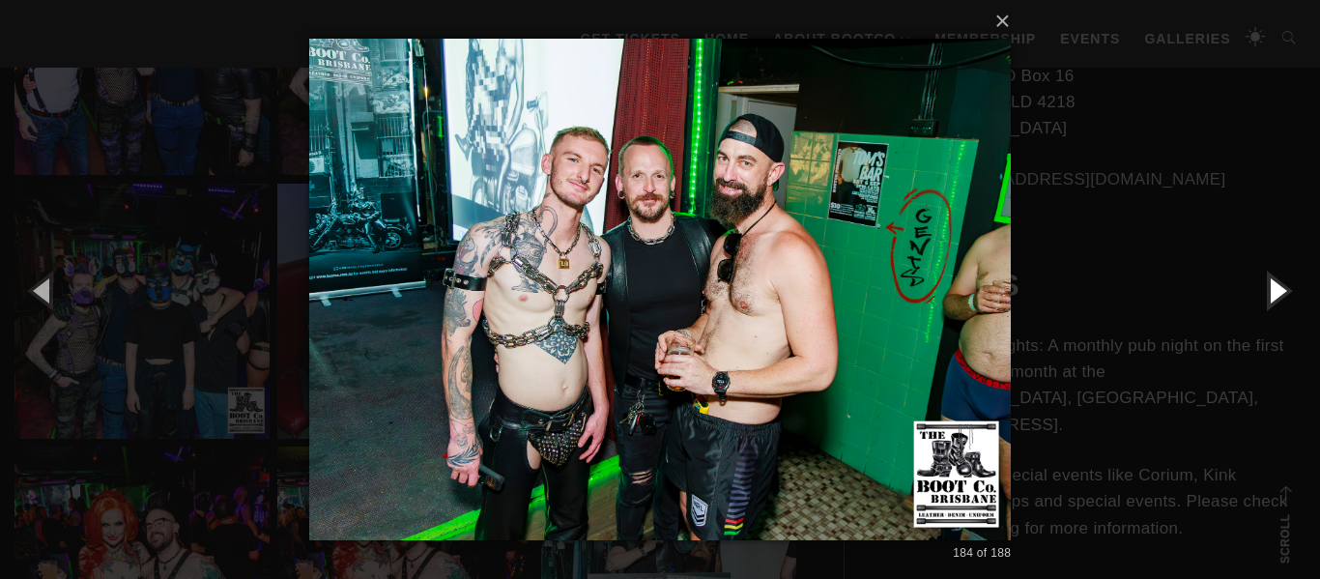
click at [1274, 289] on button "button" at bounding box center [1276, 290] width 87 height 106
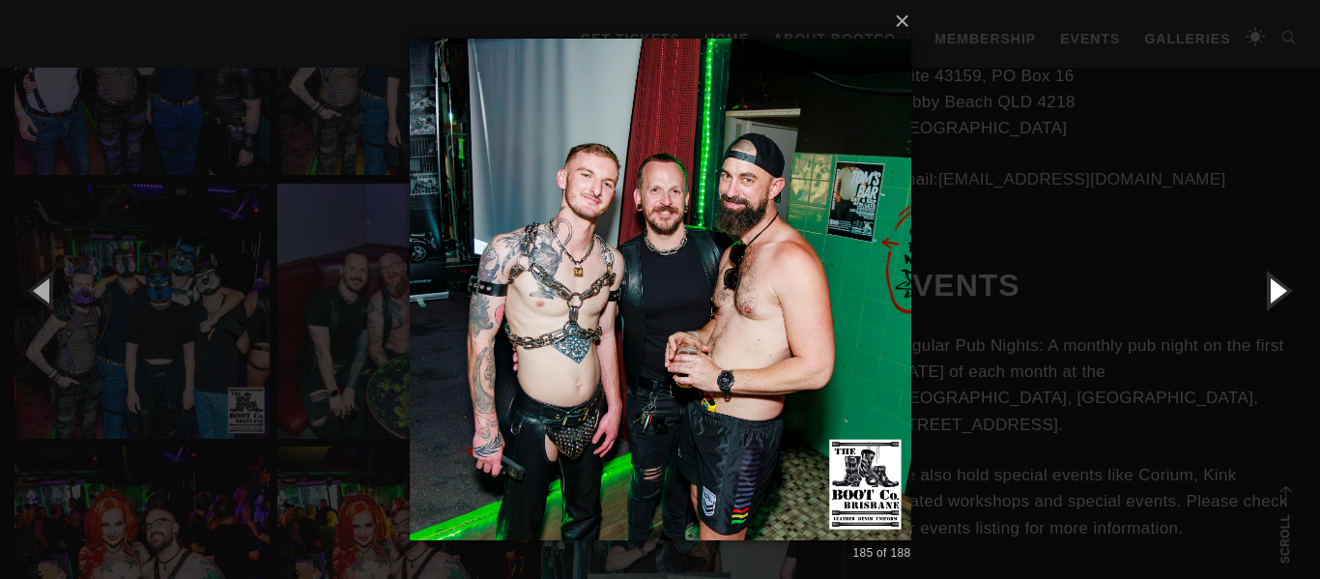
click at [1274, 289] on button "button" at bounding box center [1276, 290] width 87 height 106
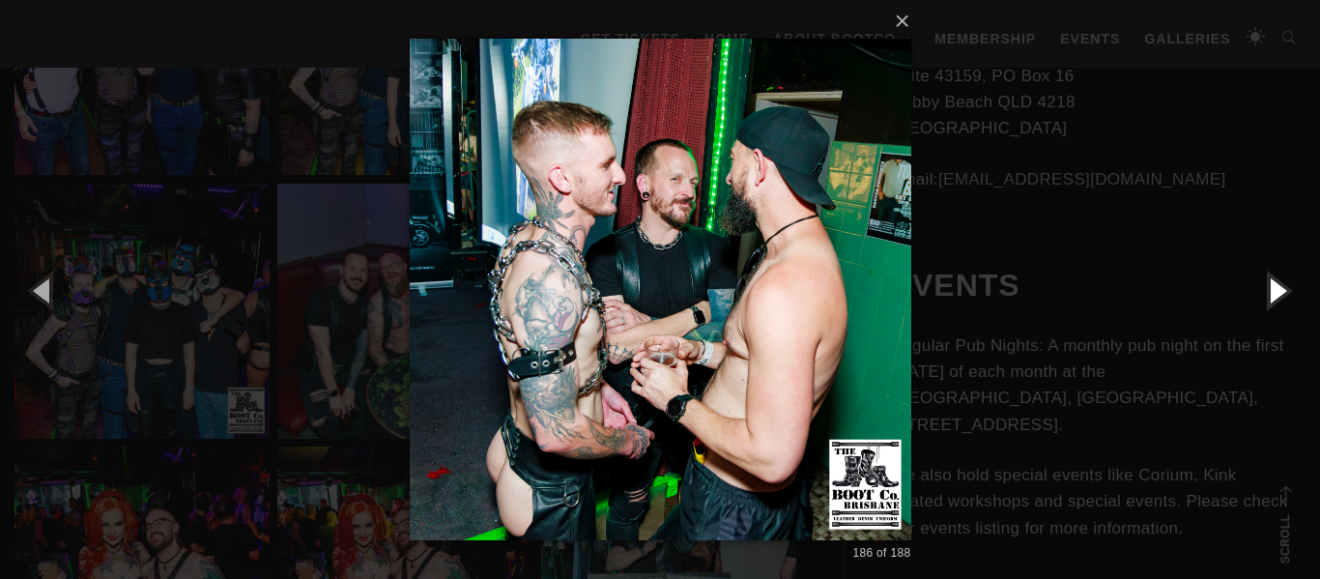
click at [1274, 289] on button "button" at bounding box center [1276, 290] width 87 height 106
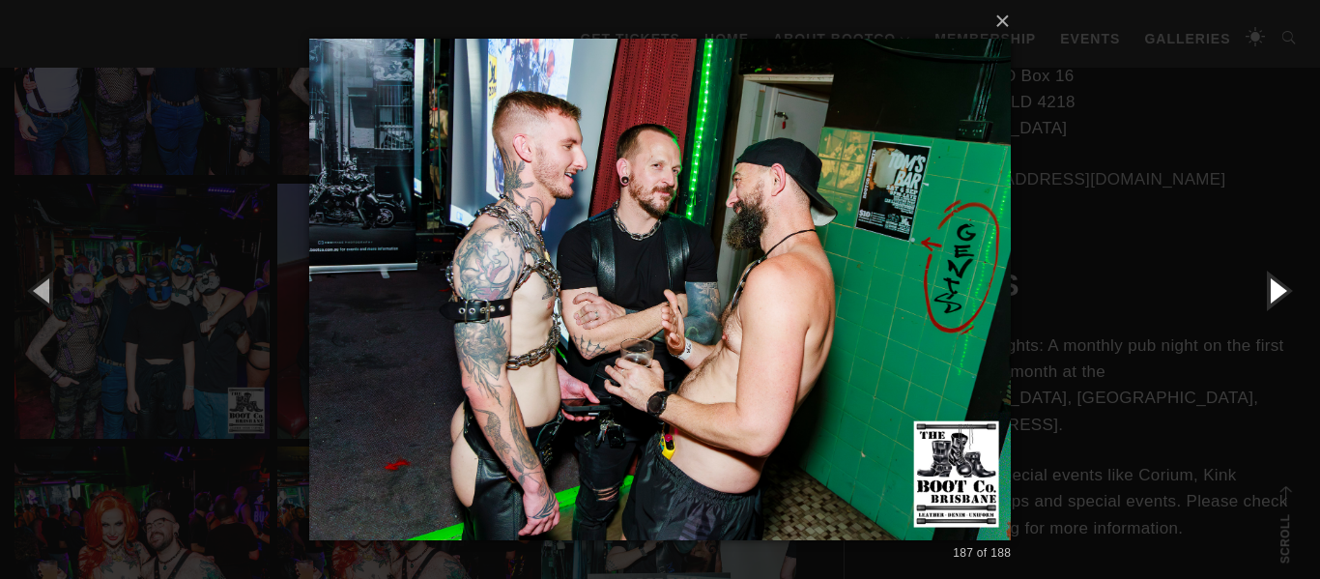
click at [1274, 289] on button "button" at bounding box center [1276, 290] width 87 height 106
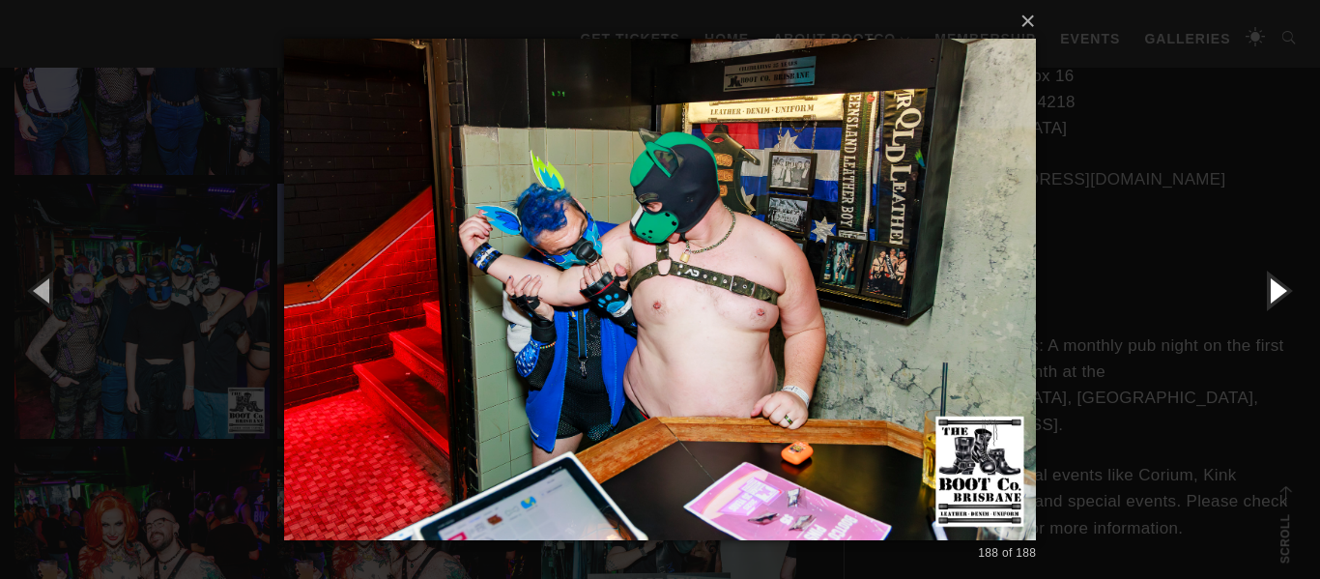
click at [1274, 289] on button "button" at bounding box center [1276, 290] width 87 height 106
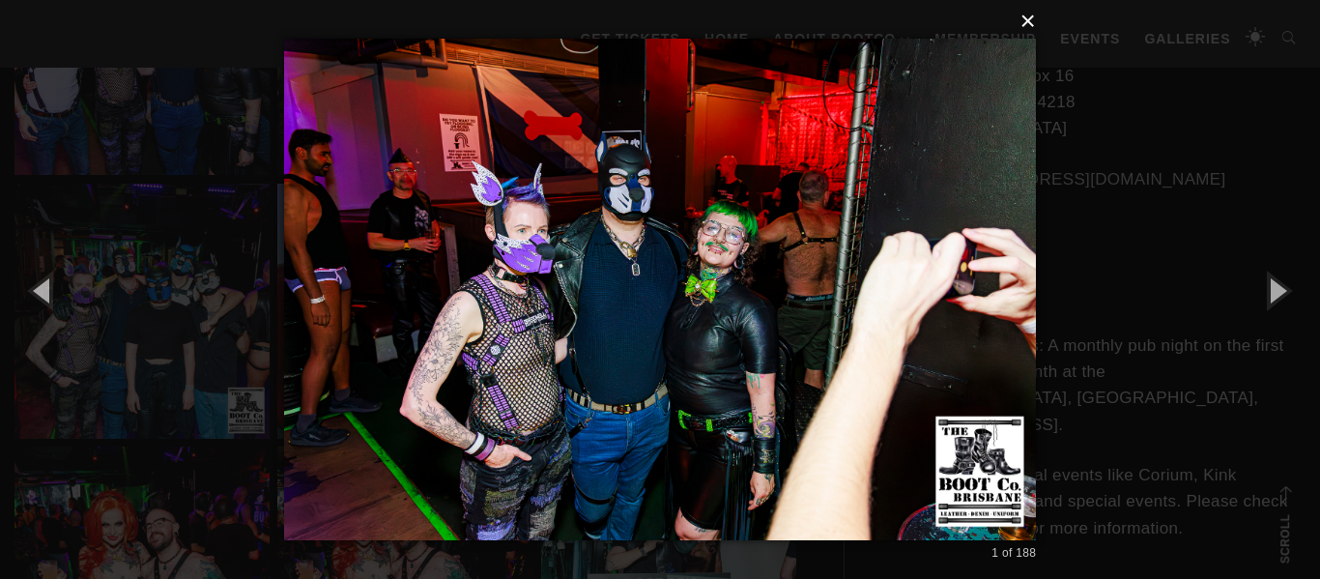
click at [1031, 20] on button "×" at bounding box center [666, 21] width 753 height 43
